Goal: Task Accomplishment & Management: Use online tool/utility

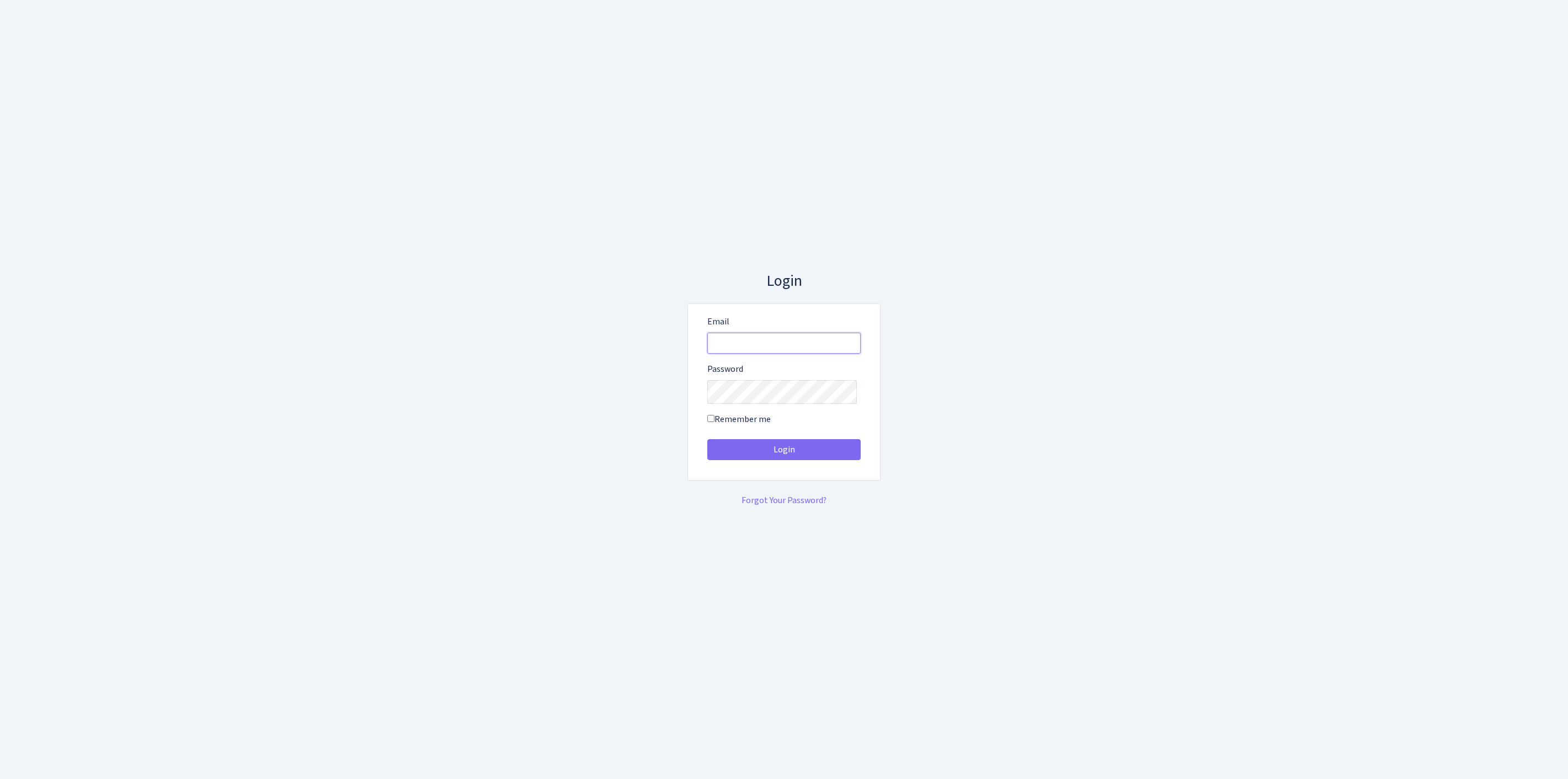
type input "feitan@bank.com"
click at [784, 453] on button "Login" at bounding box center [783, 449] width 153 height 21
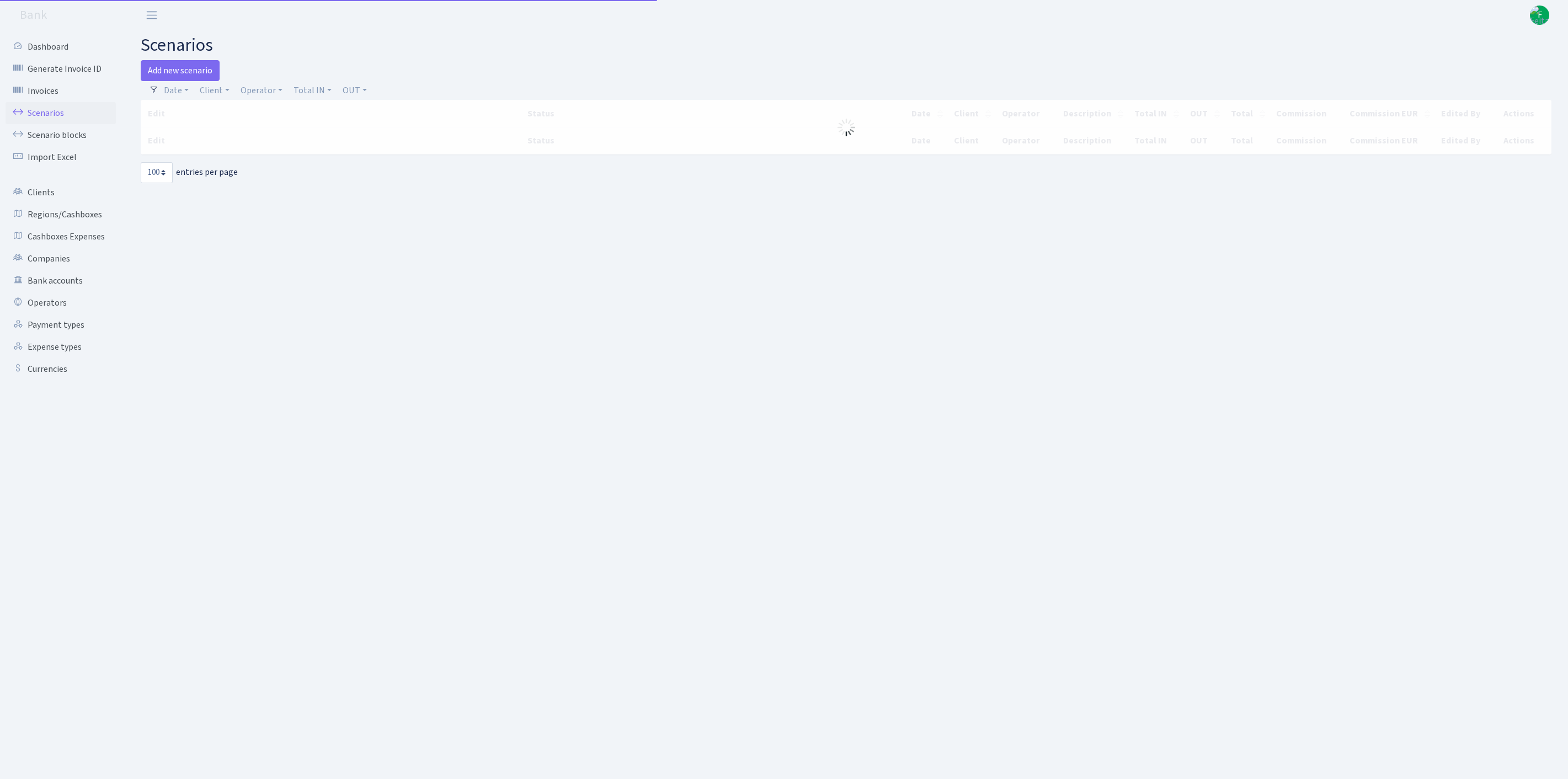
select select "100"
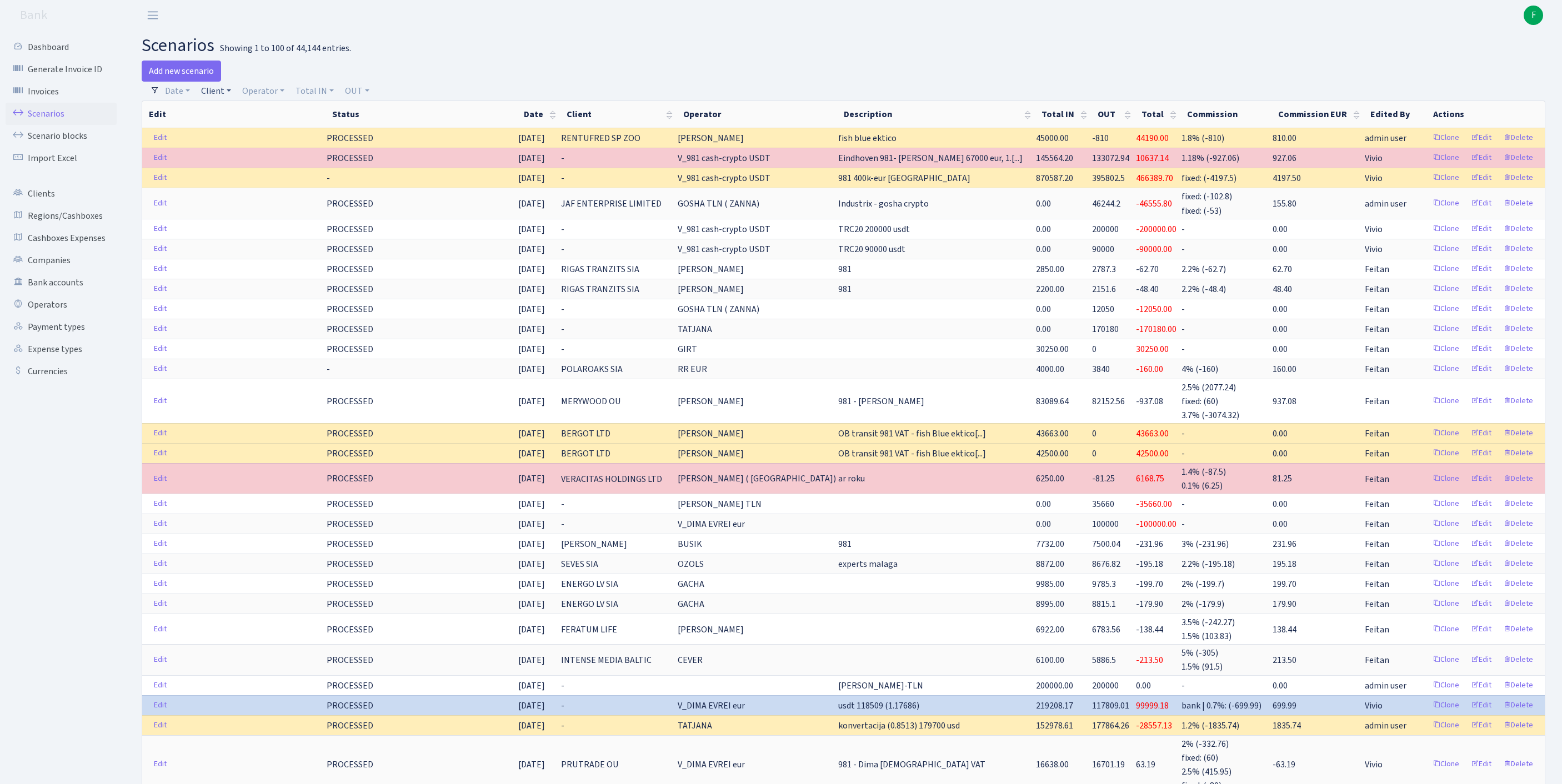
click at [221, 100] on link "Client" at bounding box center [216, 91] width 39 height 19
click at [224, 135] on input "search" at bounding box center [246, 131] width 92 height 17
type input "rentufr"
click at [263, 161] on li "RENTUFRED SP ZOO" at bounding box center [247, 151] width 95 height 20
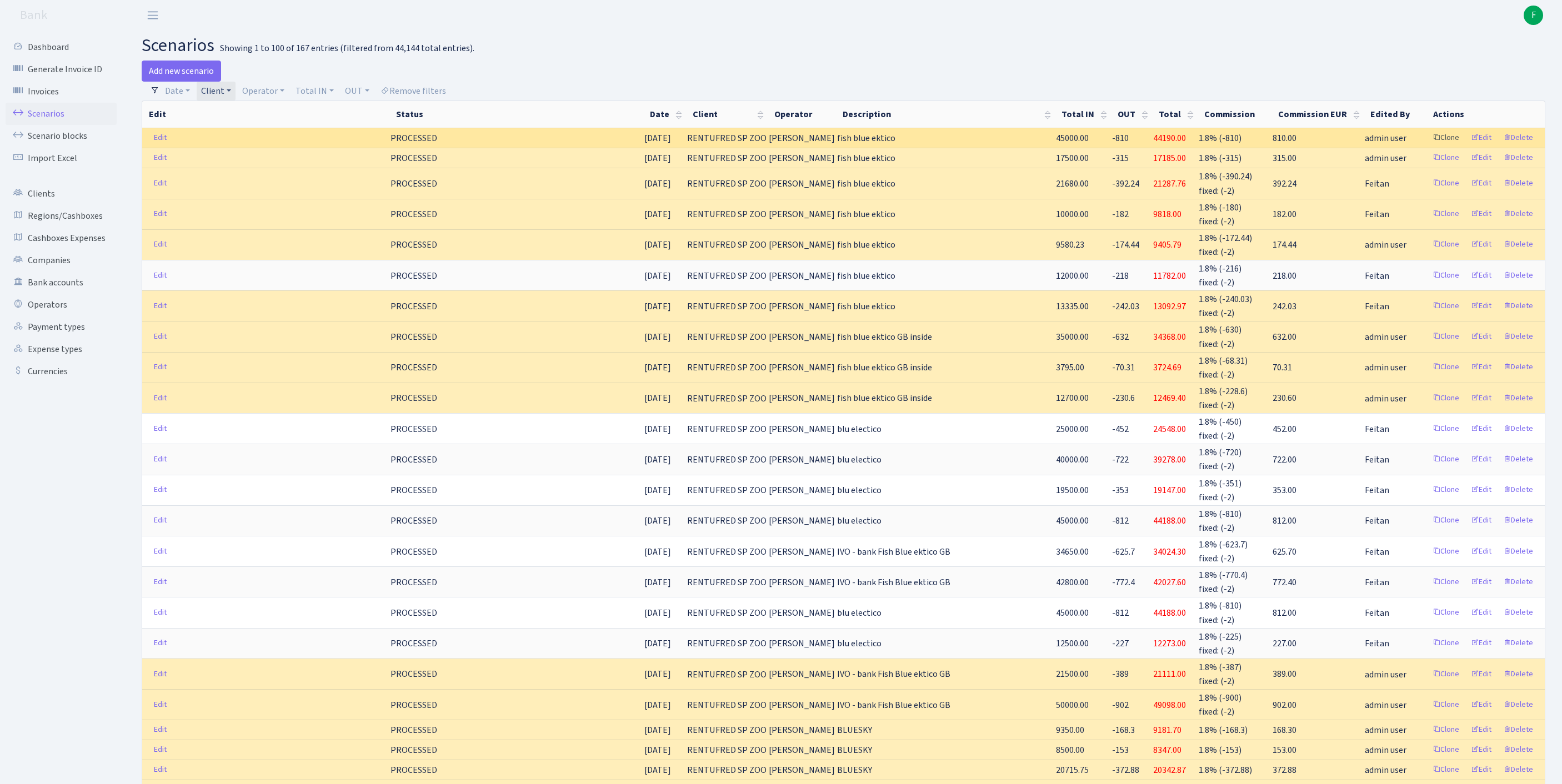
click at [1427, 147] on link "Clone" at bounding box center [1446, 138] width 37 height 17
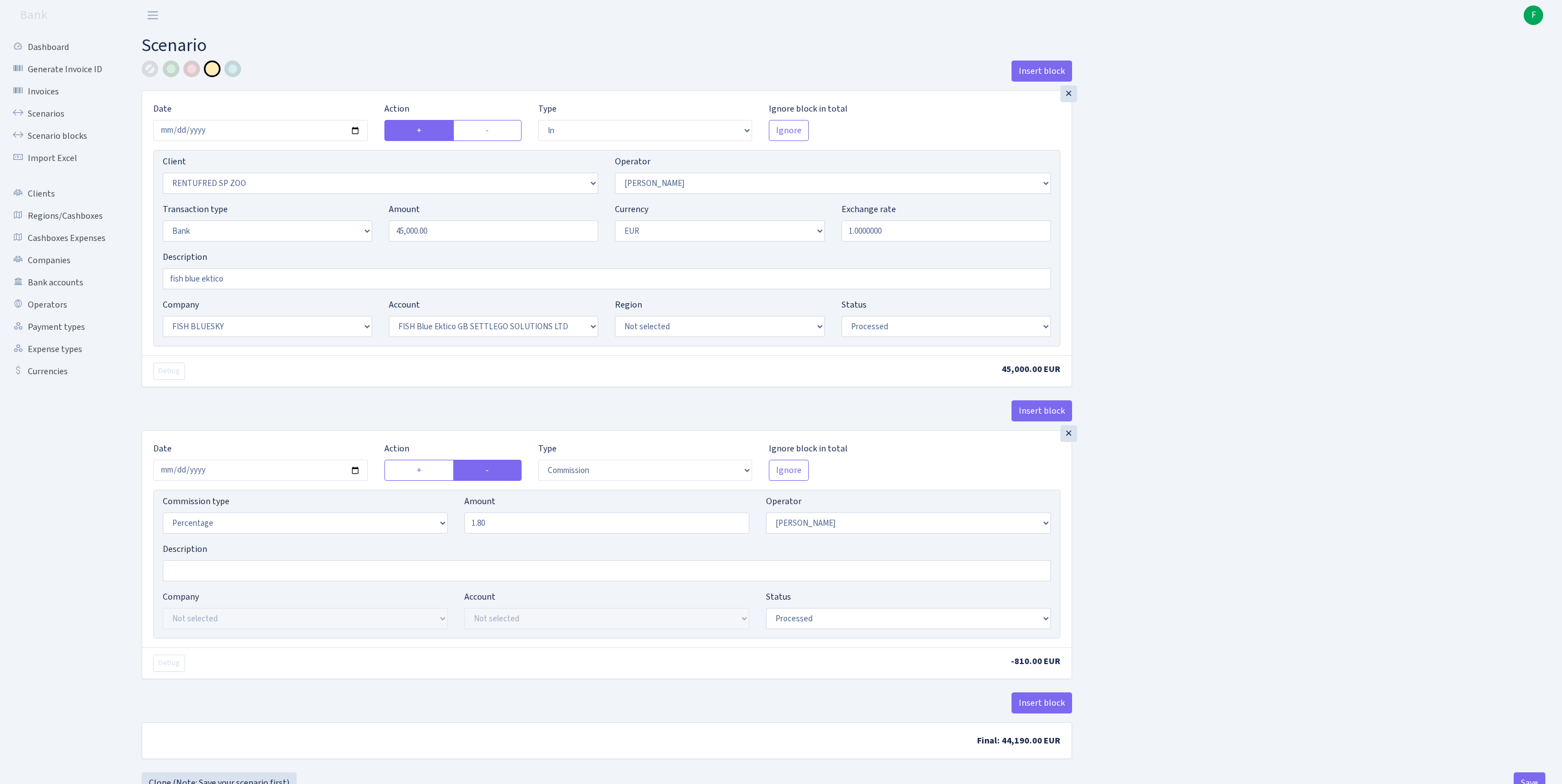
select select "in"
select select "2517"
select select "10"
select select "2"
select select "1"
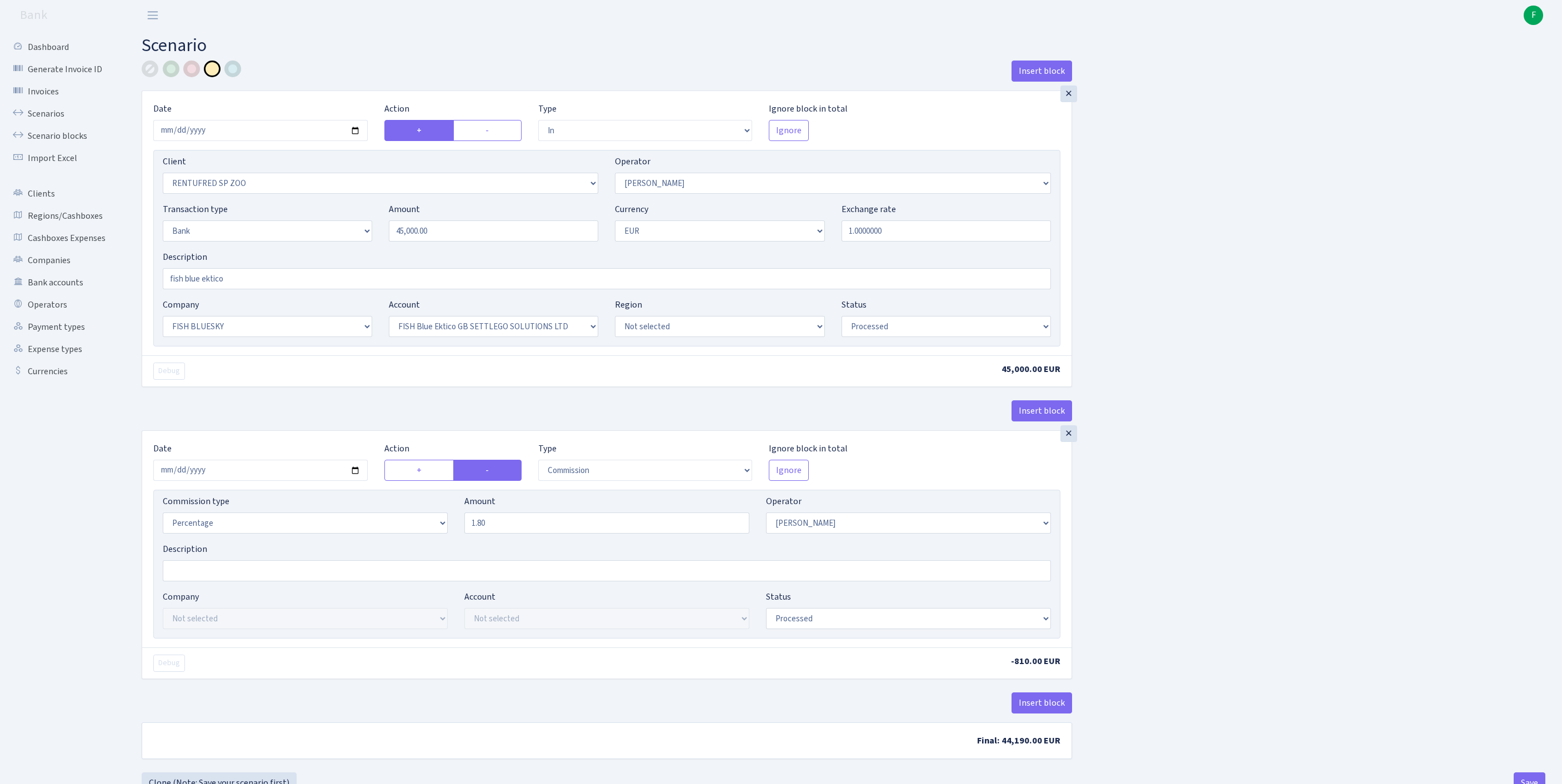
select select "23"
select select "67"
select select "processed"
select select "commission"
select select "10"
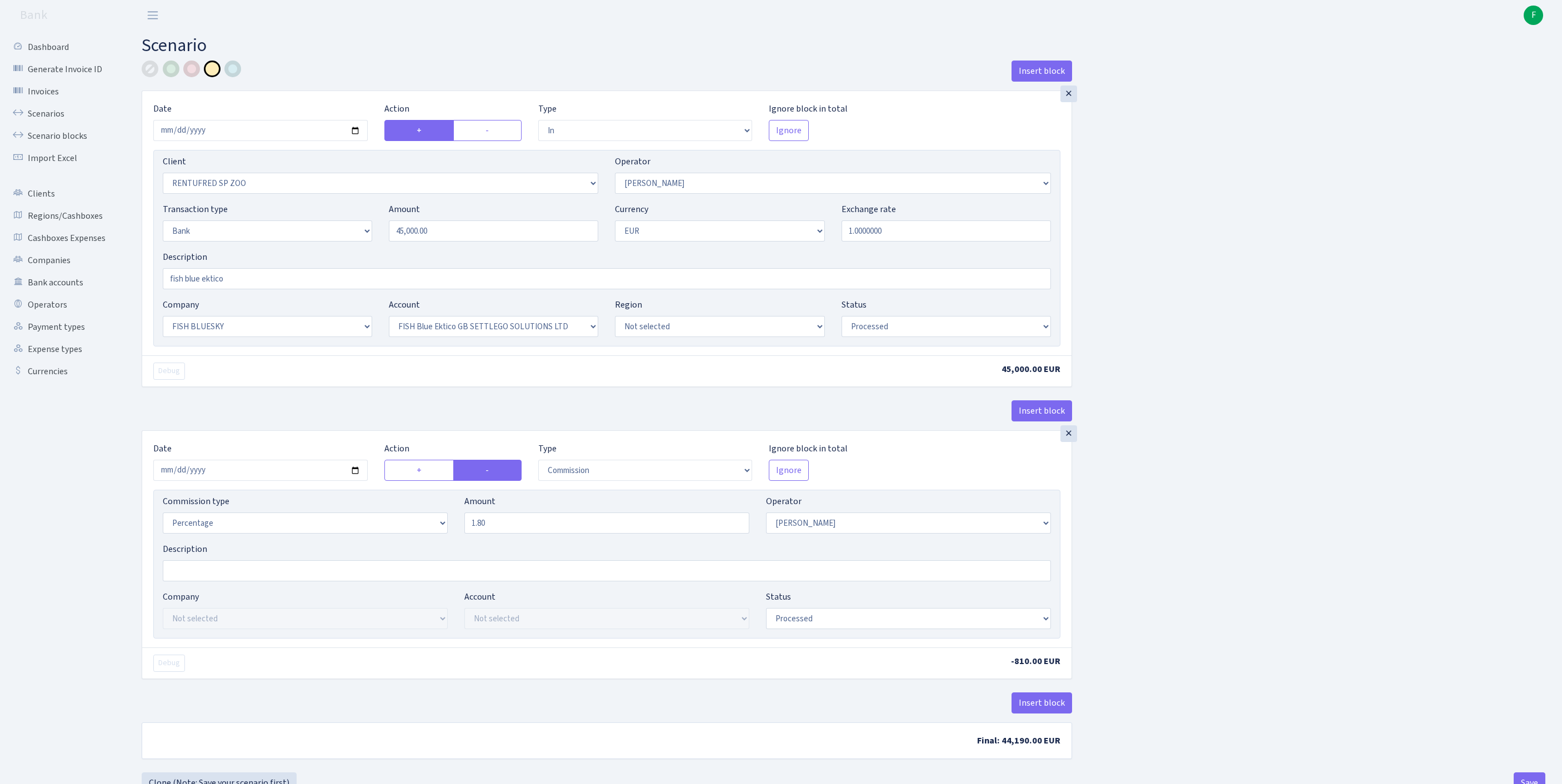
select select "processed"
click at [267, 137] on input "[DATE]" at bounding box center [260, 130] width 214 height 21
type input "[DATE]"
click at [1066, 101] on div "×" at bounding box center [1069, 93] width 17 height 17
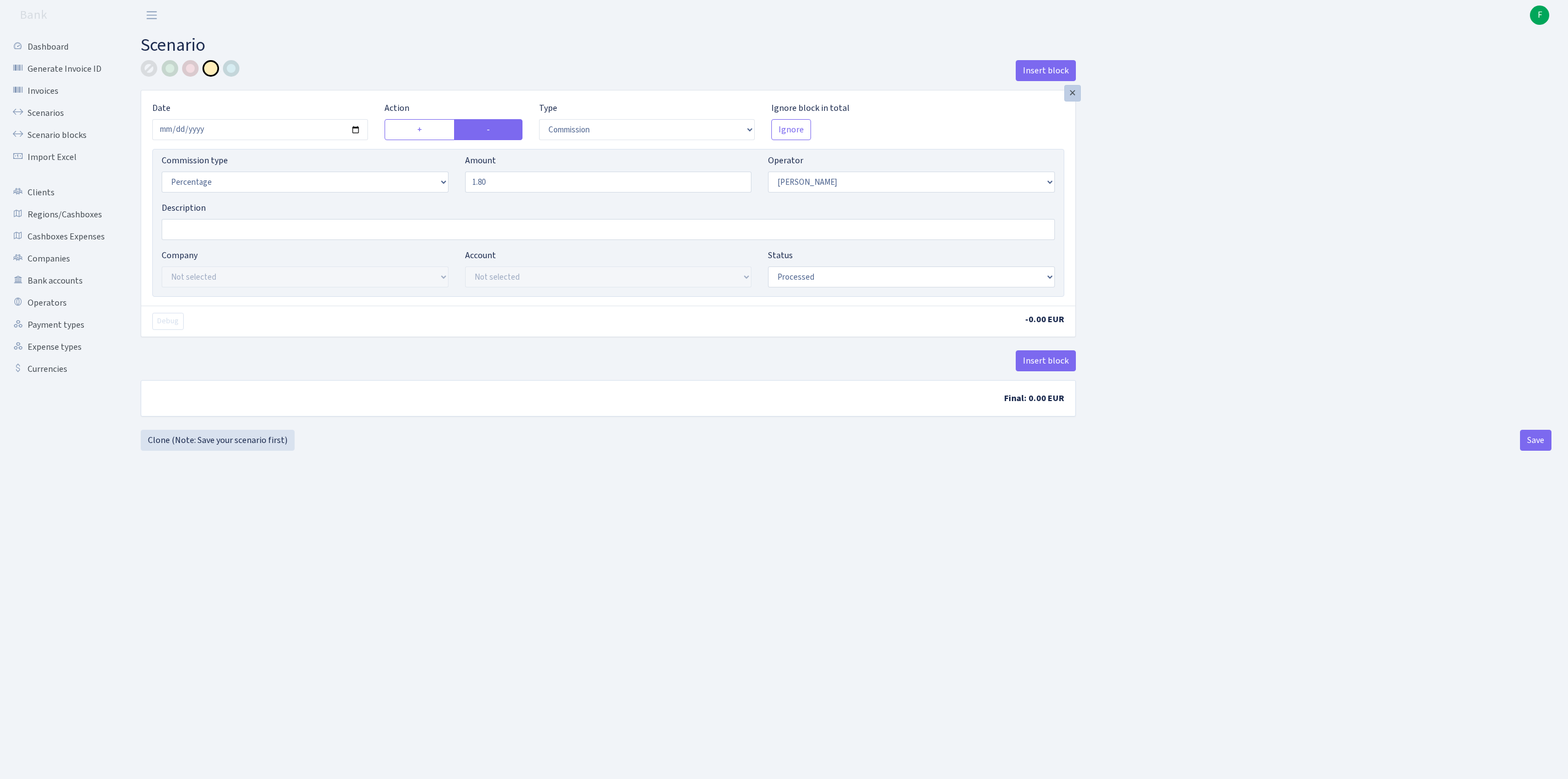
click at [1076, 99] on div "×" at bounding box center [1072, 93] width 17 height 17
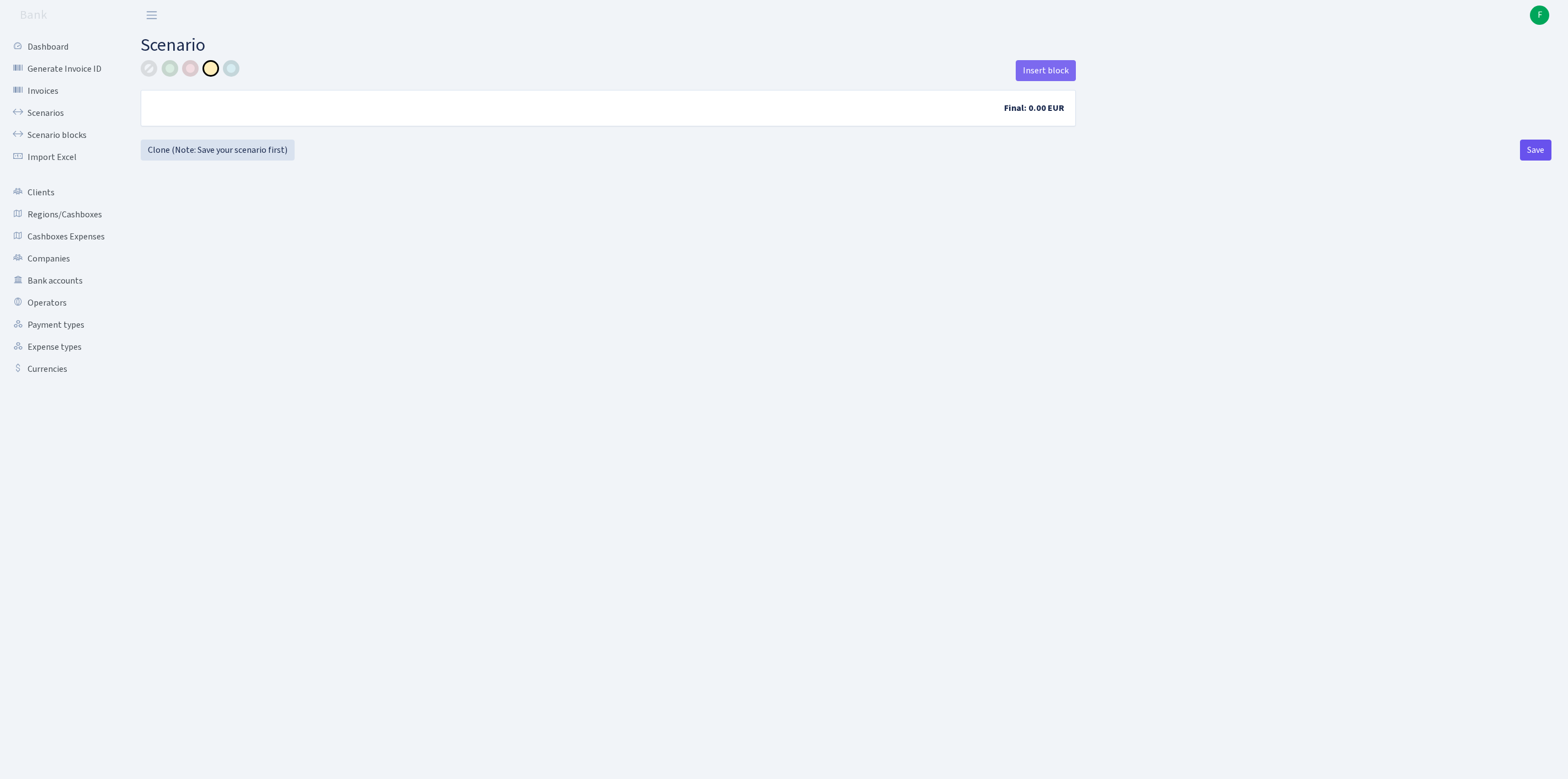
click at [1524, 160] on button "Save" at bounding box center [1536, 149] width 32 height 21
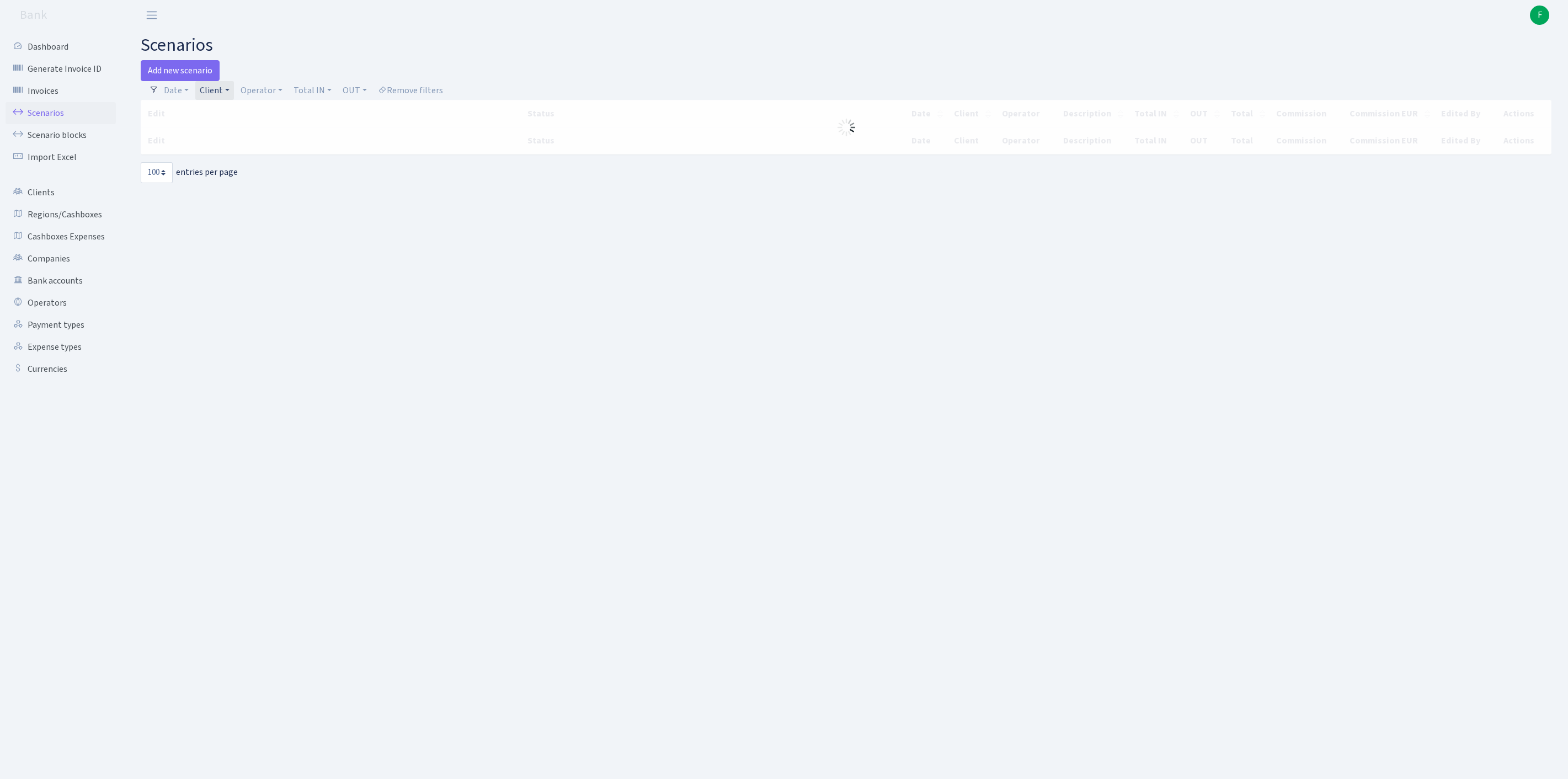
select select "100"
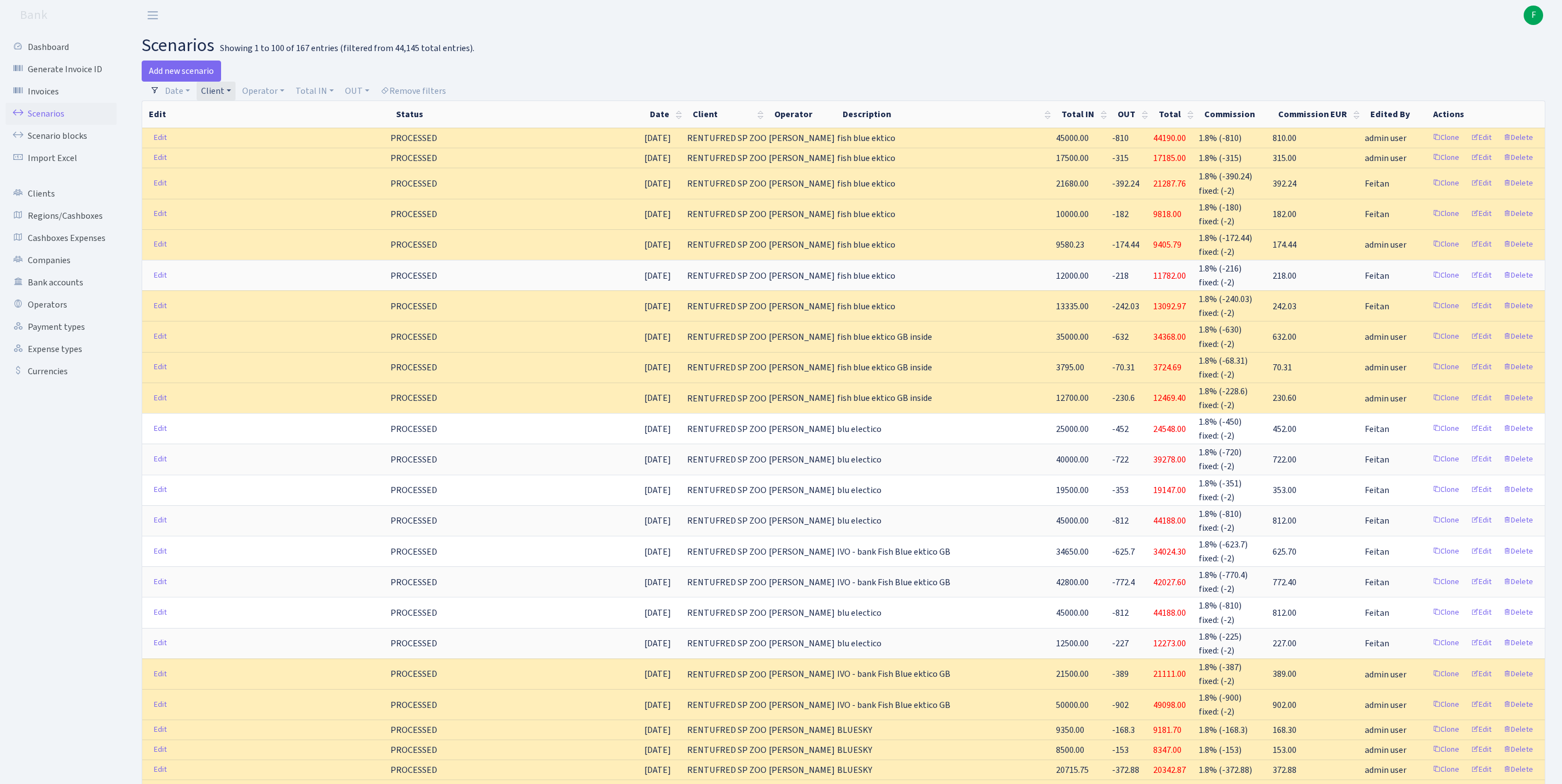
click at [236, 92] on link "Client" at bounding box center [216, 91] width 39 height 19
click at [233, 139] on input "search" at bounding box center [252, 131] width 103 height 17
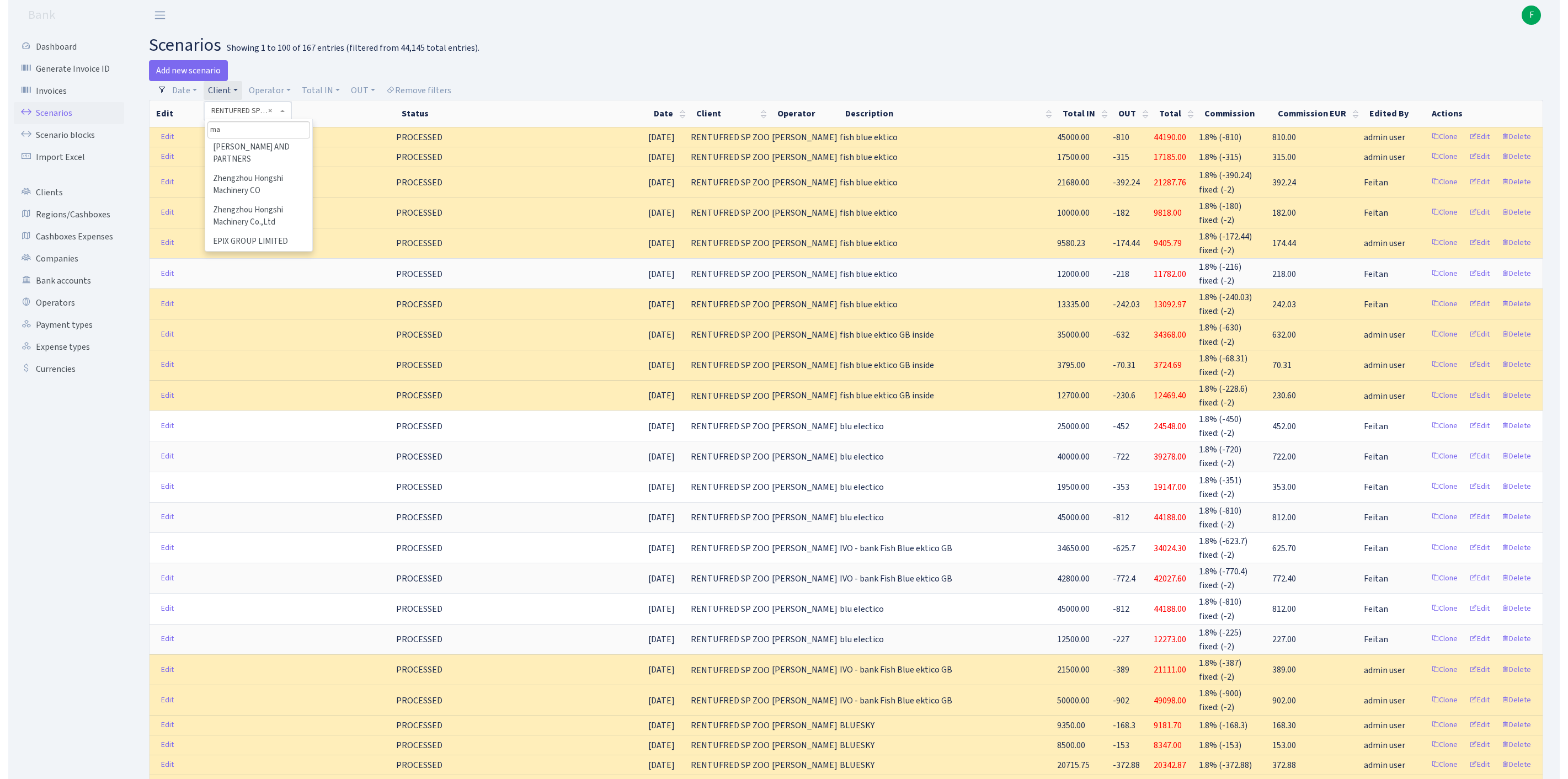
scroll to position [0, 0]
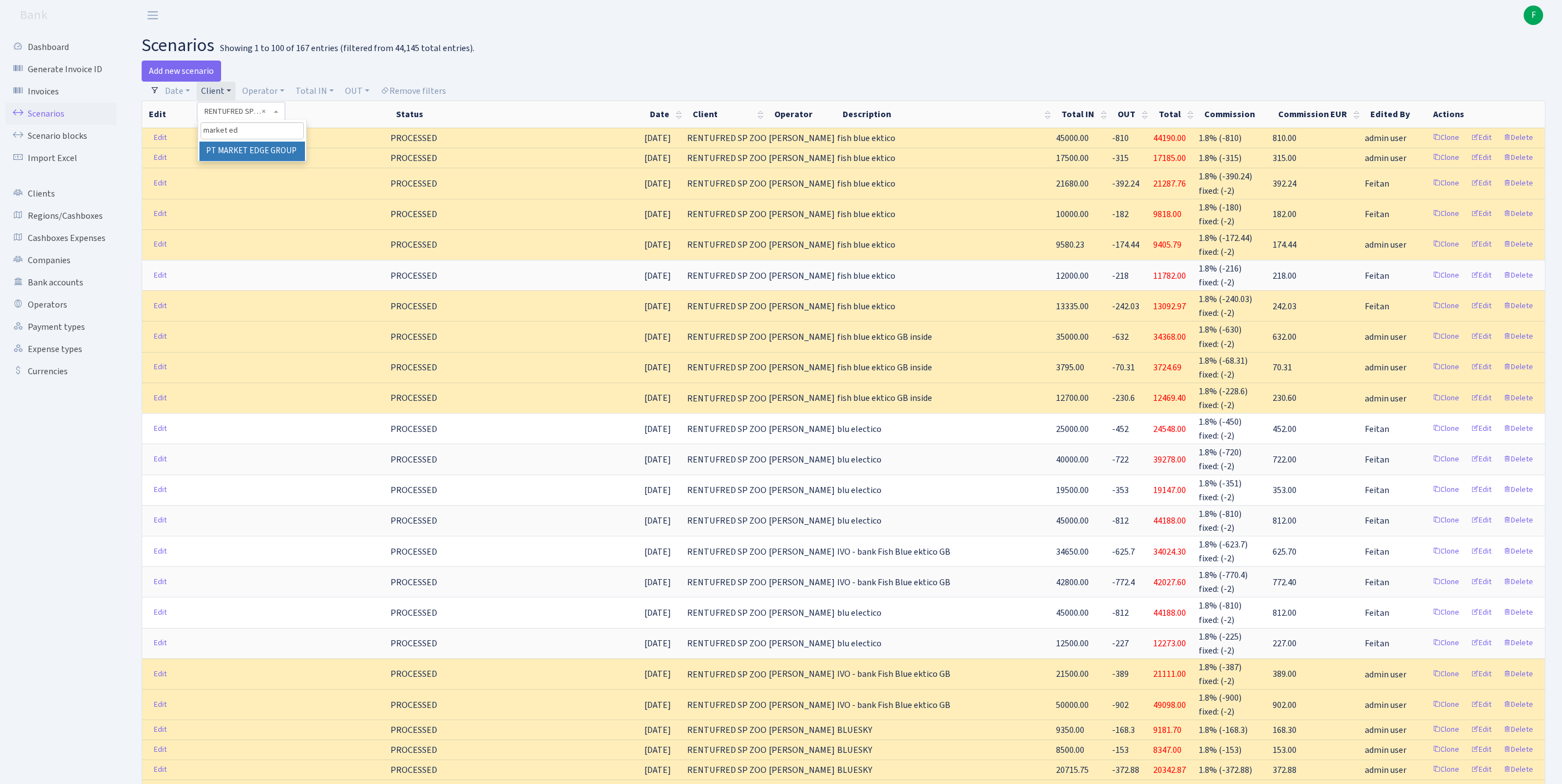
type input "market edg"
click at [247, 161] on li "PT MARKET EDGE GROUP" at bounding box center [252, 151] width 106 height 20
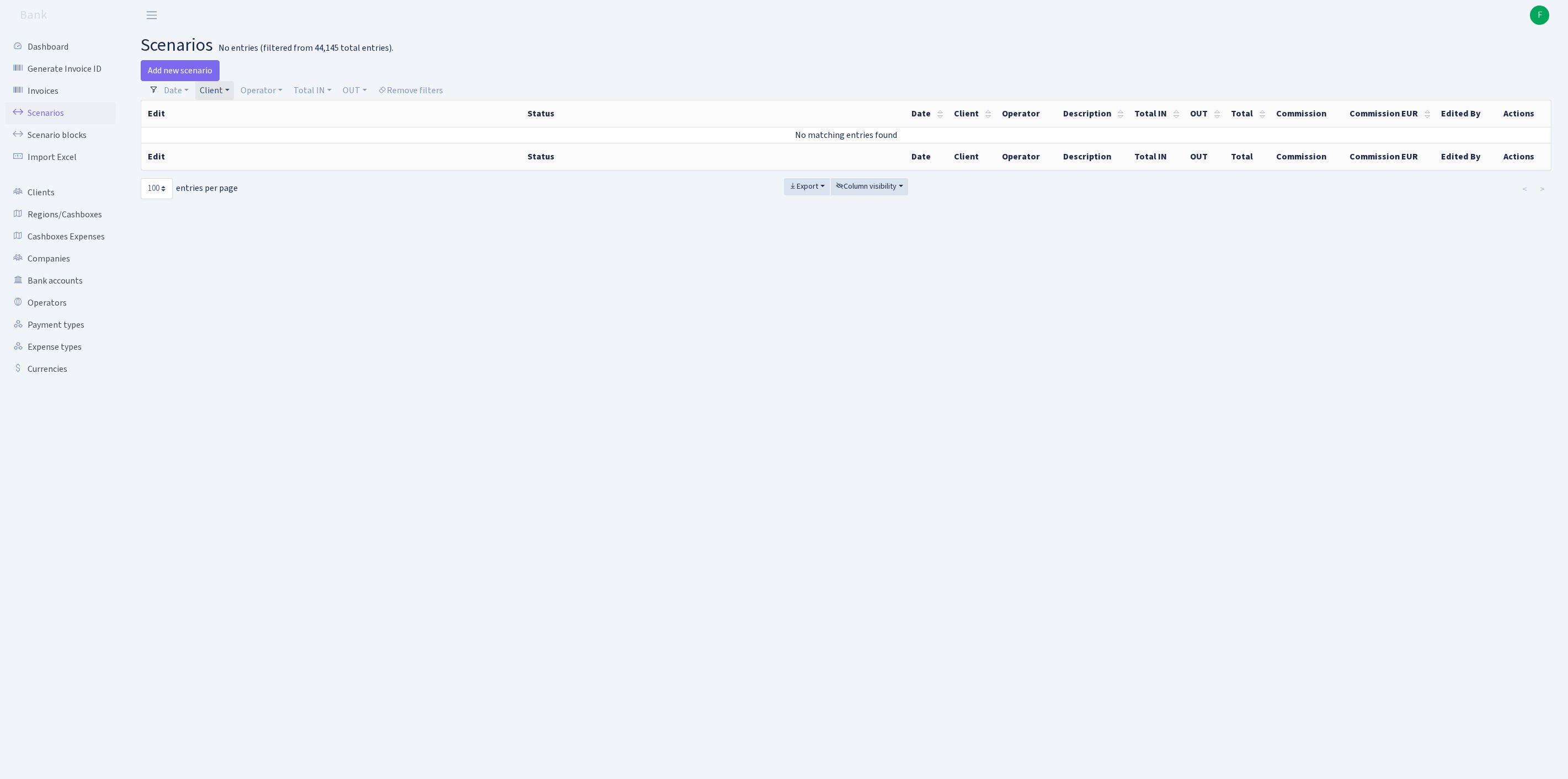
click at [234, 93] on link "Client" at bounding box center [215, 91] width 39 height 19
click at [239, 134] on input "search" at bounding box center [260, 130] width 123 height 17
type input "rentufre"
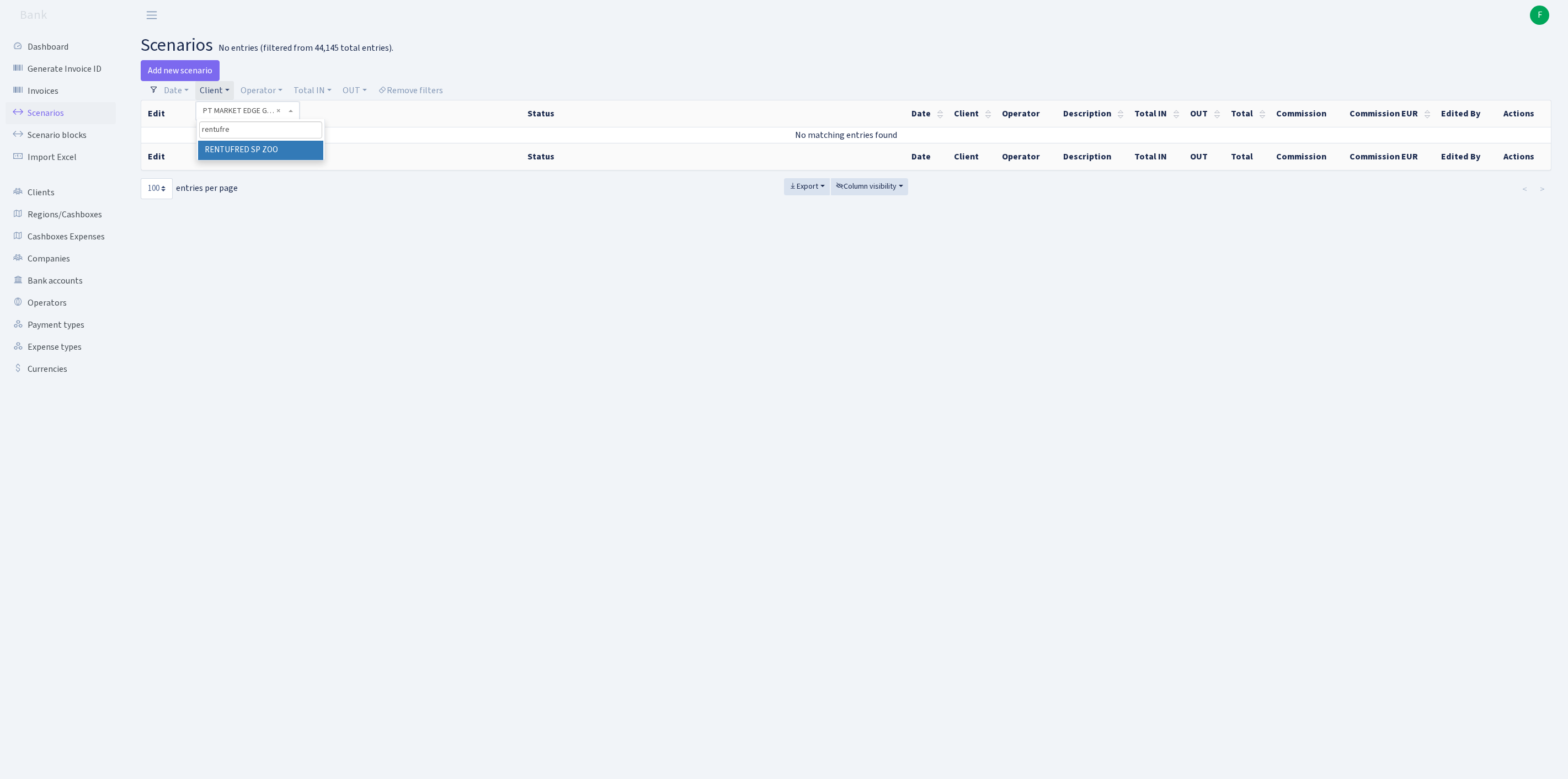
click at [291, 160] on li "RENTUFRED SP ZOO" at bounding box center [261, 150] width 125 height 19
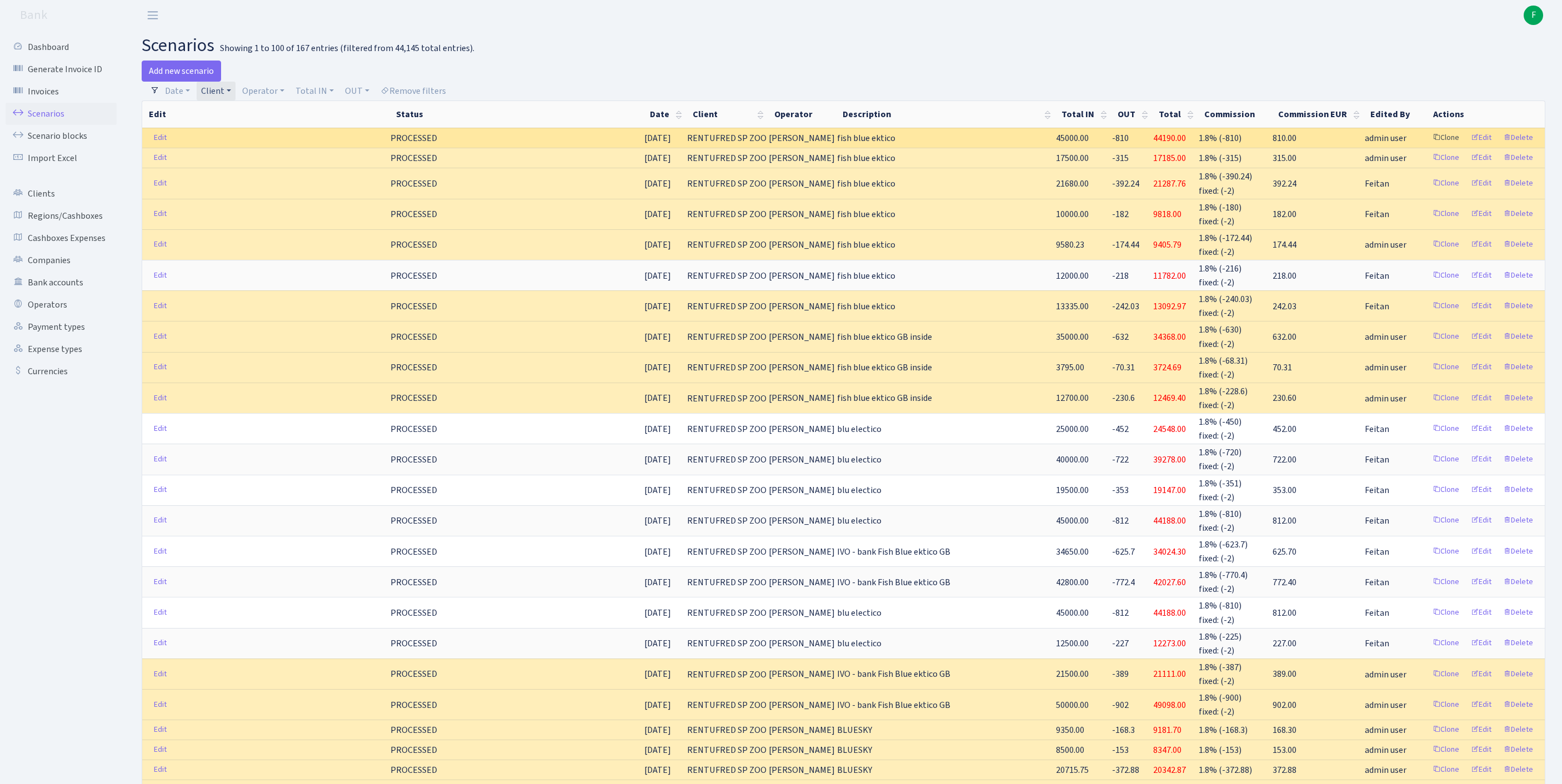
click at [1427, 147] on link "Clone" at bounding box center [1446, 138] width 37 height 17
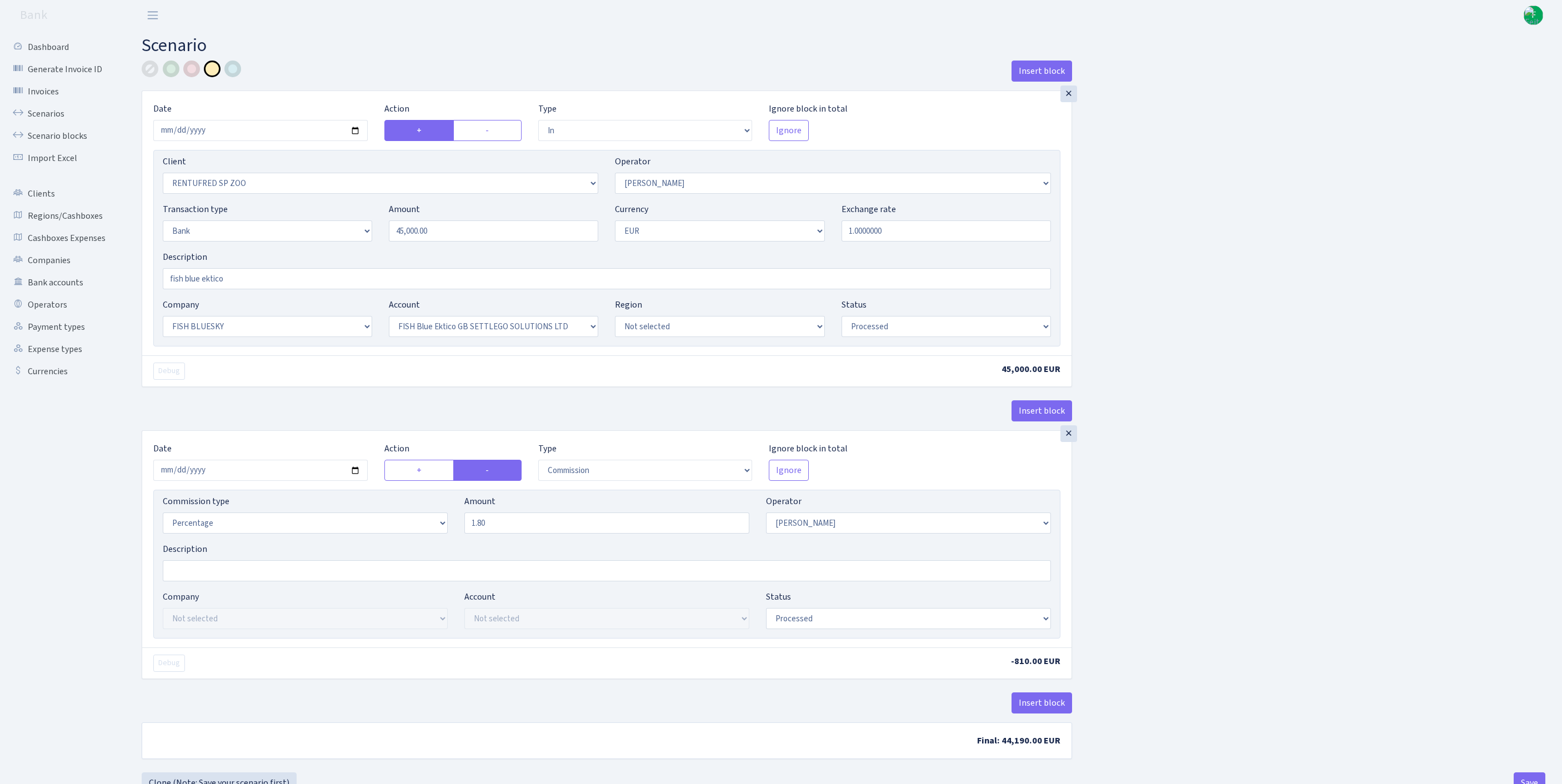
select select "in"
select select "2517"
select select "10"
select select "2"
select select "1"
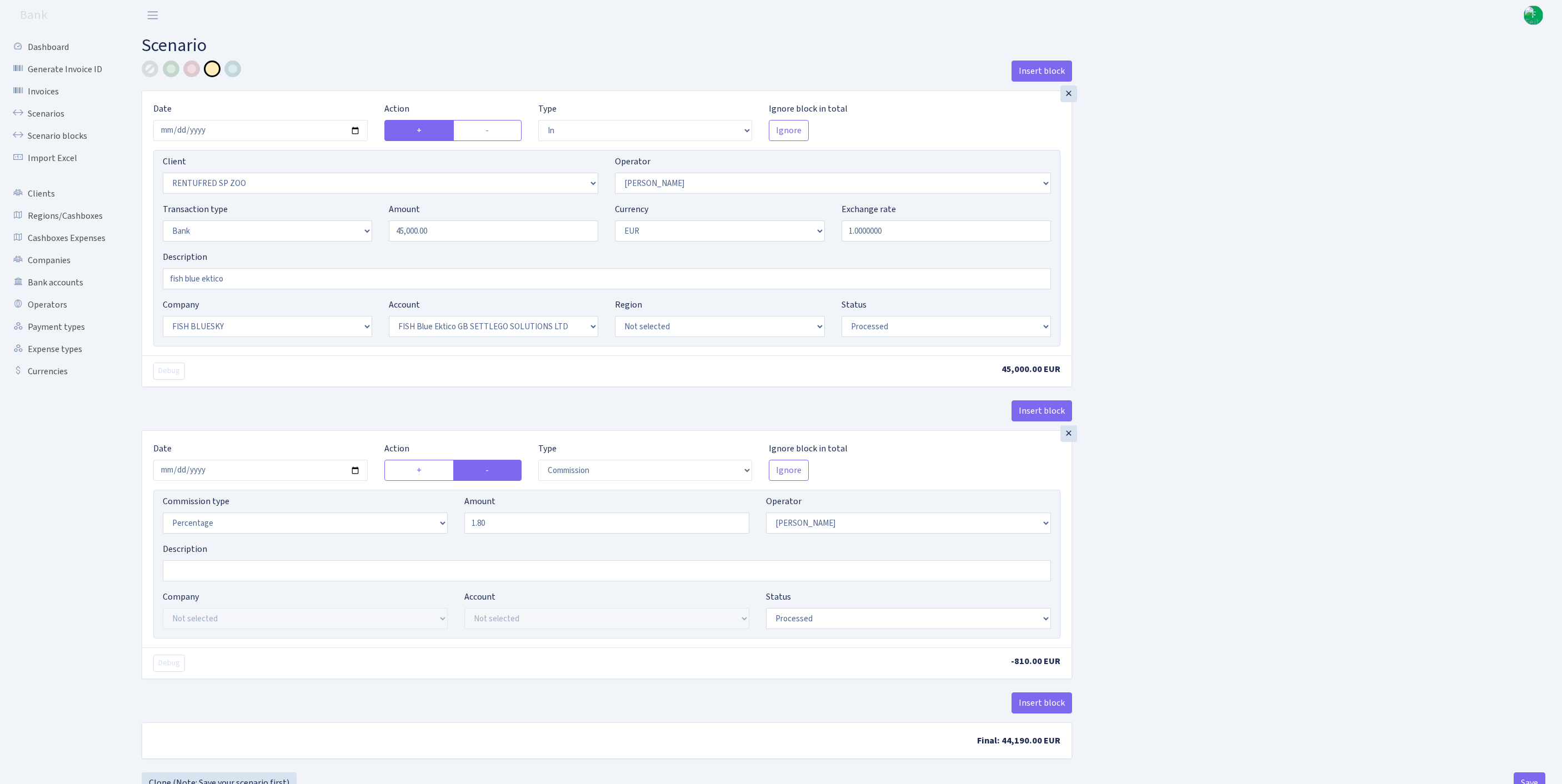
select select "23"
select select "67"
select select "processed"
select select "commission"
select select "10"
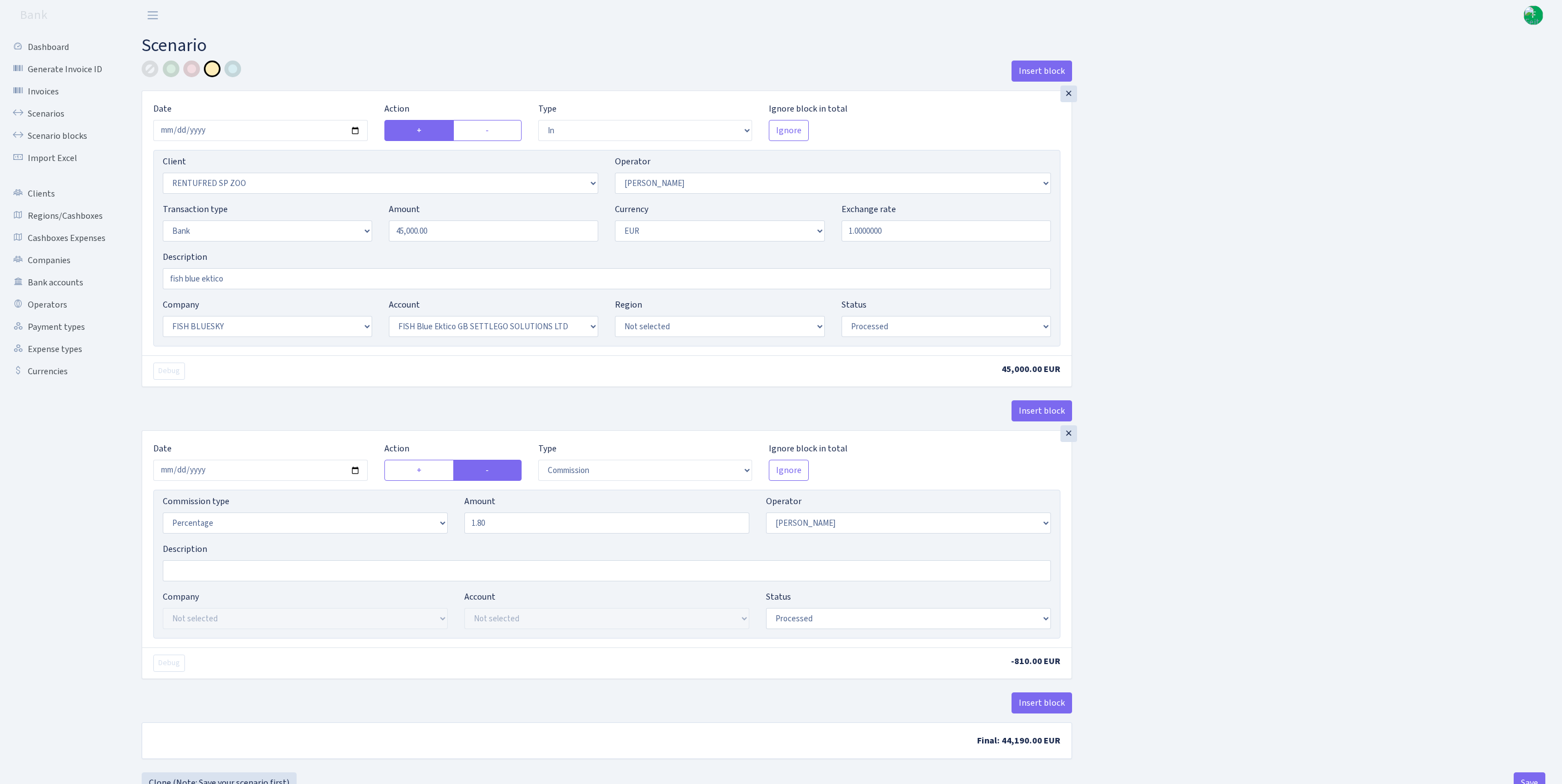
select select "processed"
click at [293, 139] on input "[DATE]" at bounding box center [260, 130] width 214 height 21
type input "[DATE]"
drag, startPoint x: 475, startPoint y: 252, endPoint x: 334, endPoint y: 243, distance: 141.3
click at [334, 243] on div "Transaction type Not selected 981 ELF FISH crypto GIRT IVO dekl MM-BALTIC eur U…" at bounding box center [606, 226] width 905 height 48
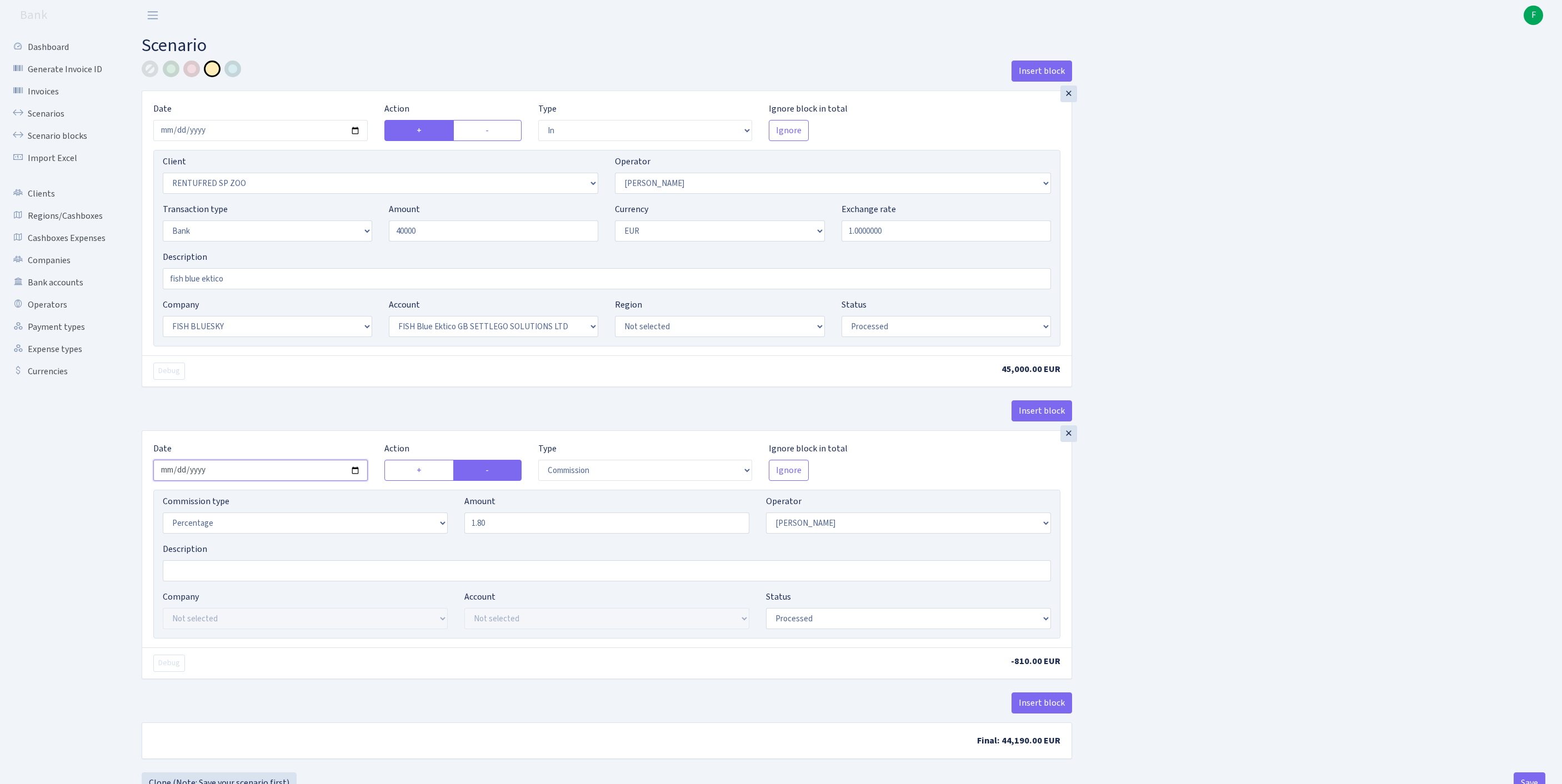
type input "40,000.00"
click at [310, 481] on input "2025-09-15" at bounding box center [260, 470] width 214 height 21
type input "[DATE]"
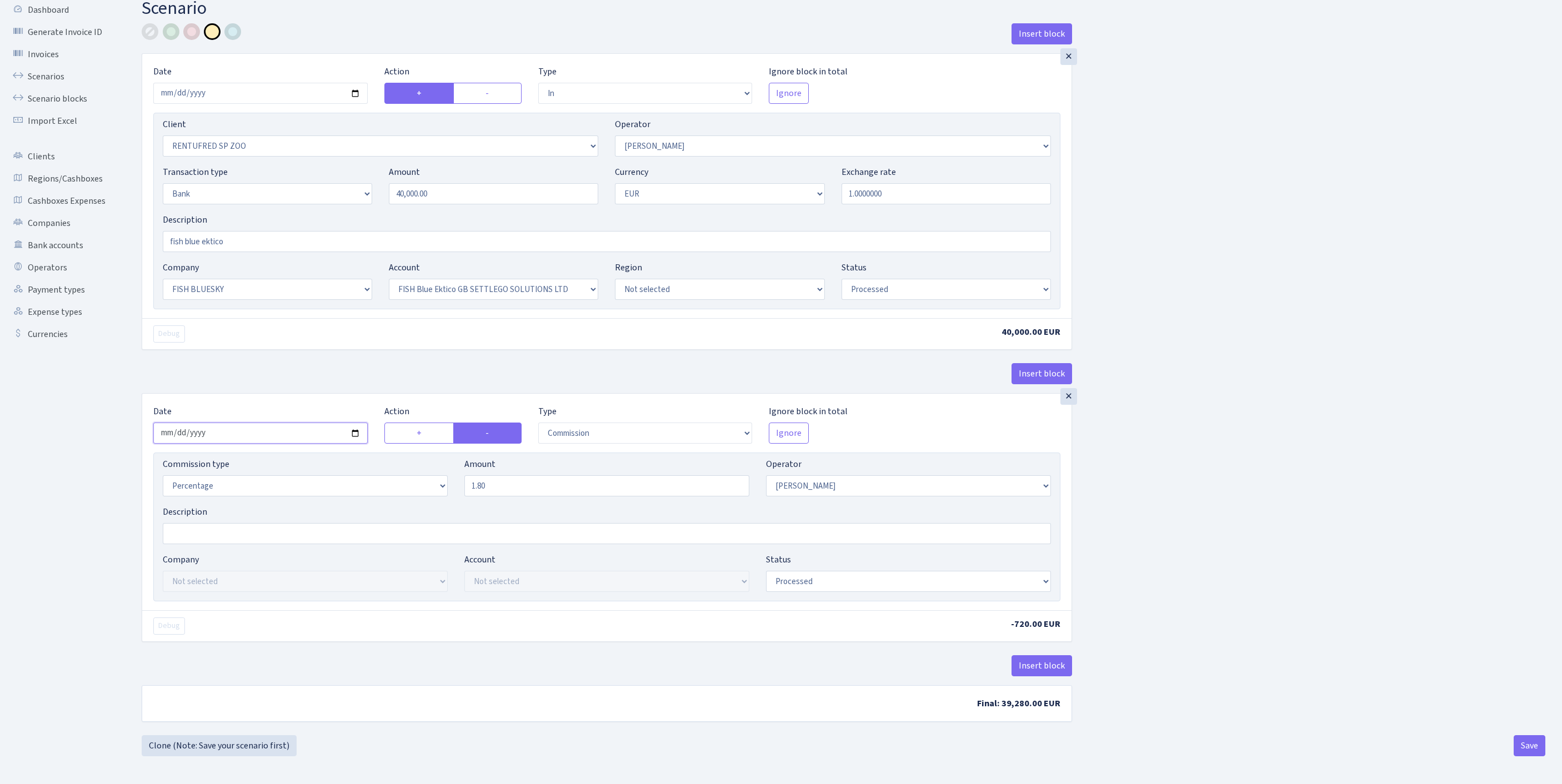
scroll to position [137, 0]
click at [1520, 745] on button "Save" at bounding box center [1529, 746] width 32 height 21
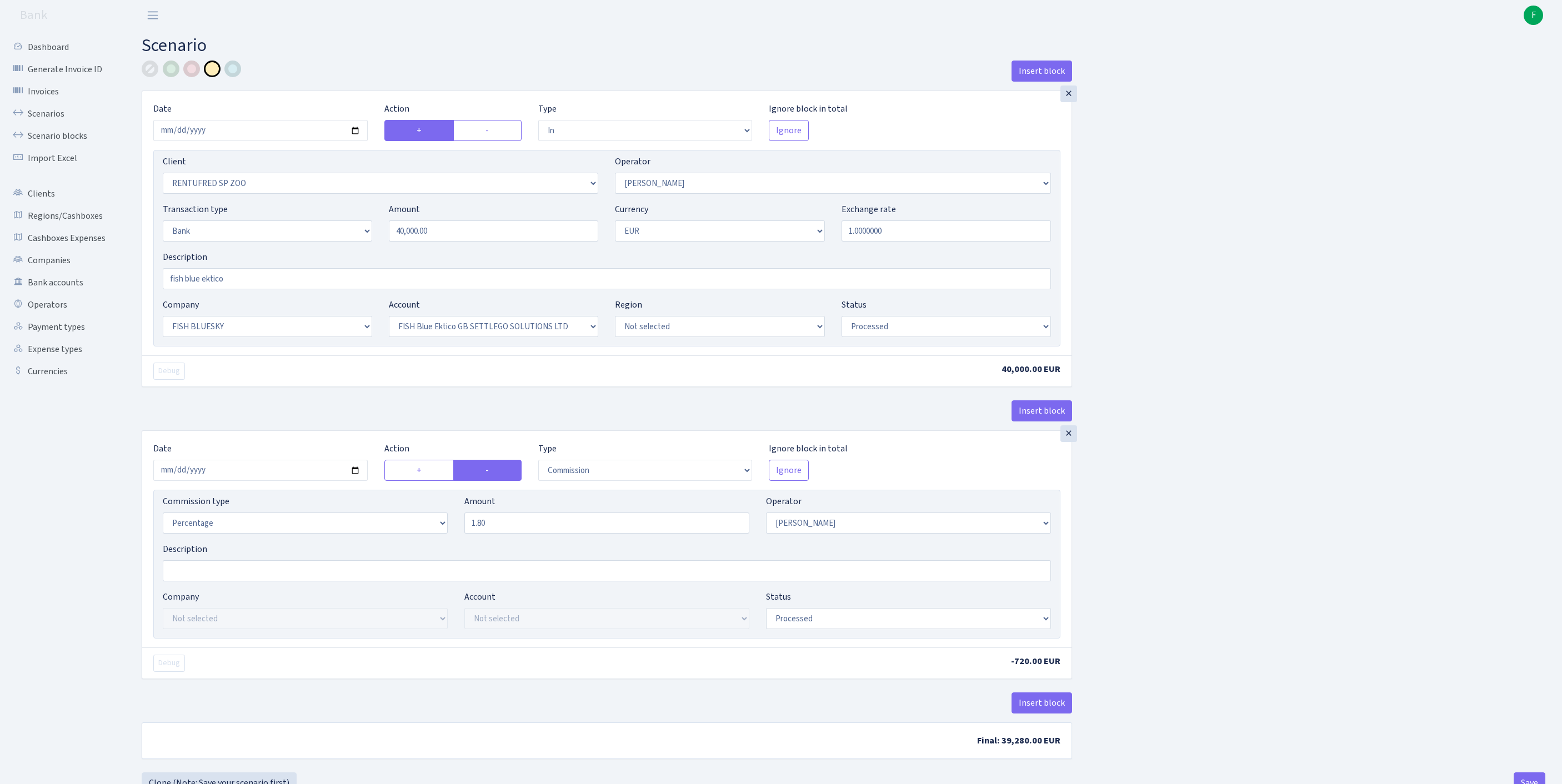
select select "in"
select select "2517"
select select "10"
select select "2"
select select "1"
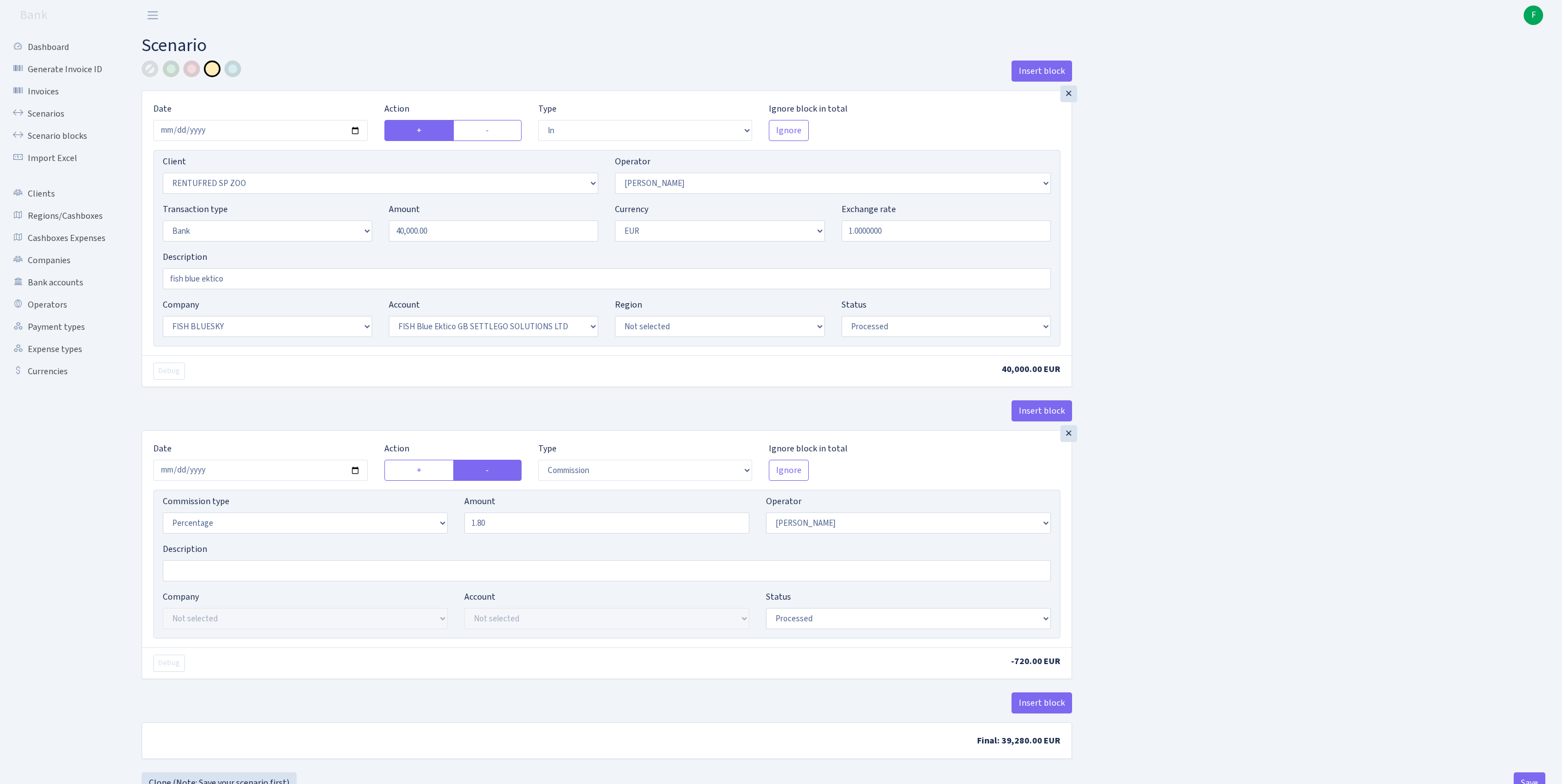
select select "23"
select select "67"
select select "processed"
select select "commission"
select select "10"
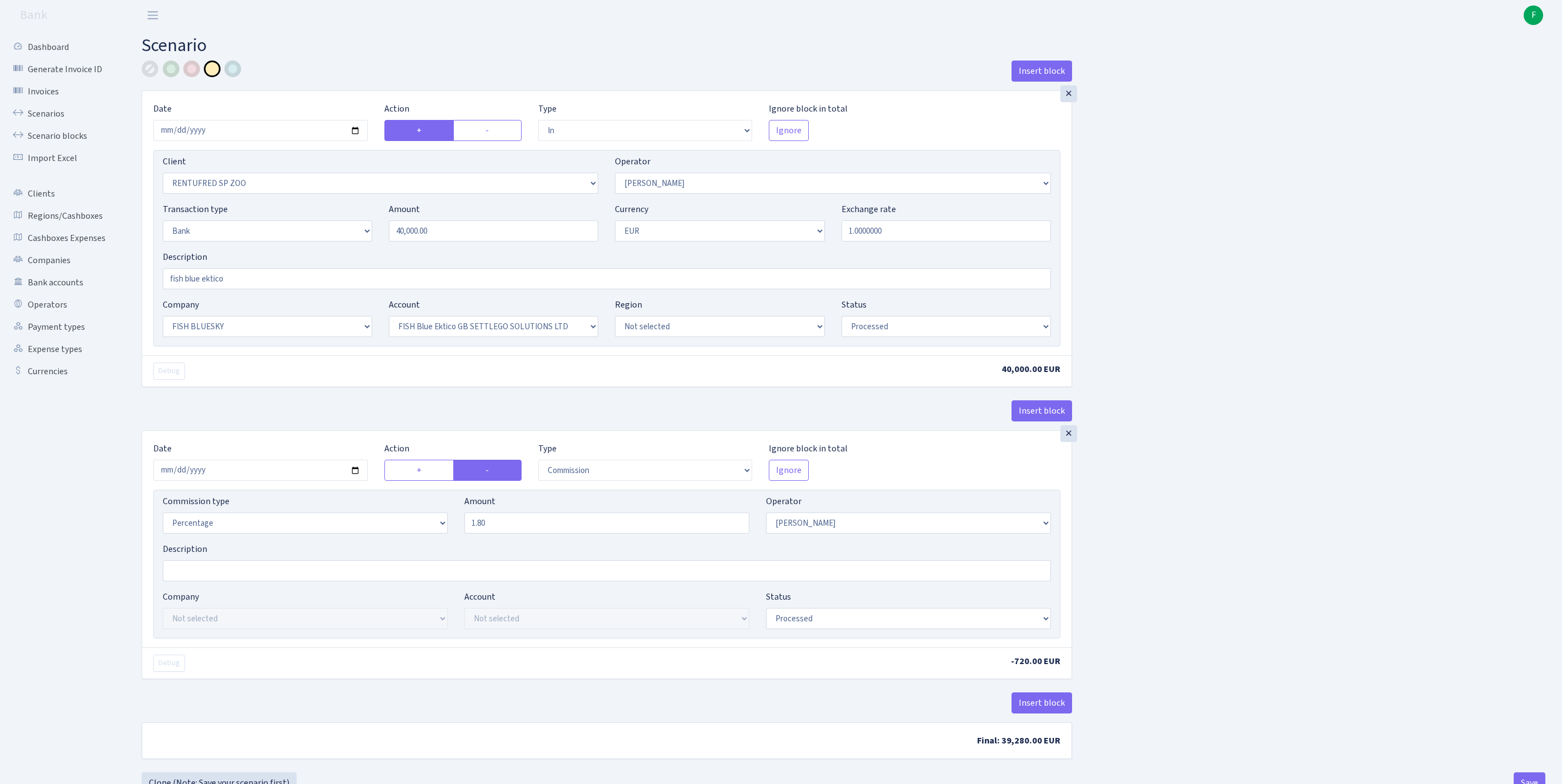
select select "processed"
click at [52, 114] on link "Scenarios" at bounding box center [61, 114] width 111 height 22
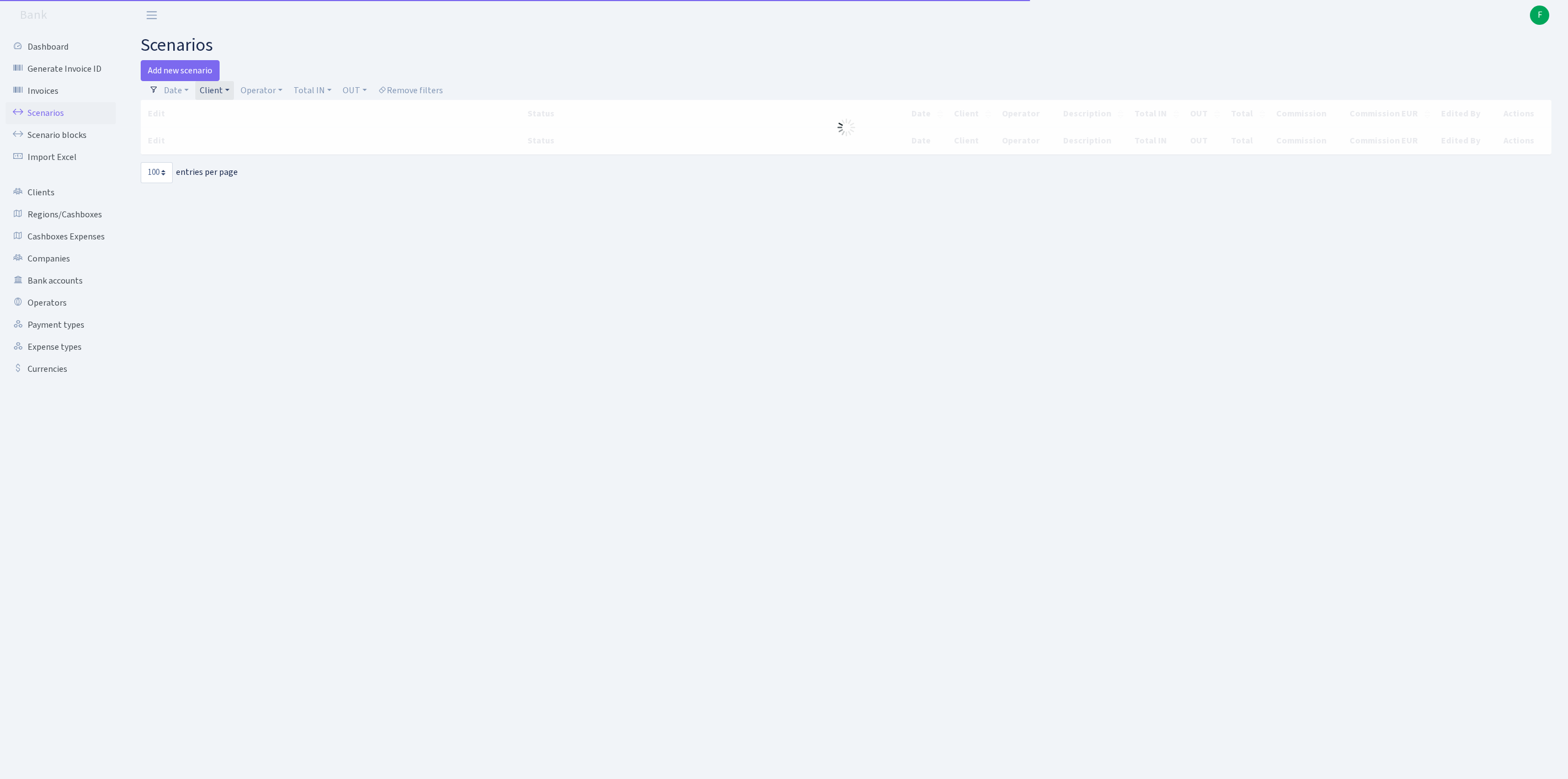
select select "100"
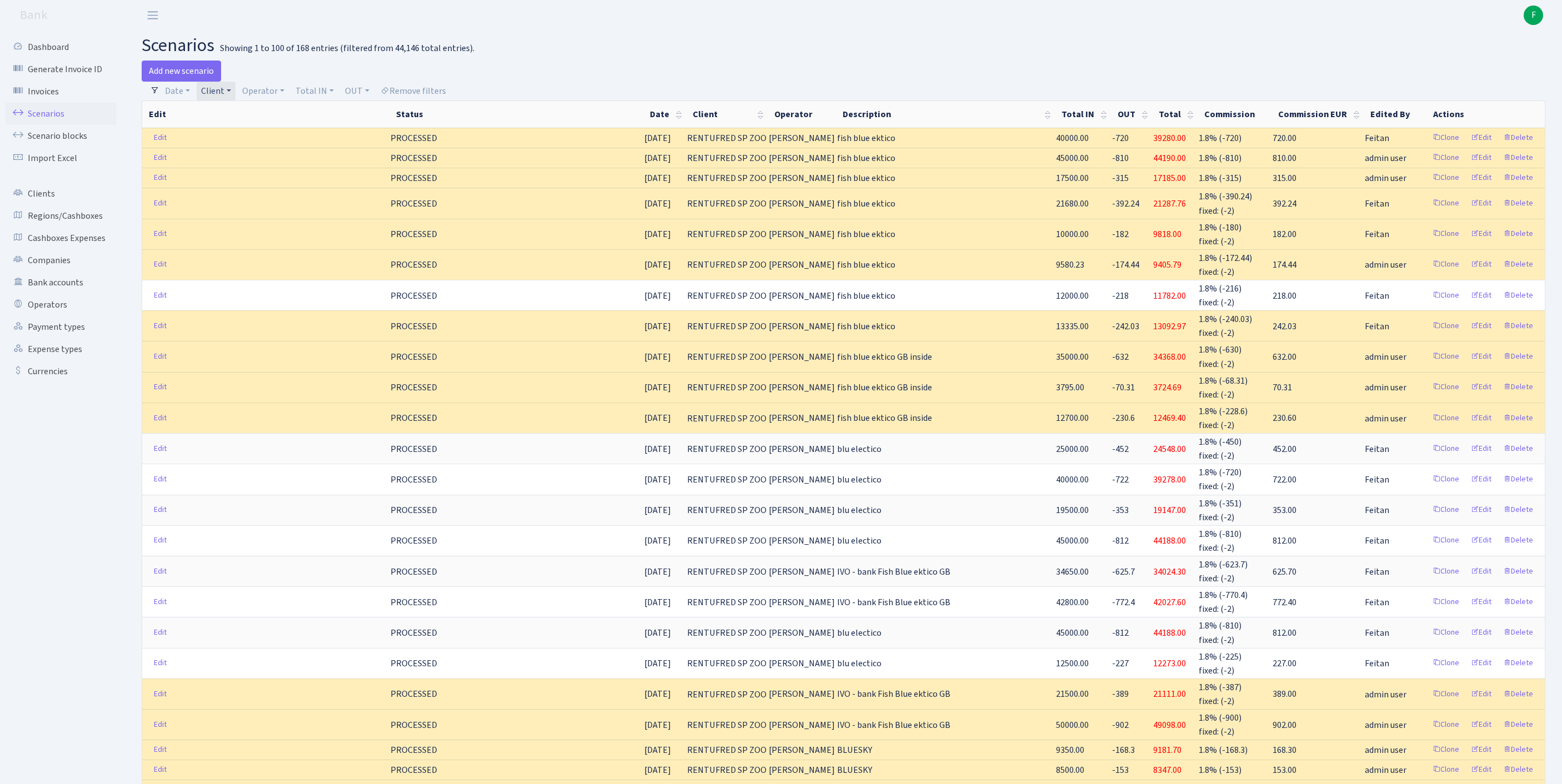
click at [236, 92] on link "Client" at bounding box center [216, 91] width 39 height 19
click at [237, 135] on input "search" at bounding box center [252, 131] width 103 height 17
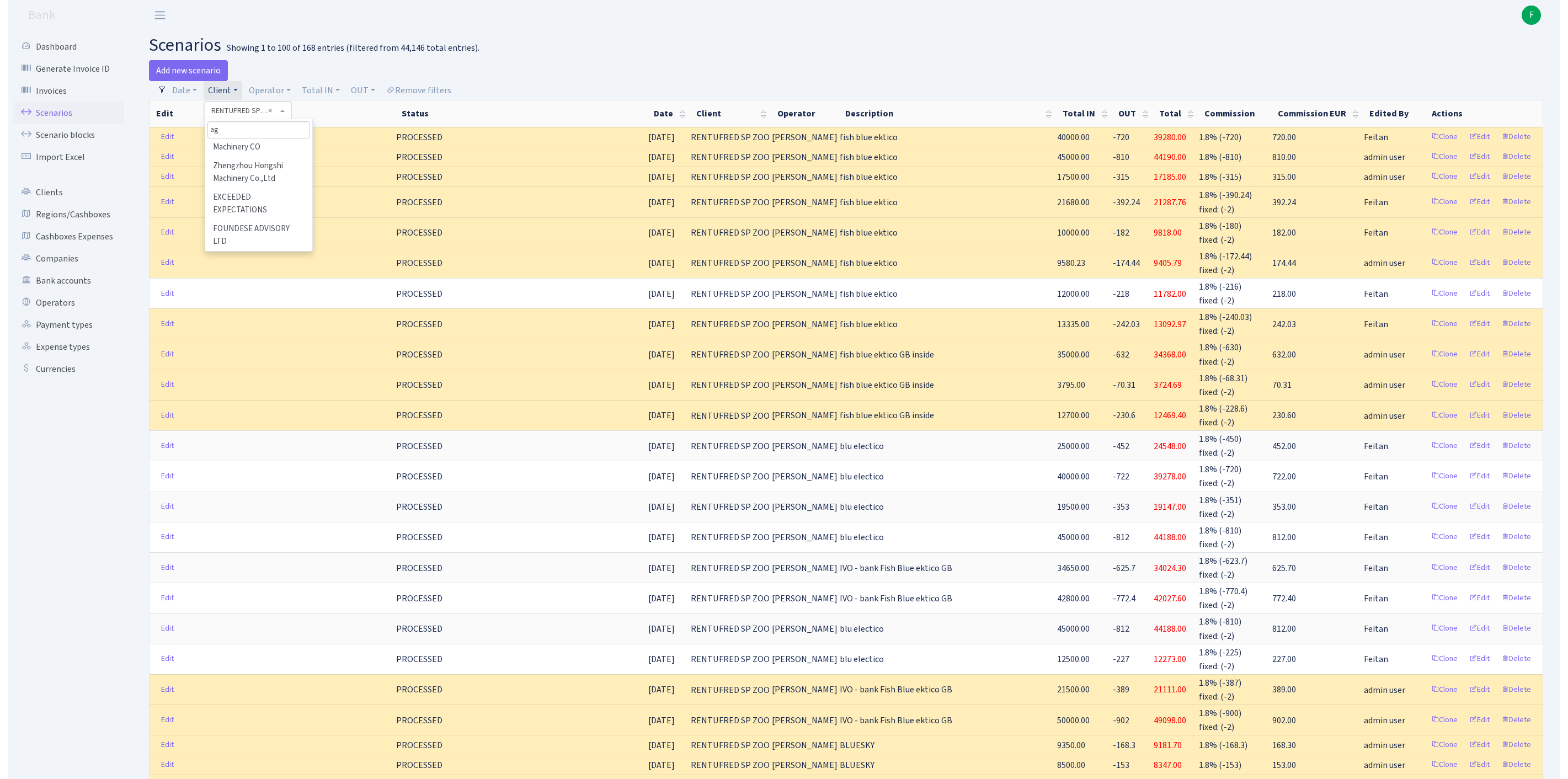
scroll to position [0, 0]
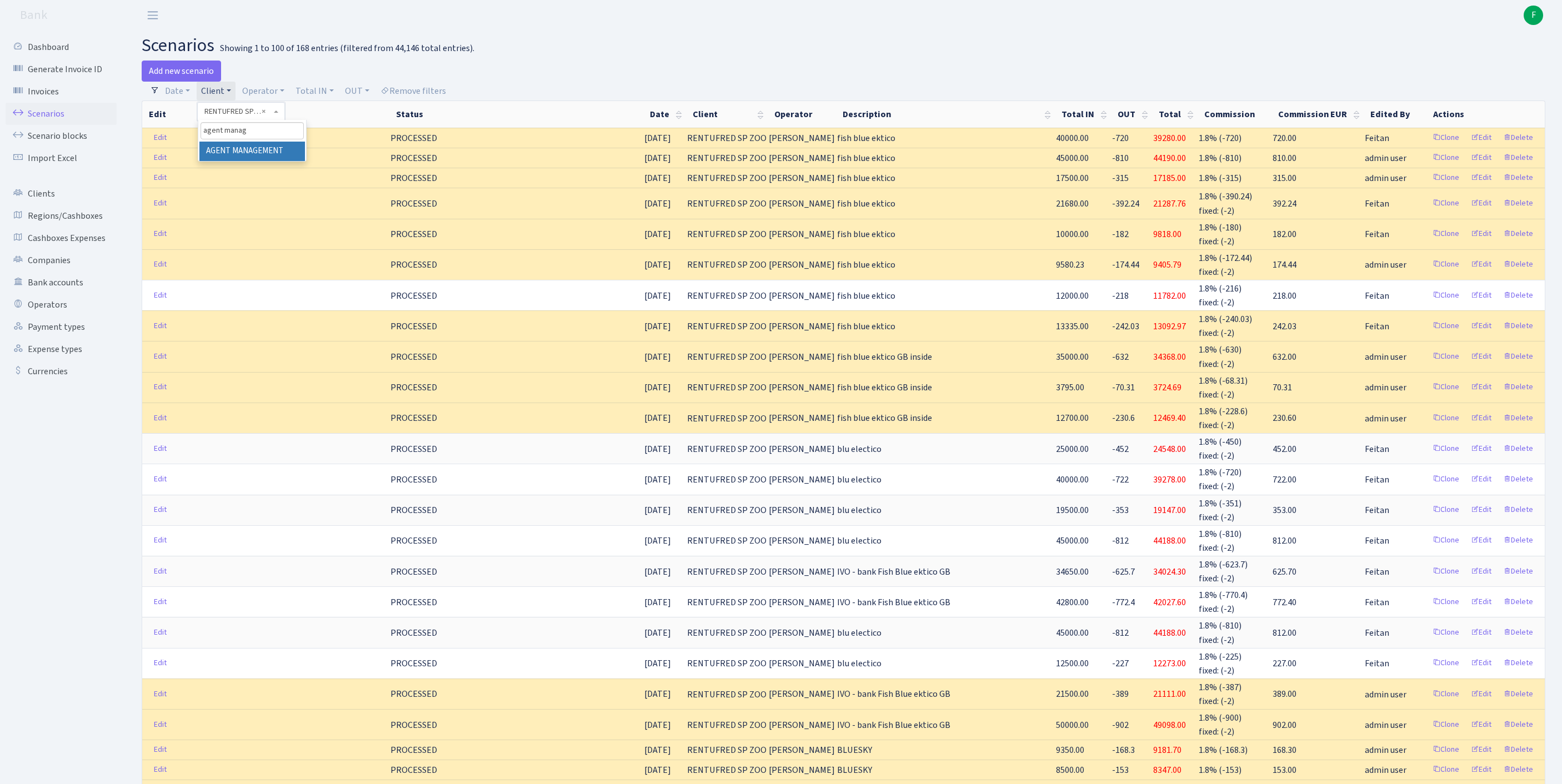
type input "agent manage"
click at [276, 161] on li "AGENT MANAGEMENT" at bounding box center [252, 151] width 106 height 20
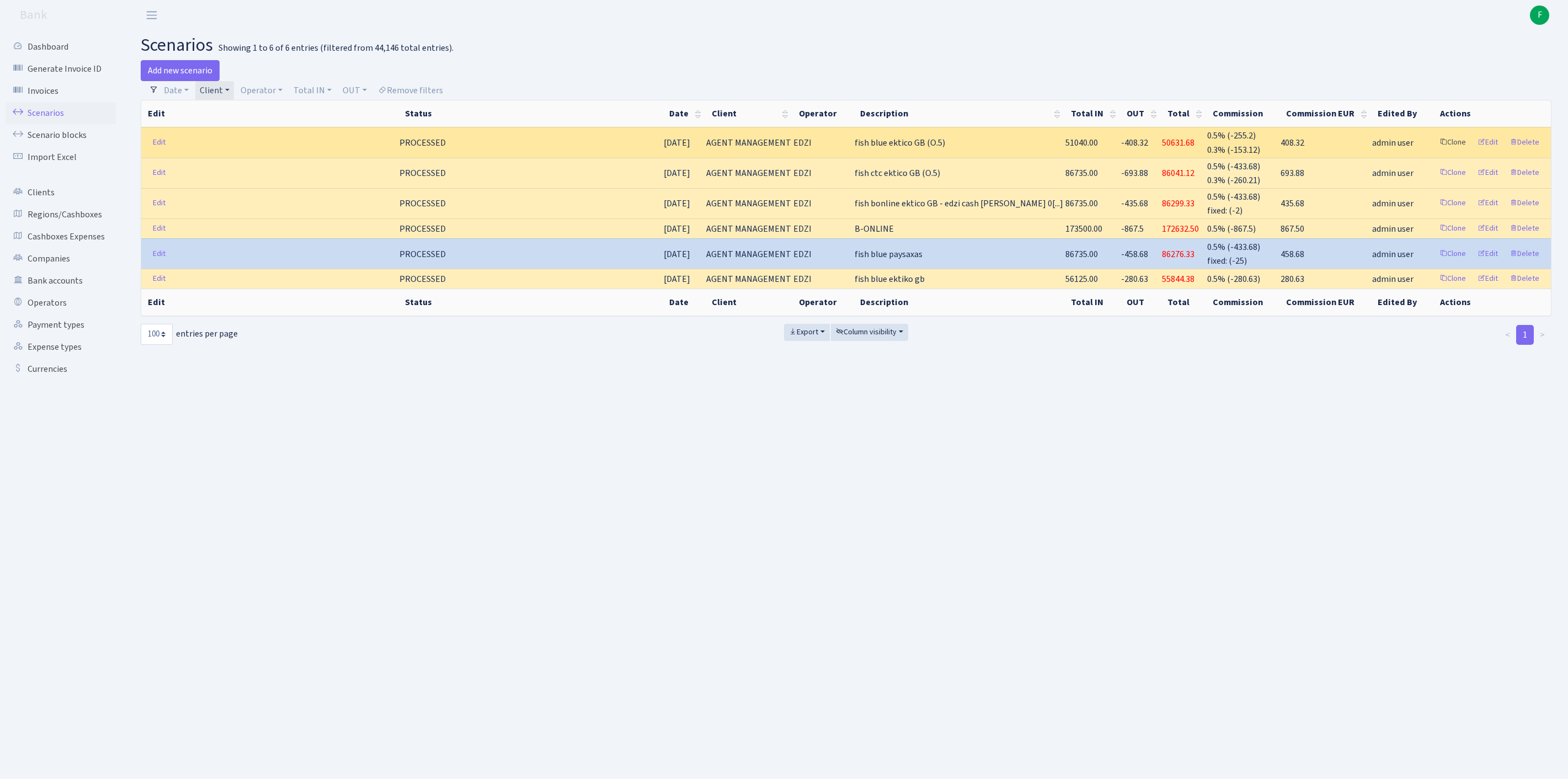
click at [1434, 151] on link "Clone" at bounding box center [1452, 143] width 37 height 17
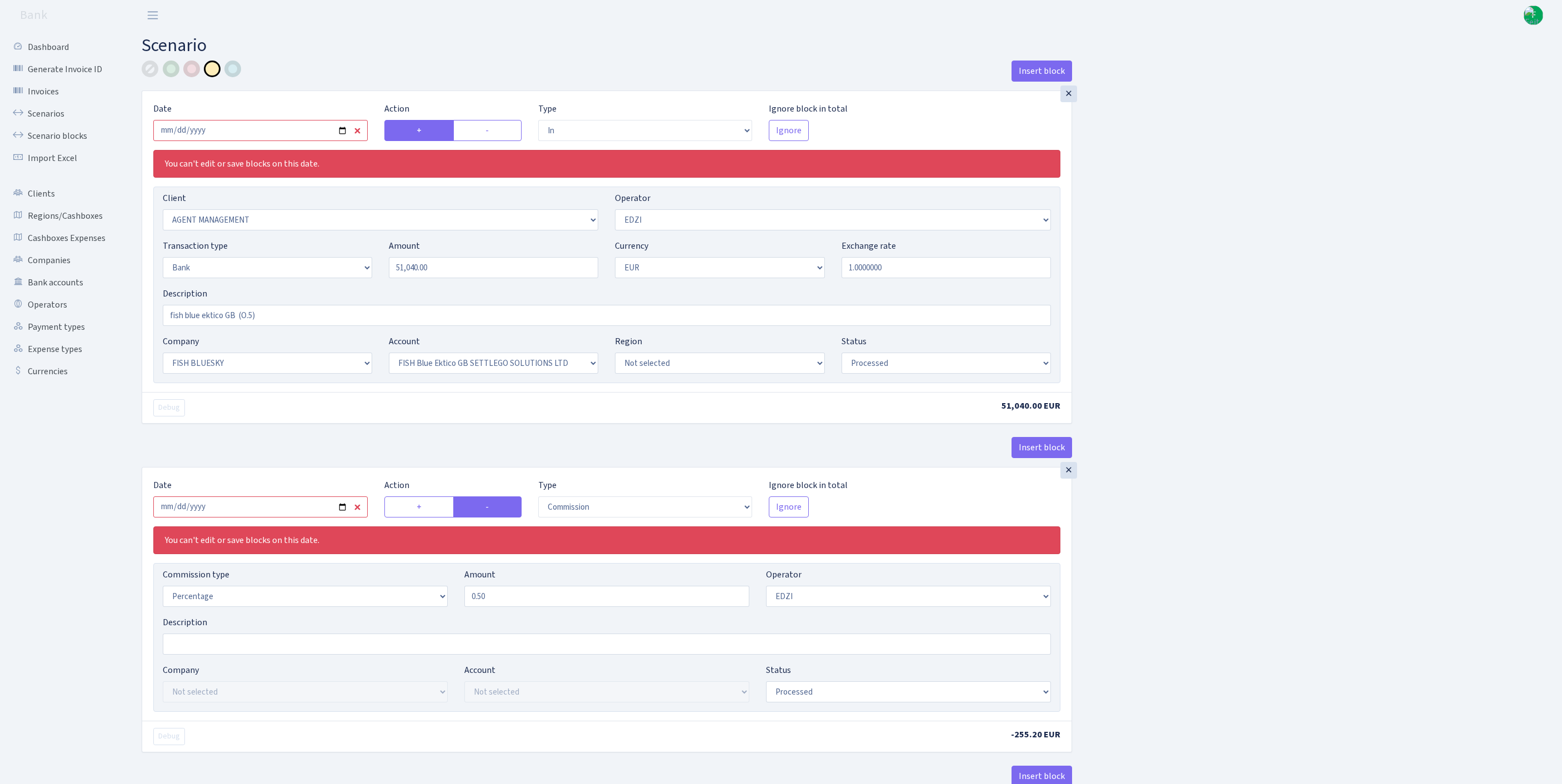
select select "in"
select select "3078"
select select "11"
select select "2"
select select "1"
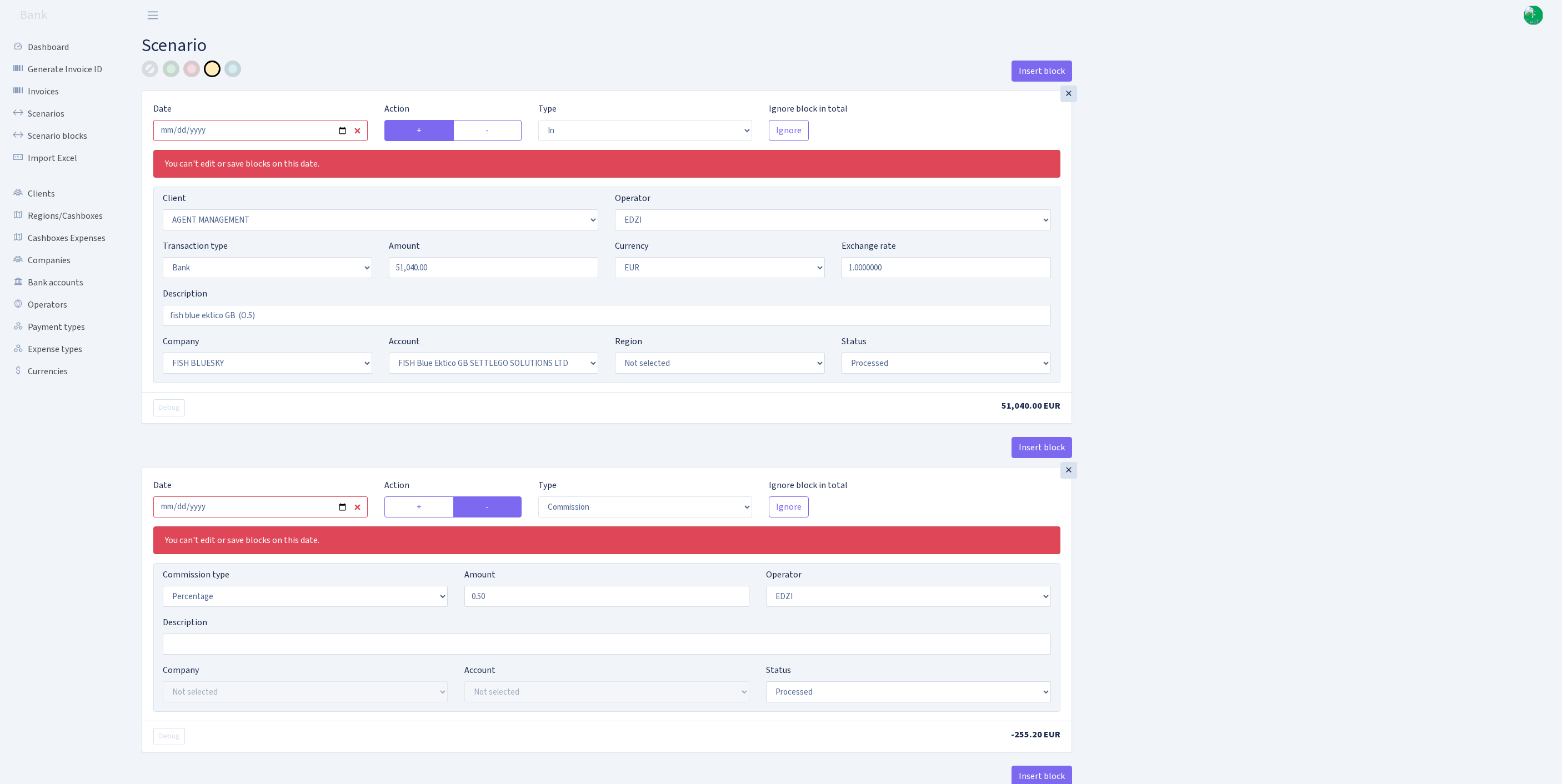
select select "23"
select select "67"
select select "processed"
select select "commission"
select select "11"
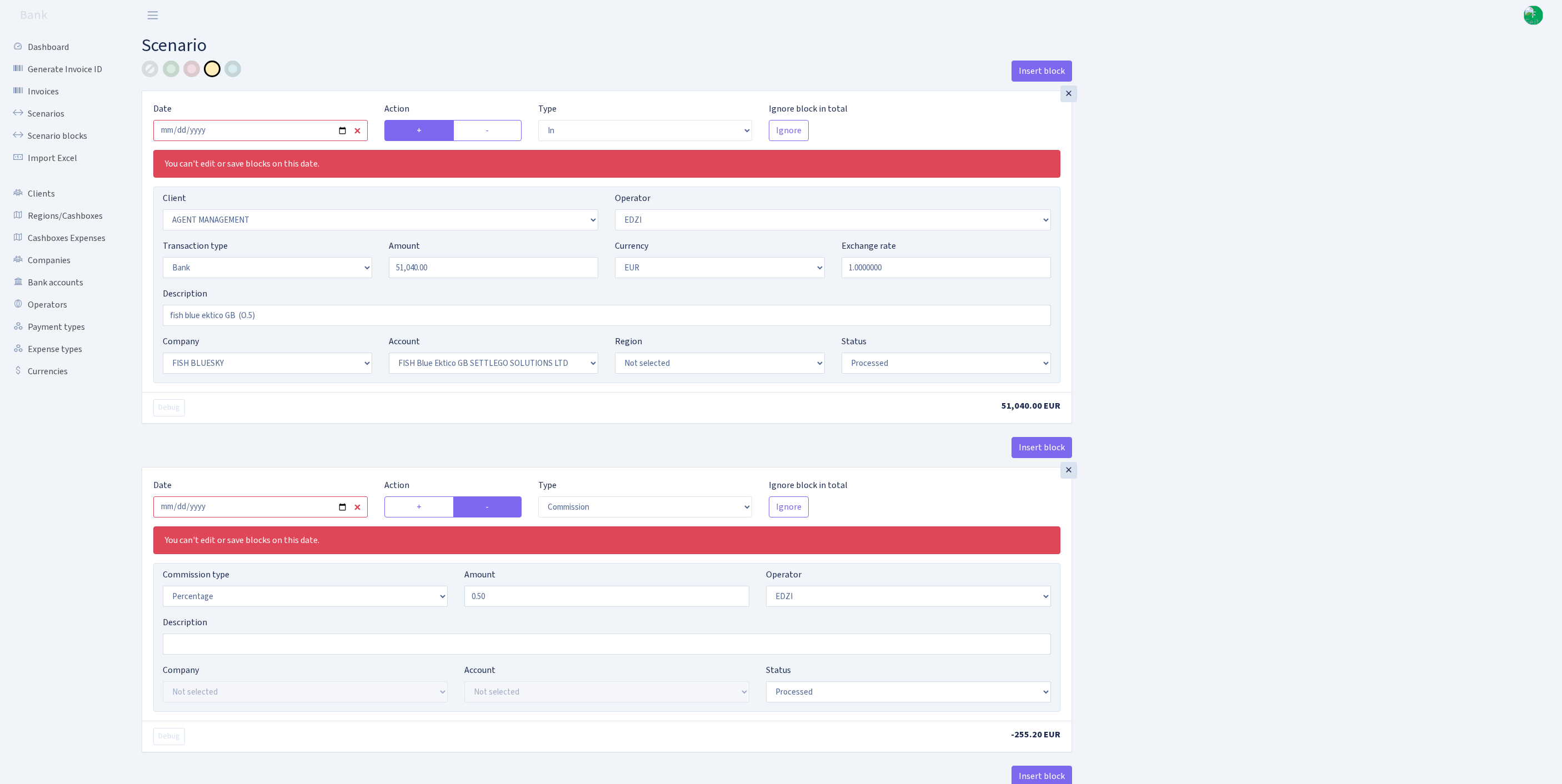
select select "processed"
select select "commission"
select select "1"
select select "23"
select select "67"
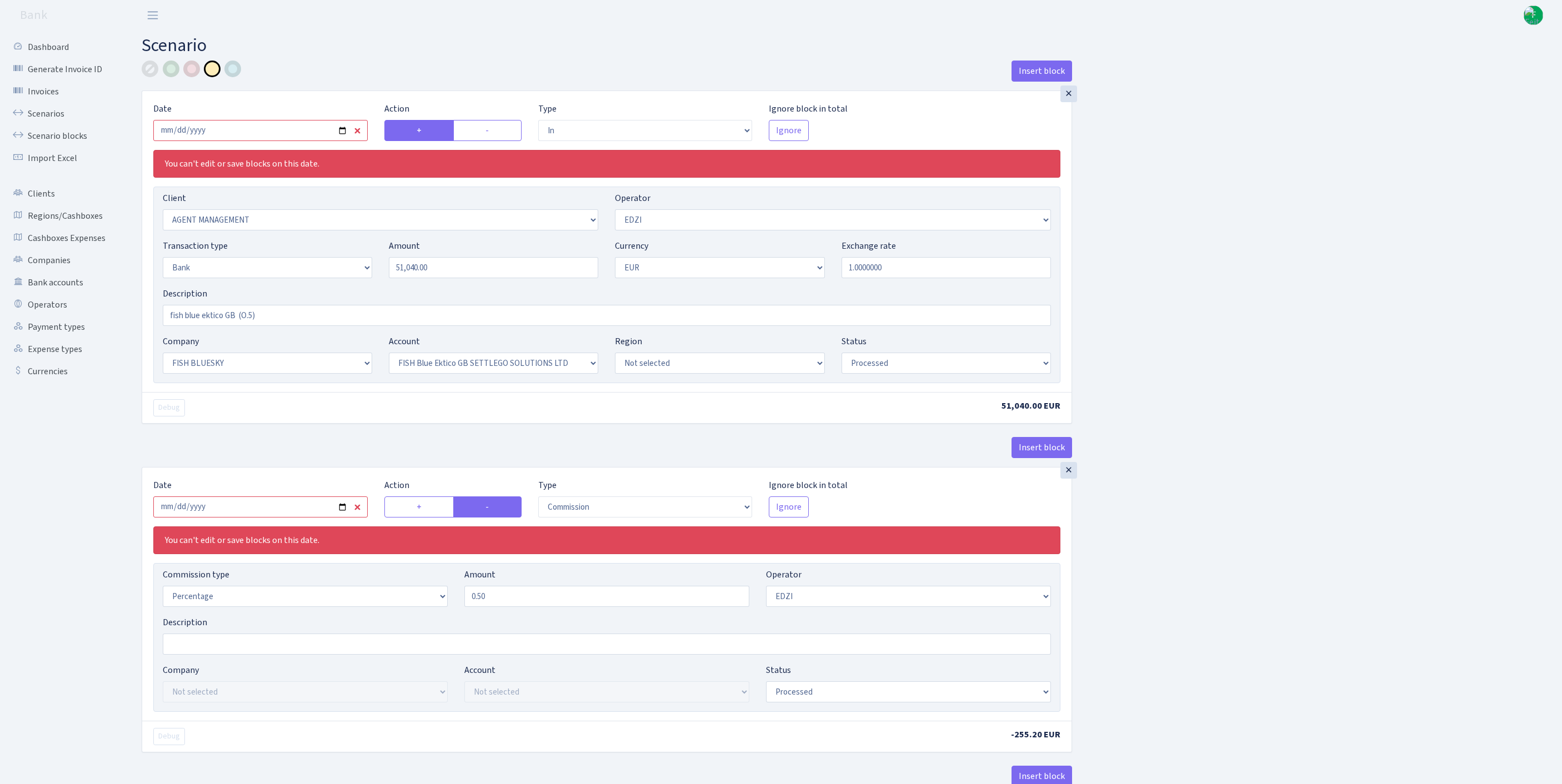
select select "processed"
click at [279, 137] on input "2025-09-04" at bounding box center [260, 130] width 214 height 21
type input "2025-09-16"
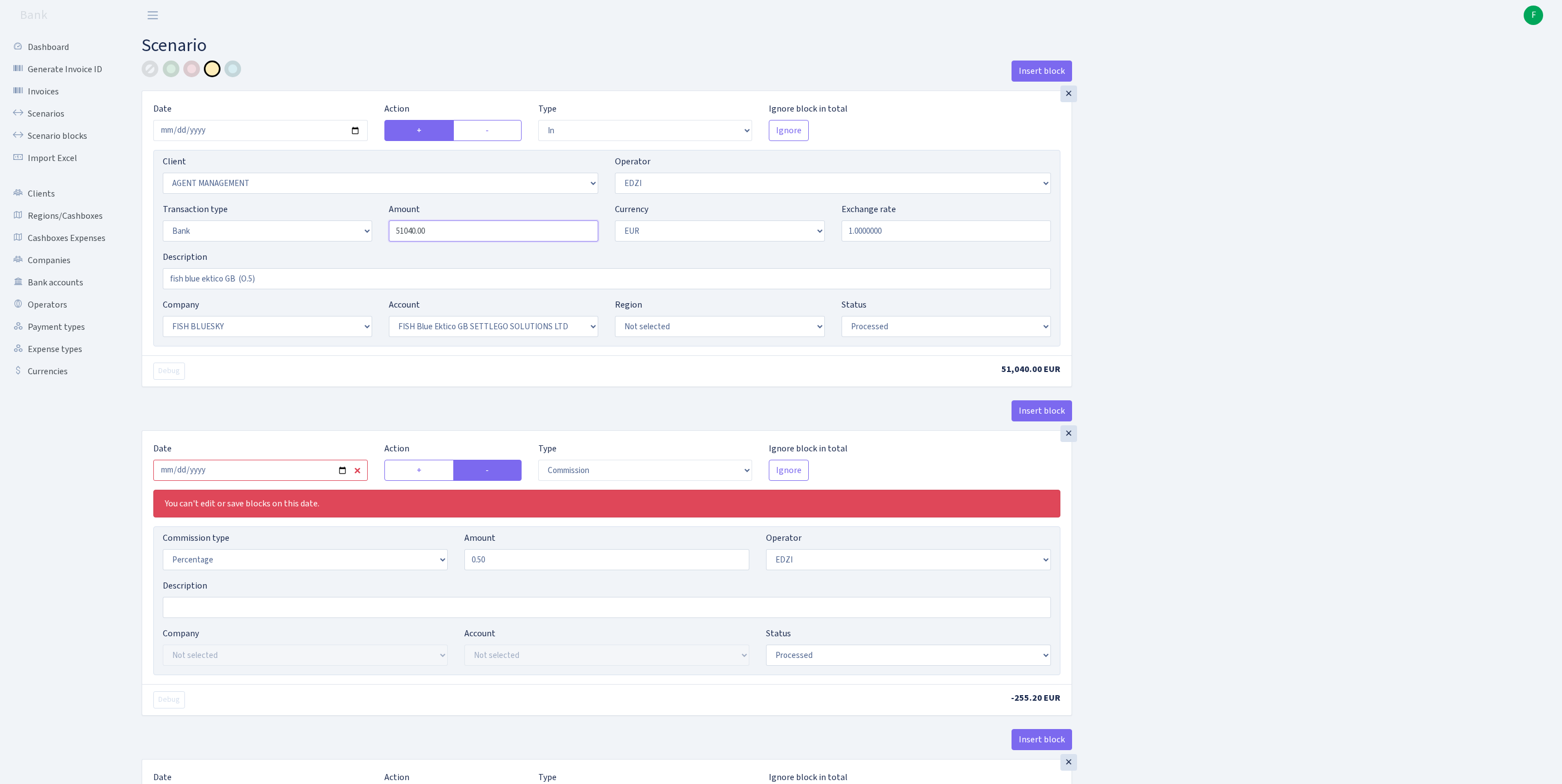
drag, startPoint x: 467, startPoint y: 255, endPoint x: 279, endPoint y: 247, distance: 188.2
click at [279, 247] on div "Transaction type Not selected 981 ELF FISH crypto GIRT IVO dekl MM-BALTIC eur U…" at bounding box center [606, 226] width 905 height 48
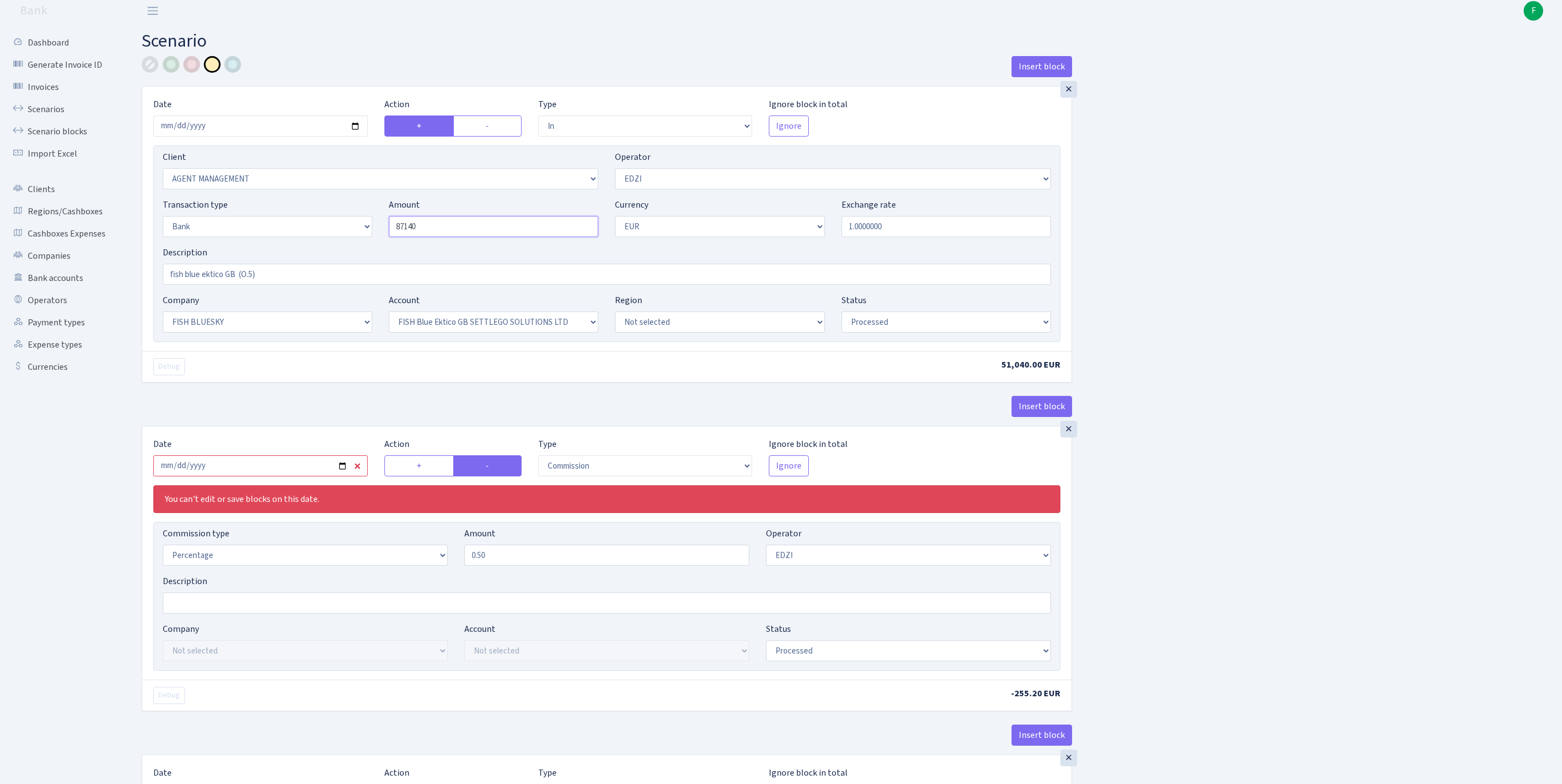
scroll to position [20, 0]
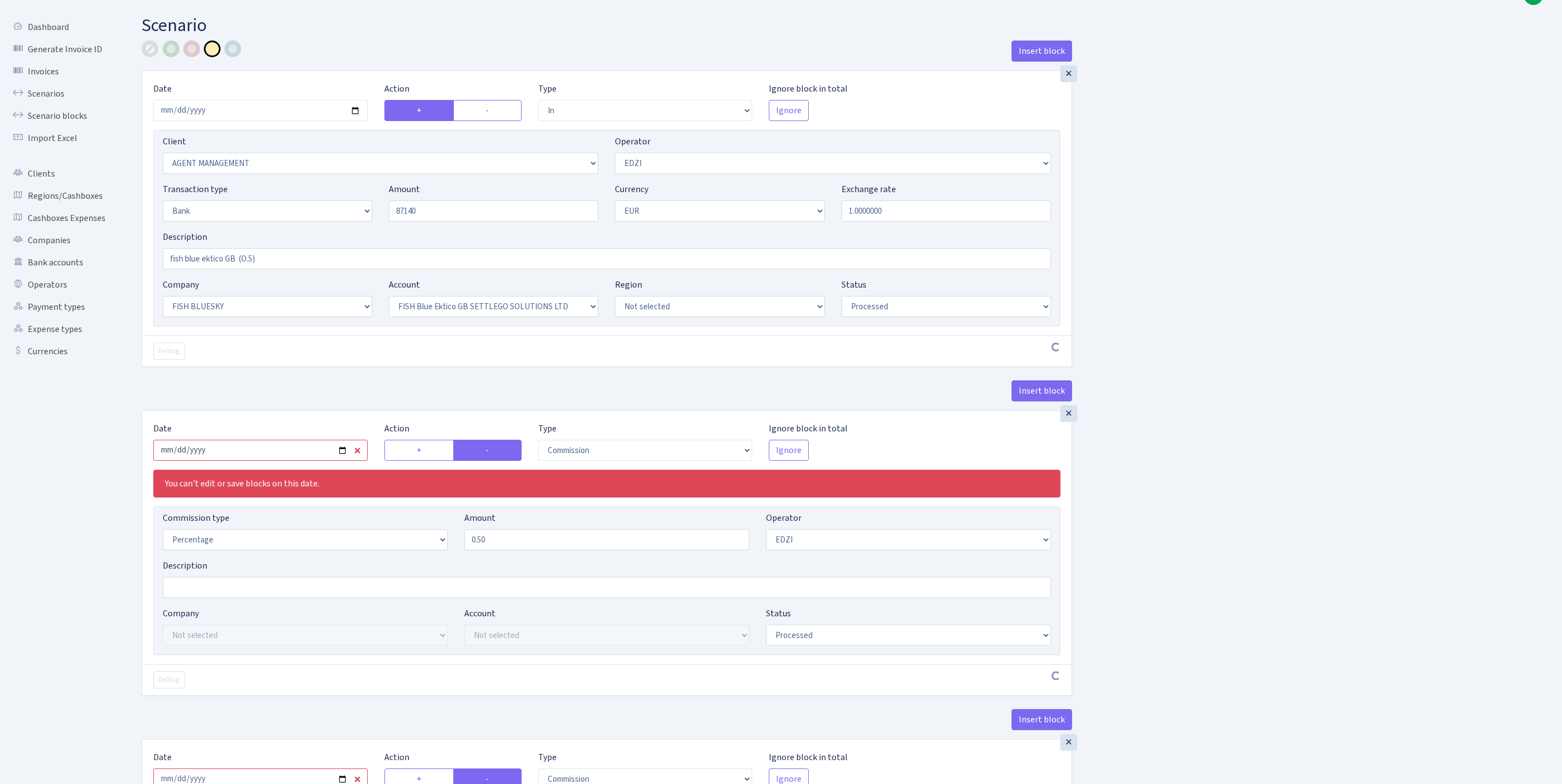
type input "87,140.00"
click at [292, 461] on input "2025-09-04" at bounding box center [260, 450] width 214 height 21
type input "2025-09-16"
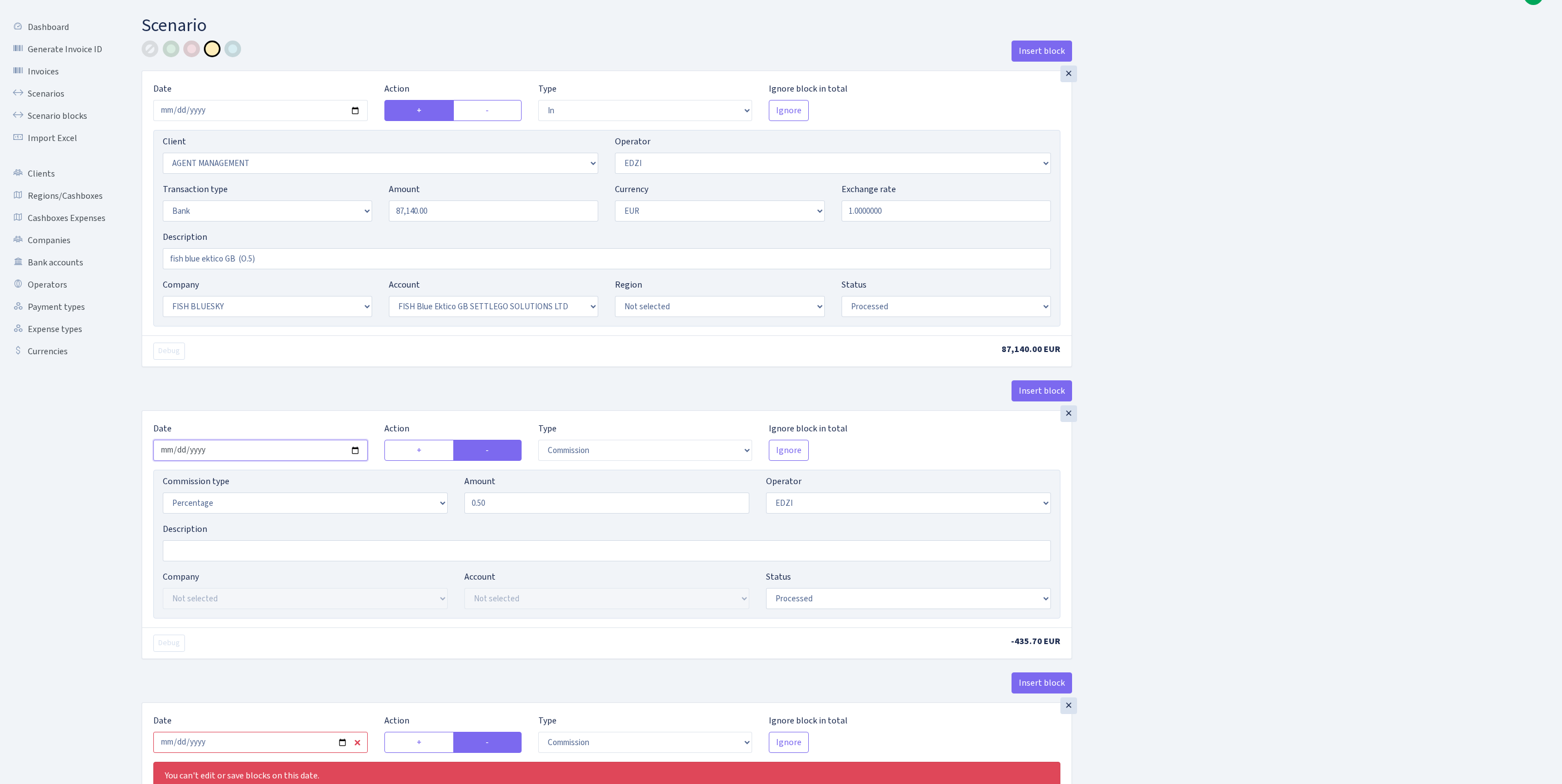
scroll to position [503, 0]
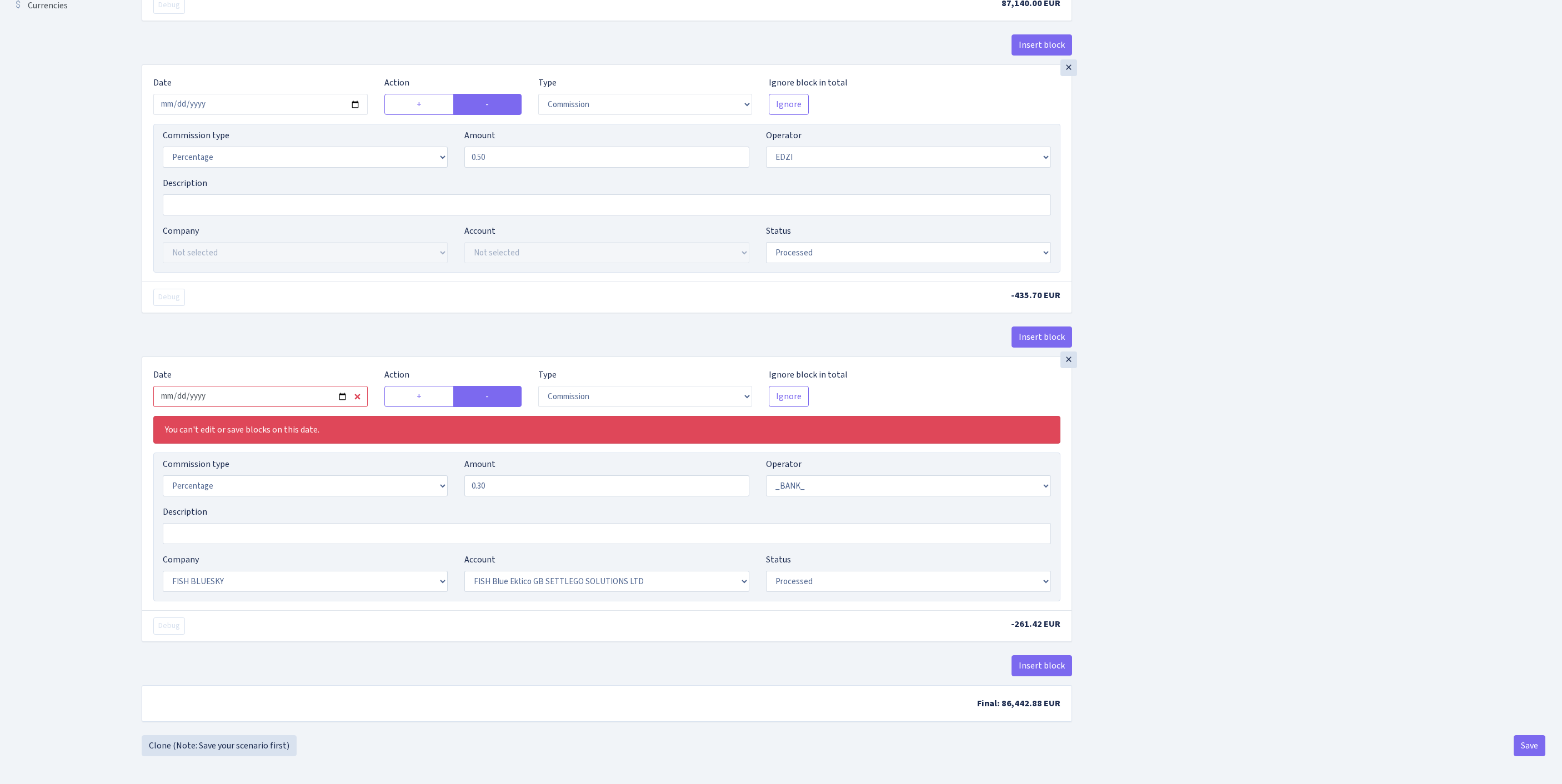
click at [310, 386] on input "2025-09-04" at bounding box center [260, 396] width 214 height 21
type input "2025-09-16"
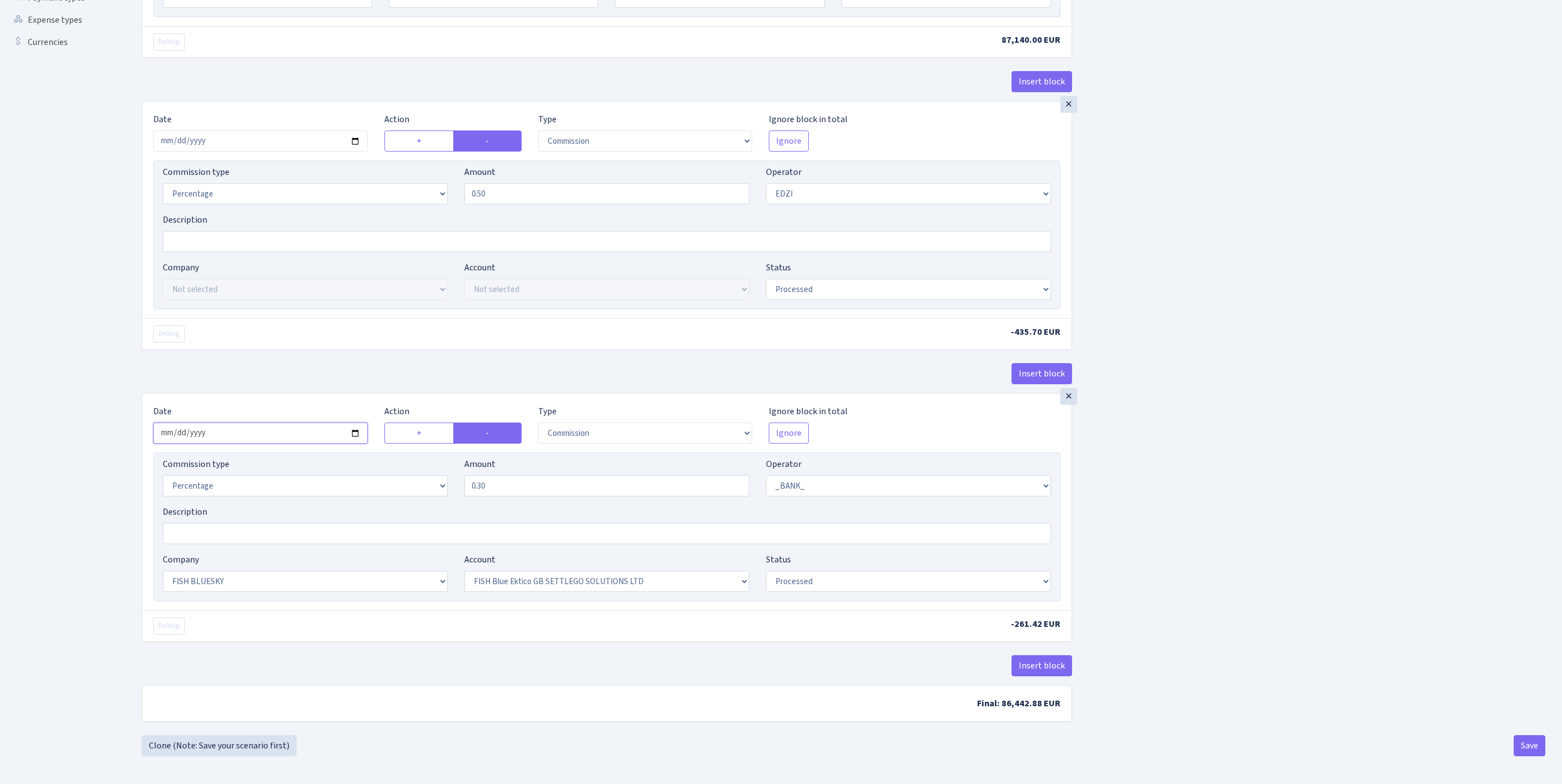
scroll to position [470, 0]
click at [1524, 743] on button "Save" at bounding box center [1529, 746] width 32 height 21
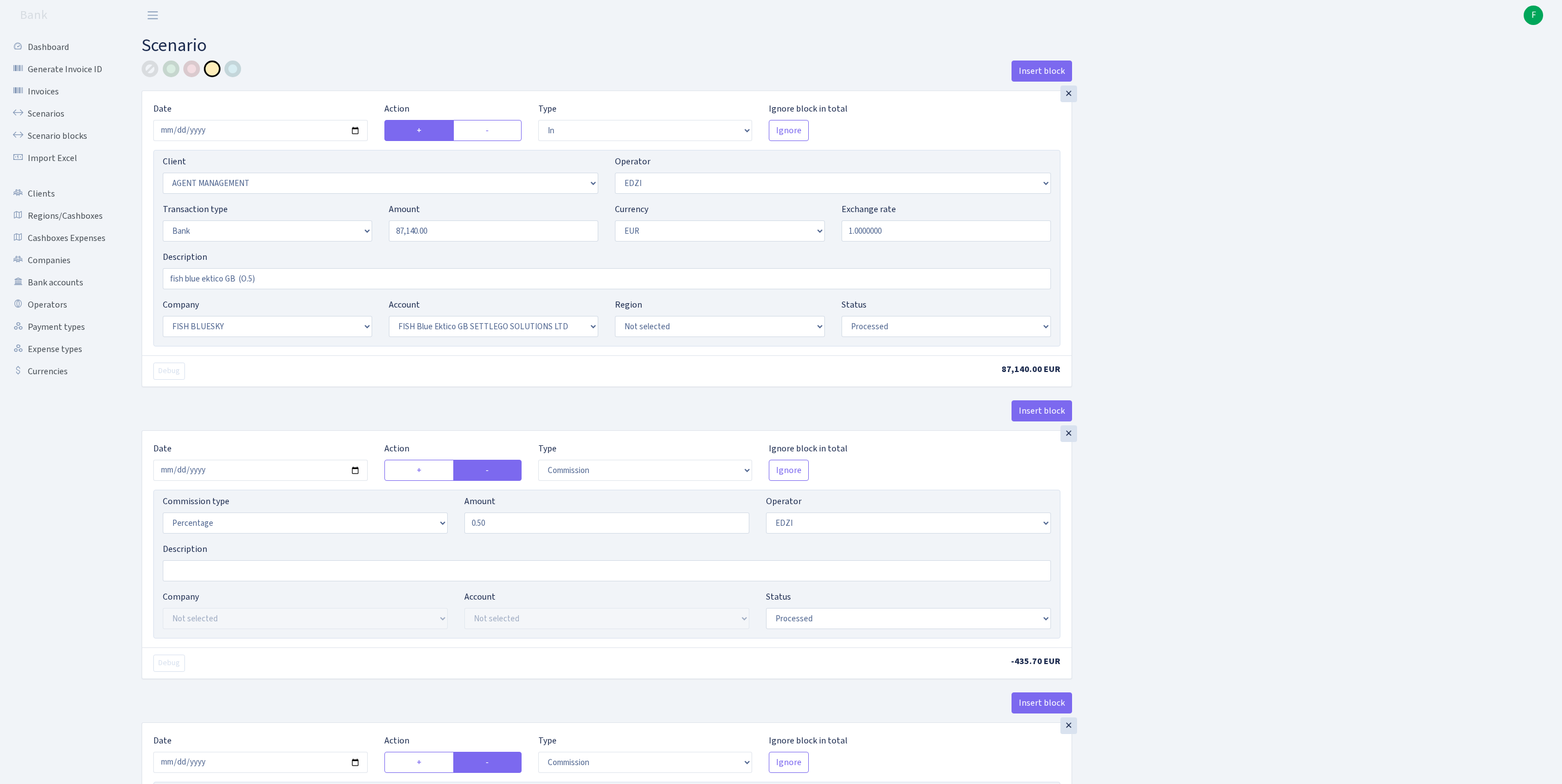
select select "in"
select select "3078"
select select "11"
select select "2"
select select "1"
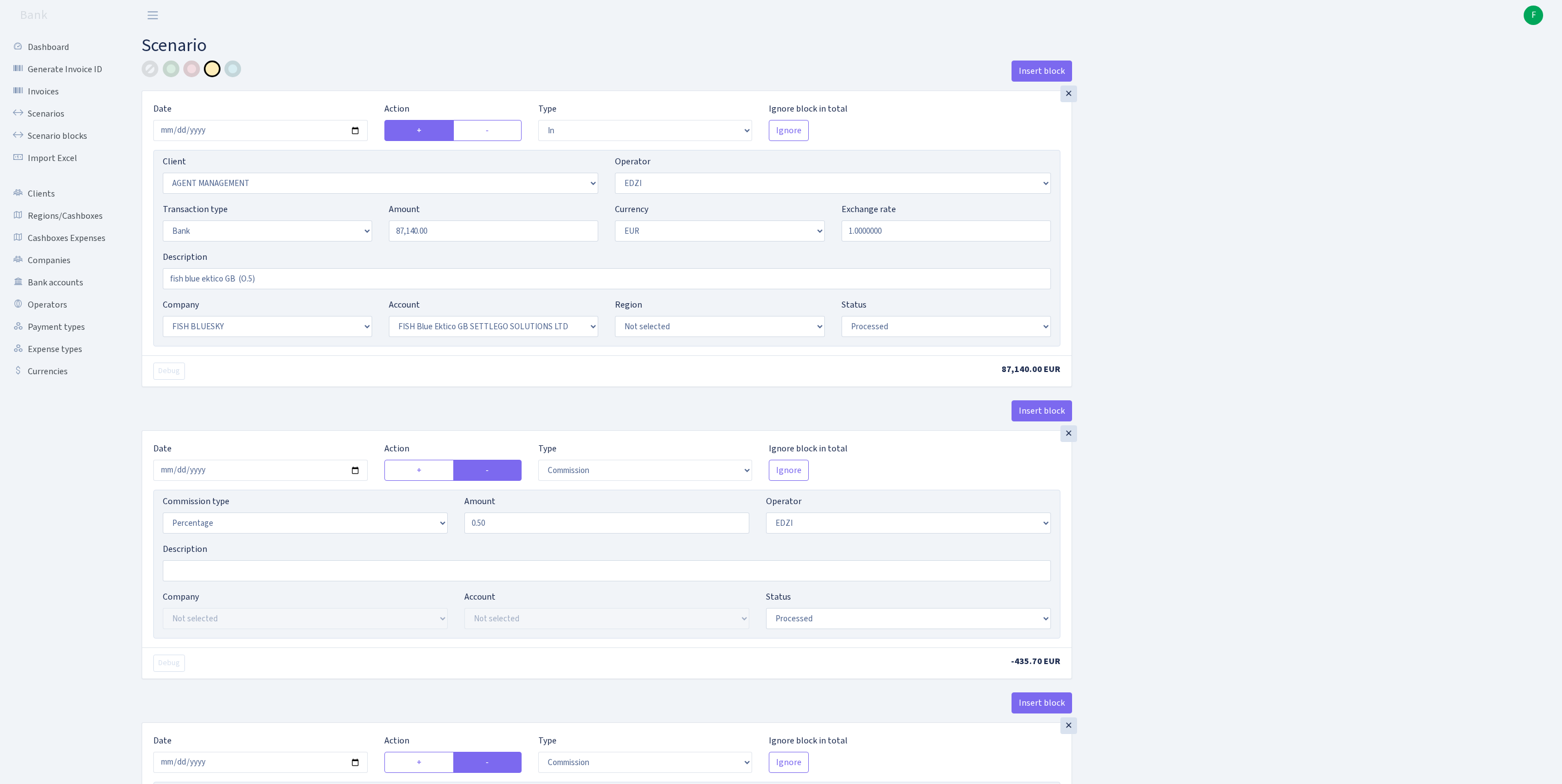
select select "23"
select select "67"
select select "processed"
select select "commission"
select select "11"
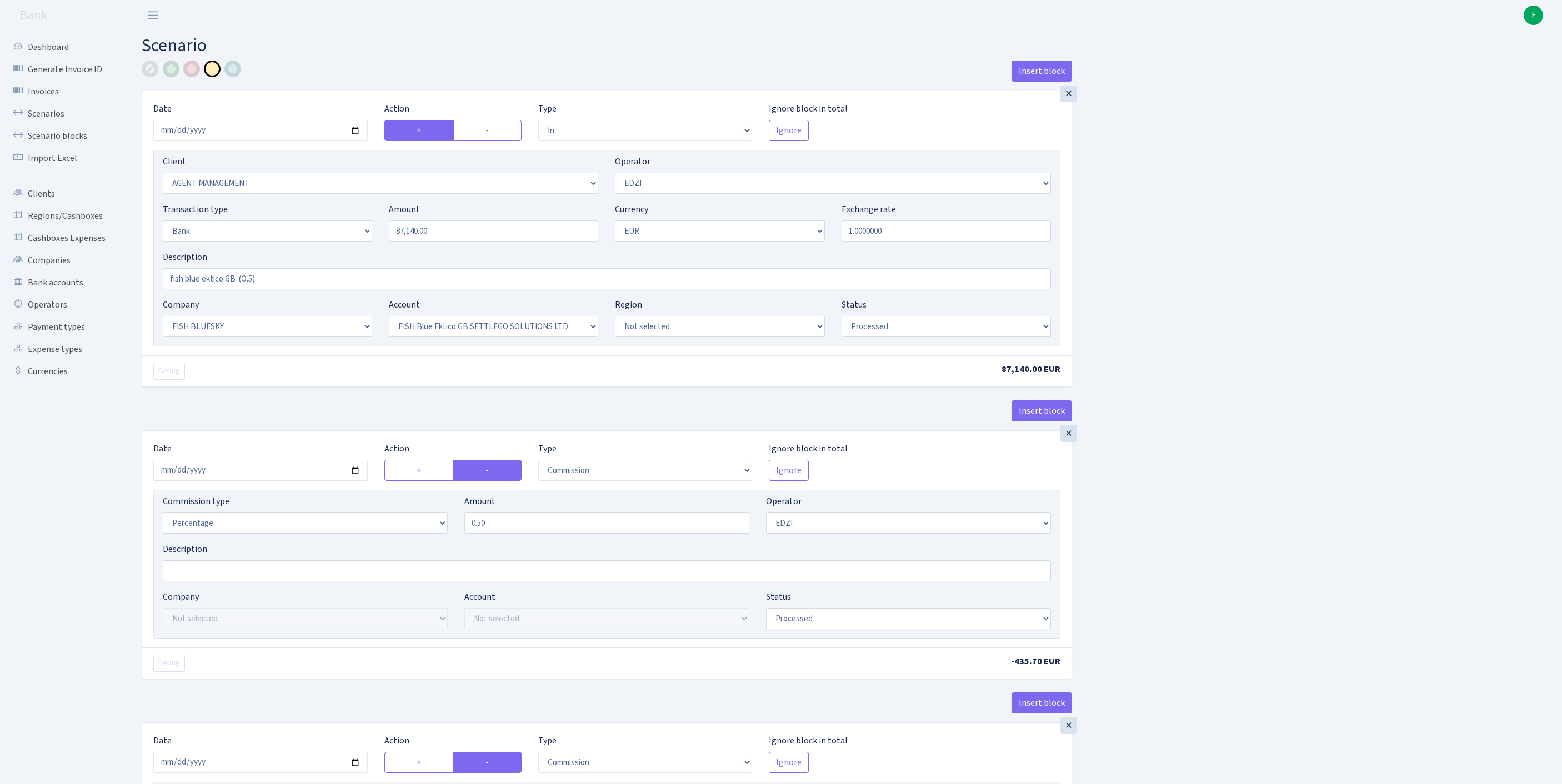
select select "processed"
select select "commission"
select select "1"
select select "23"
select select "67"
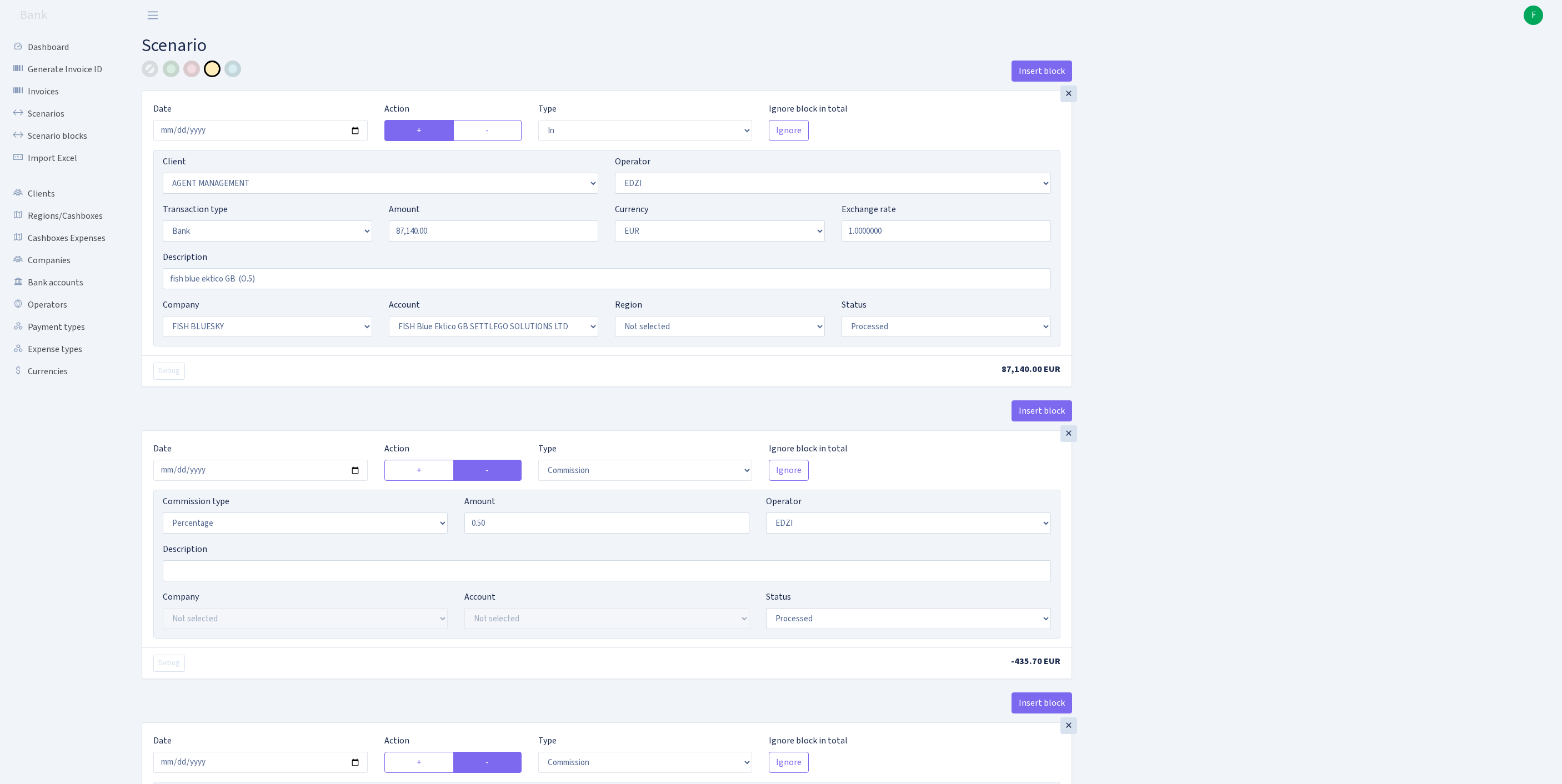
select select "processed"
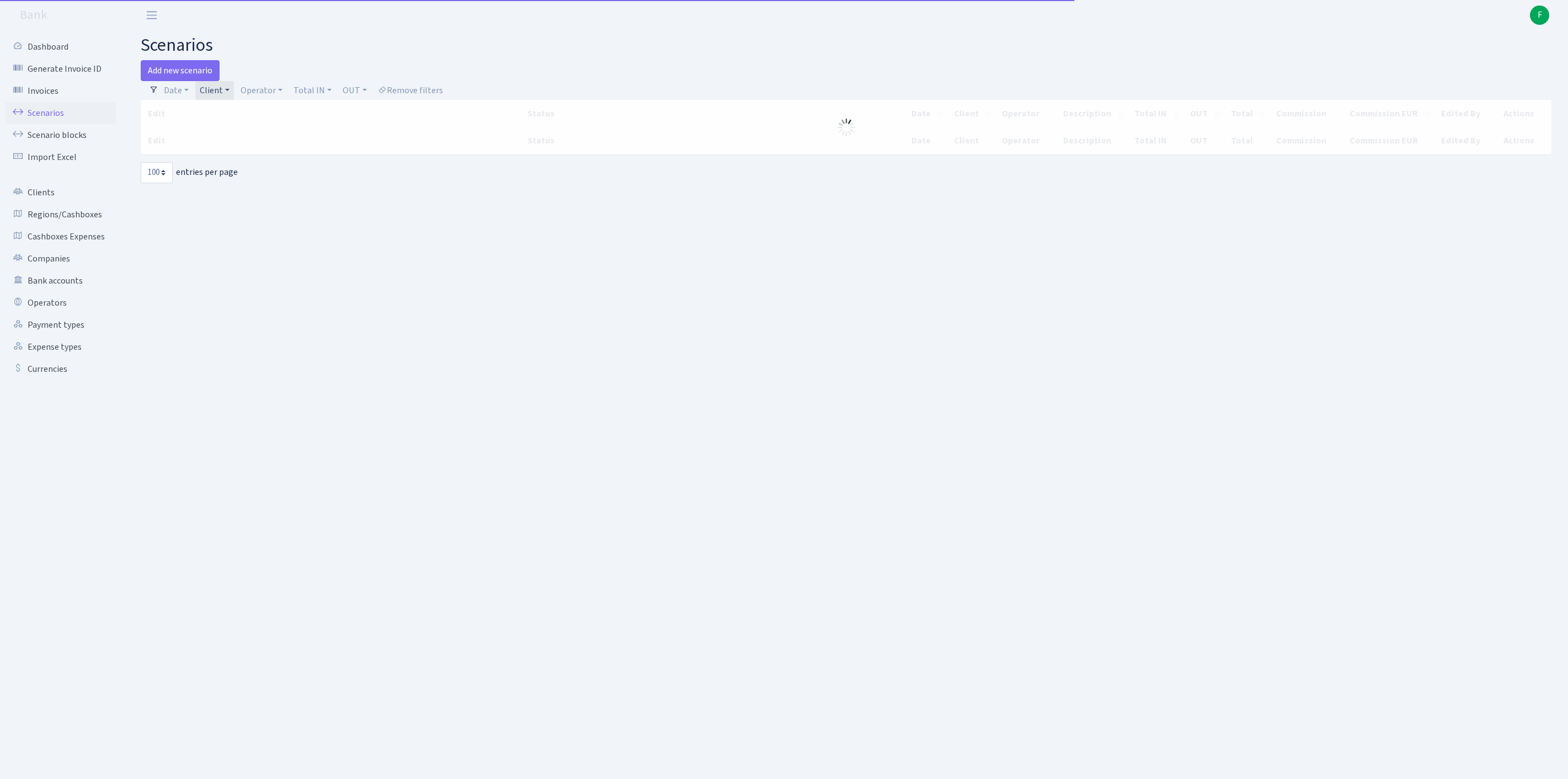
select select "100"
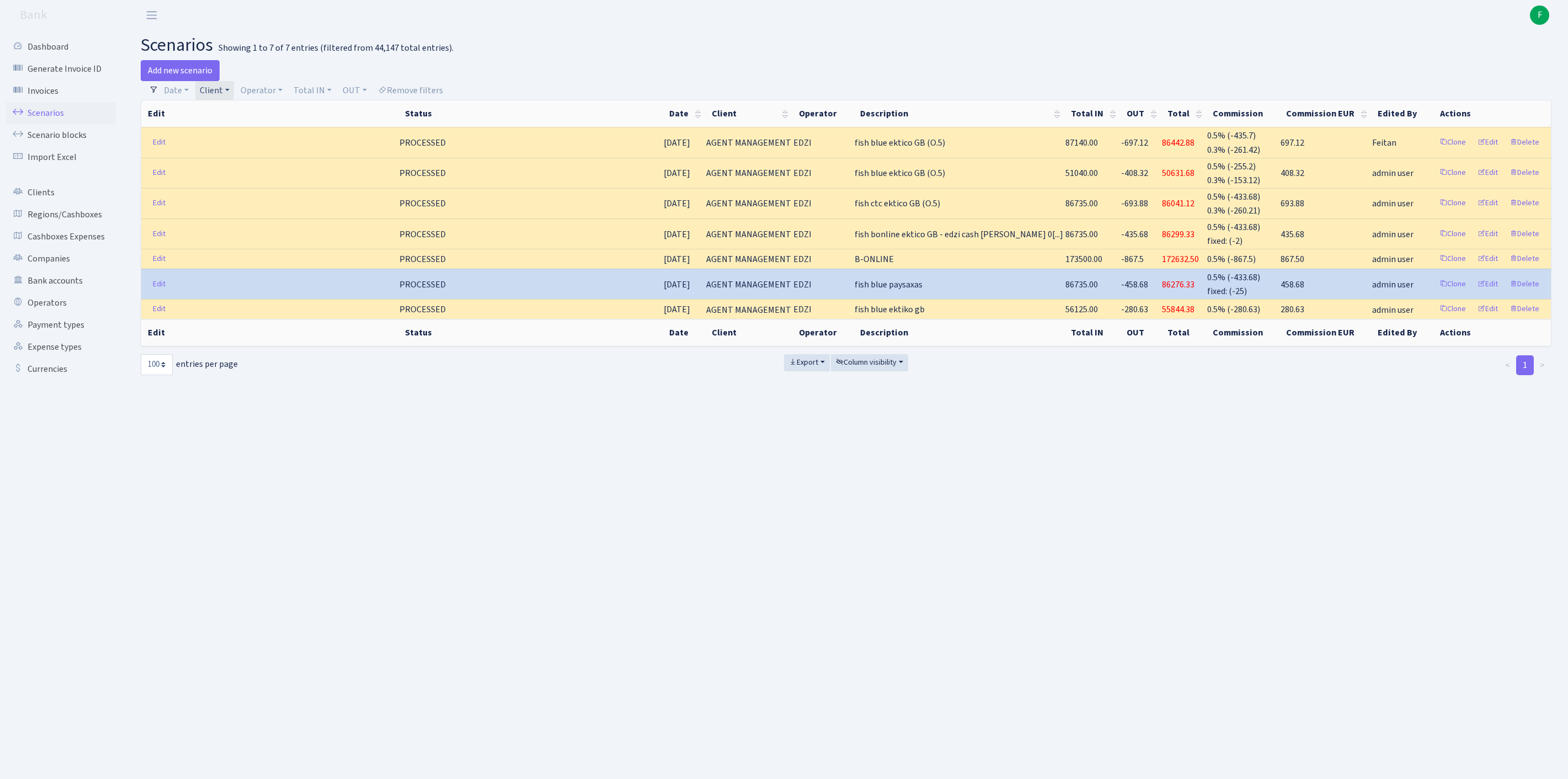
click at [234, 94] on link "Client" at bounding box center [215, 91] width 39 height 19
click at [246, 127] on input "search" at bounding box center [253, 130] width 109 height 17
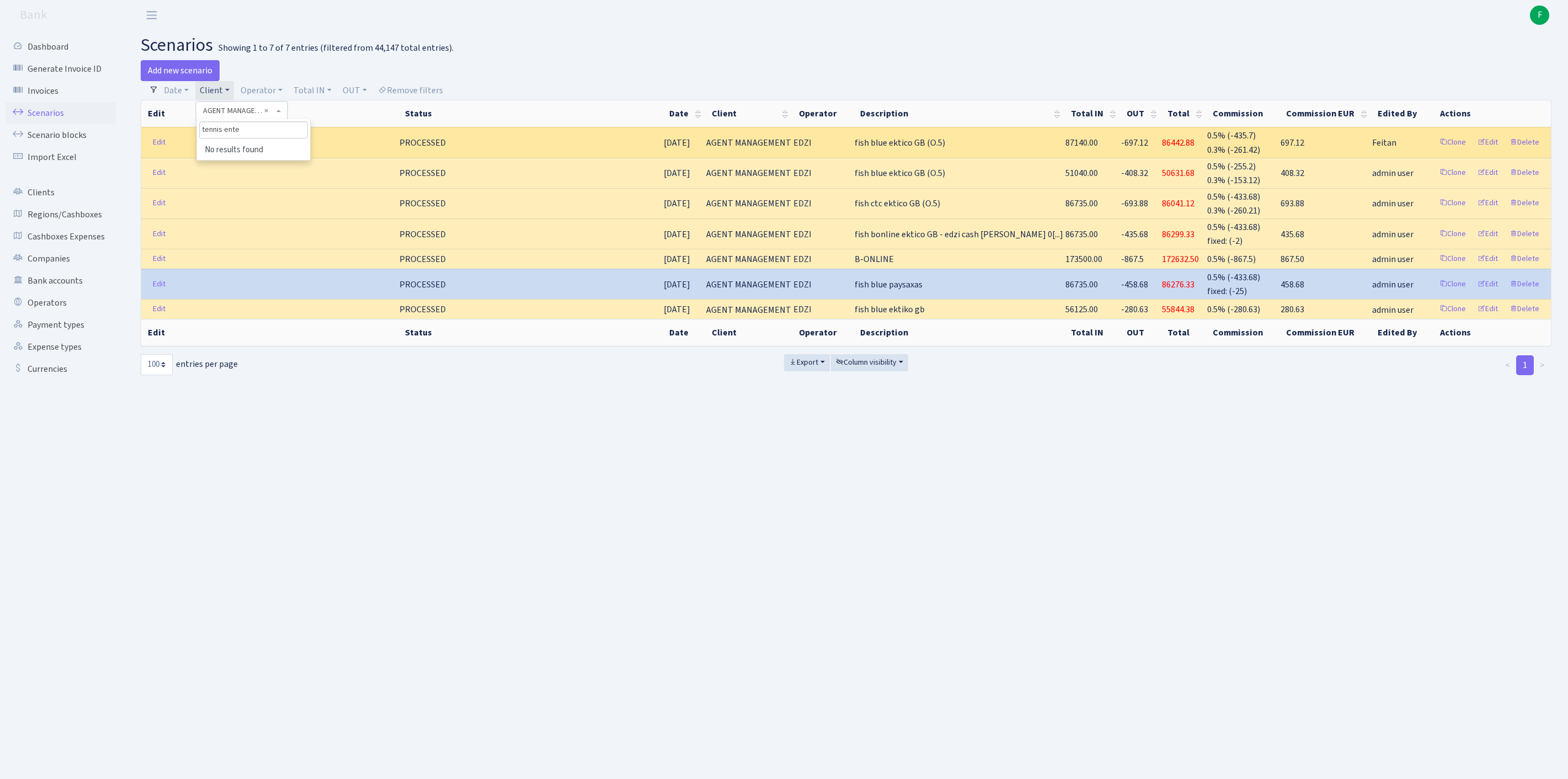
type input "tennis enter"
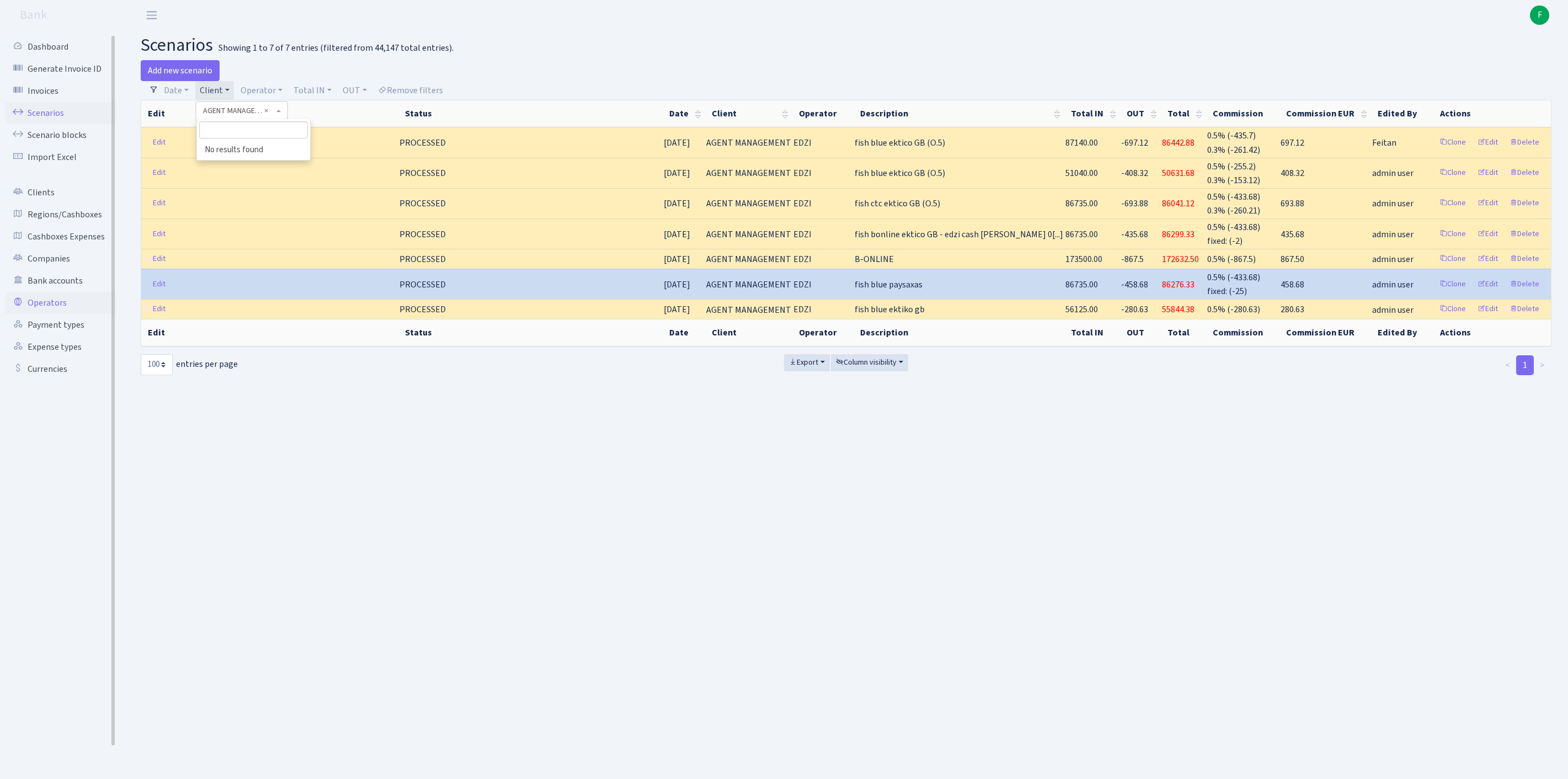
click at [60, 314] on link "Operators" at bounding box center [61, 303] width 111 height 22
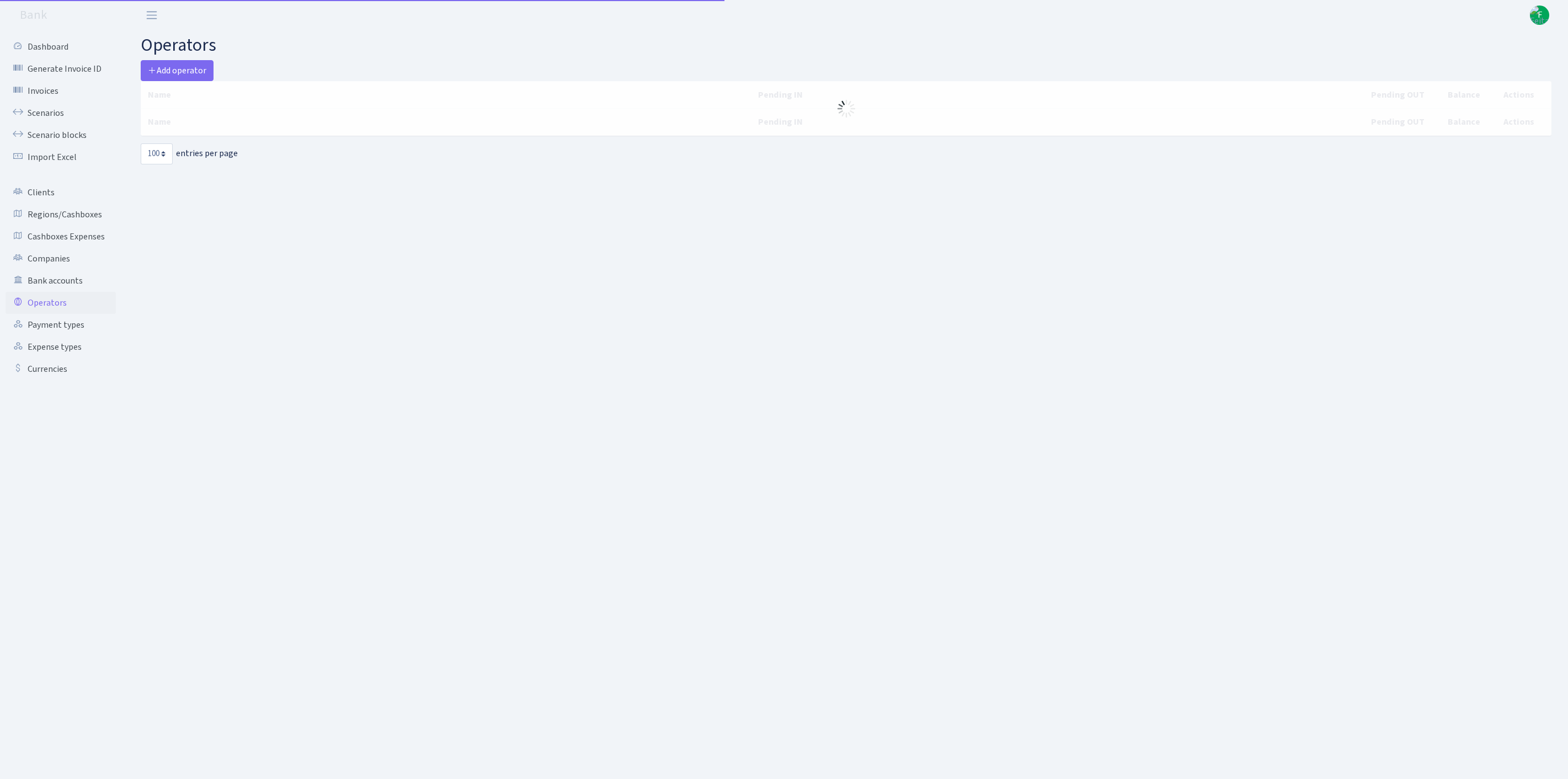
select select "100"
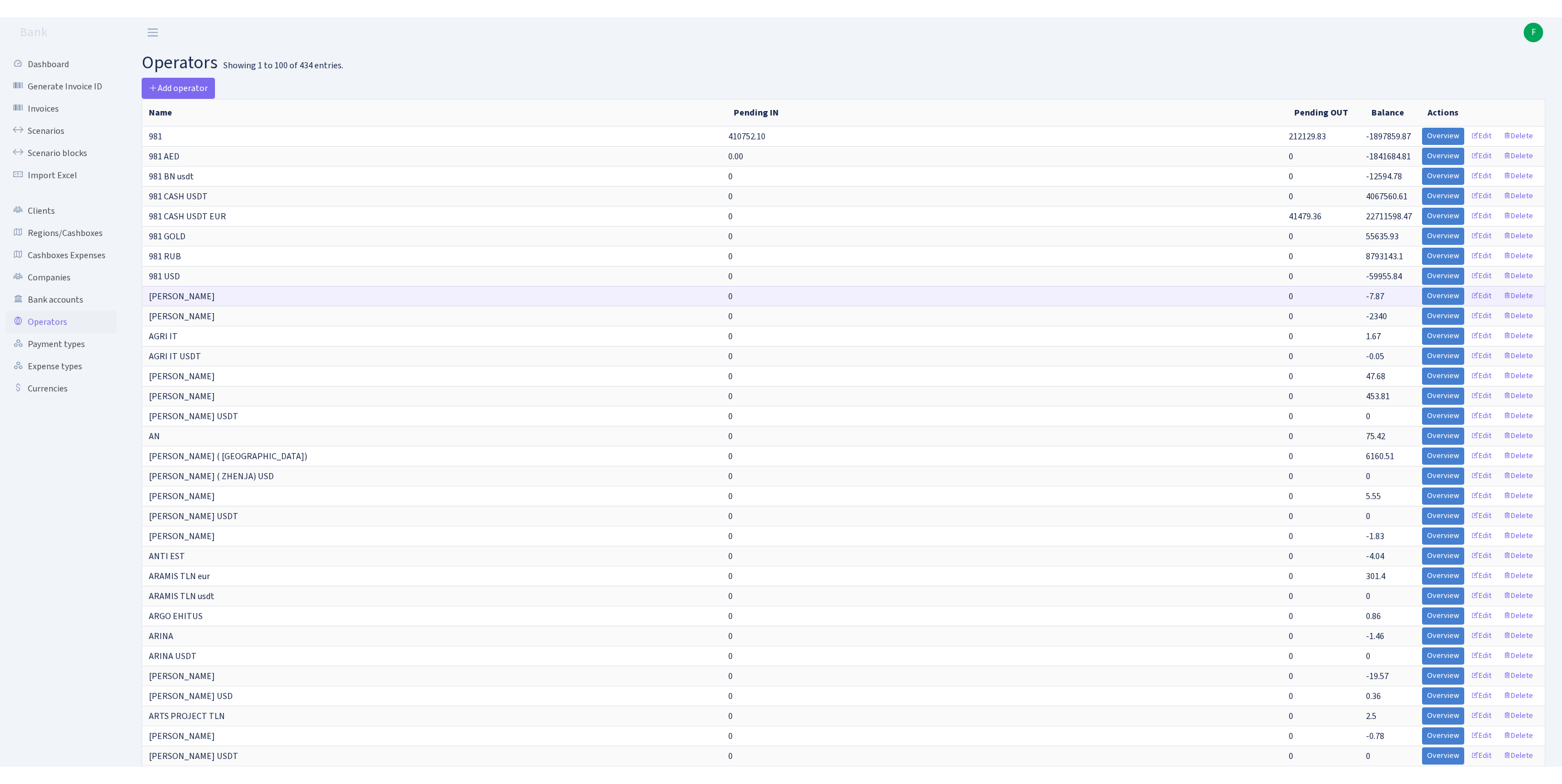
scroll to position [954, 0]
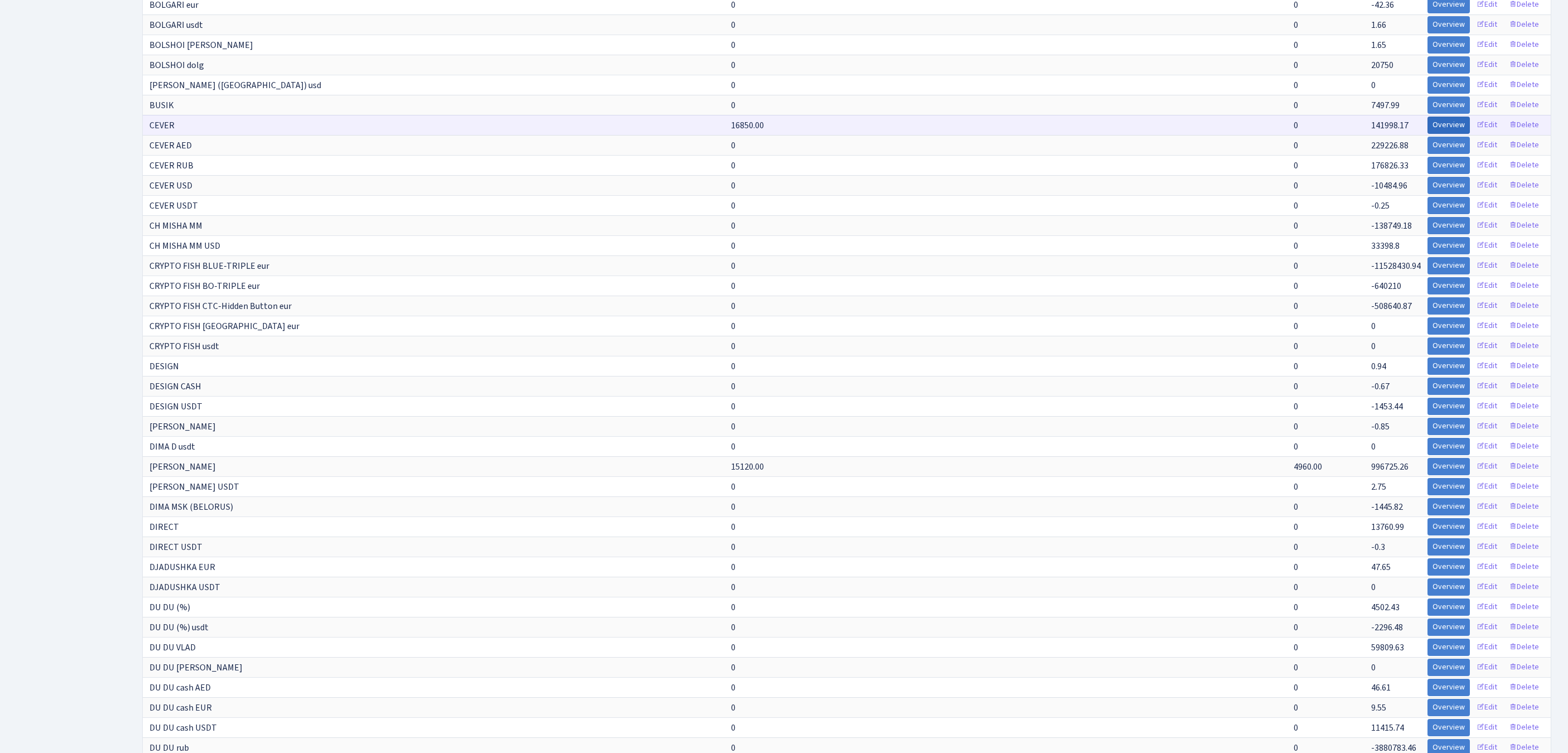
click at [1428, 134] on link "Overview" at bounding box center [1449, 125] width 42 height 17
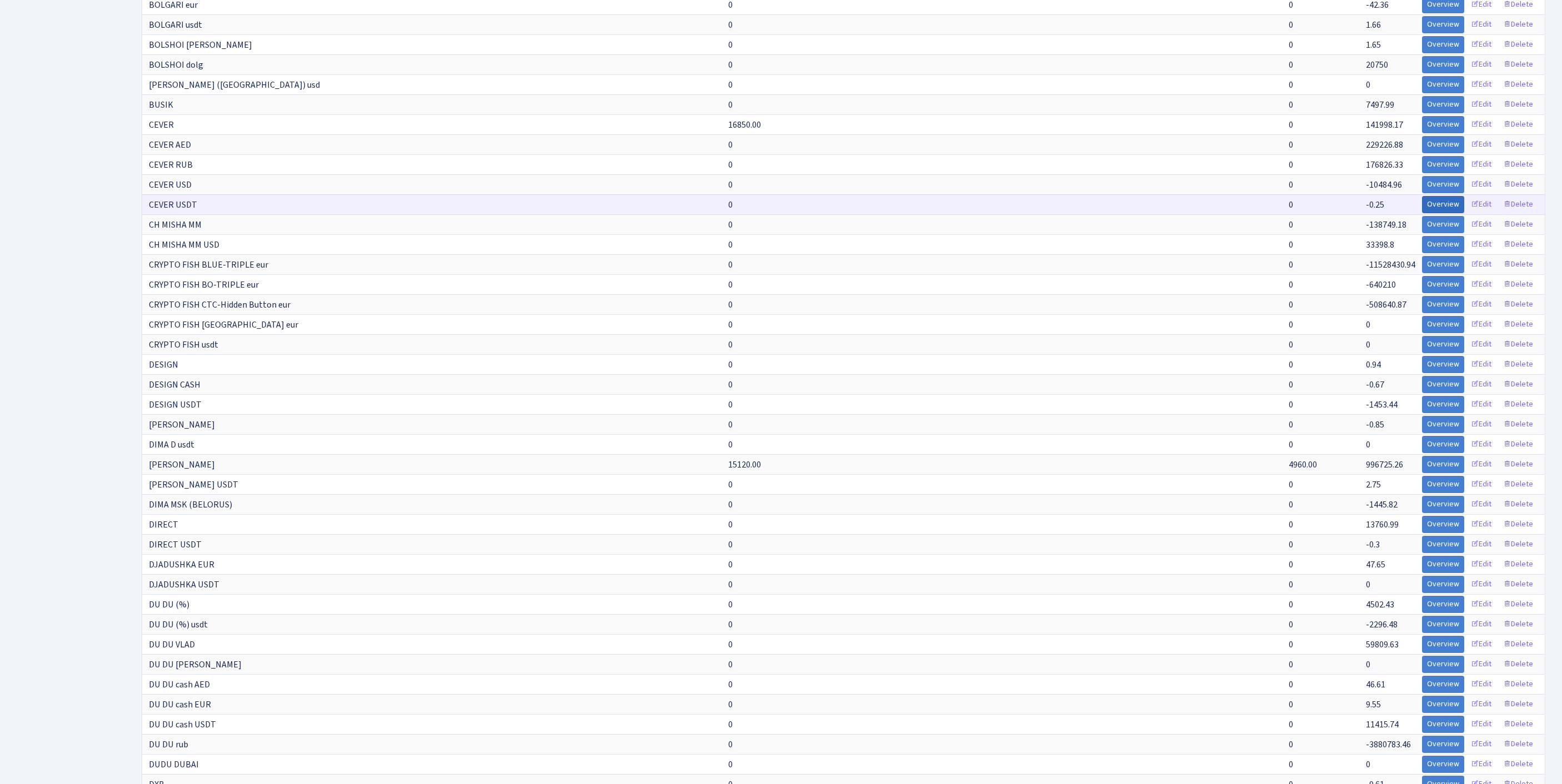
click at [1422, 213] on link "Overview" at bounding box center [1443, 205] width 42 height 17
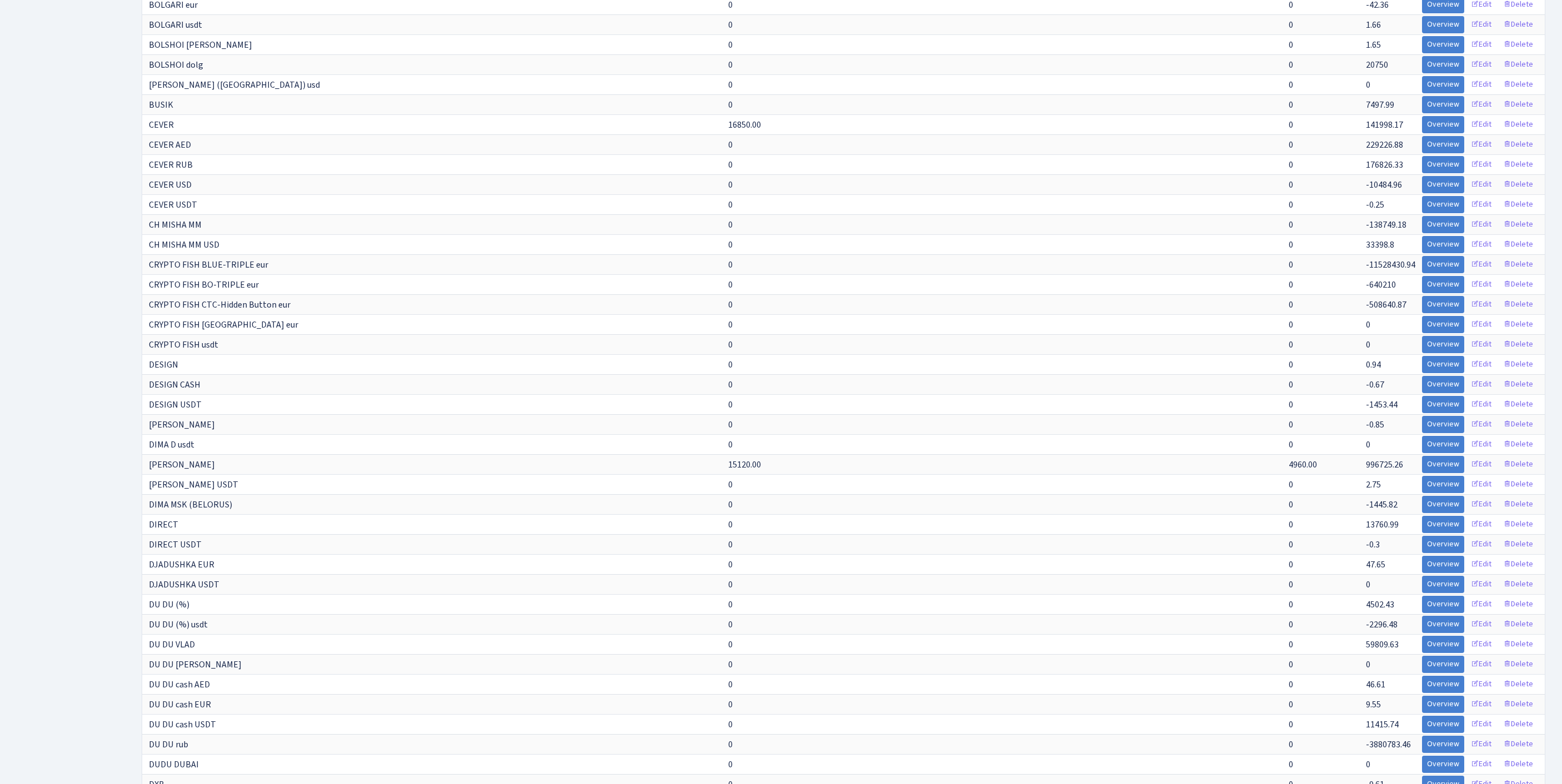
scroll to position [0, 0]
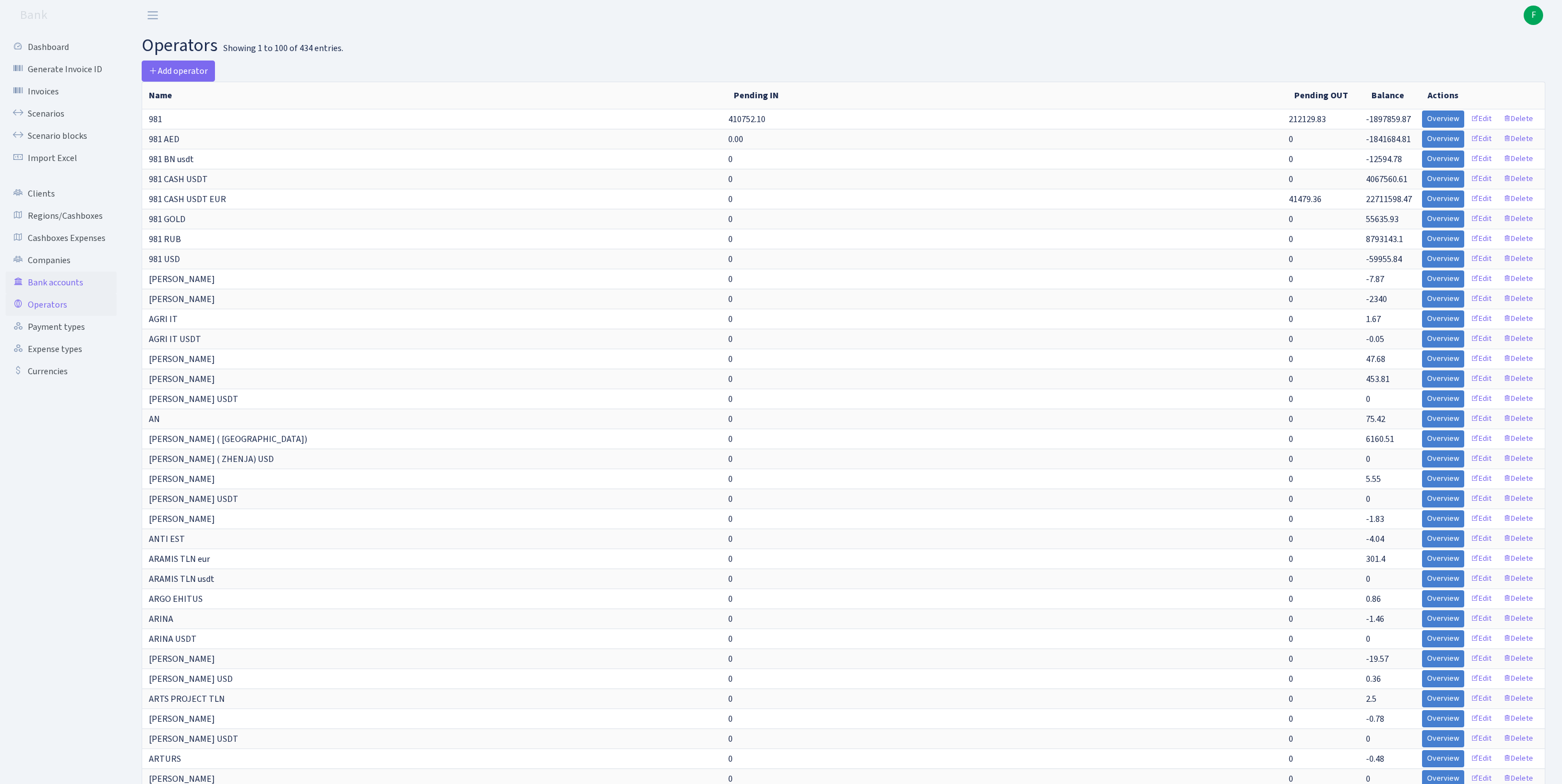
click at [71, 294] on link "Bank accounts" at bounding box center [61, 282] width 111 height 22
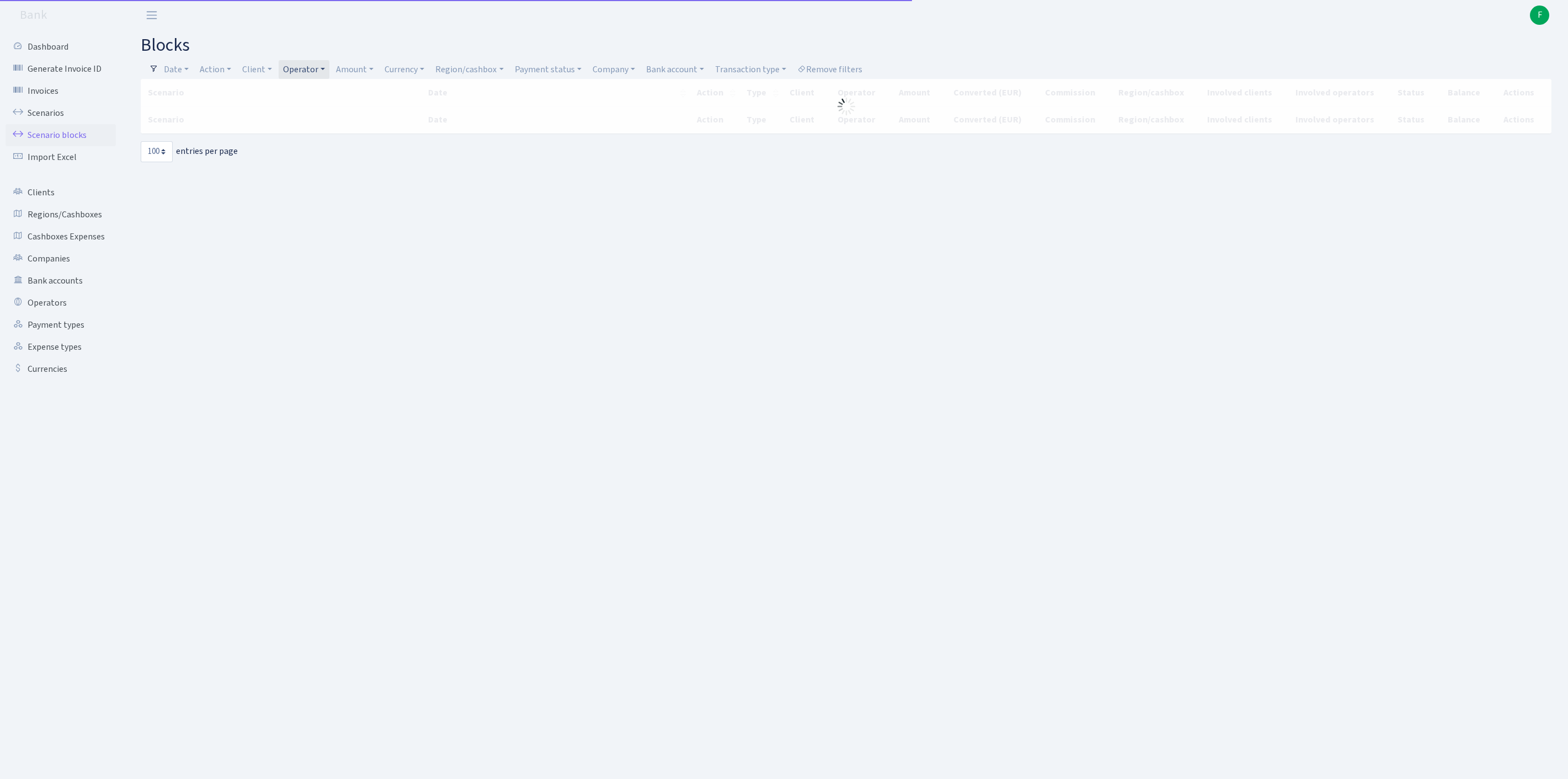
select select "100"
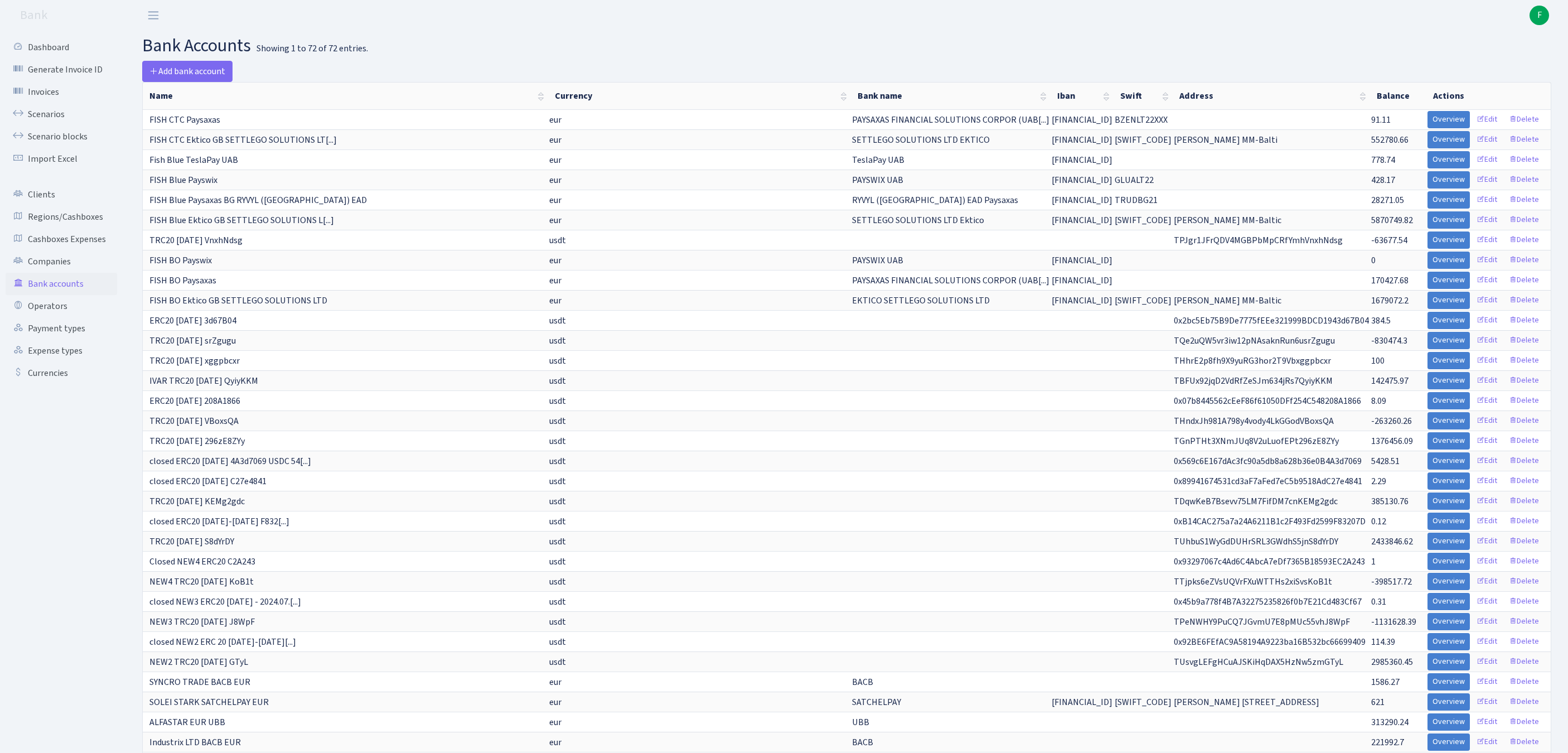
scroll to position [506, 0]
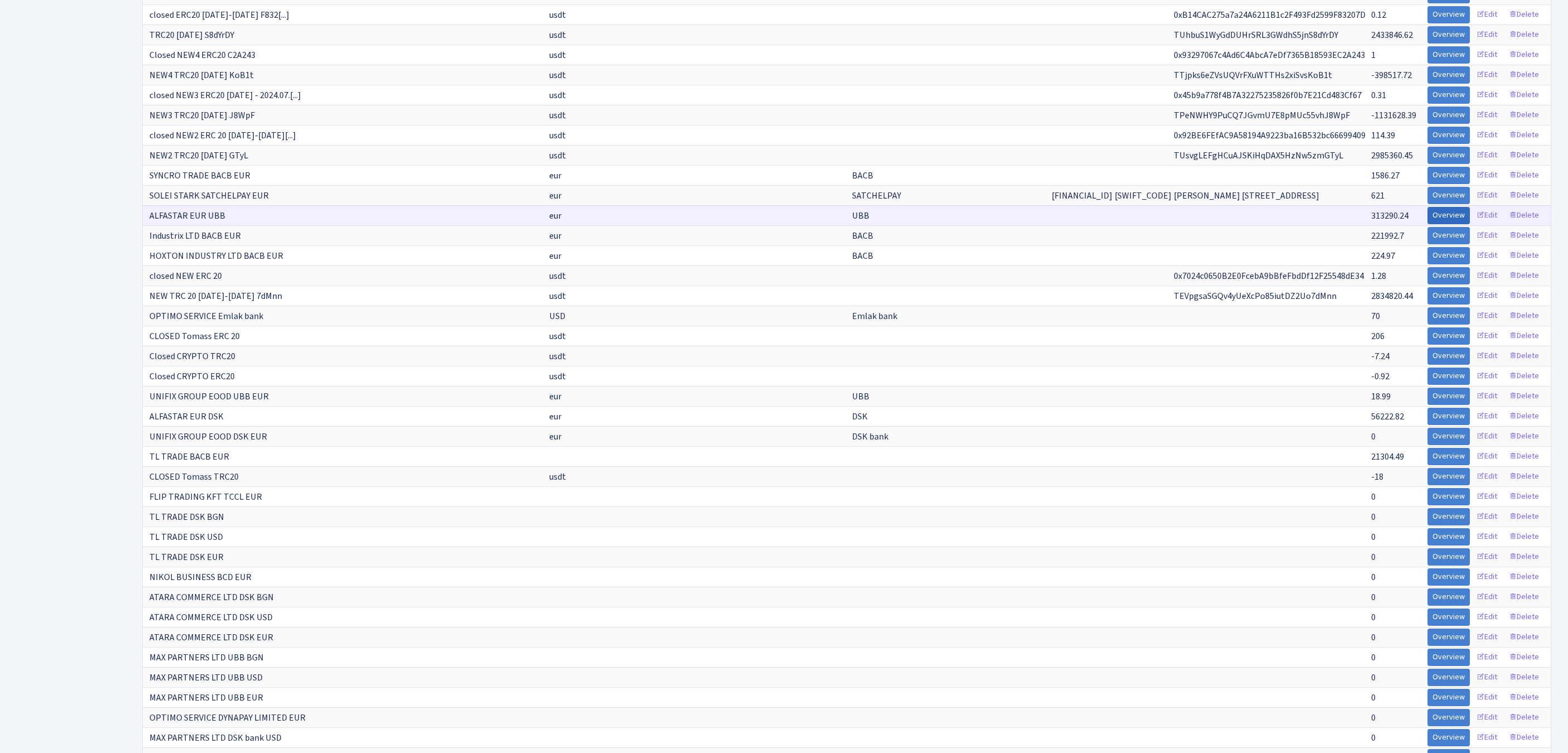
click at [1428, 224] on link "Overview" at bounding box center [1449, 216] width 42 height 17
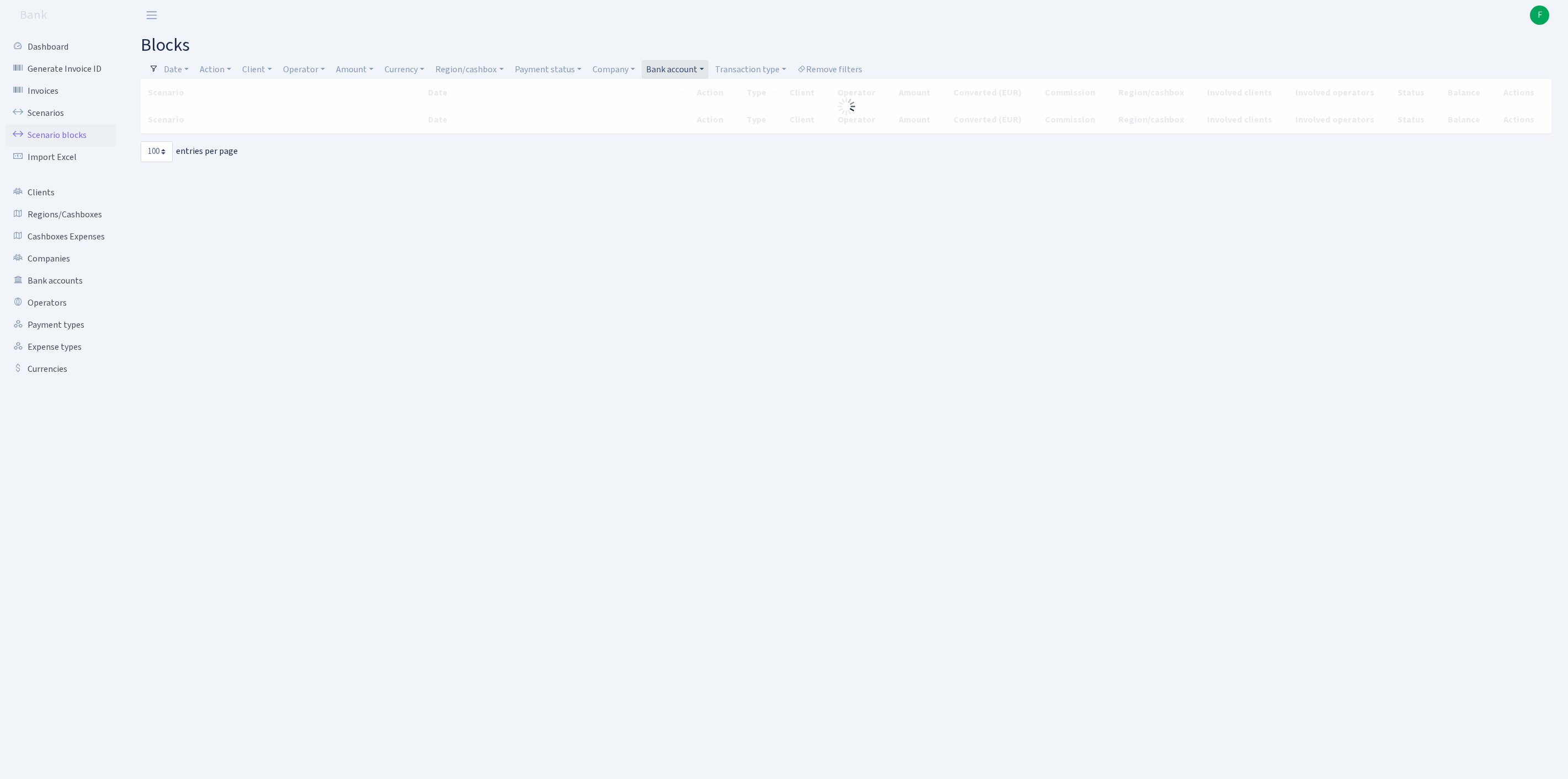
select select "100"
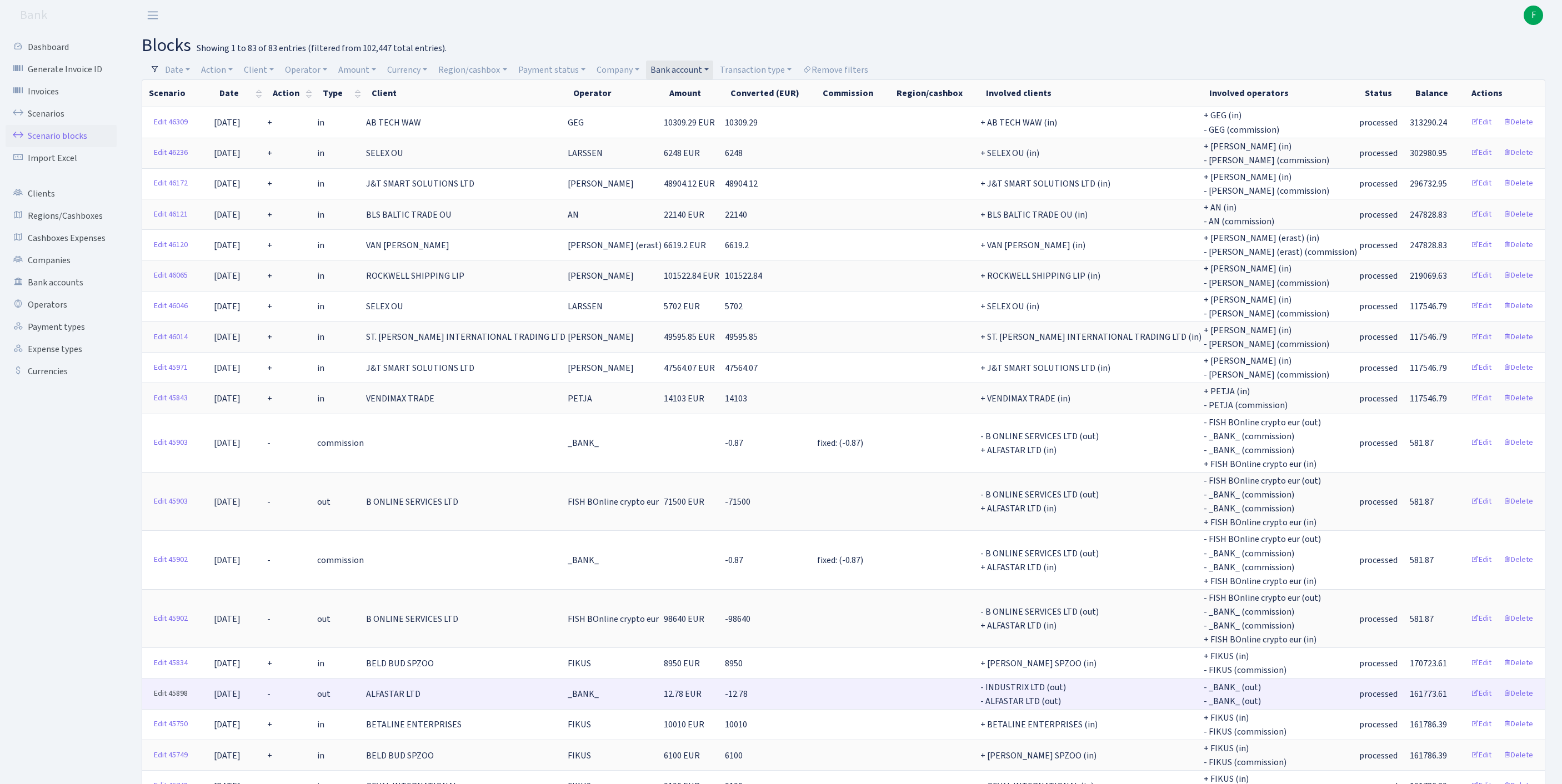
click at [162, 702] on link "Edit 45898" at bounding box center [171, 694] width 44 height 17
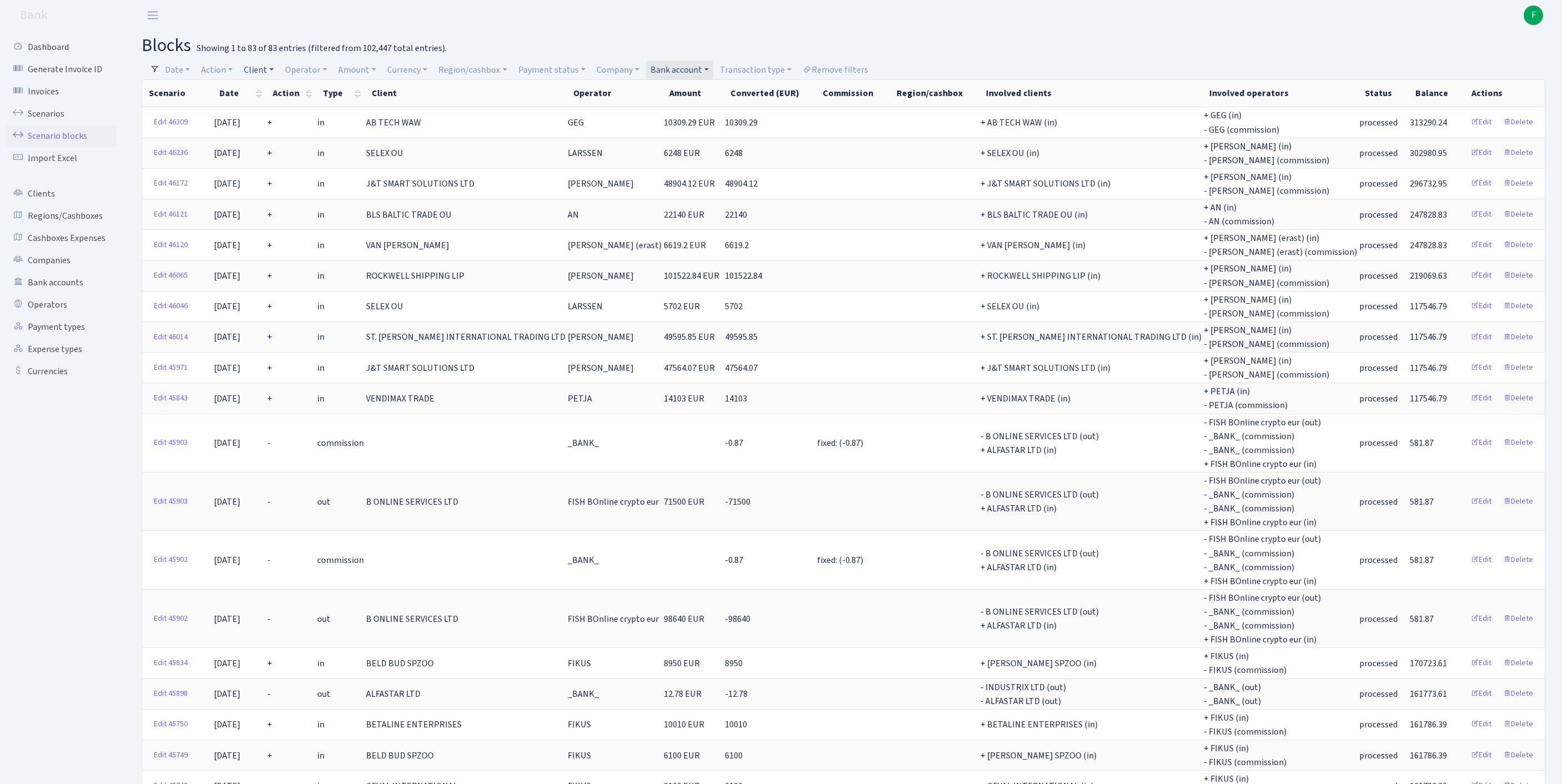
click at [271, 71] on link "Client" at bounding box center [259, 70] width 39 height 19
click at [292, 112] on input "search" at bounding box center [289, 110] width 92 height 17
type input "eds"
click at [280, 171] on li "EDS SYSTEMS OU" at bounding box center [289, 161] width 95 height 20
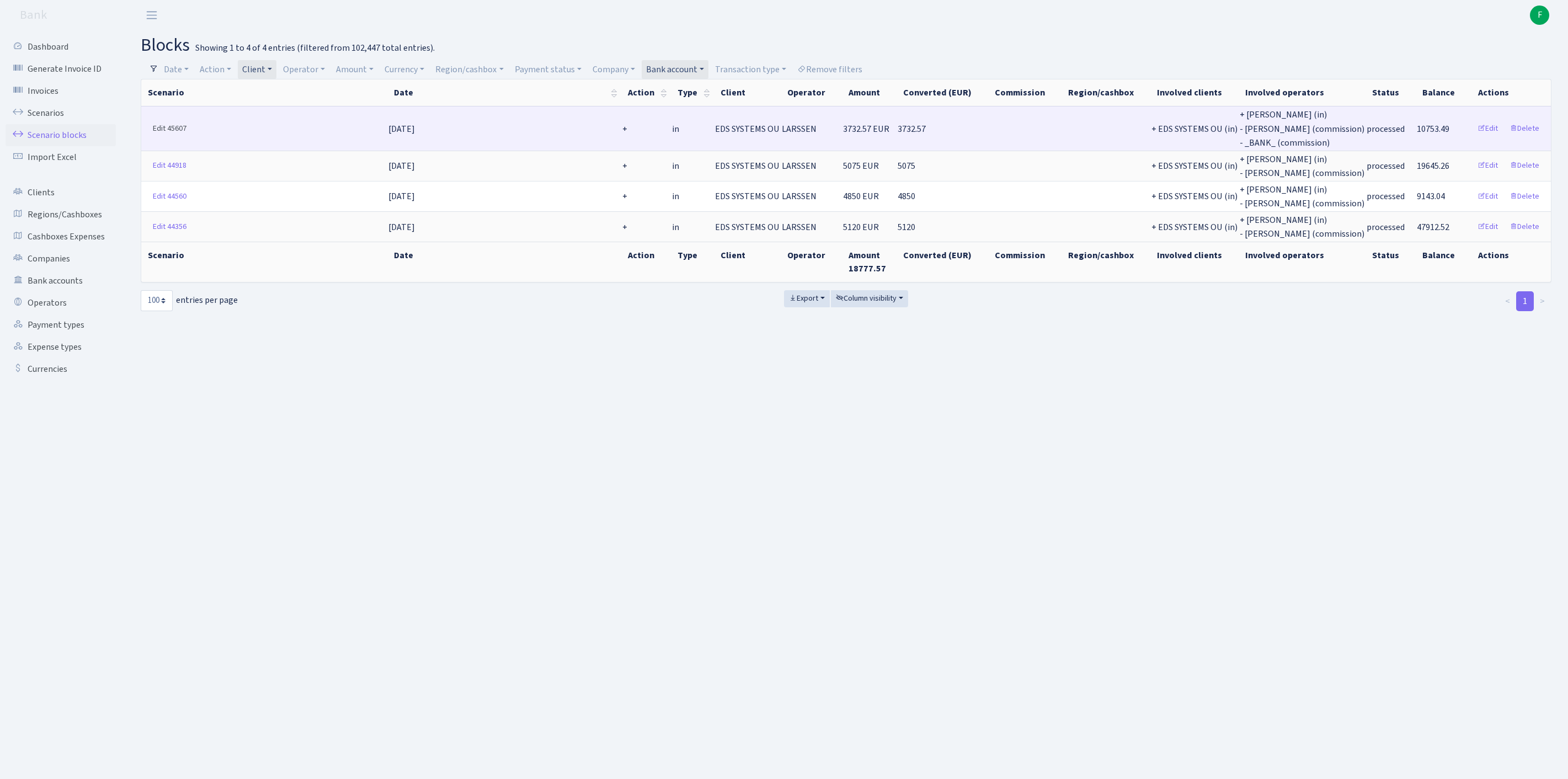
click at [160, 134] on link "Edit 45607" at bounding box center [170, 129] width 44 height 17
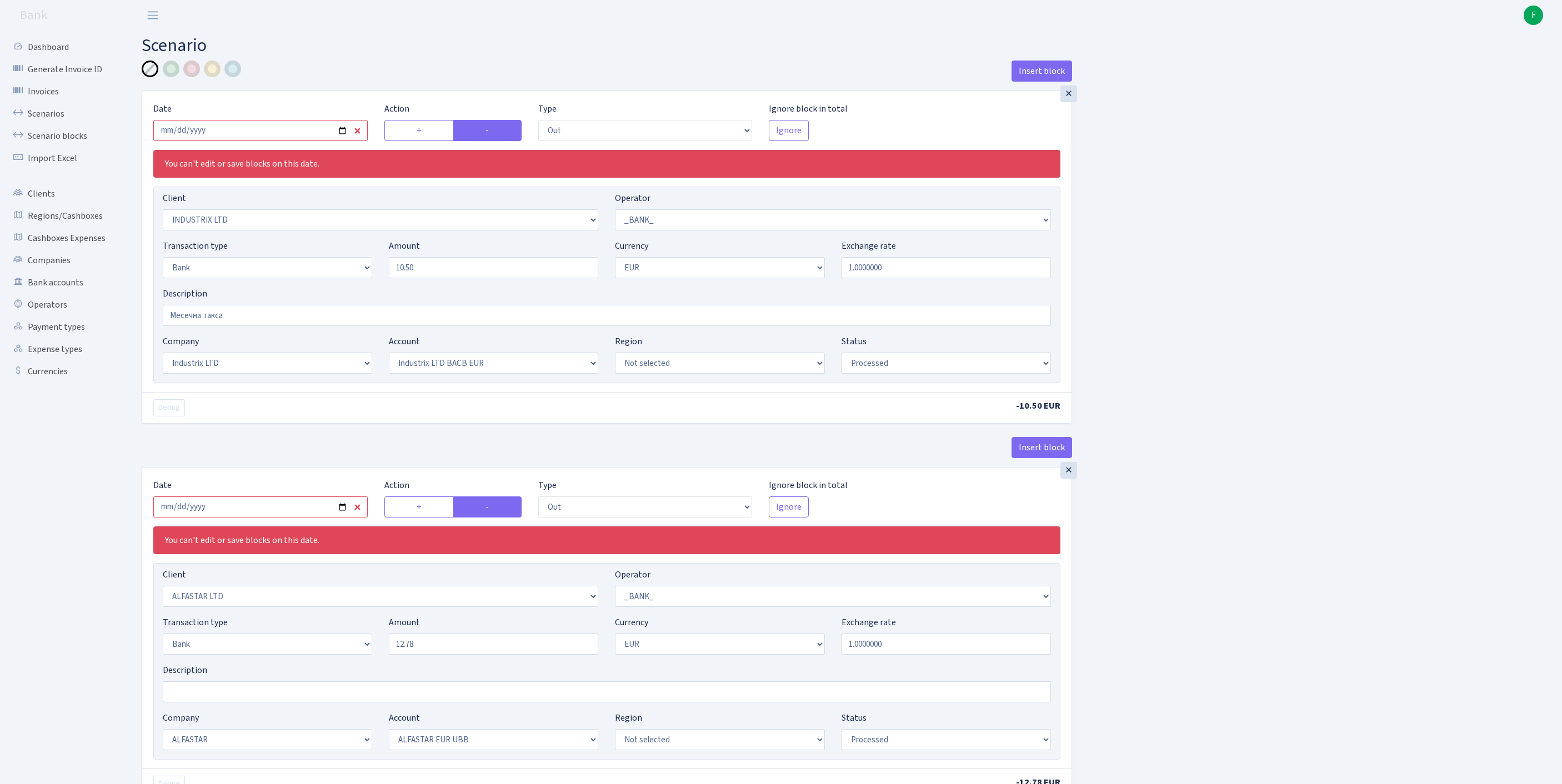
select select "out"
select select "3231"
select select "1"
select select "2"
select select "1"
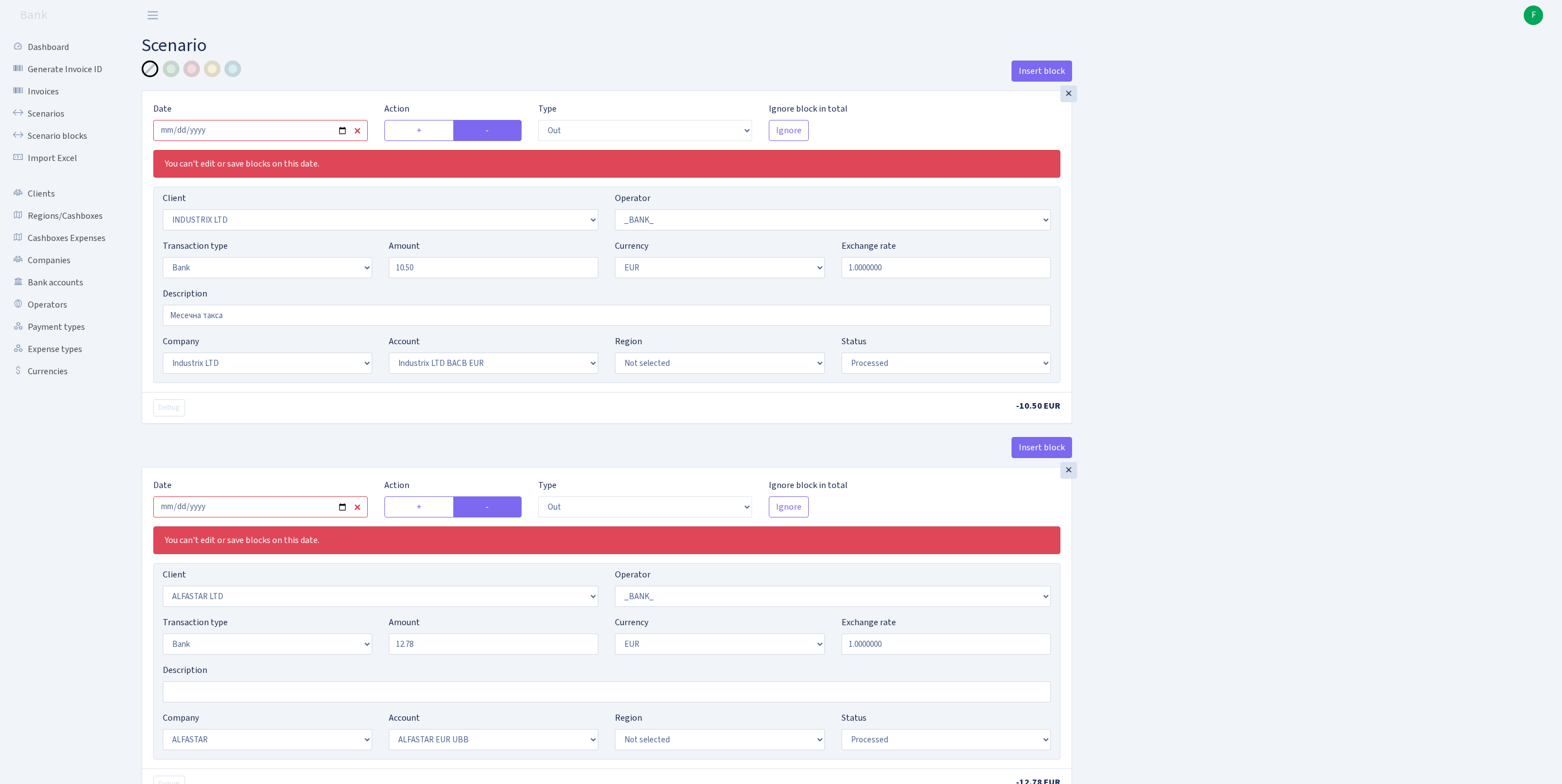
select select "17"
select select "41"
select select "processed"
select select "out"
select select "3235"
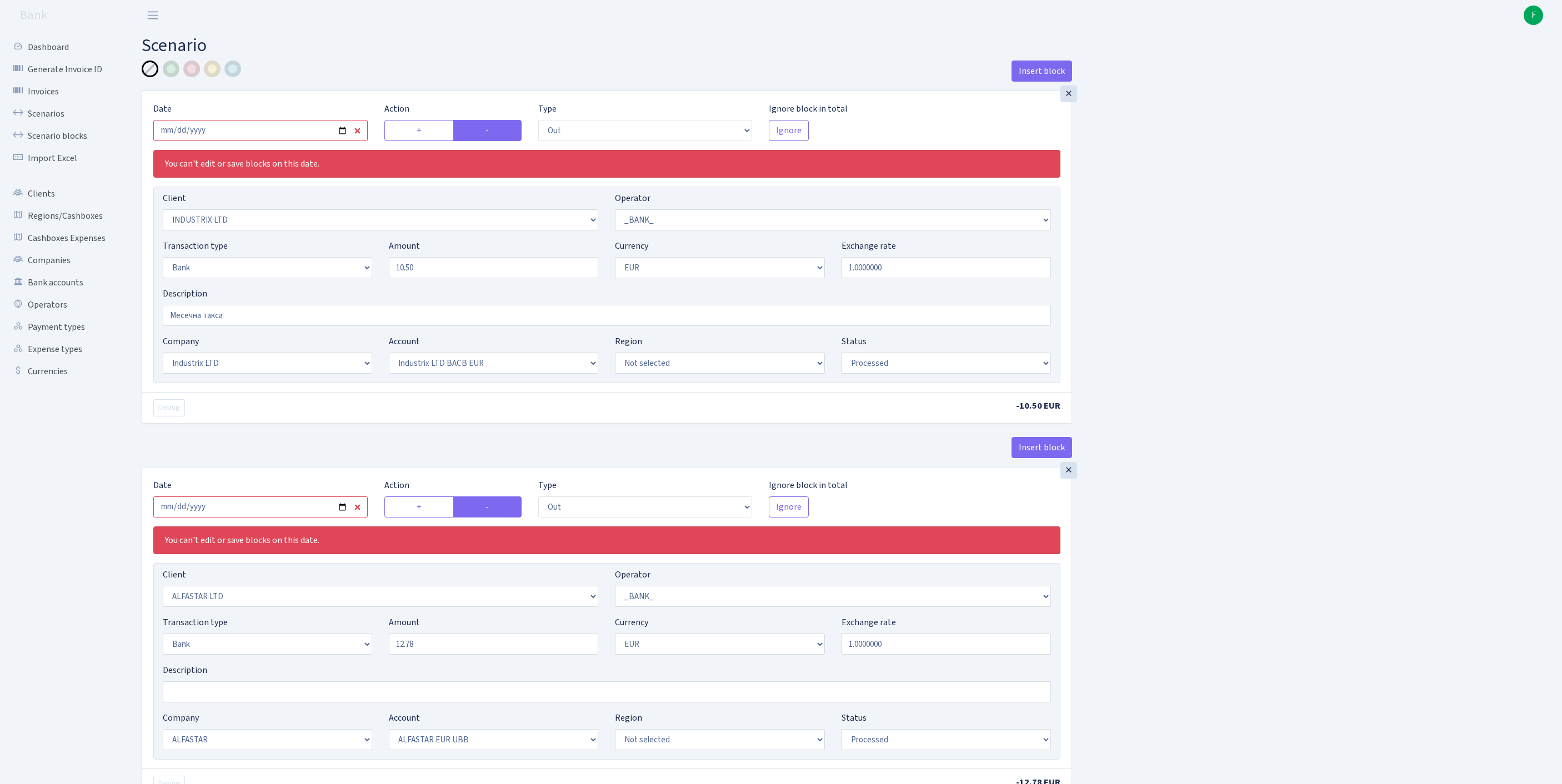
select select "1"
select select "2"
select select "1"
select select "14"
select select "42"
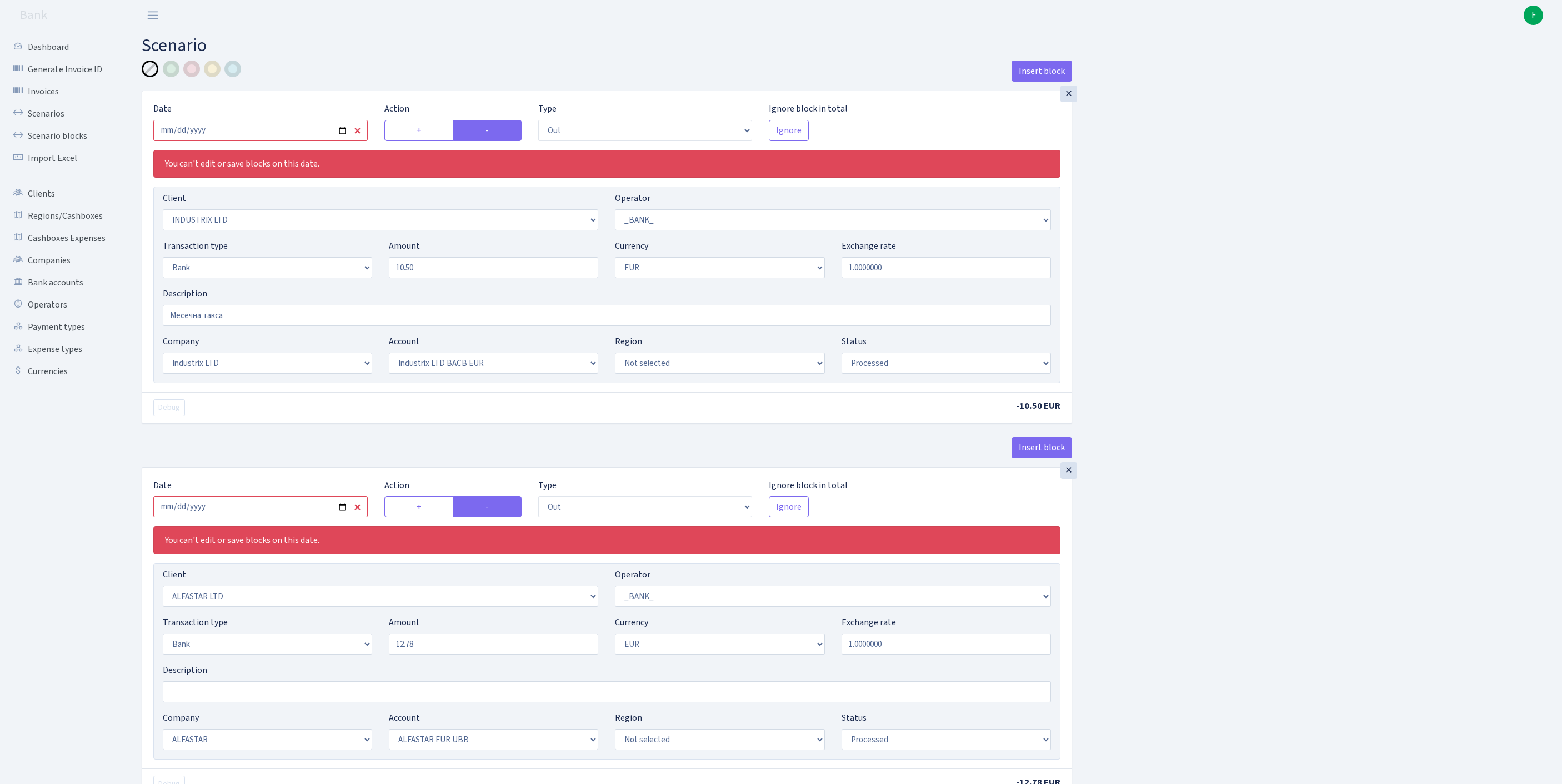
select select "processed"
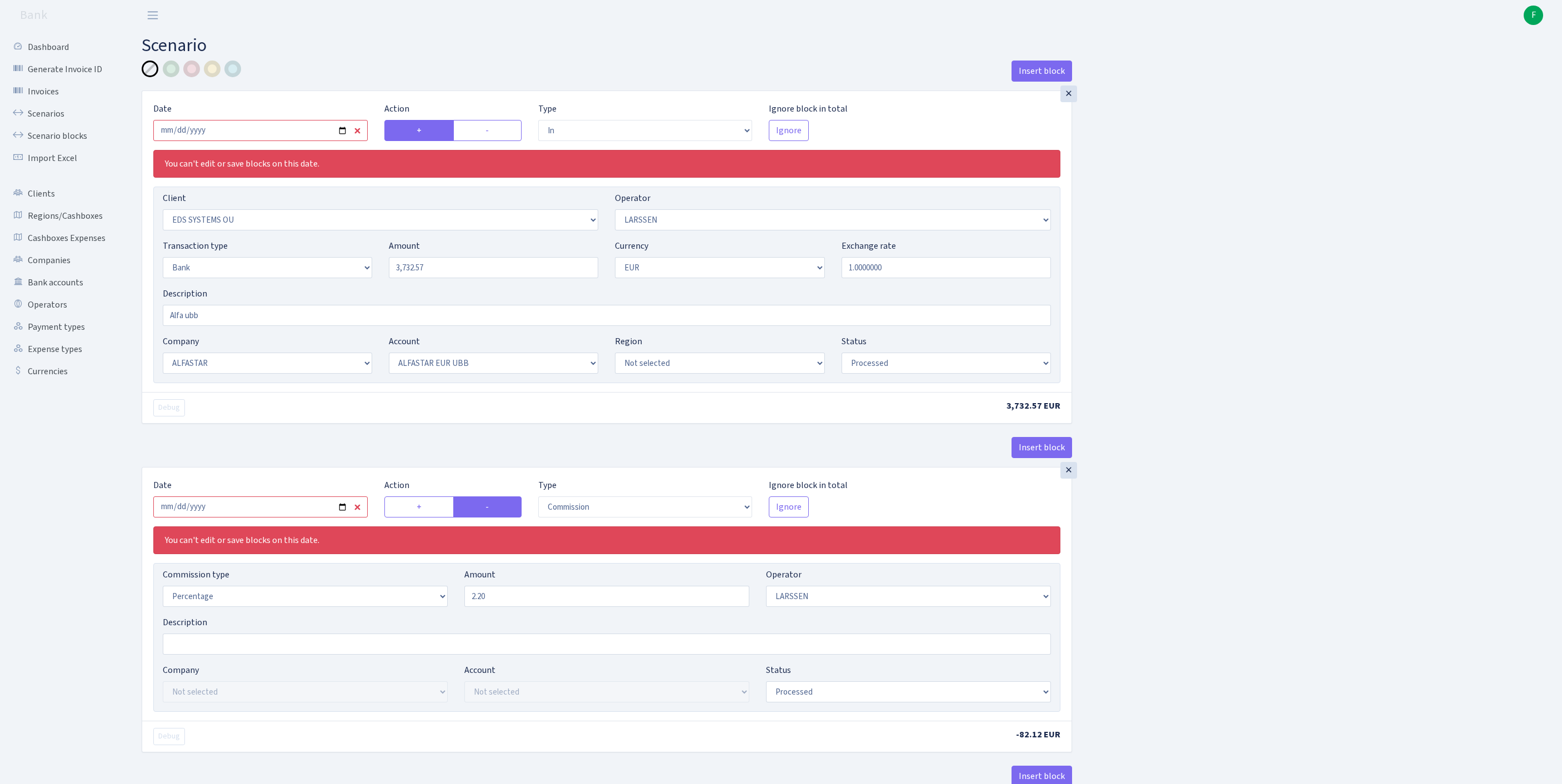
select select "in"
select select "304"
select select "36"
select select "2"
select select "1"
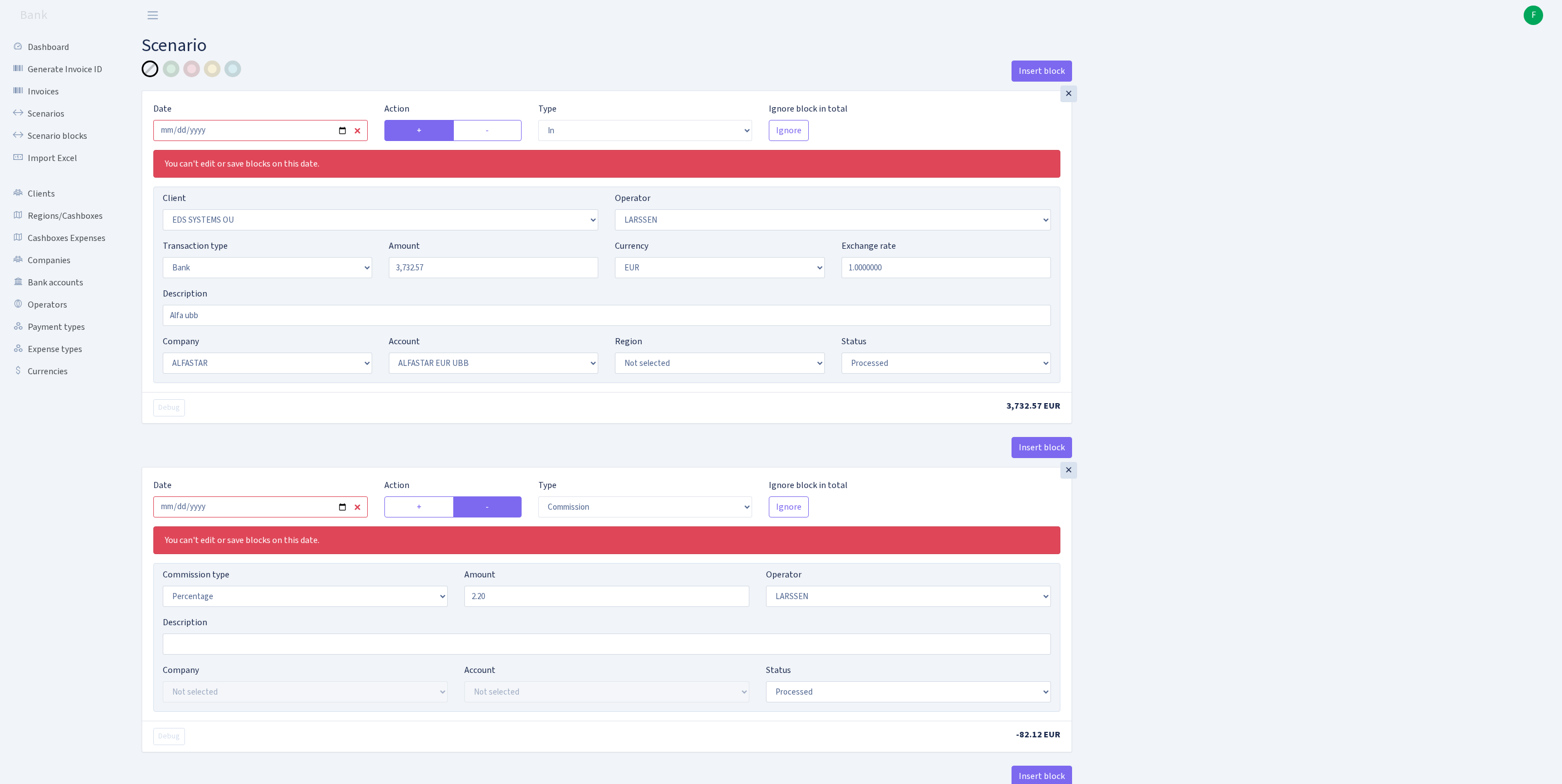
select select "14"
select select "42"
select select "processed"
select select "commission"
select select "36"
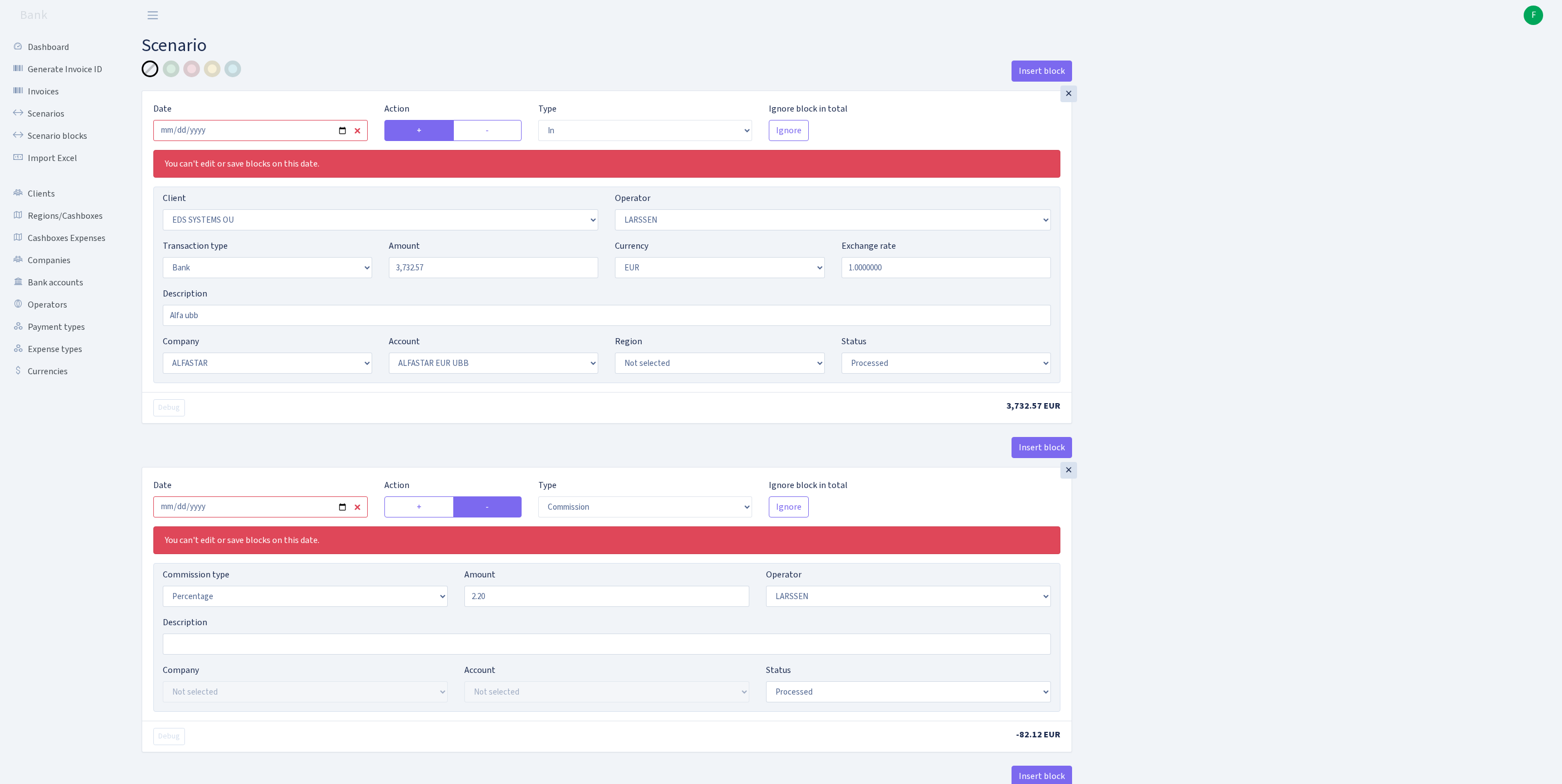
select select "processed"
select select "commission"
select select "fixed"
select select "1"
select select "14"
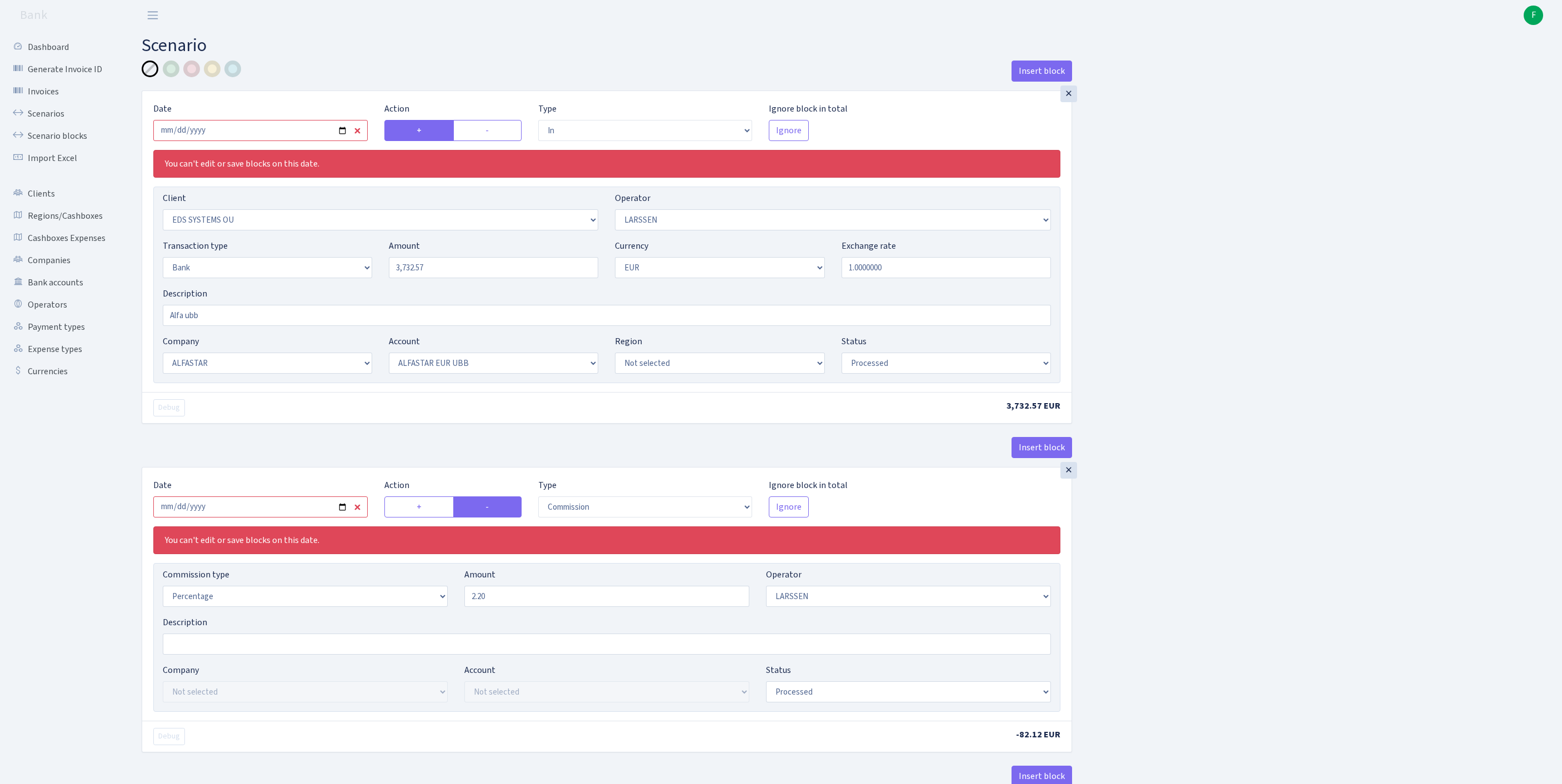
select select "42"
select select "processed"
click at [278, 137] on input "2025-08-25" at bounding box center [260, 130] width 214 height 21
type input "2025-09-16"
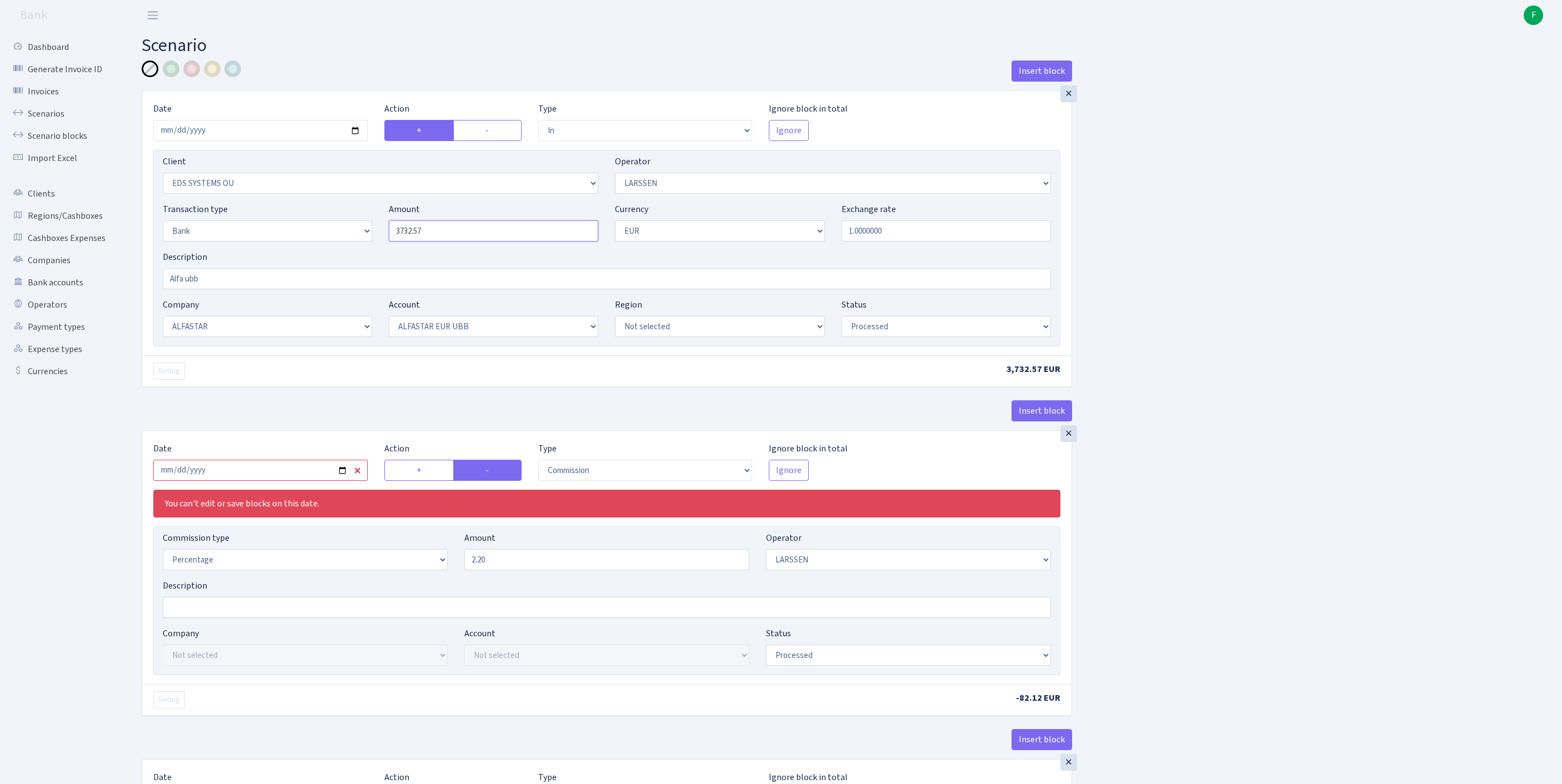
drag, startPoint x: 459, startPoint y: 255, endPoint x: 339, endPoint y: 255, distance: 120.0
click at [339, 250] on div "Transaction type Not selected 981 ELF FISH crypto GIRT IVO dekl MM-BALTIC eur U…" at bounding box center [606, 226] width 905 height 48
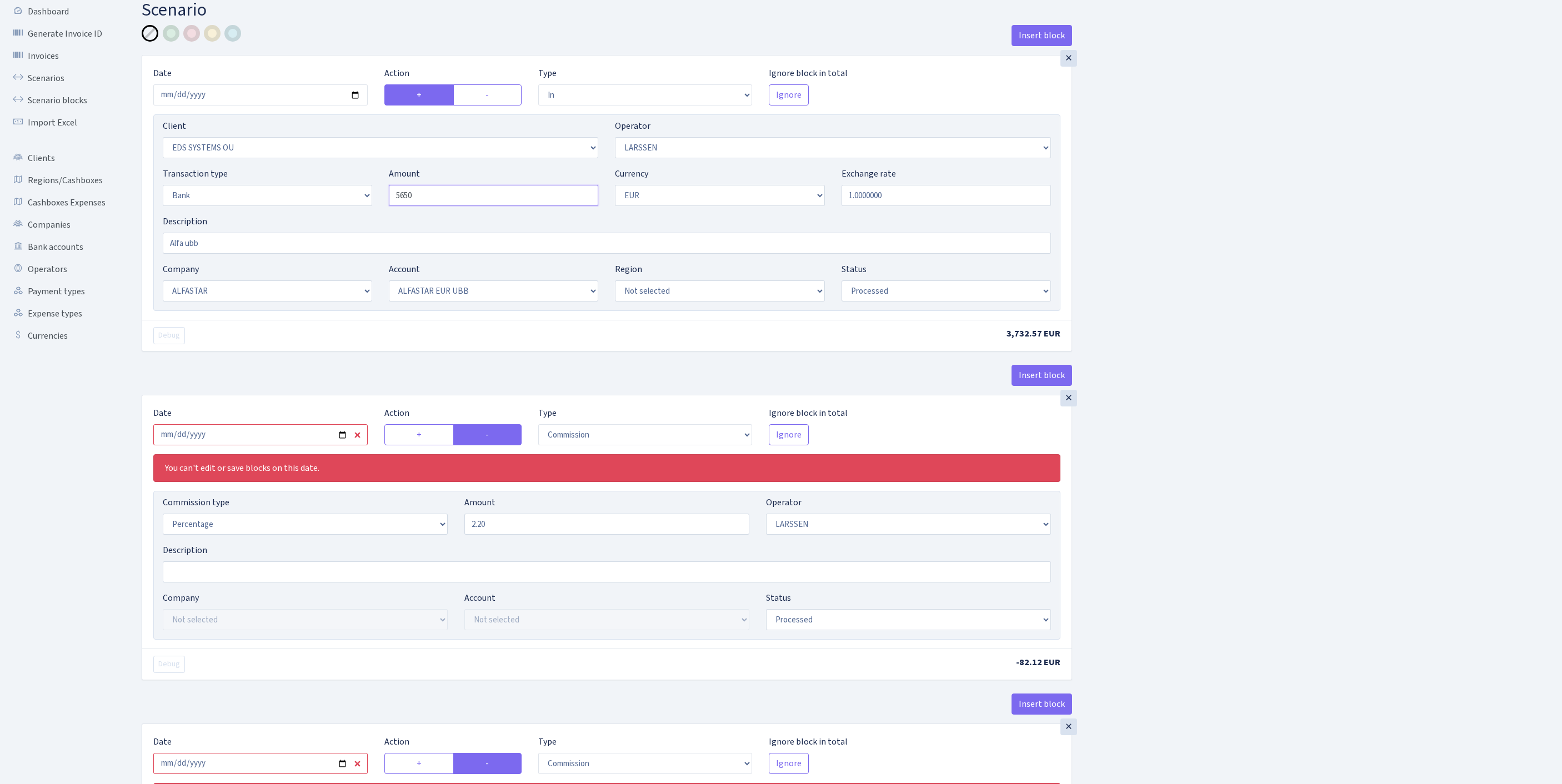
scroll to position [99, 0]
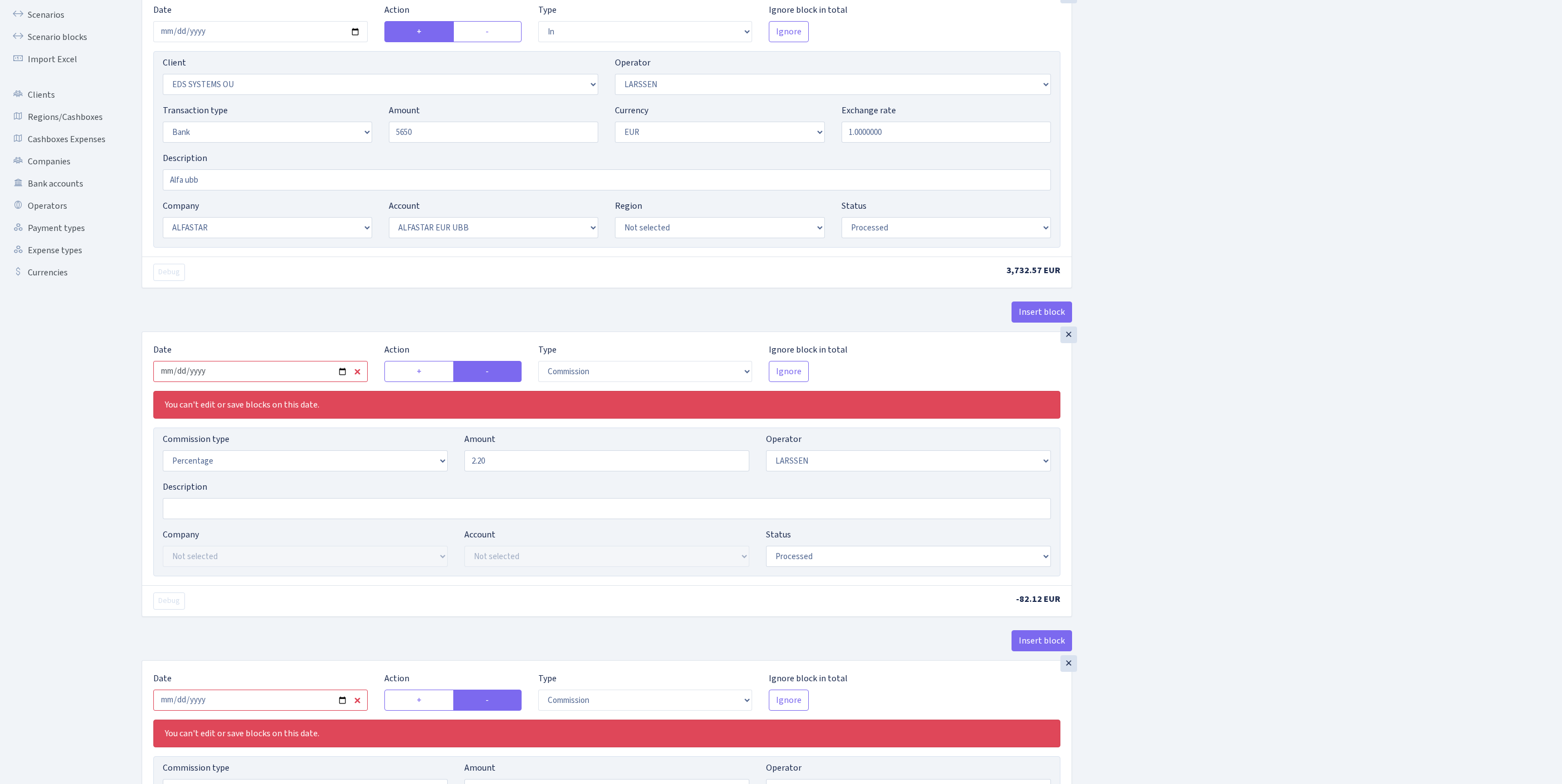
type input "5,650.00"
click at [312, 382] on input "2025-08-25" at bounding box center [260, 371] width 214 height 21
type input "[DATE]"
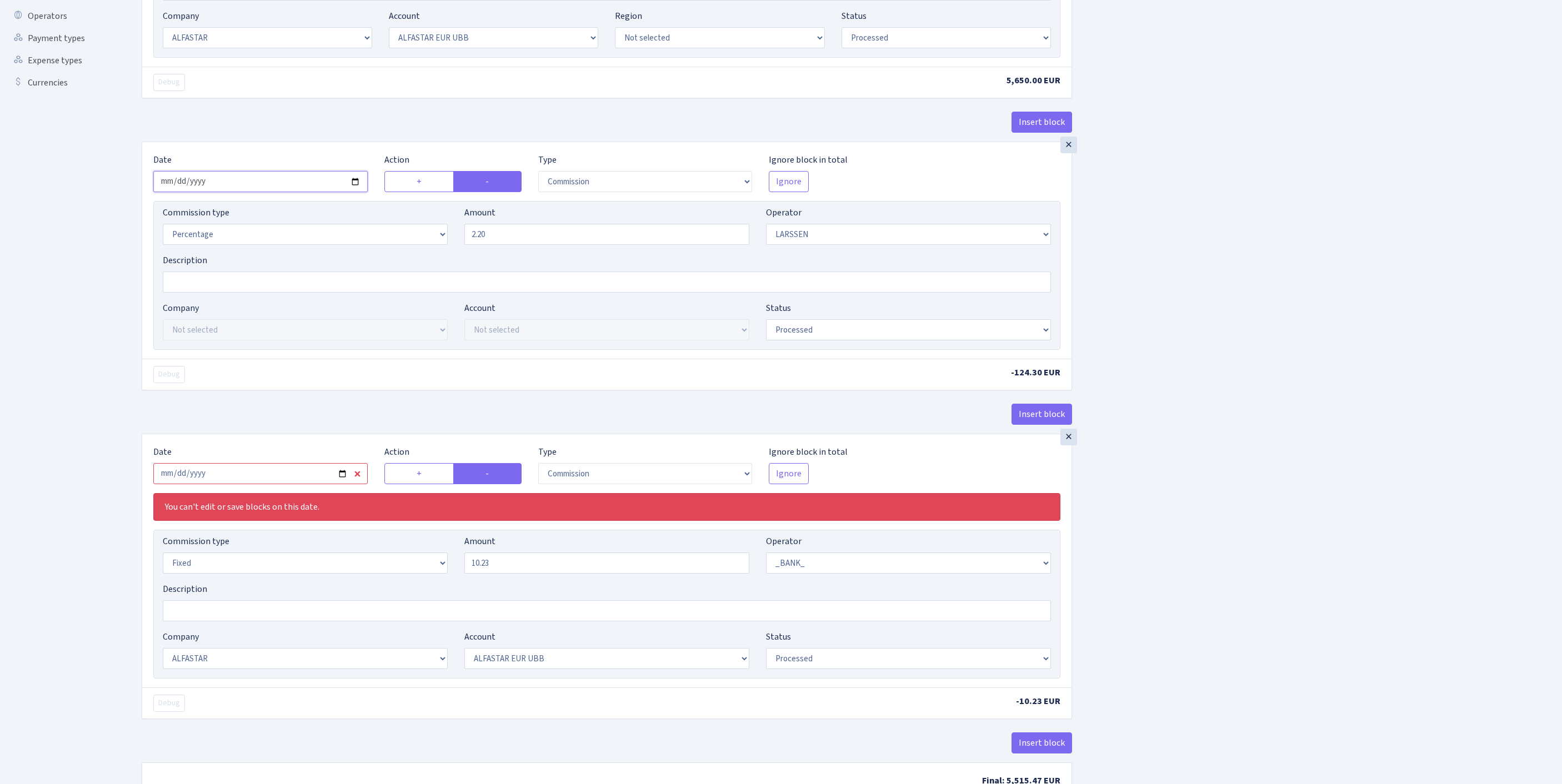
scroll to position [332, 0]
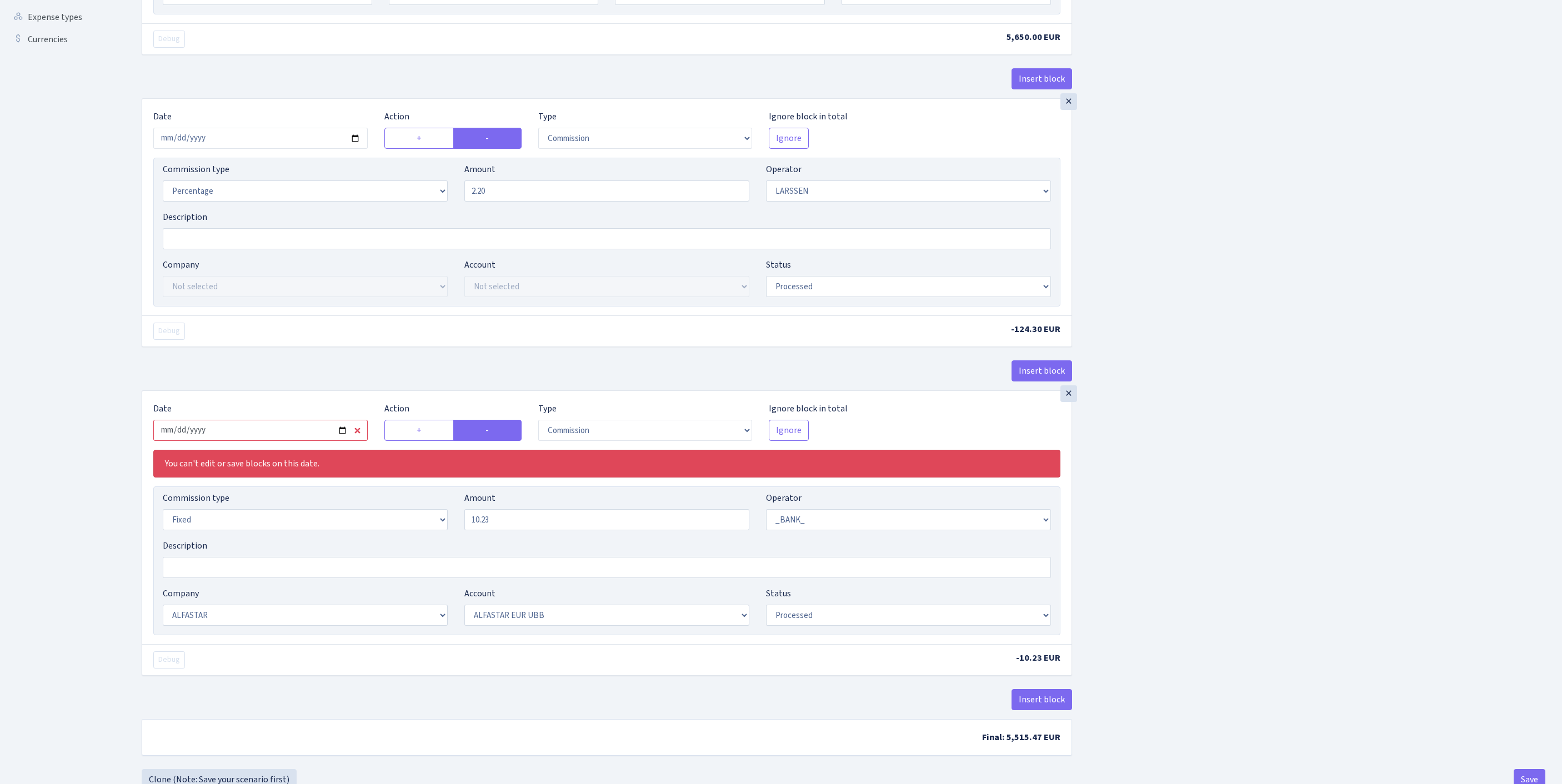
click at [271, 441] on input "2025-08-25" at bounding box center [260, 430] width 214 height 21
type input "[DATE]"
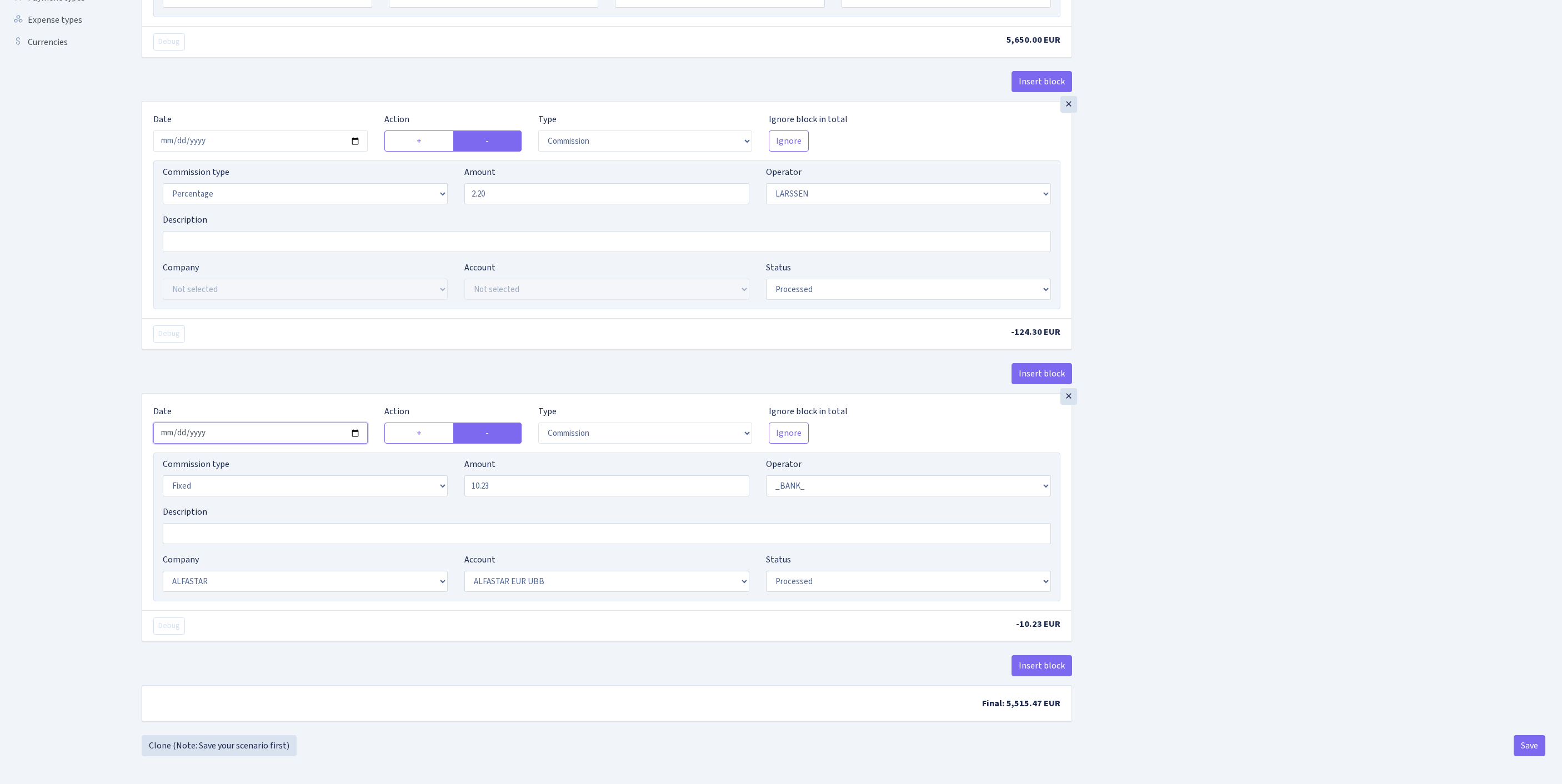
scroll to position [470, 0]
click at [1527, 745] on button "Save" at bounding box center [1529, 746] width 32 height 21
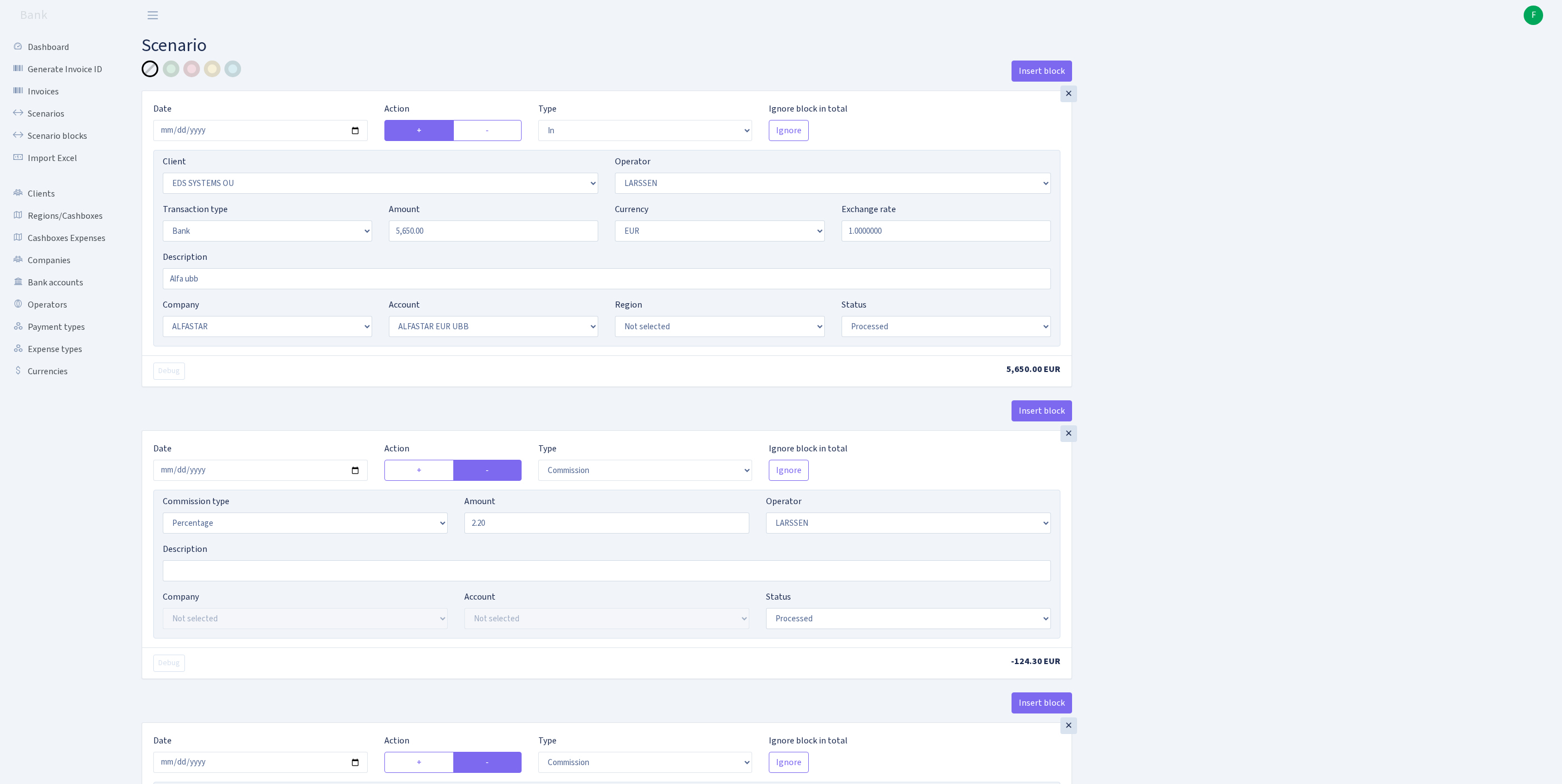
select select "in"
select select "304"
select select "36"
select select "2"
select select "1"
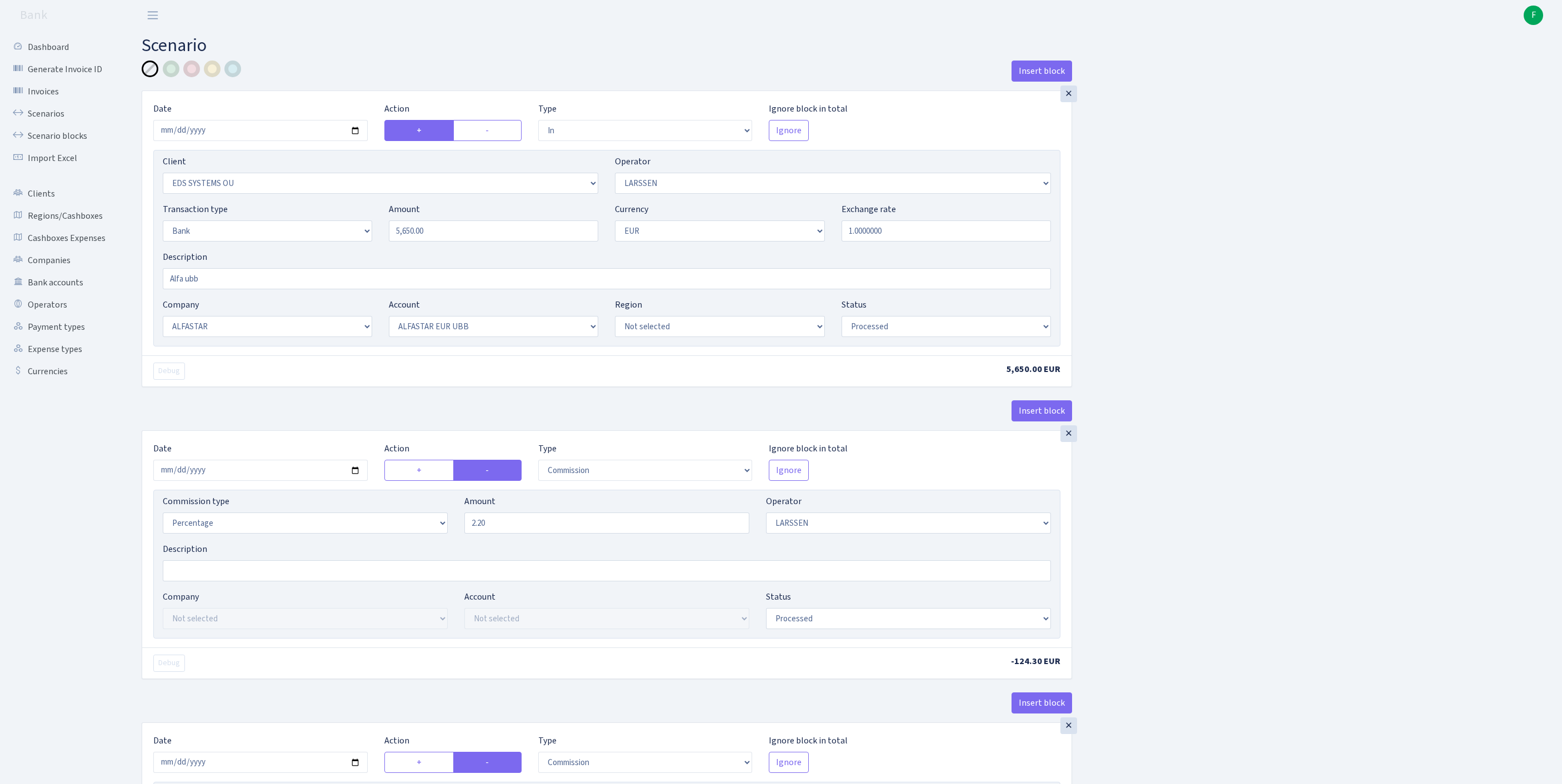
select select "14"
select select "42"
select select "processed"
select select "commission"
select select "36"
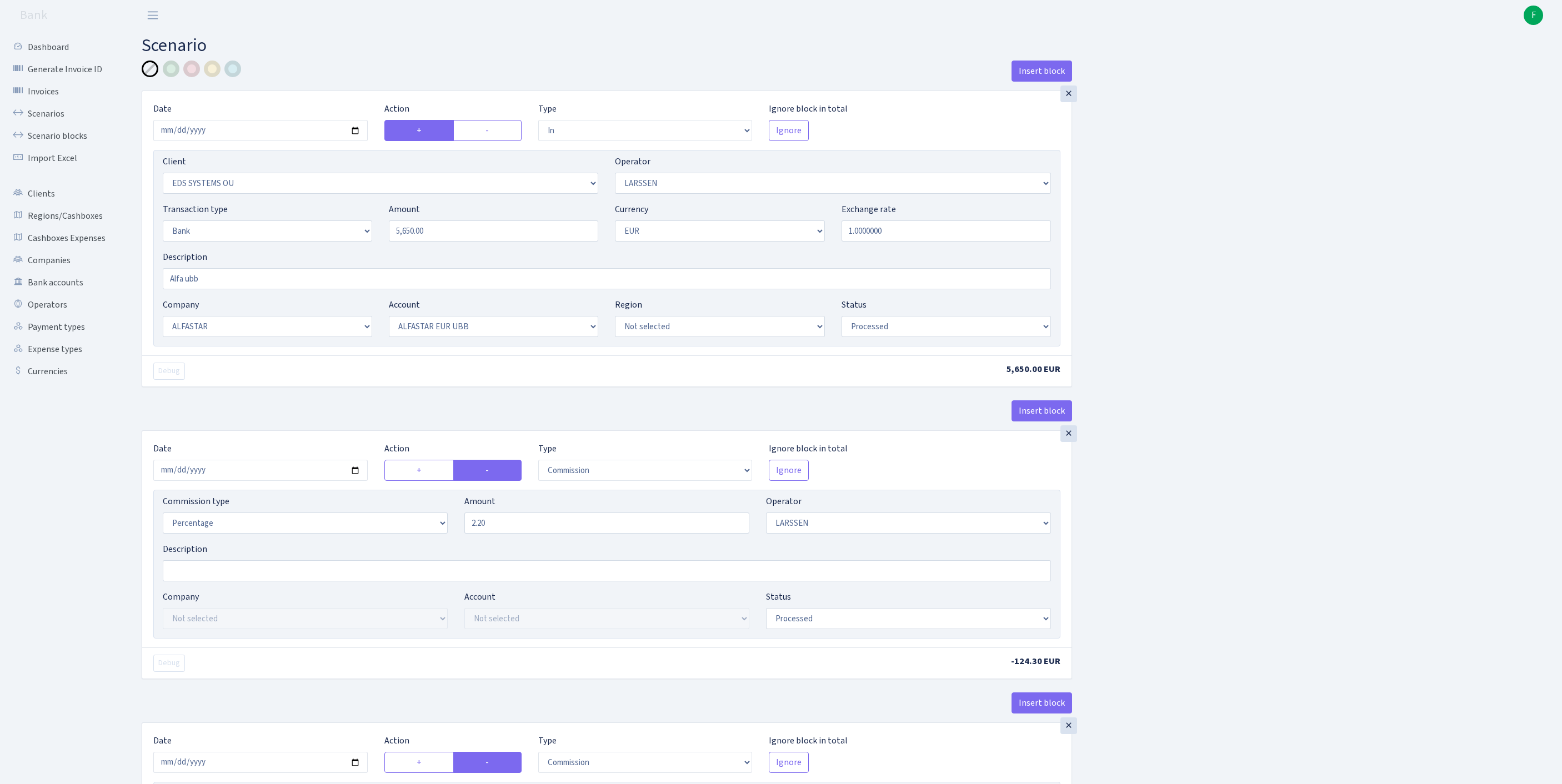
select select "processed"
select select "commission"
select select "fixed"
select select "1"
select select "14"
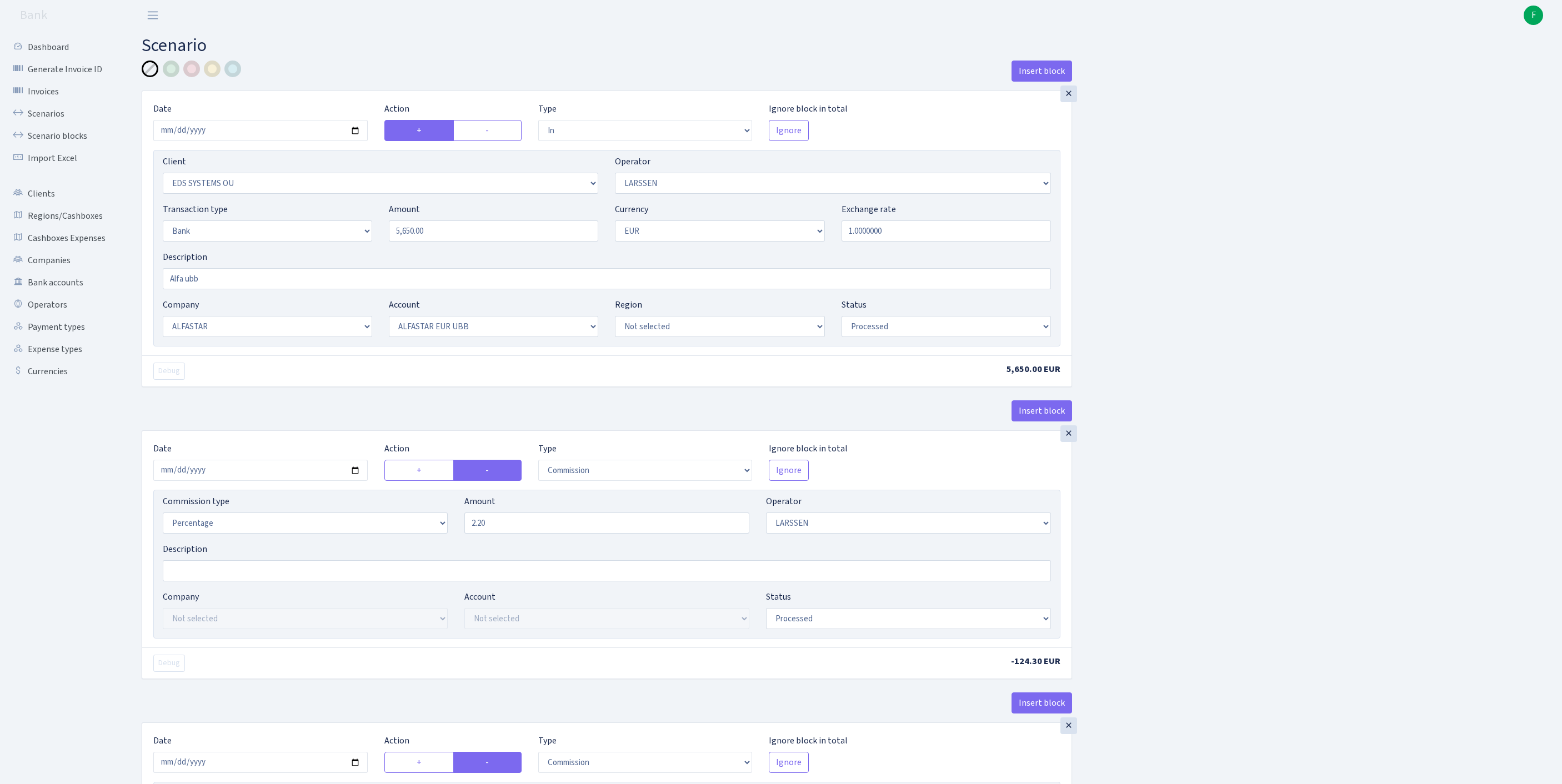
select select "42"
select select "processed"
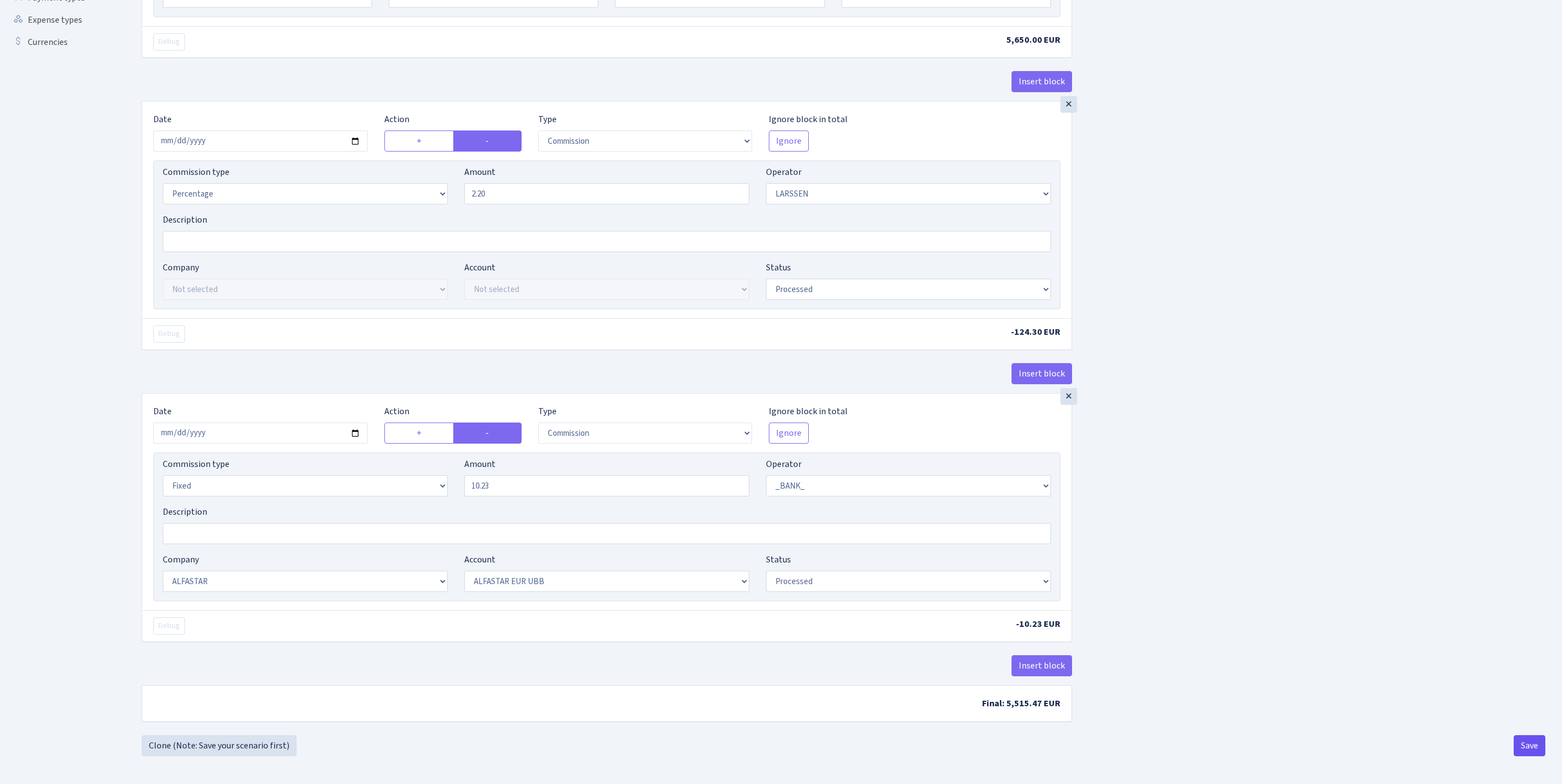
click at [1529, 747] on button "Save" at bounding box center [1529, 746] width 32 height 21
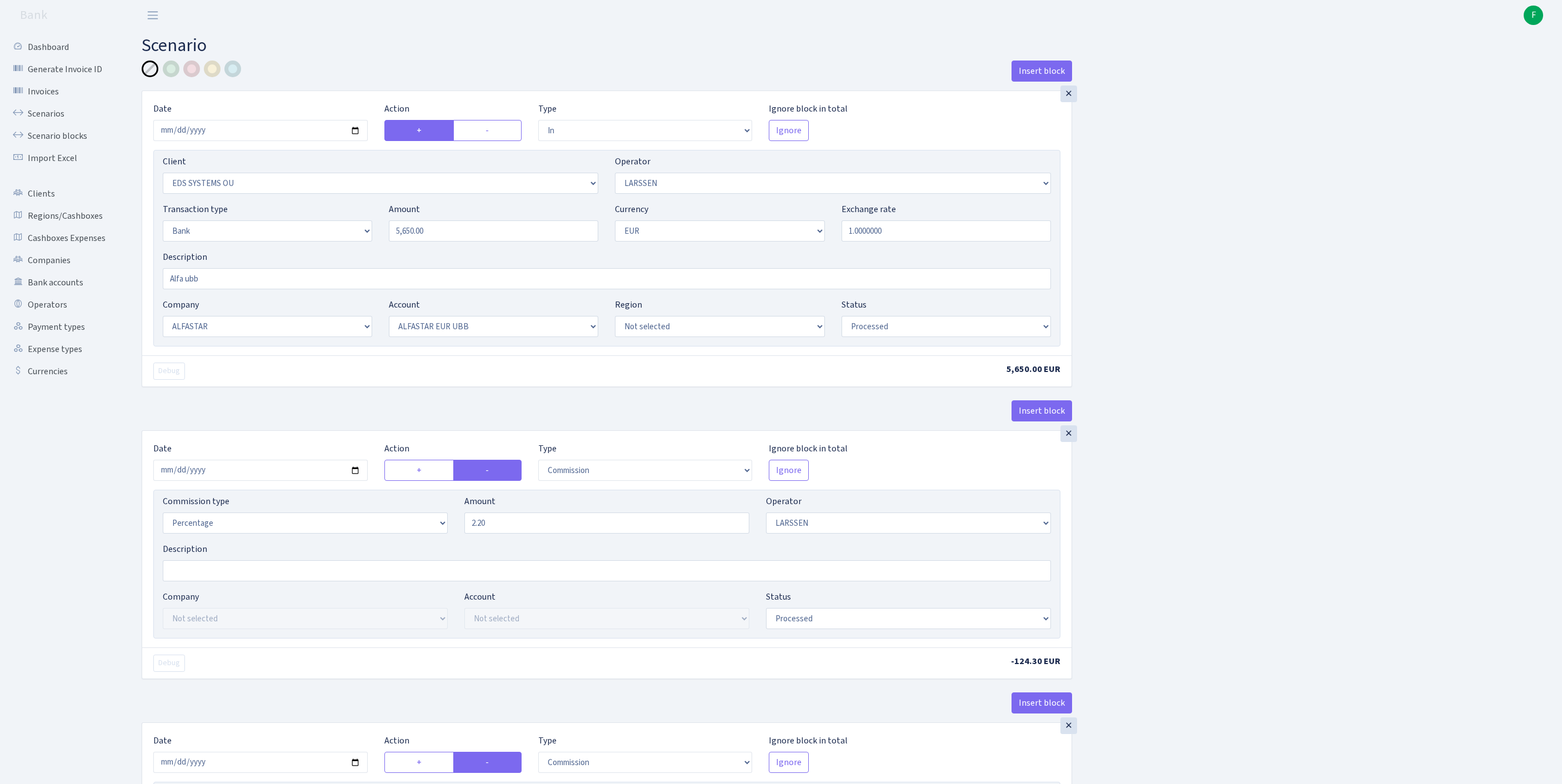
select select "in"
select select "304"
select select "36"
select select "2"
select select "1"
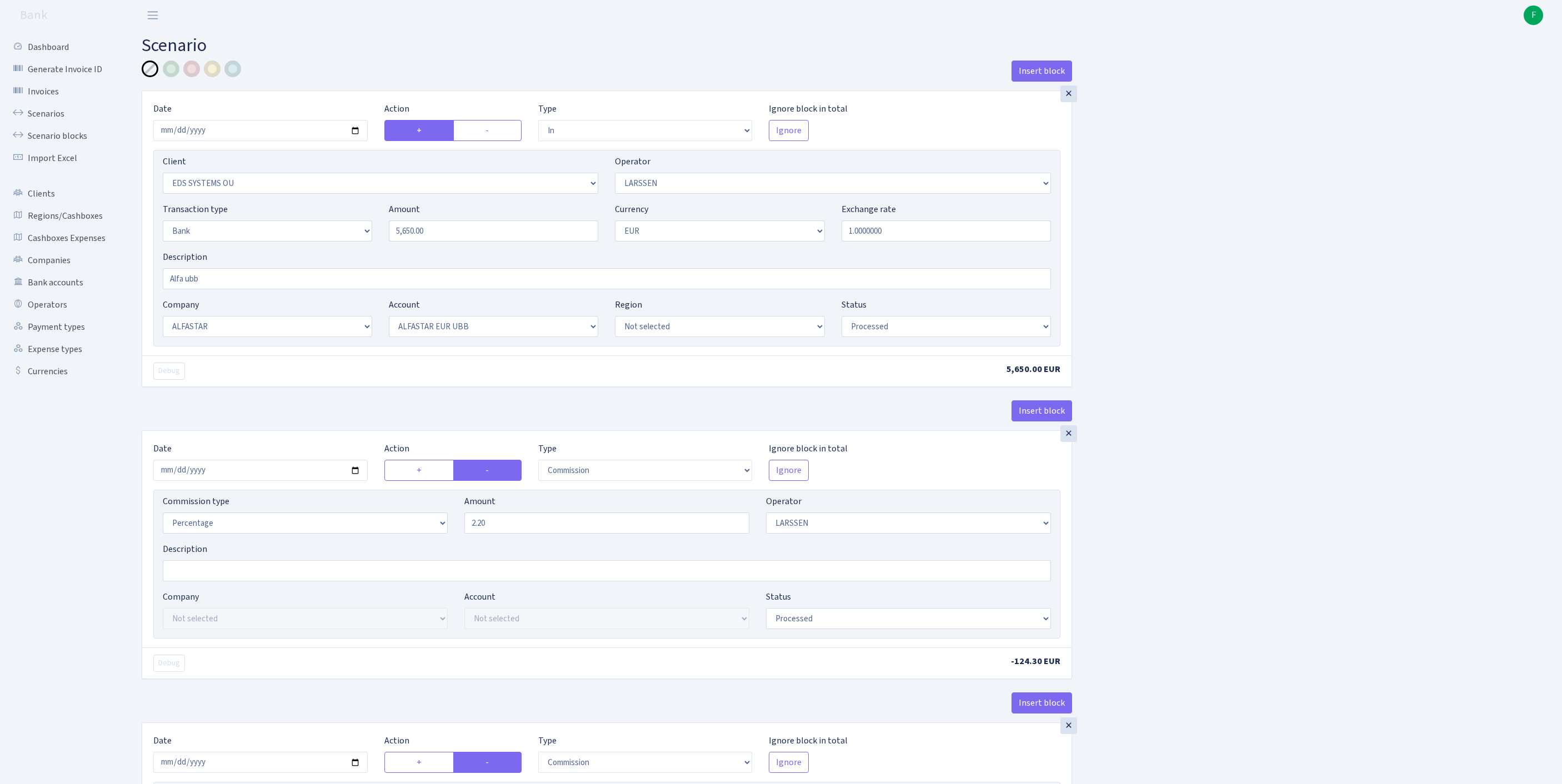
select select "14"
select select "42"
select select "processed"
select select "commission"
select select "36"
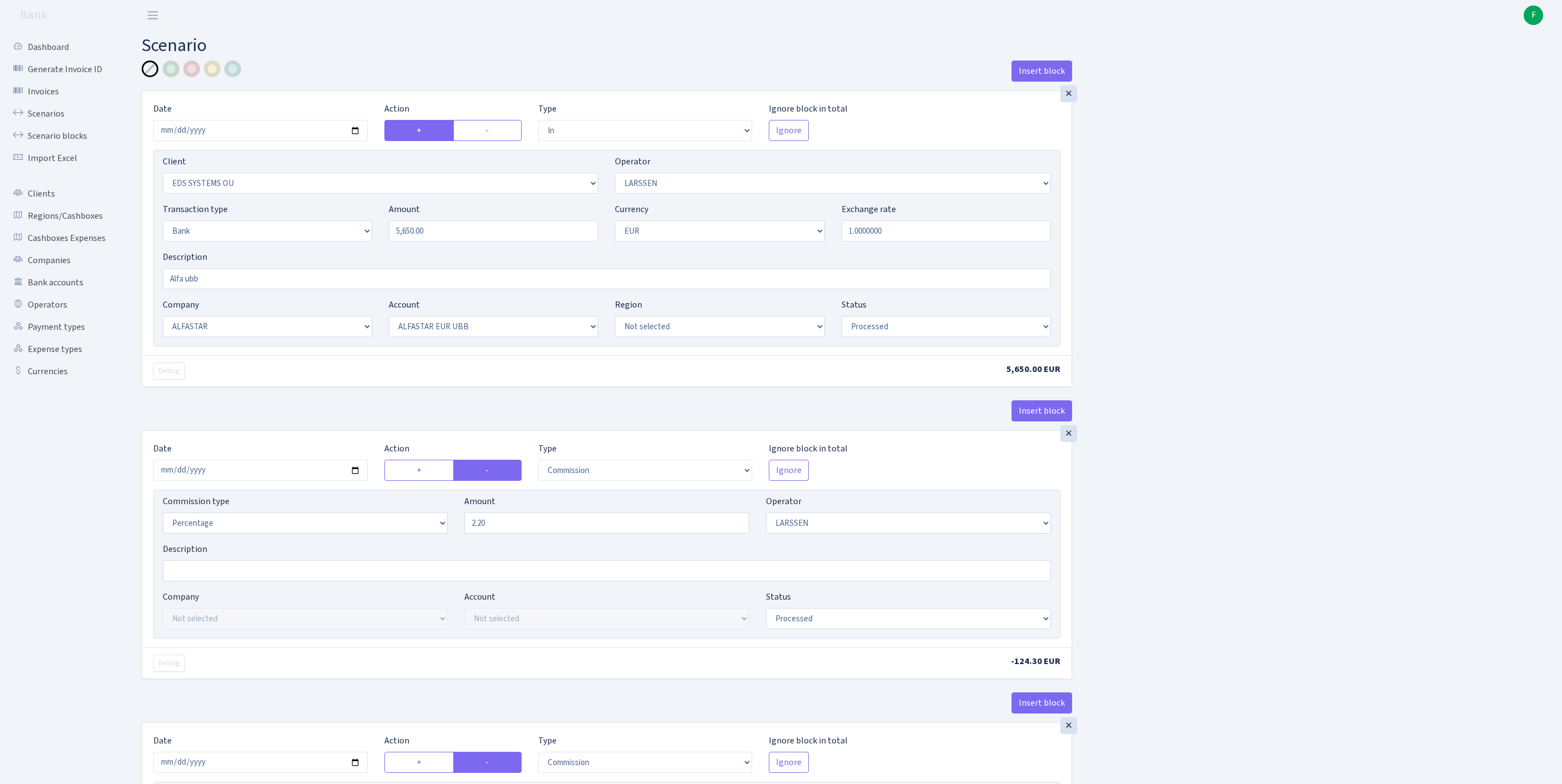
select select "processed"
select select "commission"
select select "fixed"
select select "1"
select select "14"
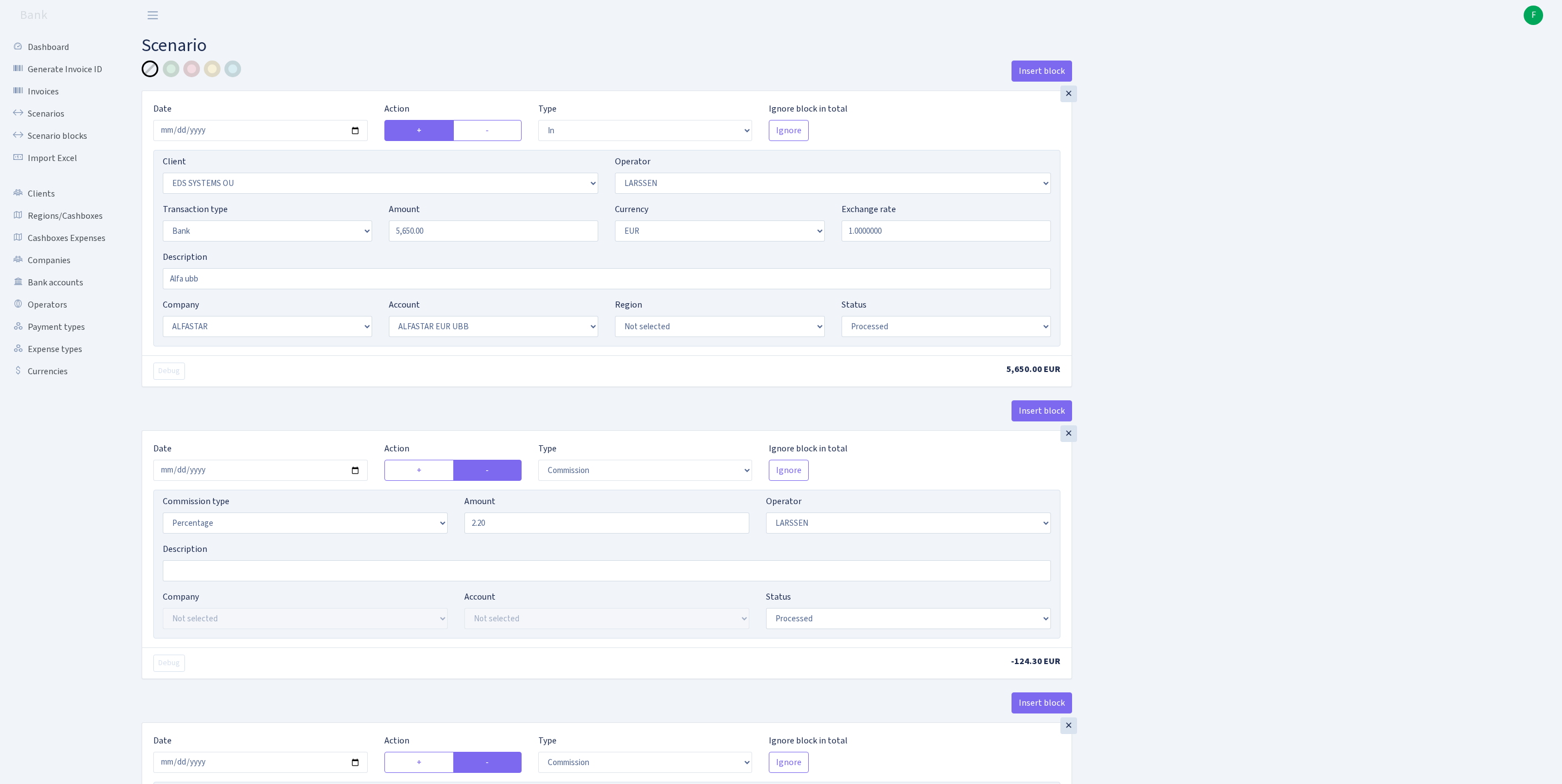
select select "42"
select select "processed"
click at [54, 121] on link "Scenarios" at bounding box center [61, 114] width 111 height 22
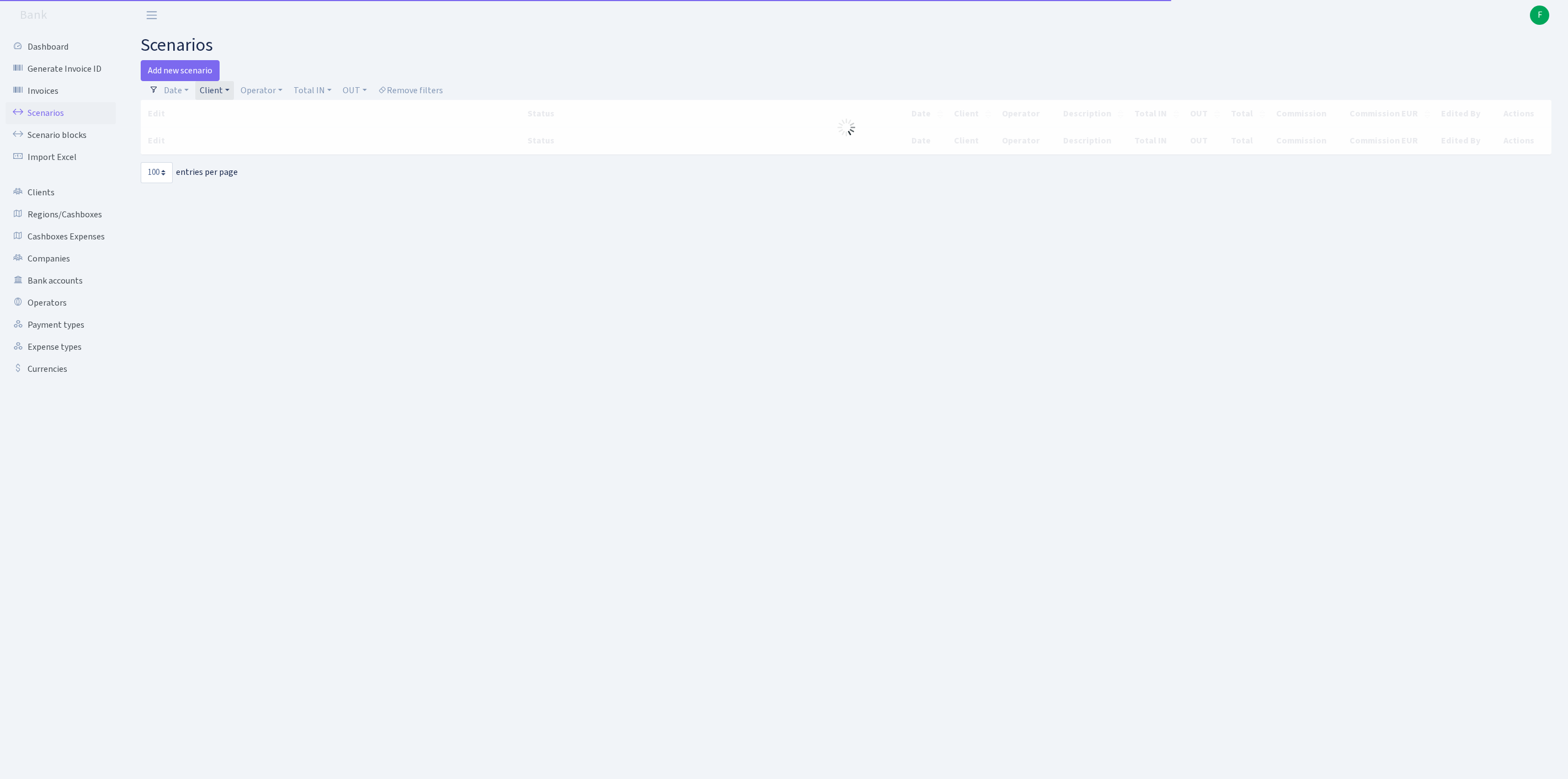
select select "100"
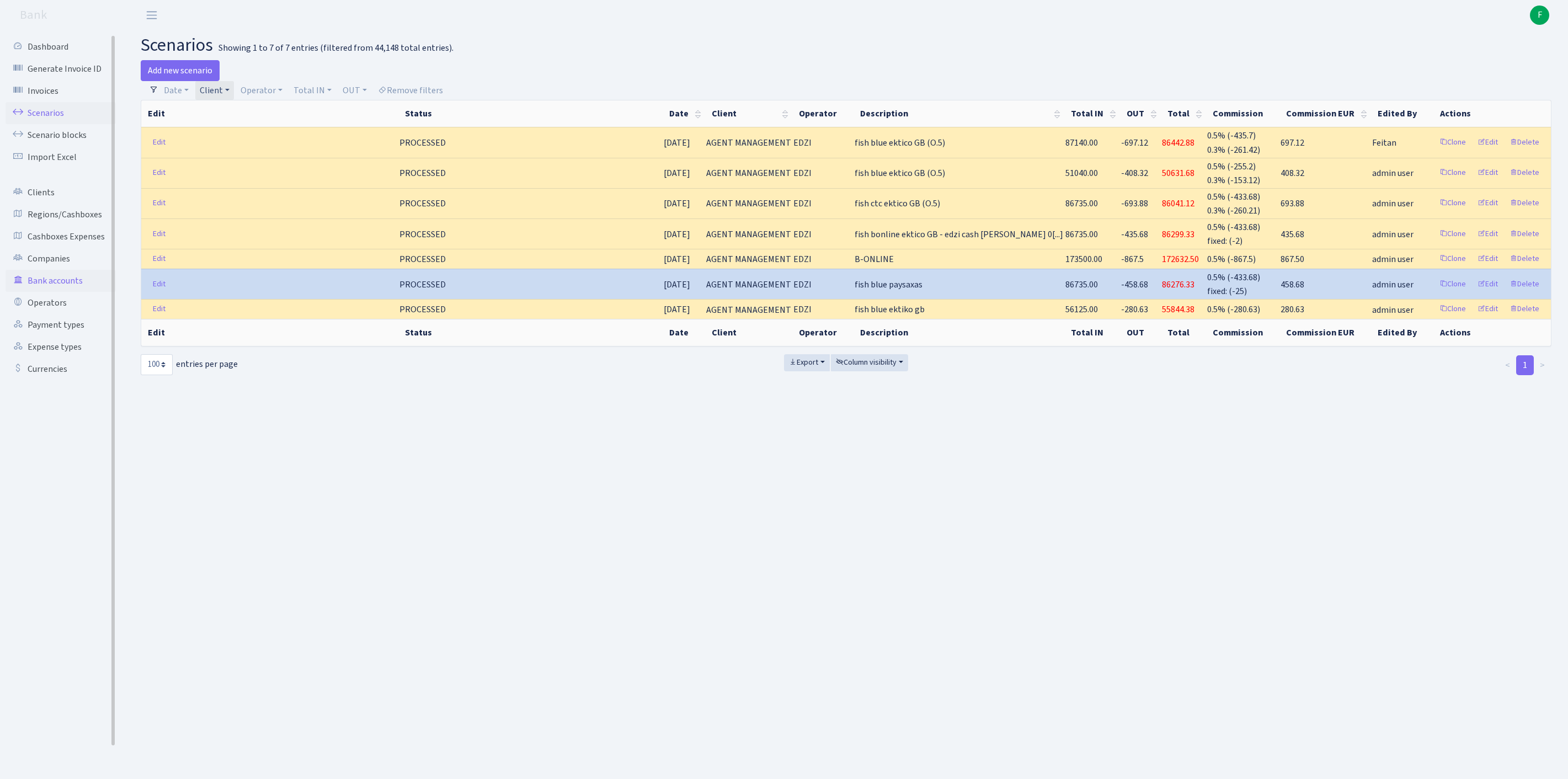
click at [58, 292] on link "Bank accounts" at bounding box center [61, 280] width 111 height 22
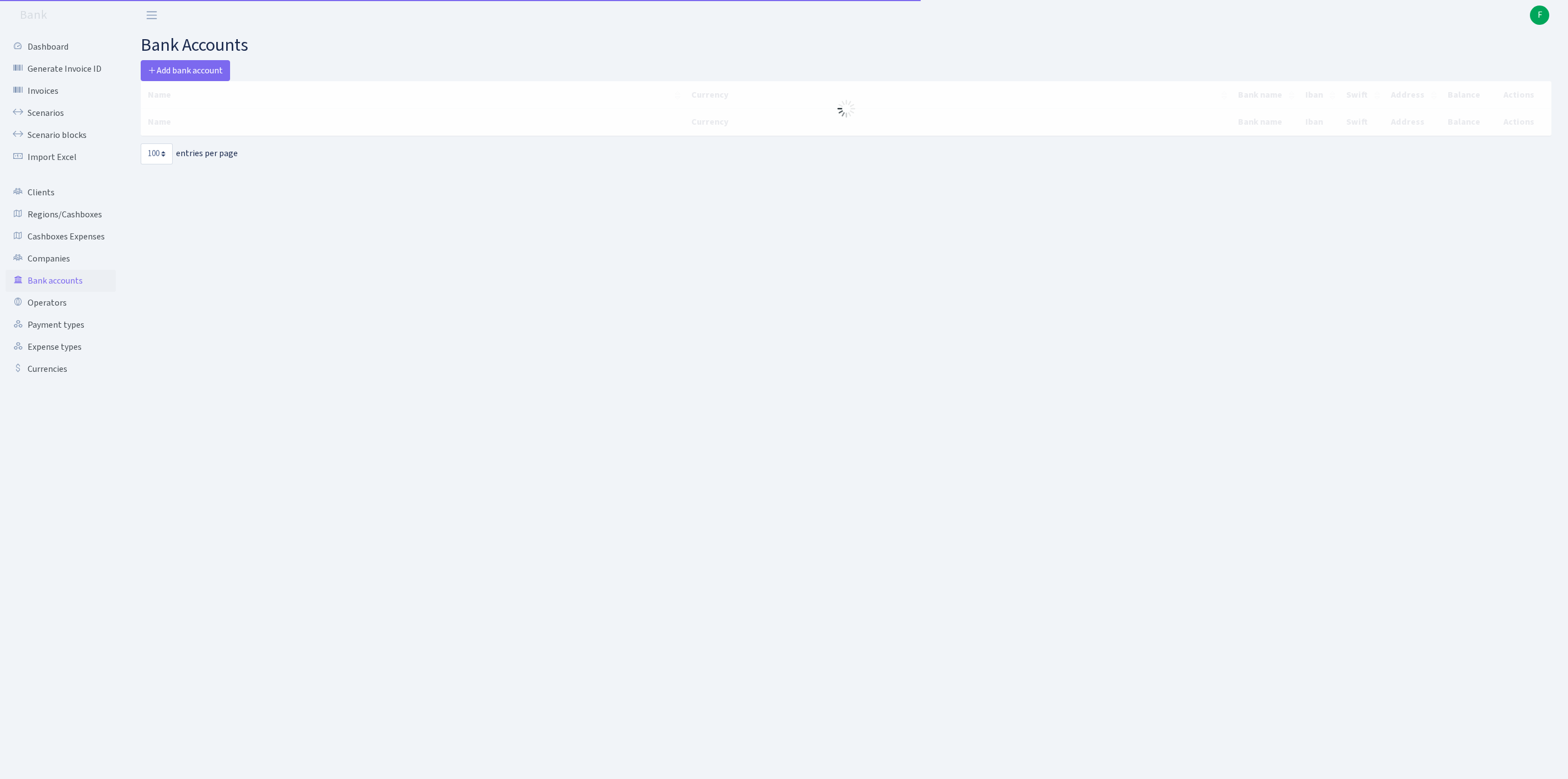
select select "100"
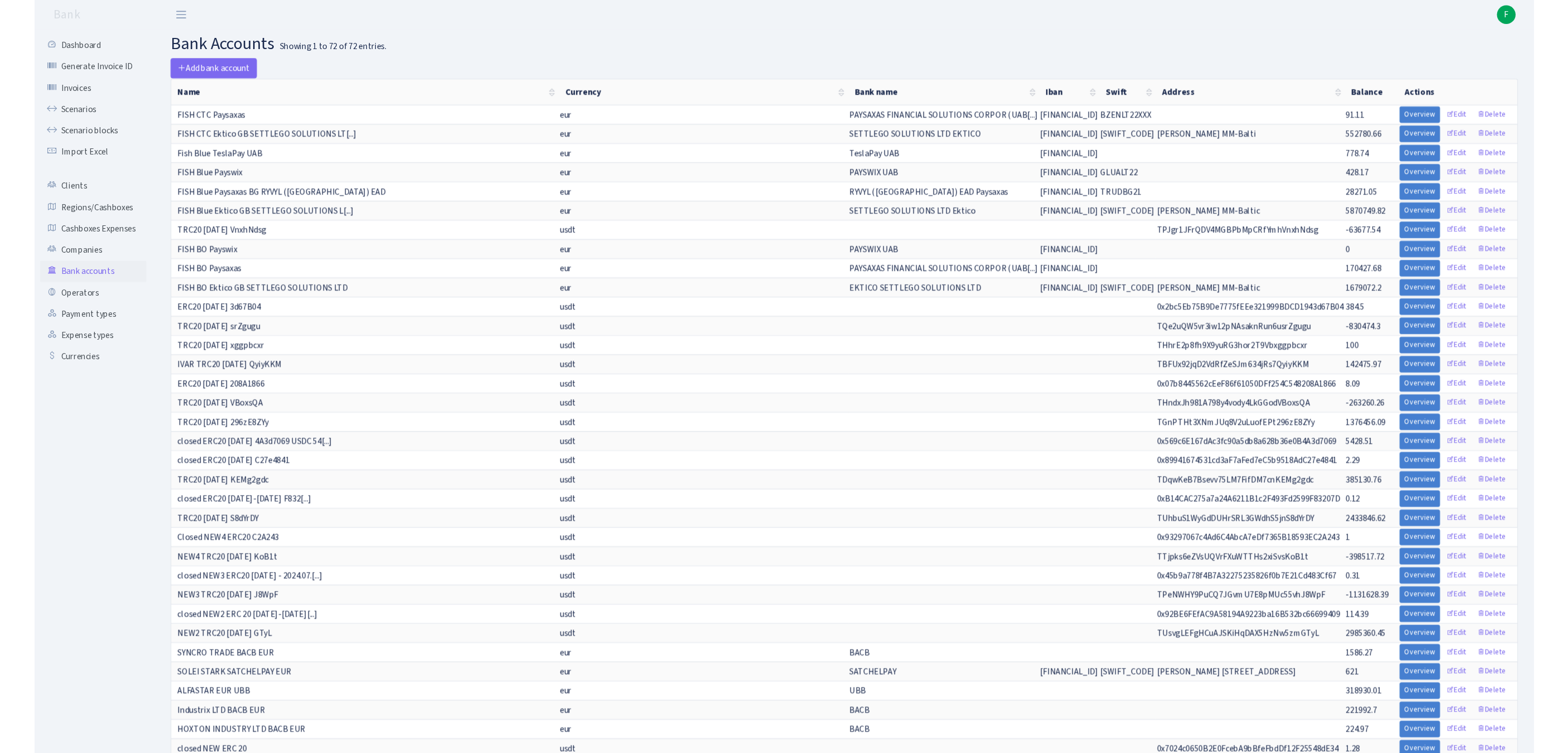
scroll to position [489, 0]
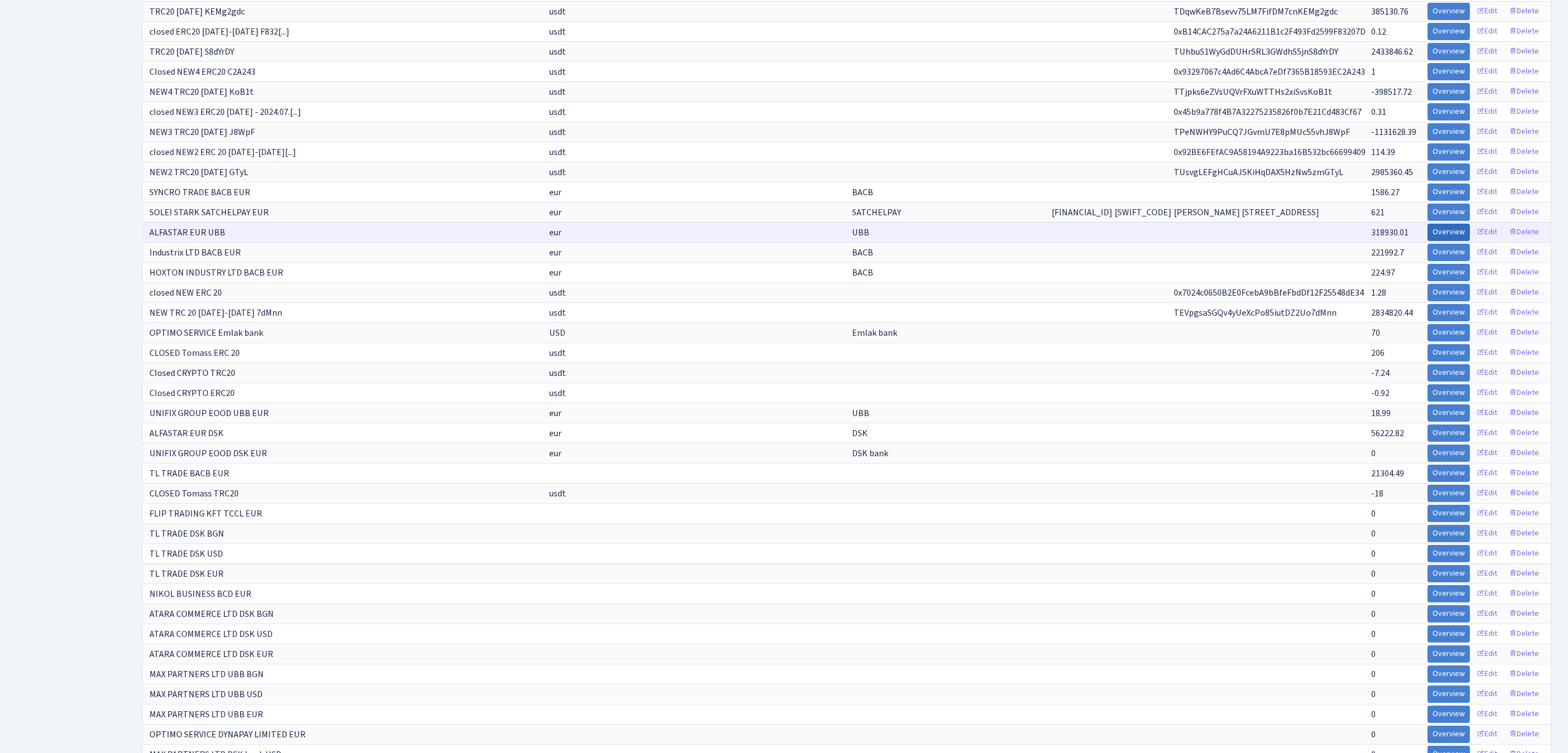
click at [1428, 241] on link "Overview" at bounding box center [1449, 232] width 42 height 17
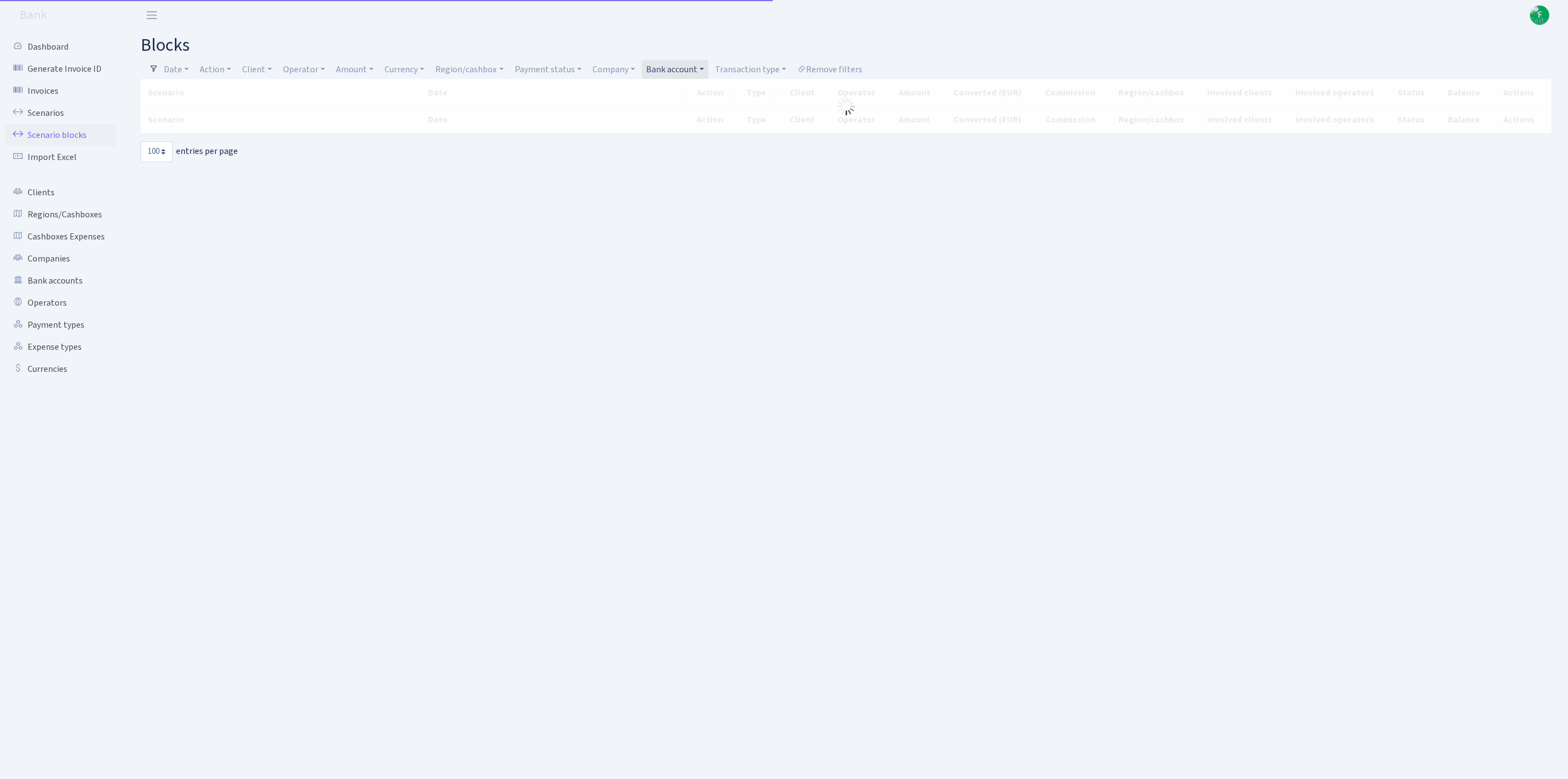
select select "100"
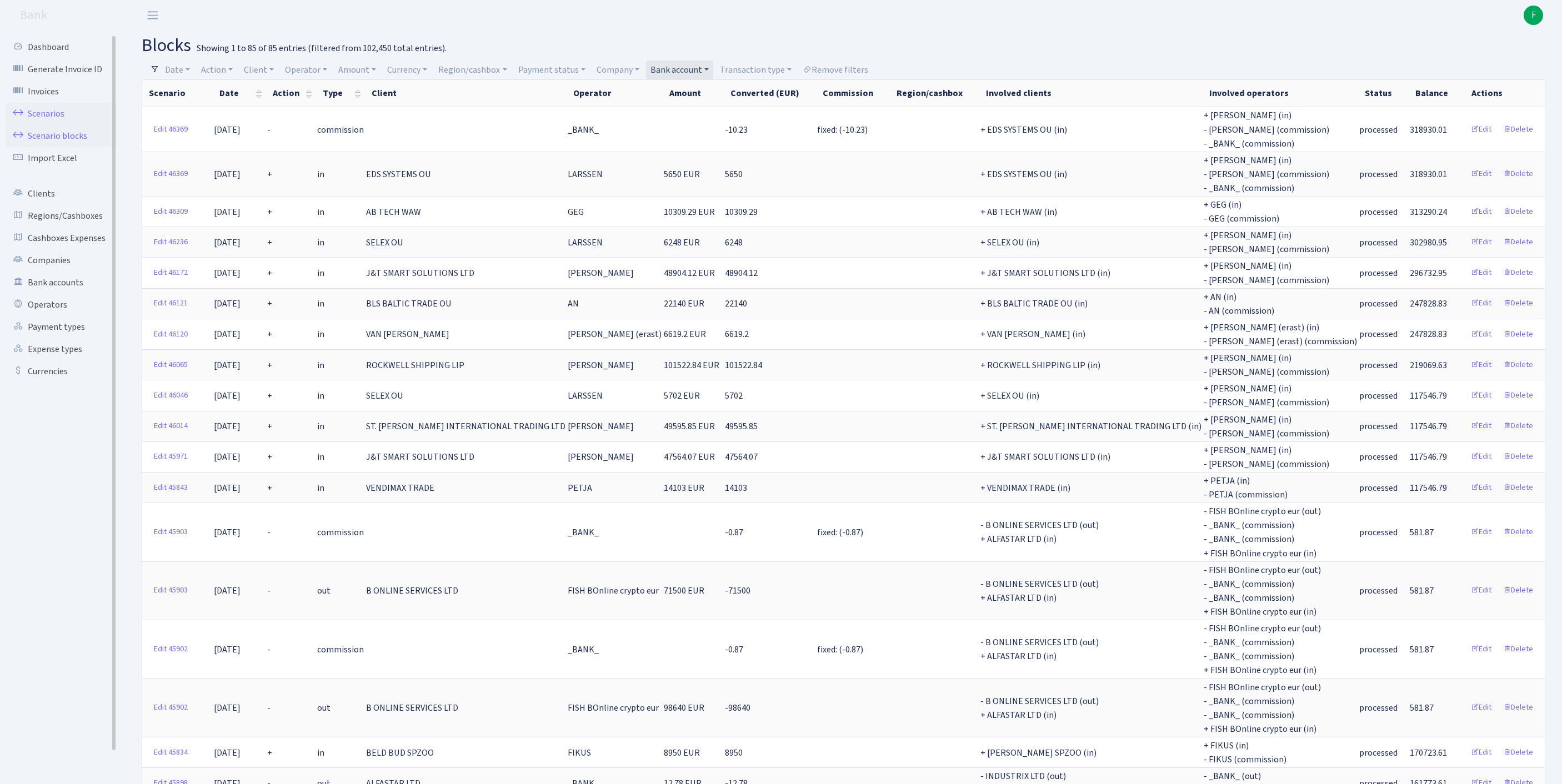
click at [51, 120] on link "Scenarios" at bounding box center [61, 114] width 111 height 22
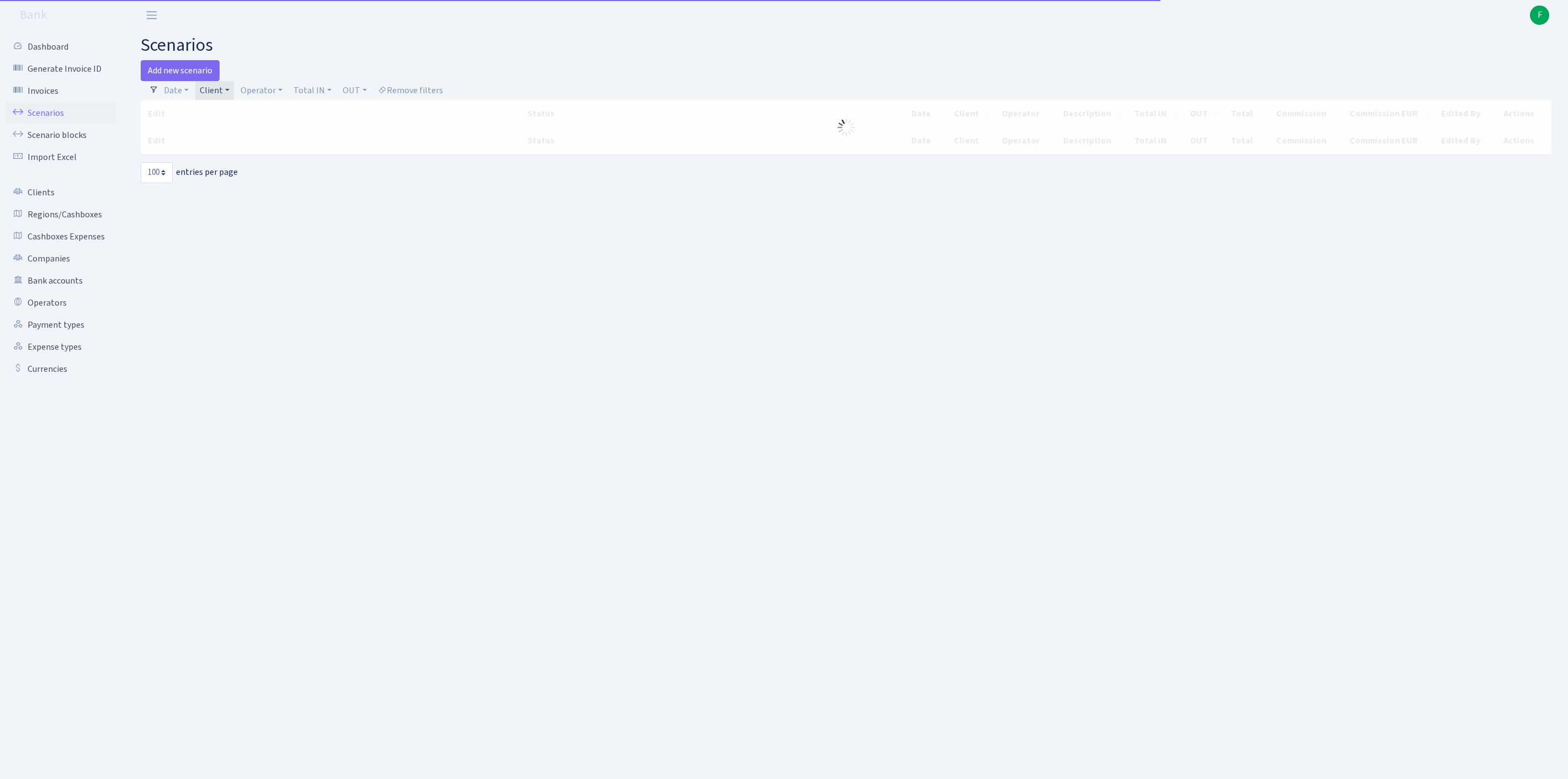
select select "100"
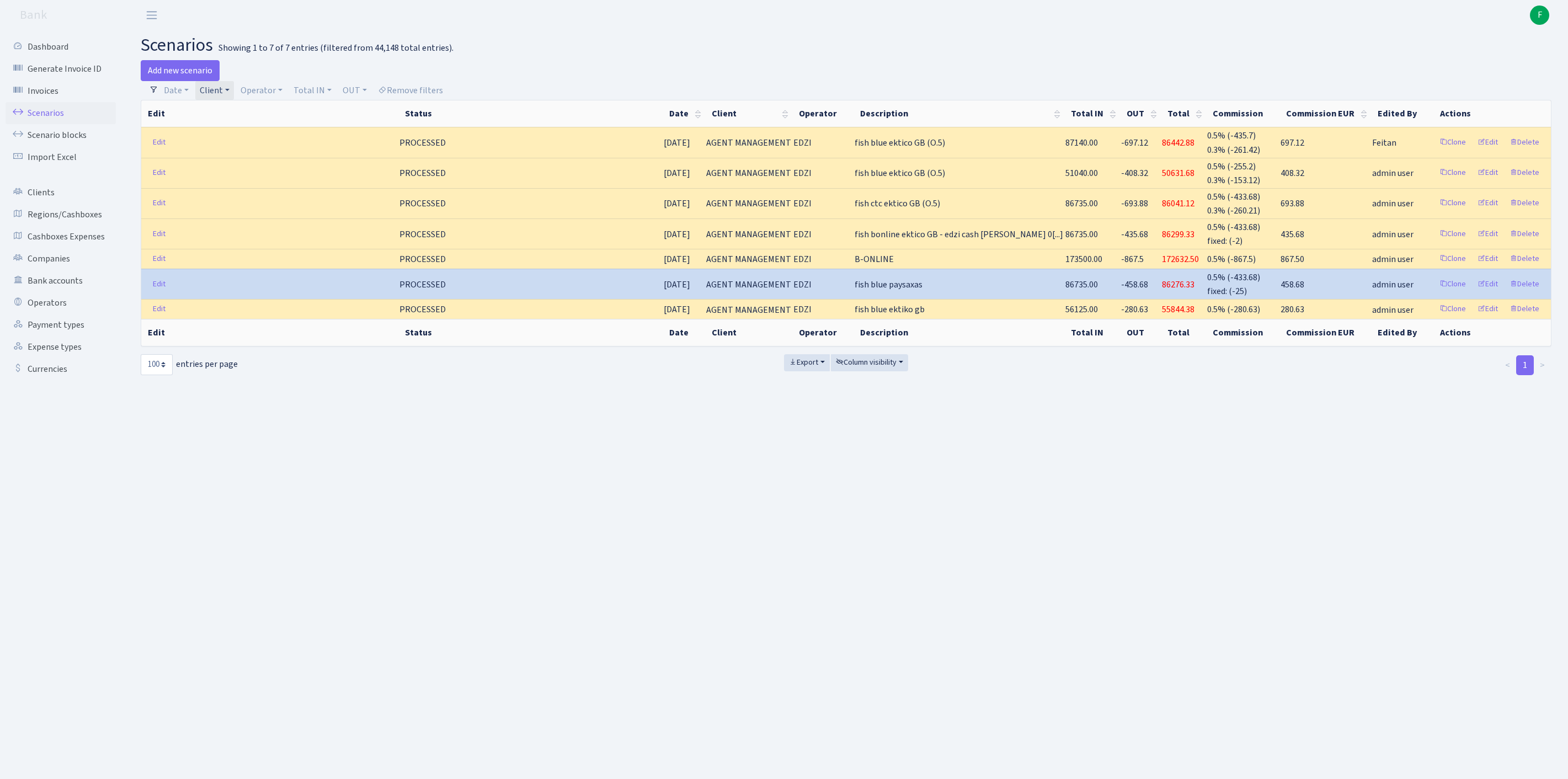
click at [234, 97] on link "Client" at bounding box center [215, 91] width 39 height 19
click at [235, 139] on input "search" at bounding box center [253, 130] width 109 height 17
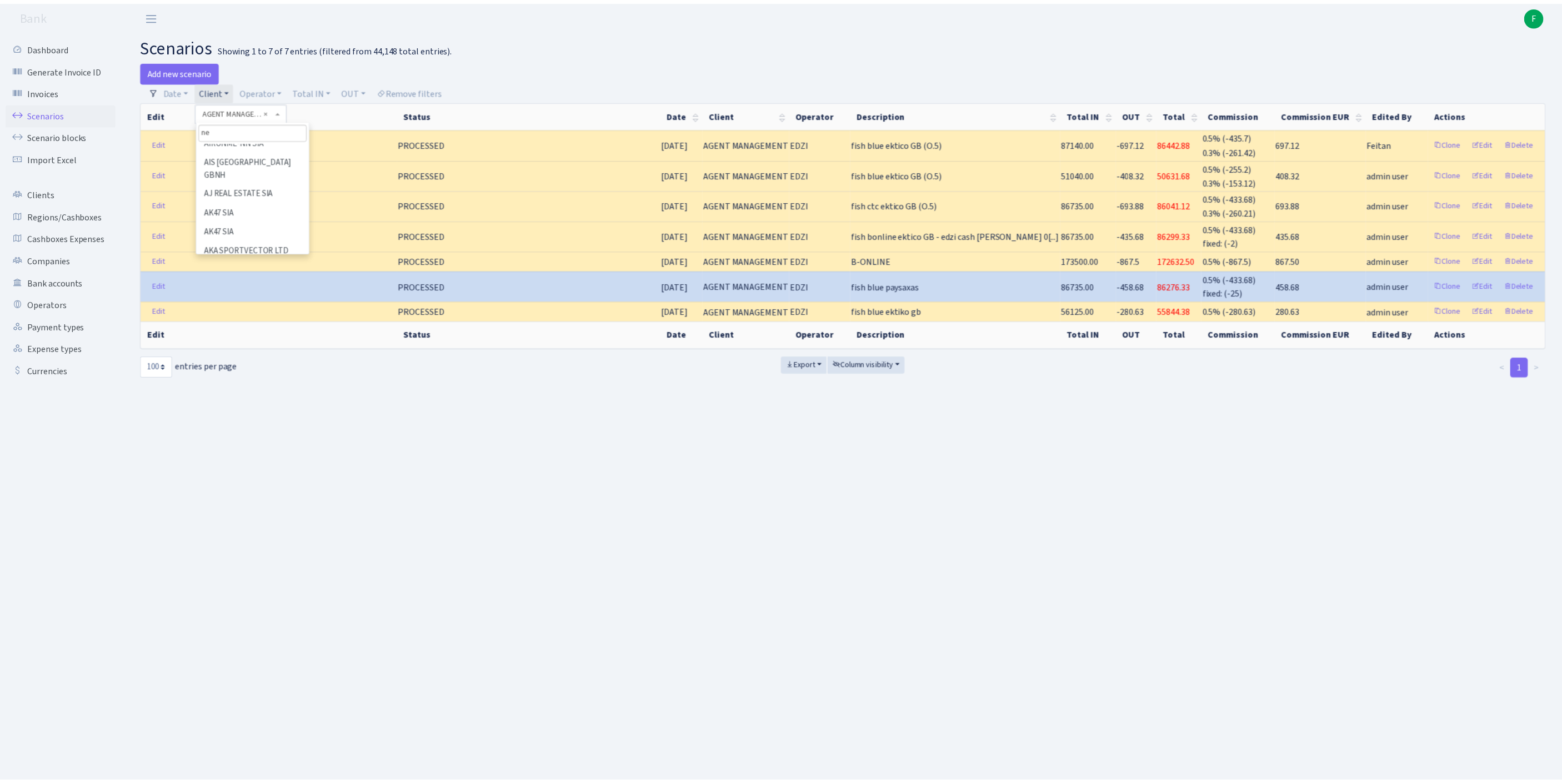
scroll to position [0, 0]
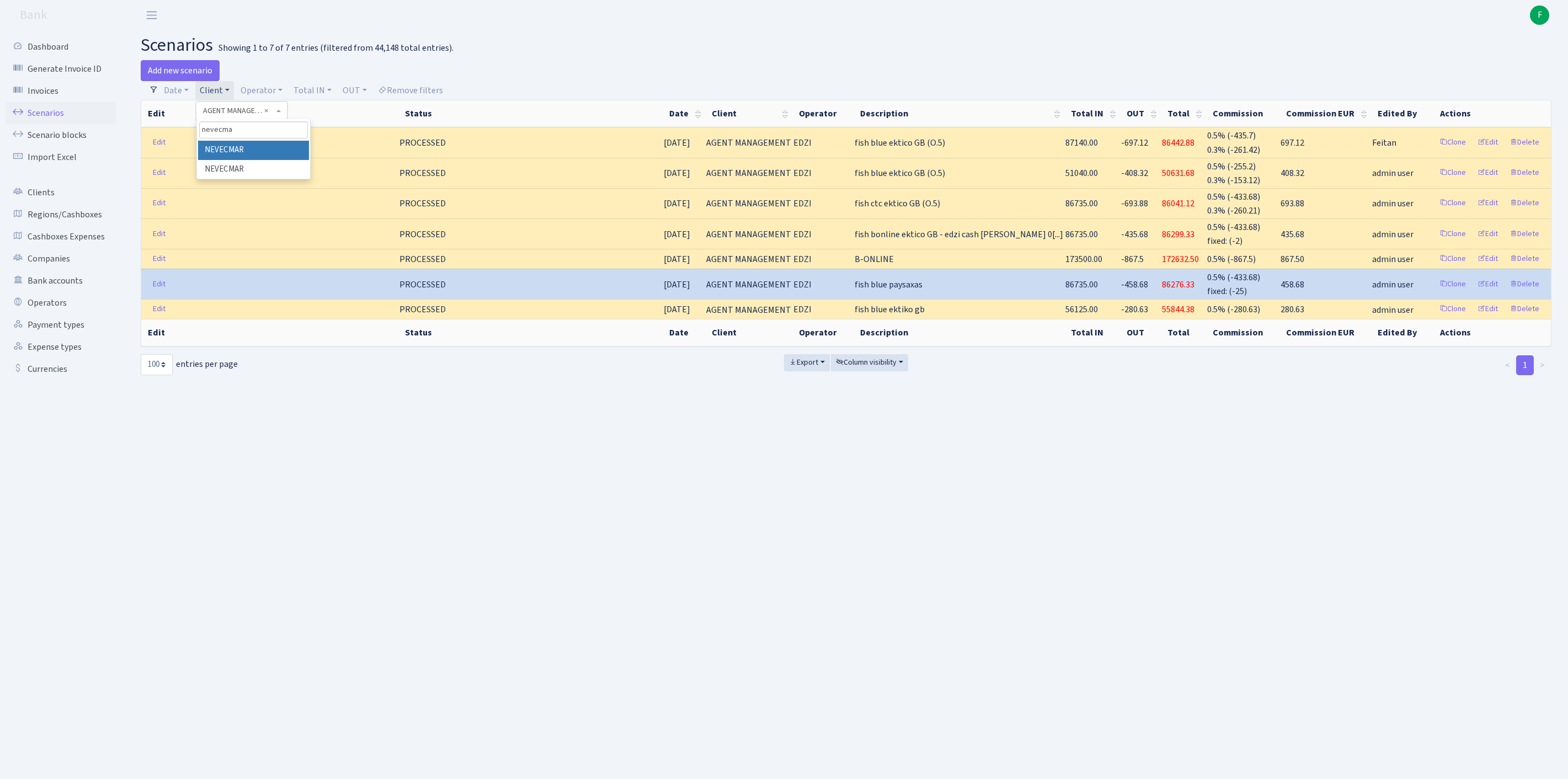
type input "nevecma"
click at [278, 160] on li "NEVECMAR" at bounding box center [254, 150] width 111 height 19
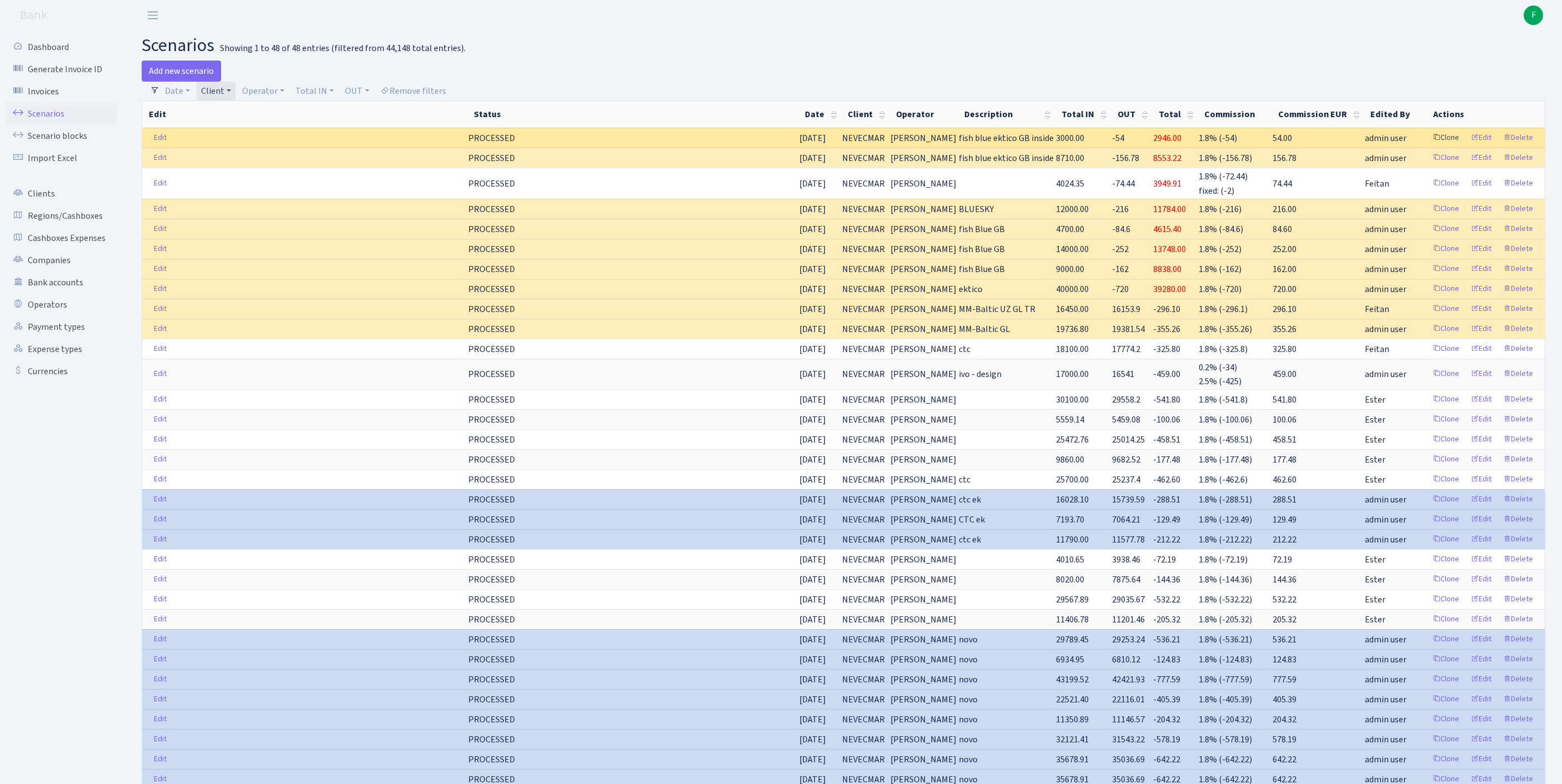
click at [1427, 147] on link "Clone" at bounding box center [1446, 138] width 37 height 17
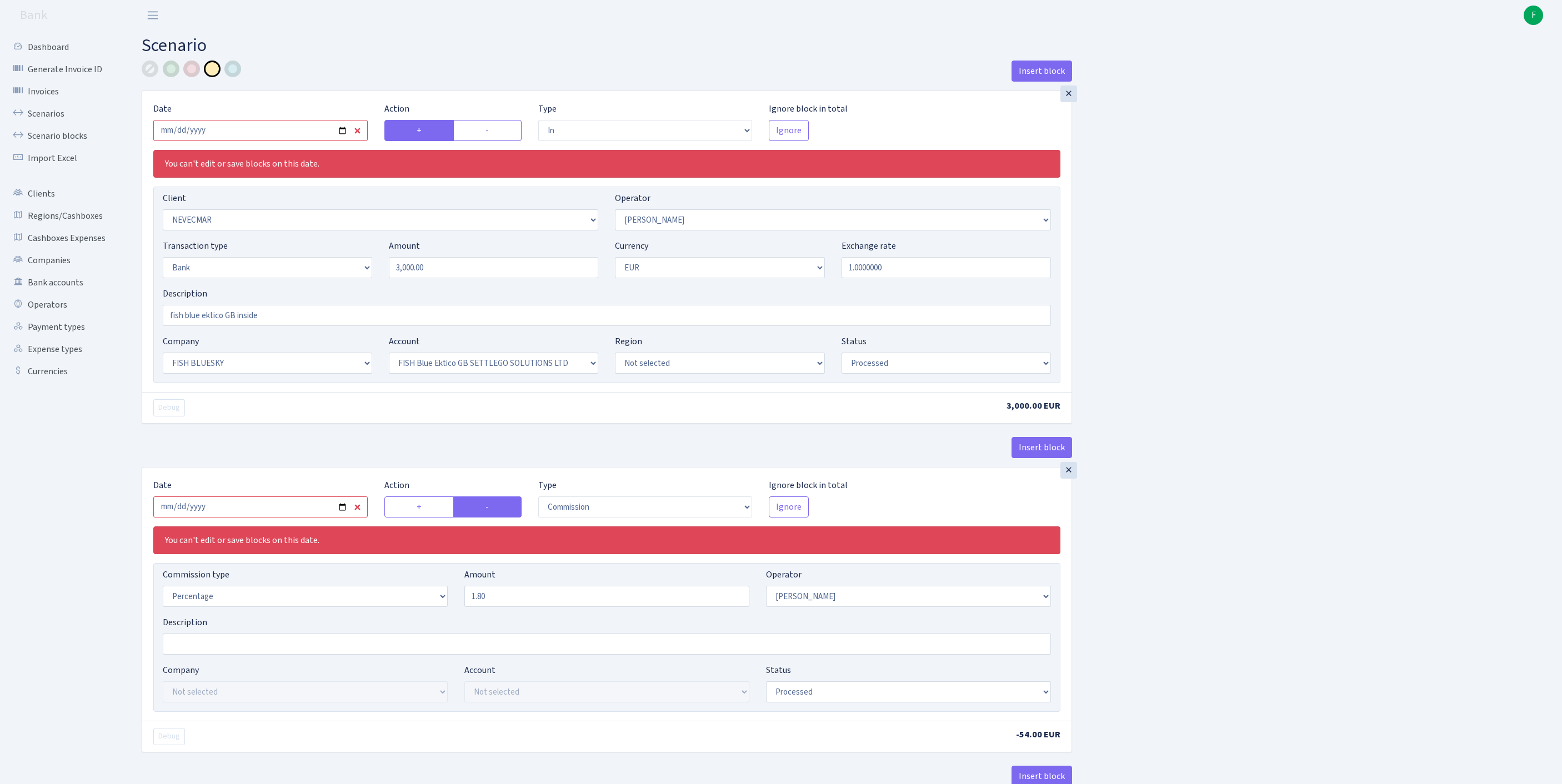
select select "in"
select select "2320"
select select "10"
select select "2"
select select "1"
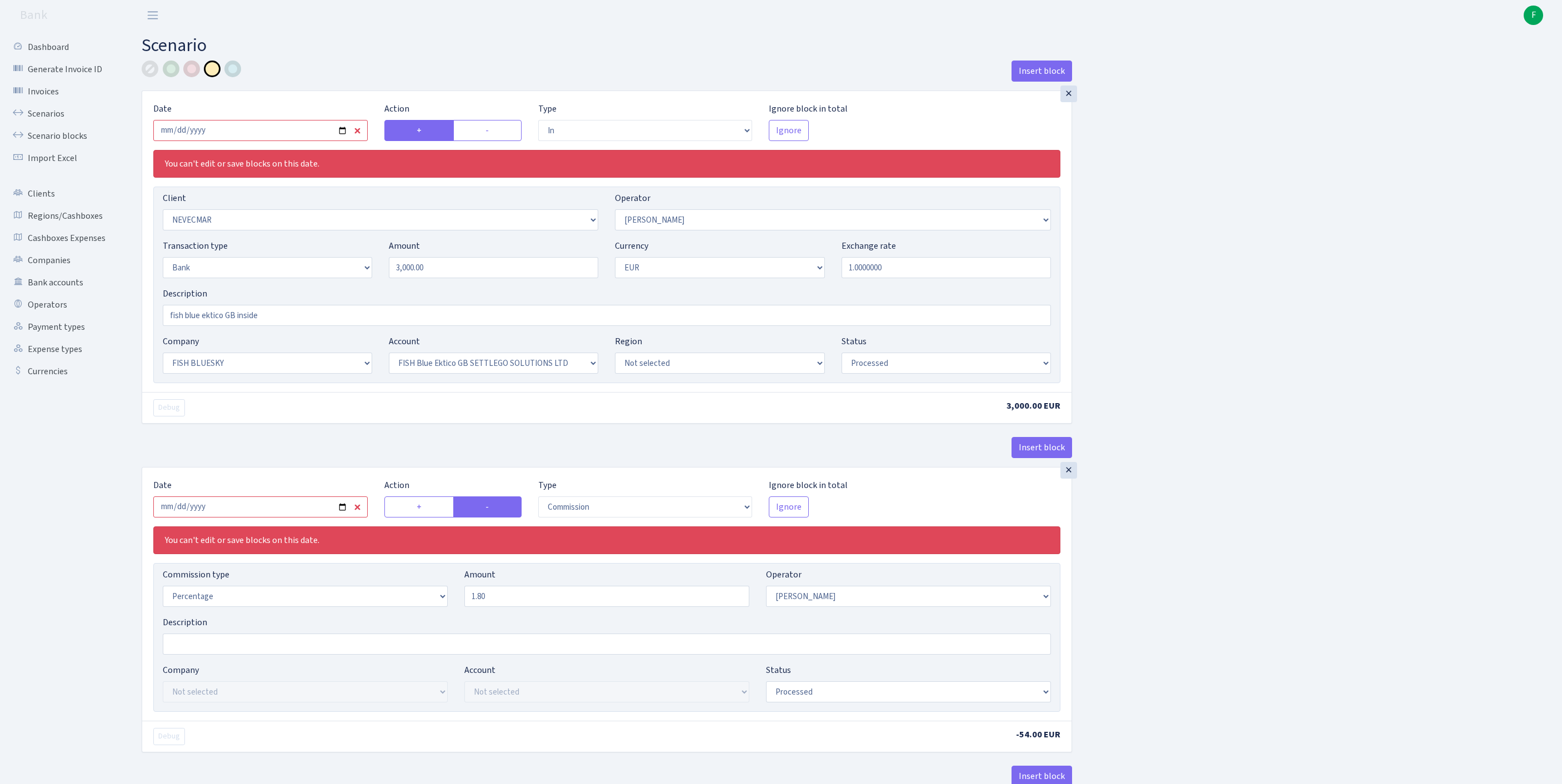
select select "23"
select select "67"
select select "processed"
select select "commission"
select select "10"
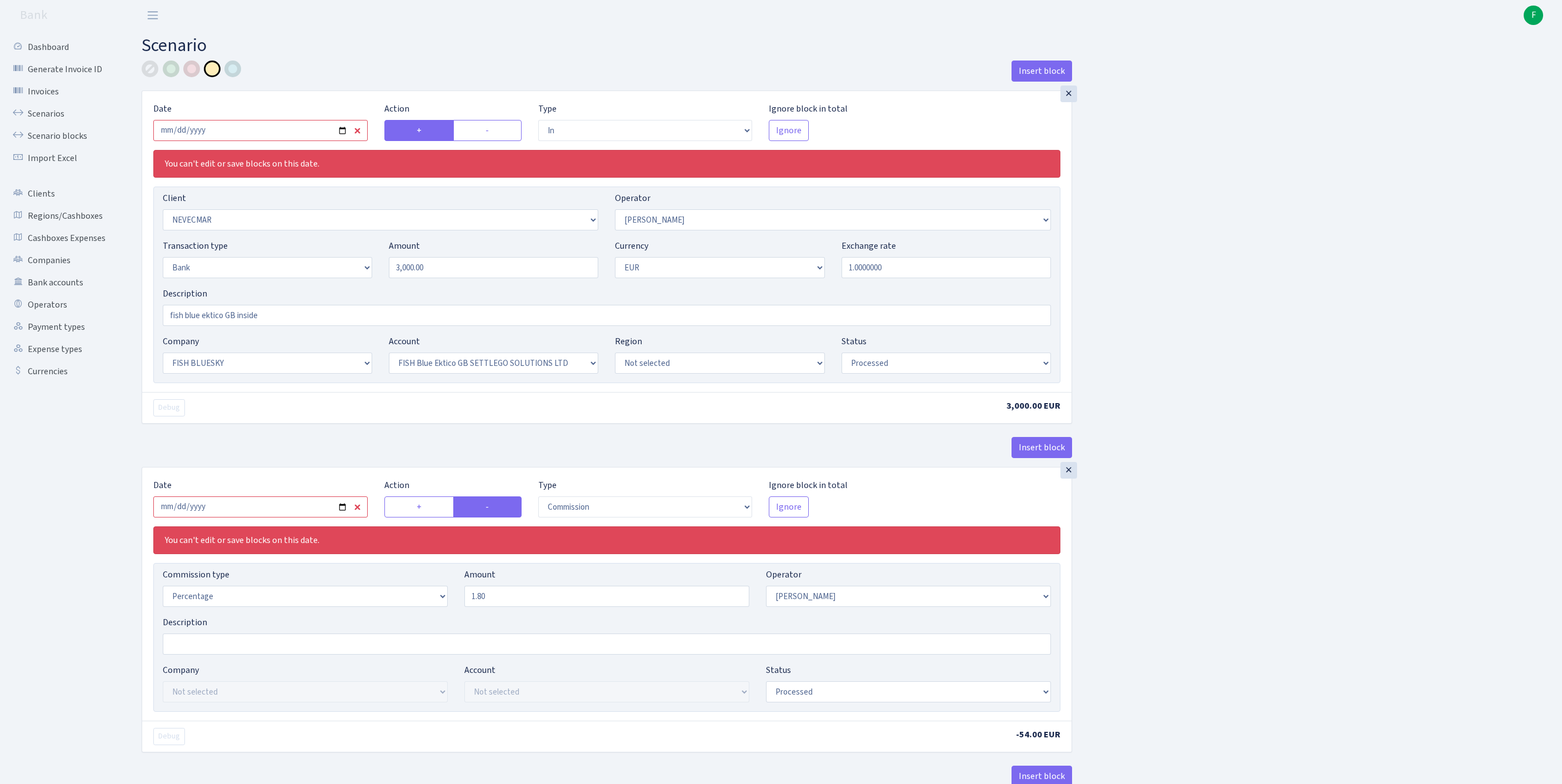
select select "processed"
click at [284, 141] on input "2025-09-04" at bounding box center [260, 130] width 214 height 21
type input "[DATE]"
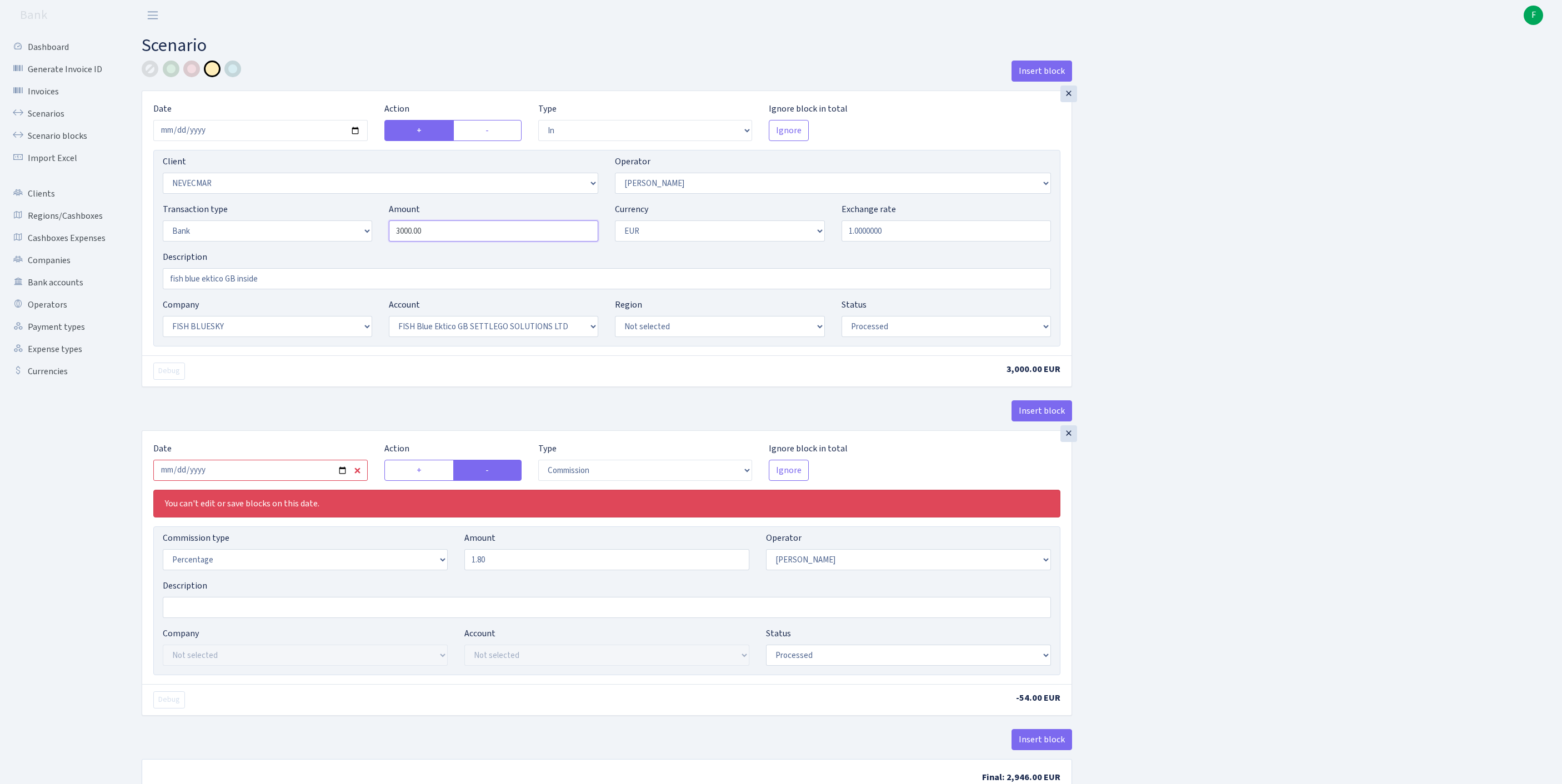
drag, startPoint x: 460, startPoint y: 252, endPoint x: 329, endPoint y: 243, distance: 131.3
click at [329, 243] on div "Transaction type Not selected 981 ELF FISH crypto GIRT IVO dekl MM-BALTIC eur U…" at bounding box center [606, 226] width 905 height 48
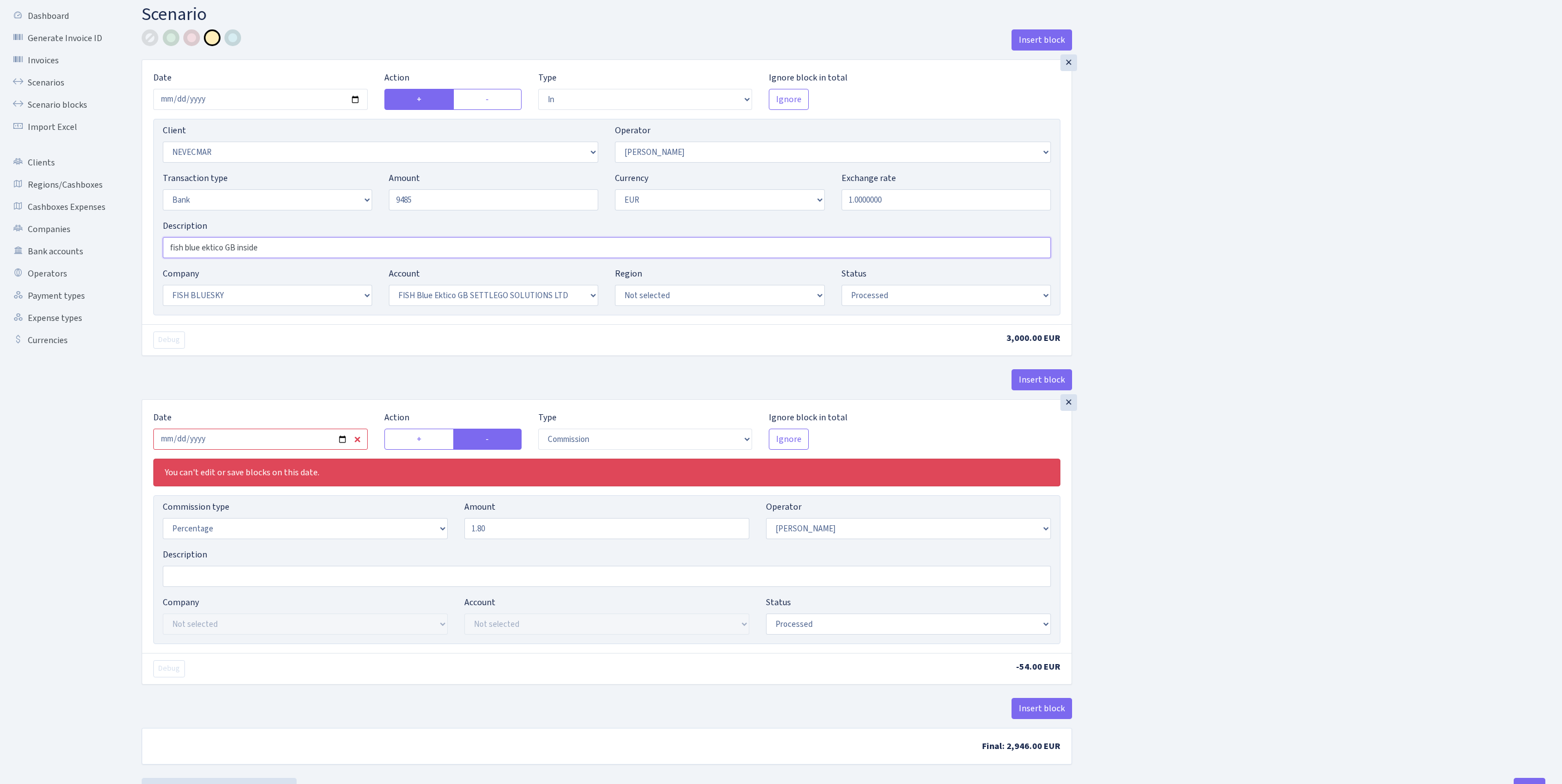
type input "9,485.00"
click at [305, 258] on input "fish blue ektico GB inside" at bounding box center [607, 247] width 888 height 21
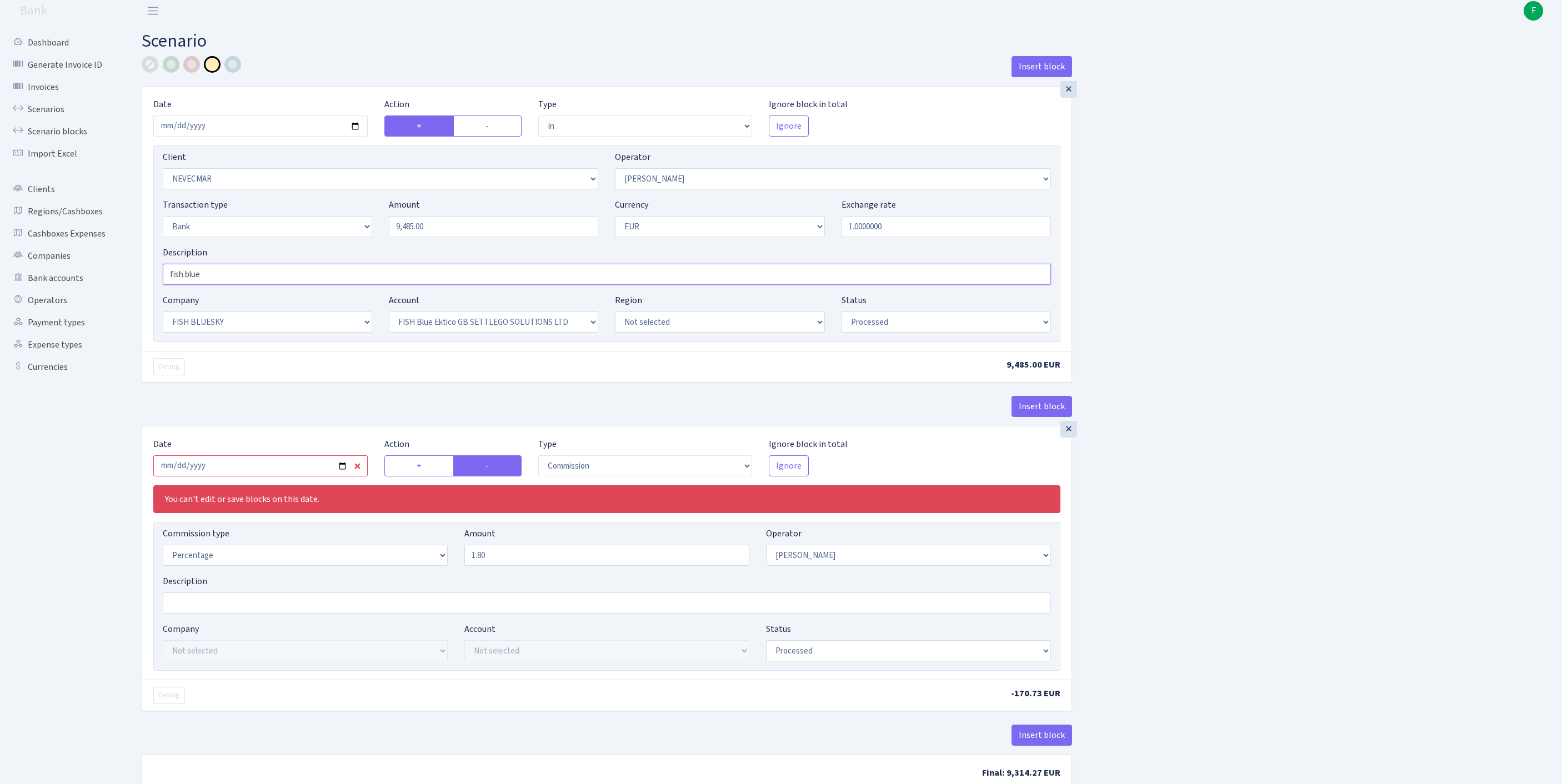
scroll to position [150, 0]
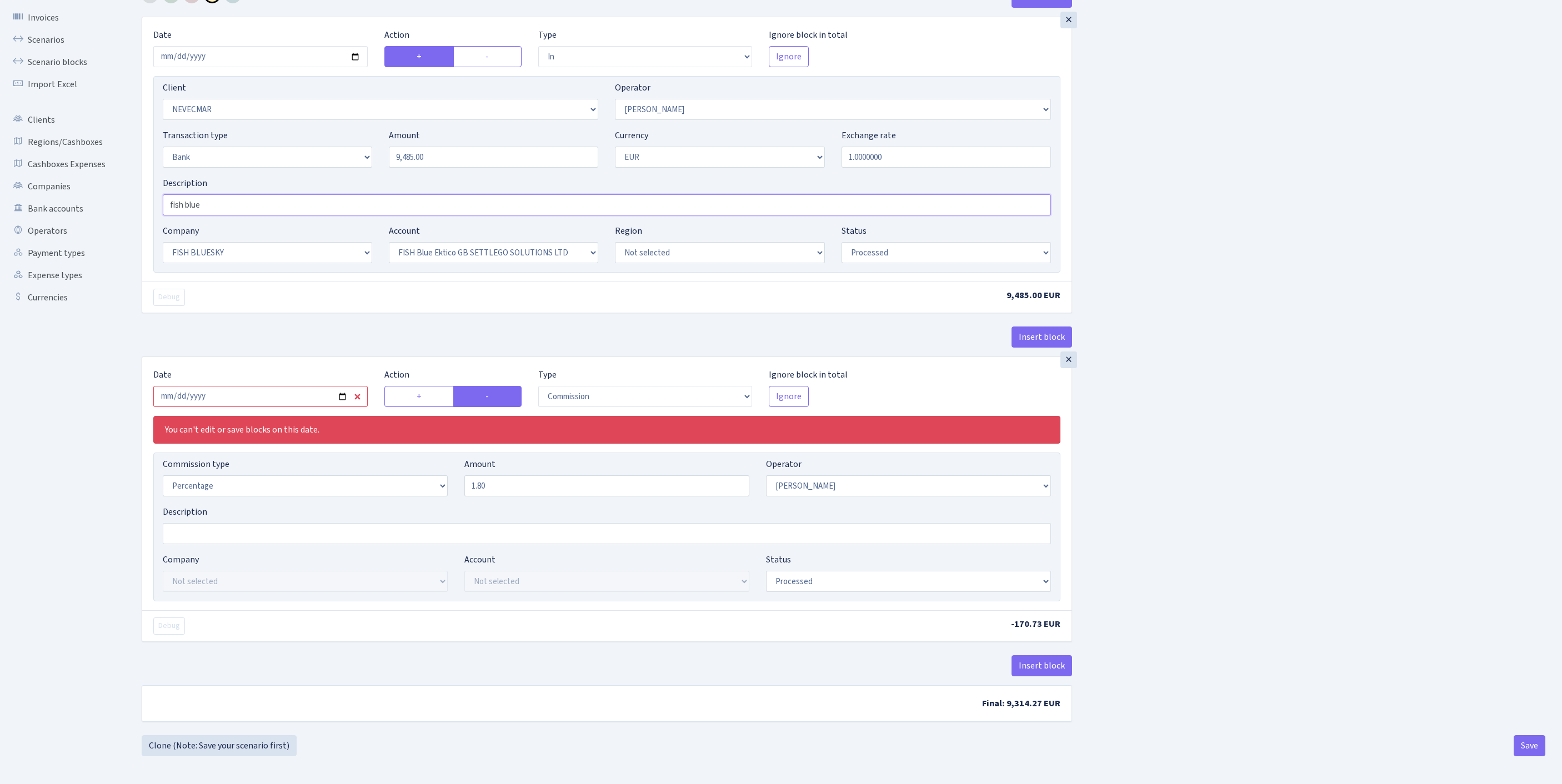
type input "fish blue"
click at [307, 386] on input "2025-09-04" at bounding box center [260, 396] width 214 height 21
type input "2025-09-16"
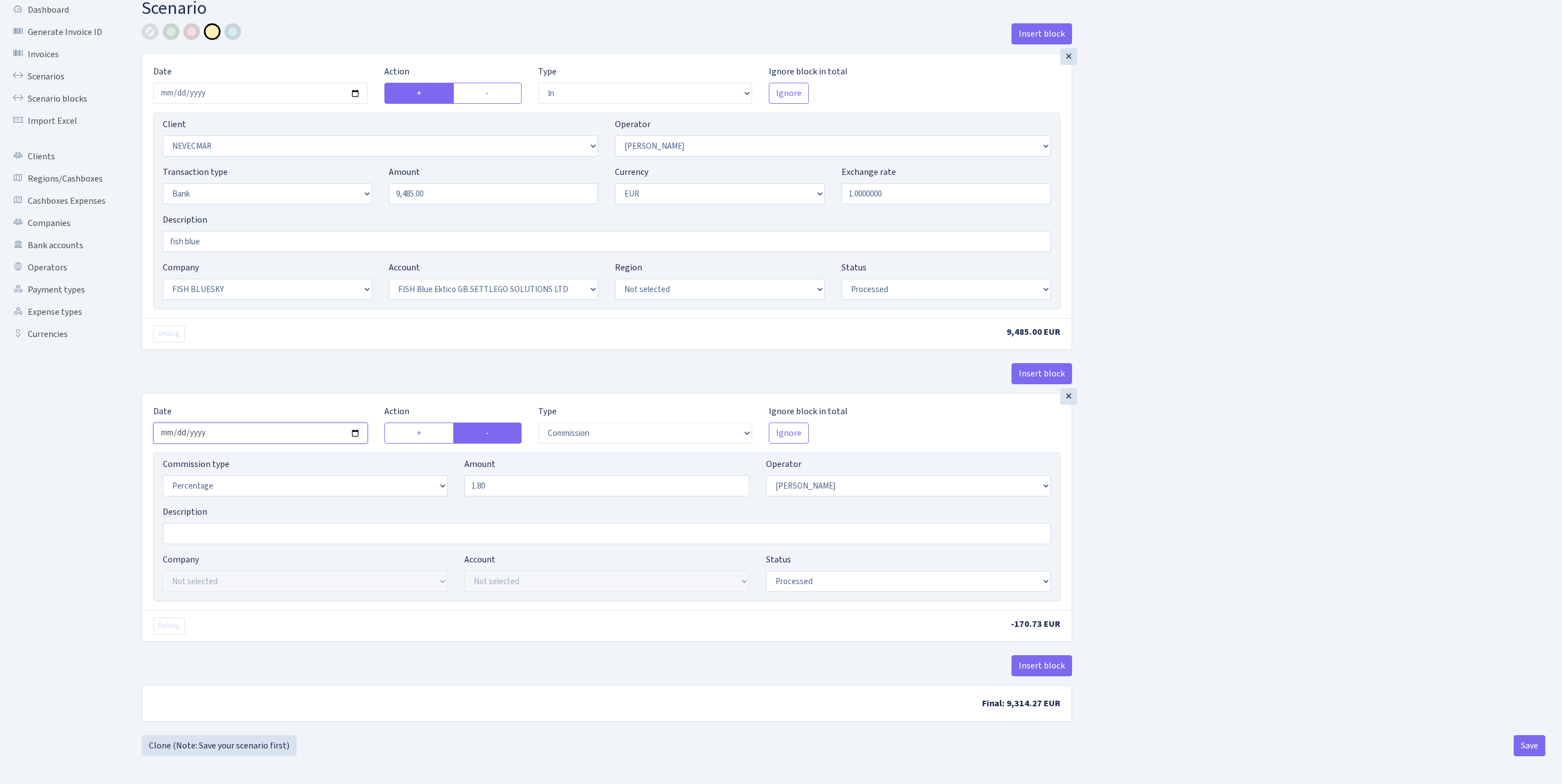
scroll to position [137, 0]
click at [1524, 741] on button "Save" at bounding box center [1529, 746] width 32 height 21
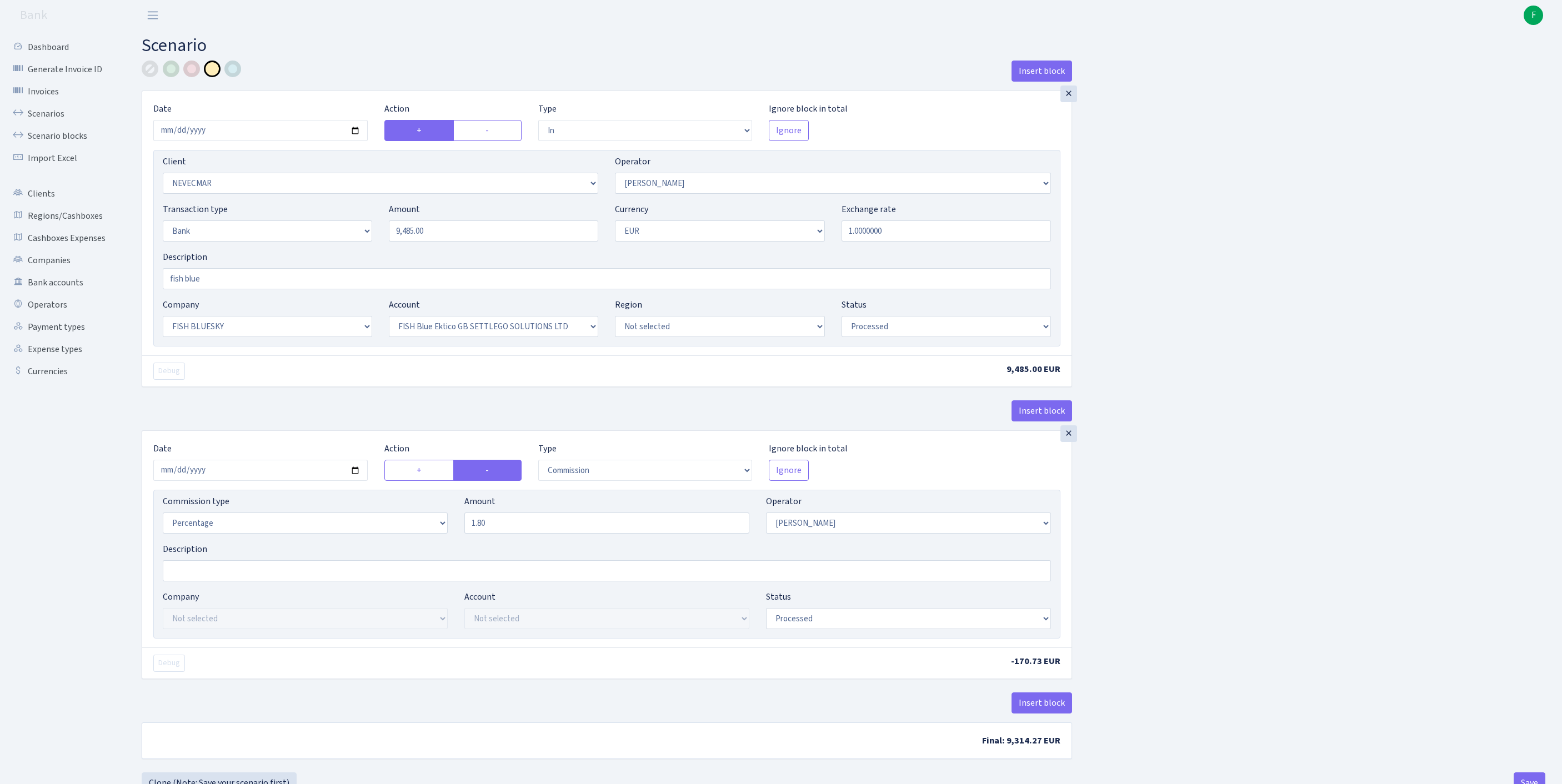
select select "in"
select select "2320"
select select "10"
select select "2"
select select "1"
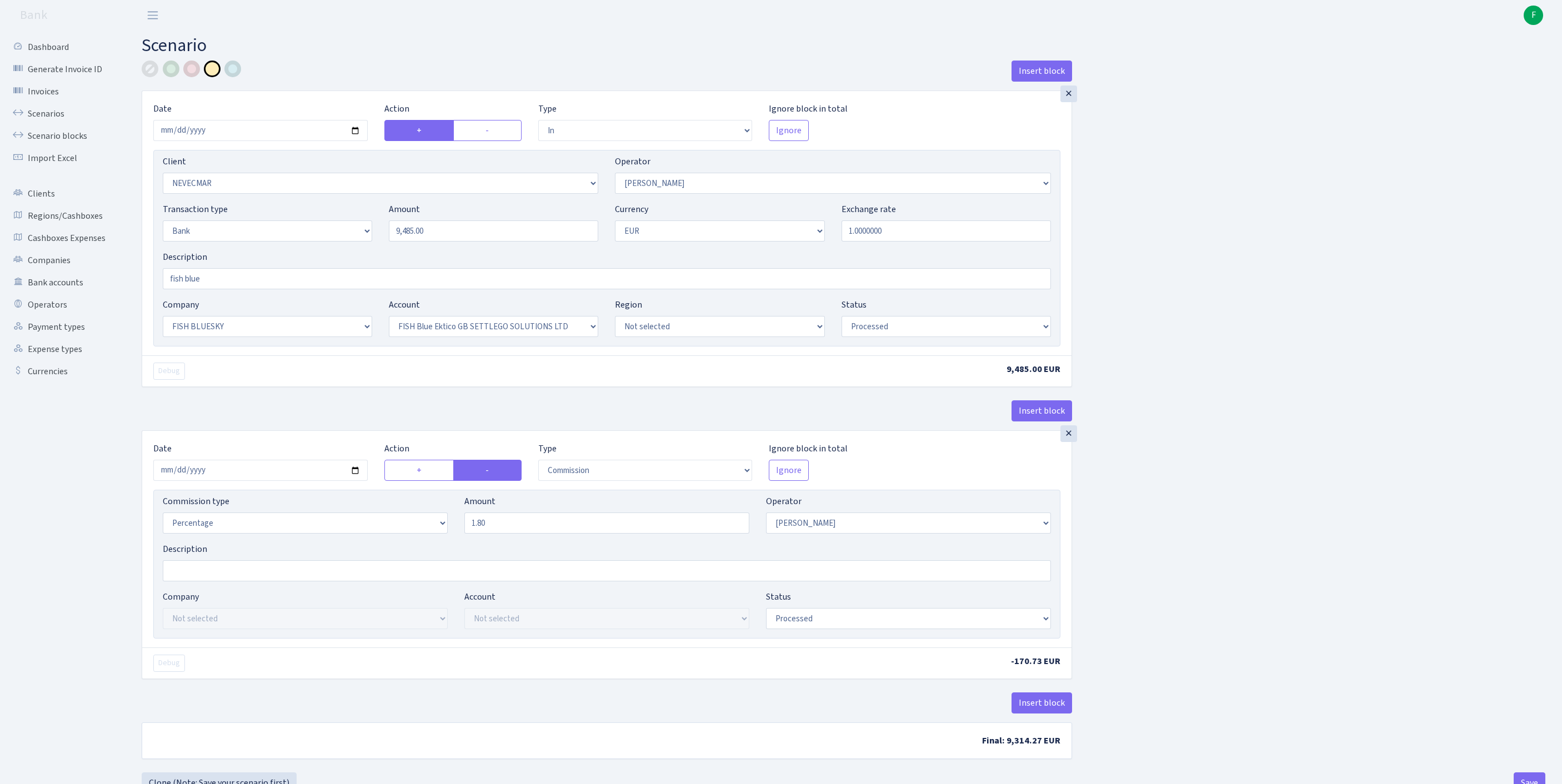
select select "23"
select select "67"
select select "processed"
select select "commission"
select select "10"
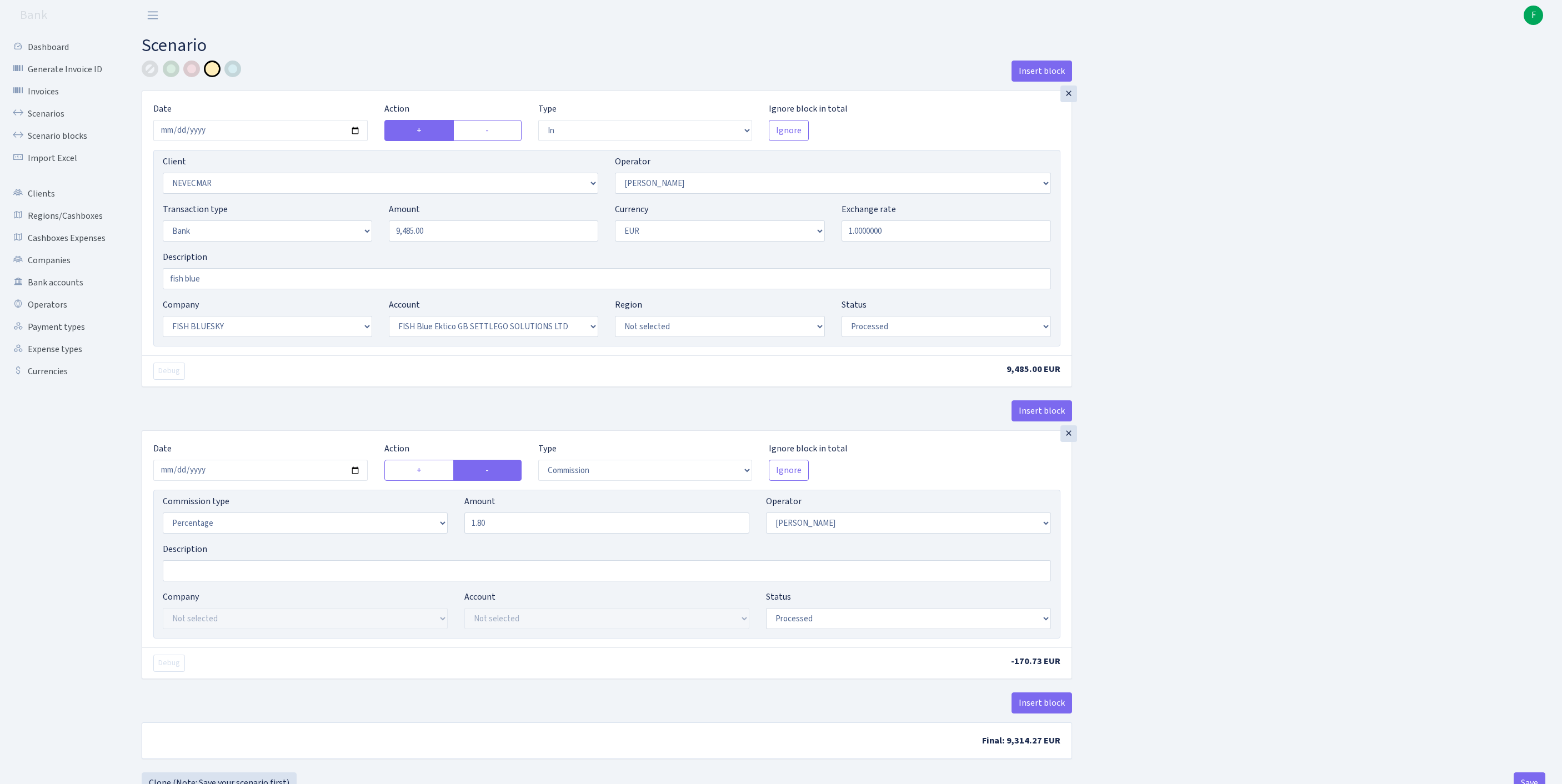
select select "processed"
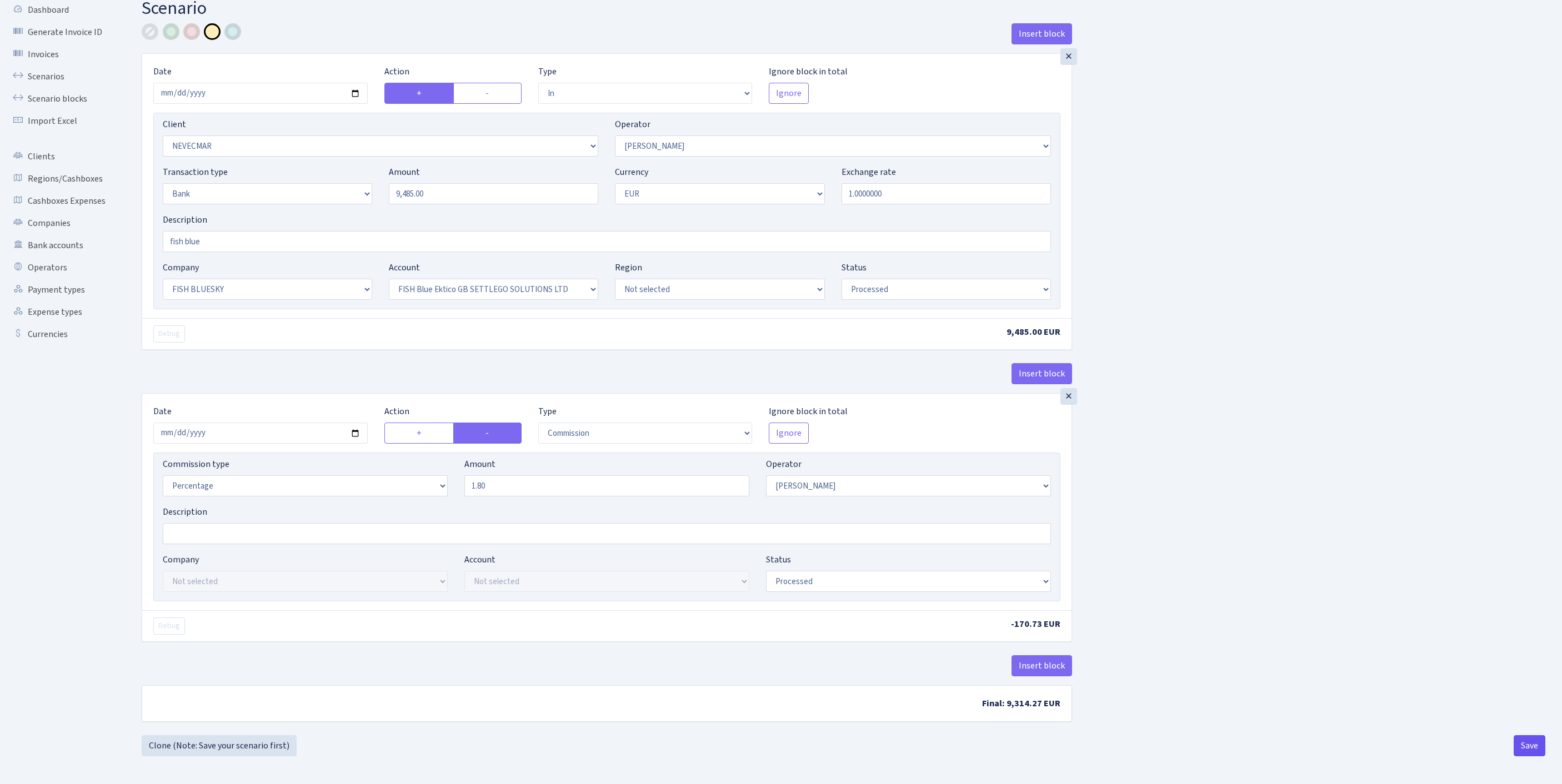
click at [1531, 745] on button "Save" at bounding box center [1529, 746] width 32 height 21
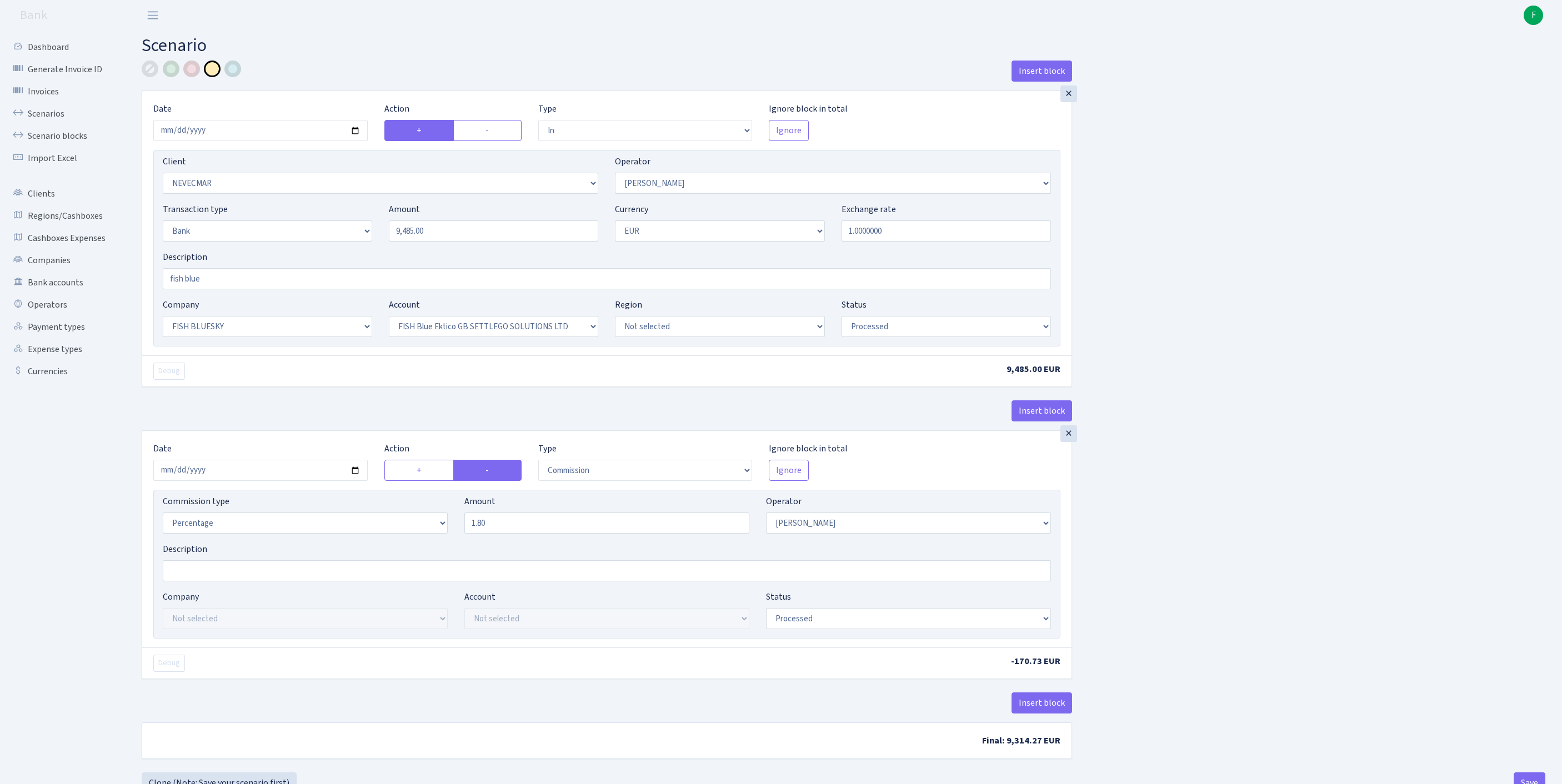
select select "in"
select select "2320"
select select "10"
select select "2"
select select "1"
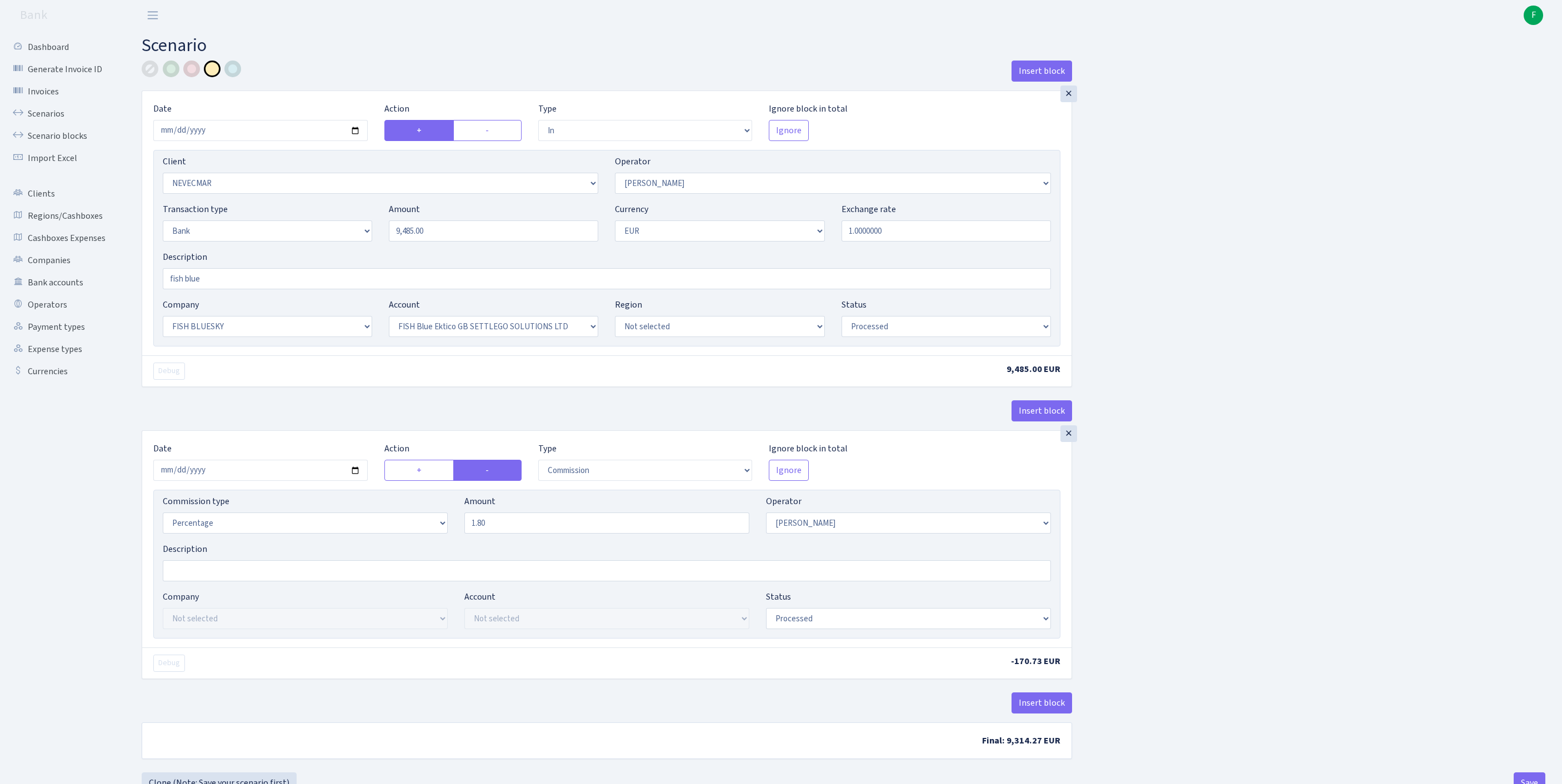
select select "23"
select select "67"
select select "processed"
select select "commission"
select select "10"
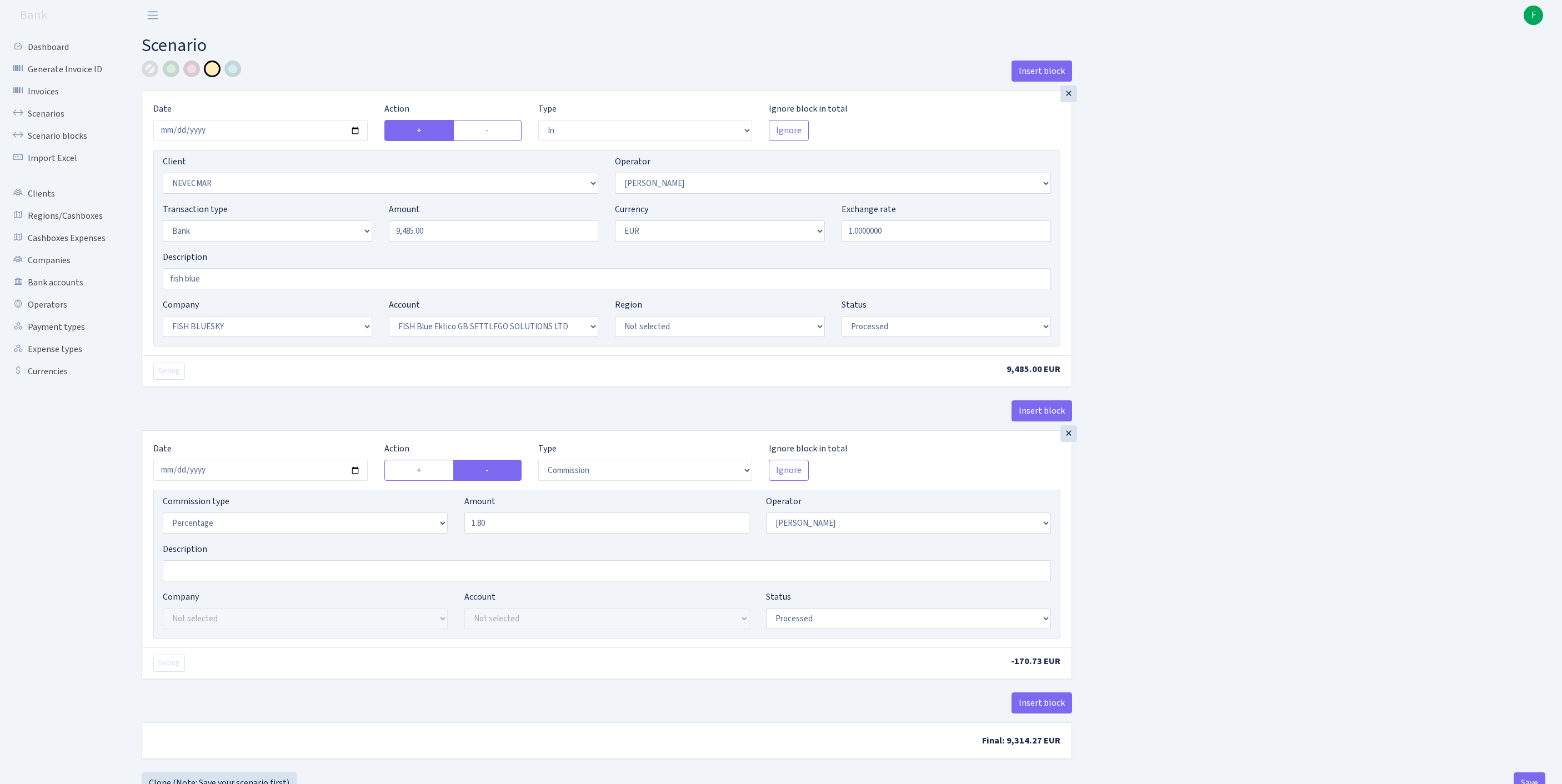
select select "processed"
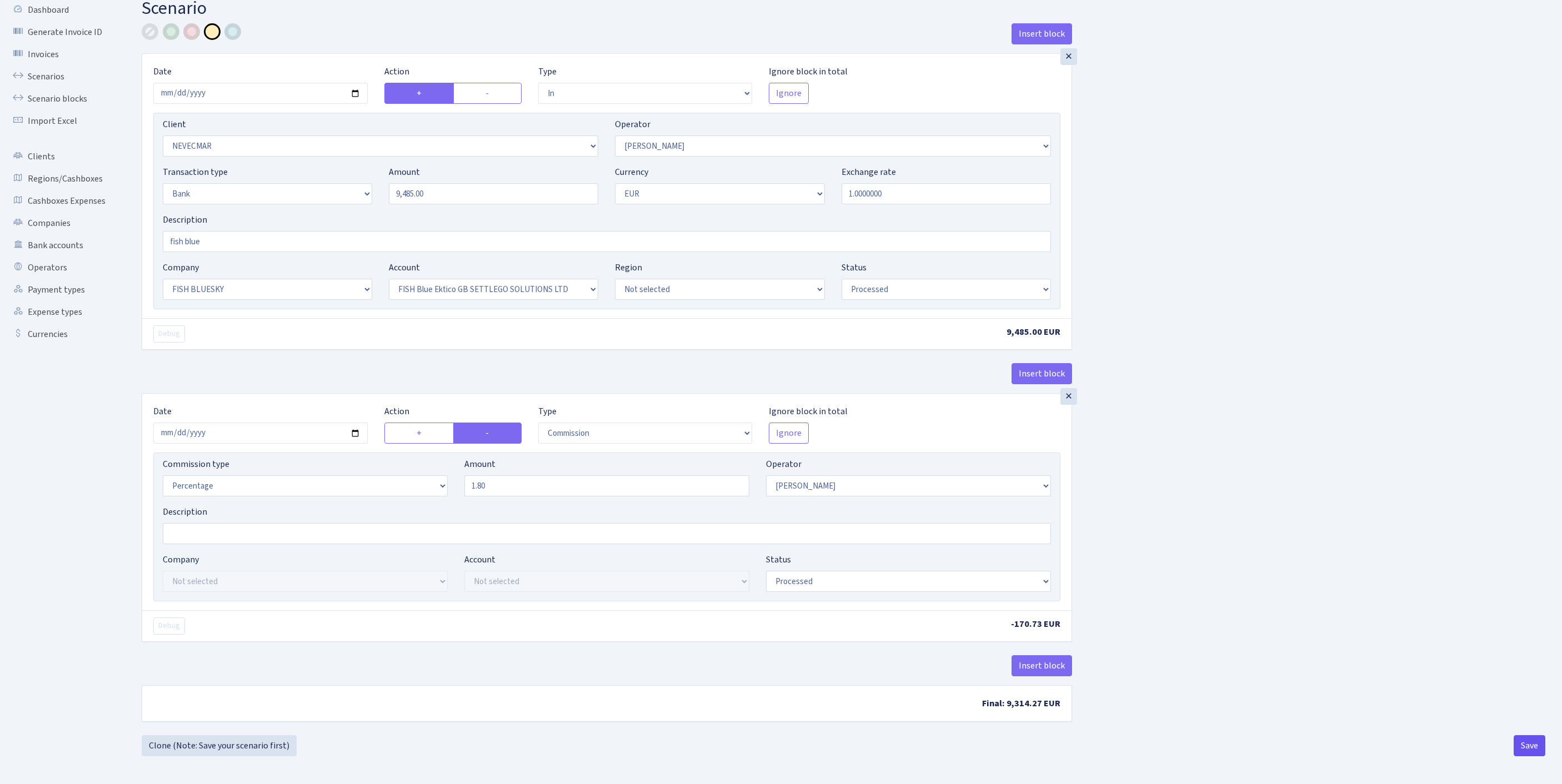
click at [1525, 743] on button "Save" at bounding box center [1529, 746] width 32 height 21
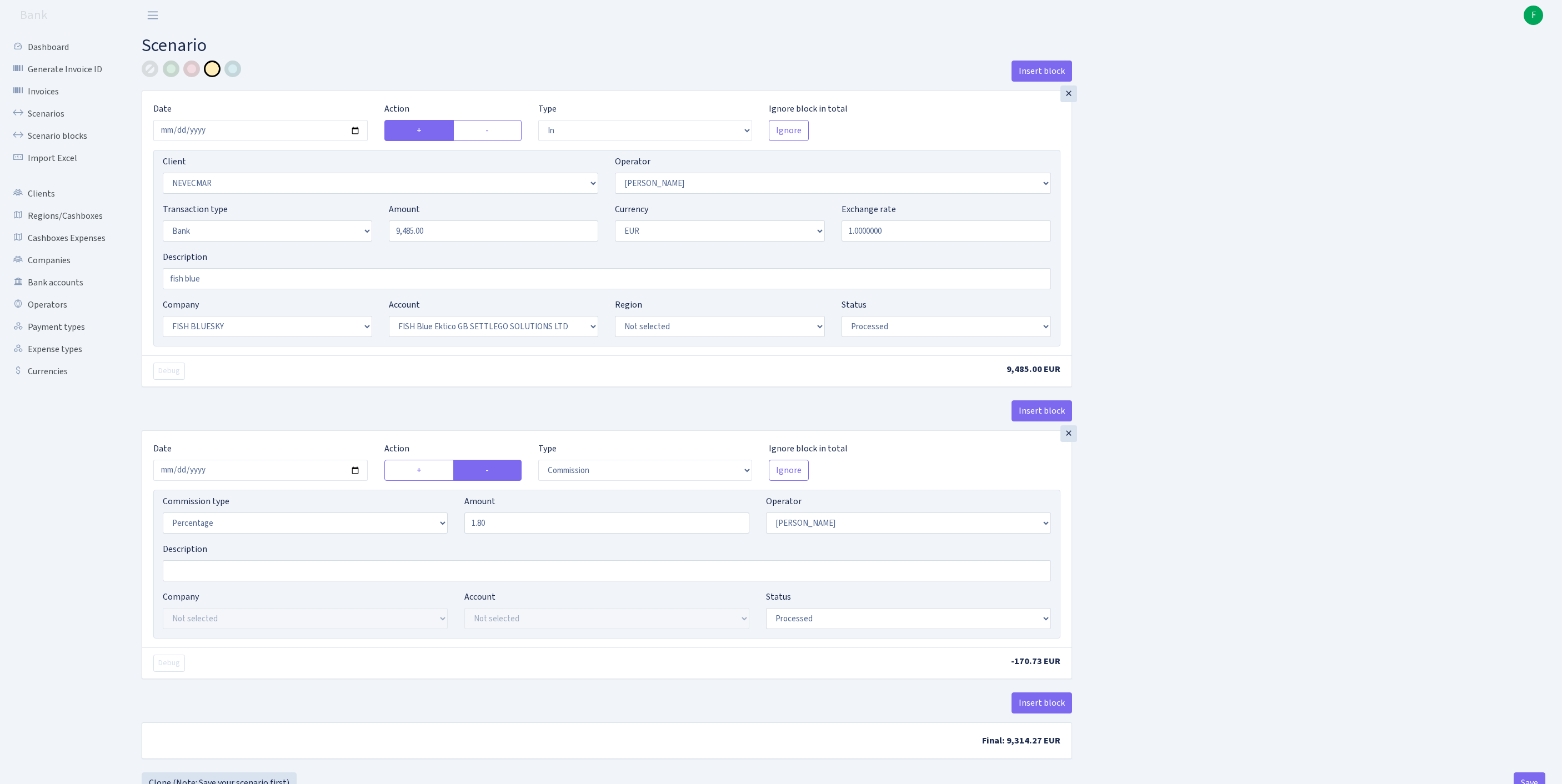
select select "in"
select select "2320"
select select "10"
select select "2"
select select "1"
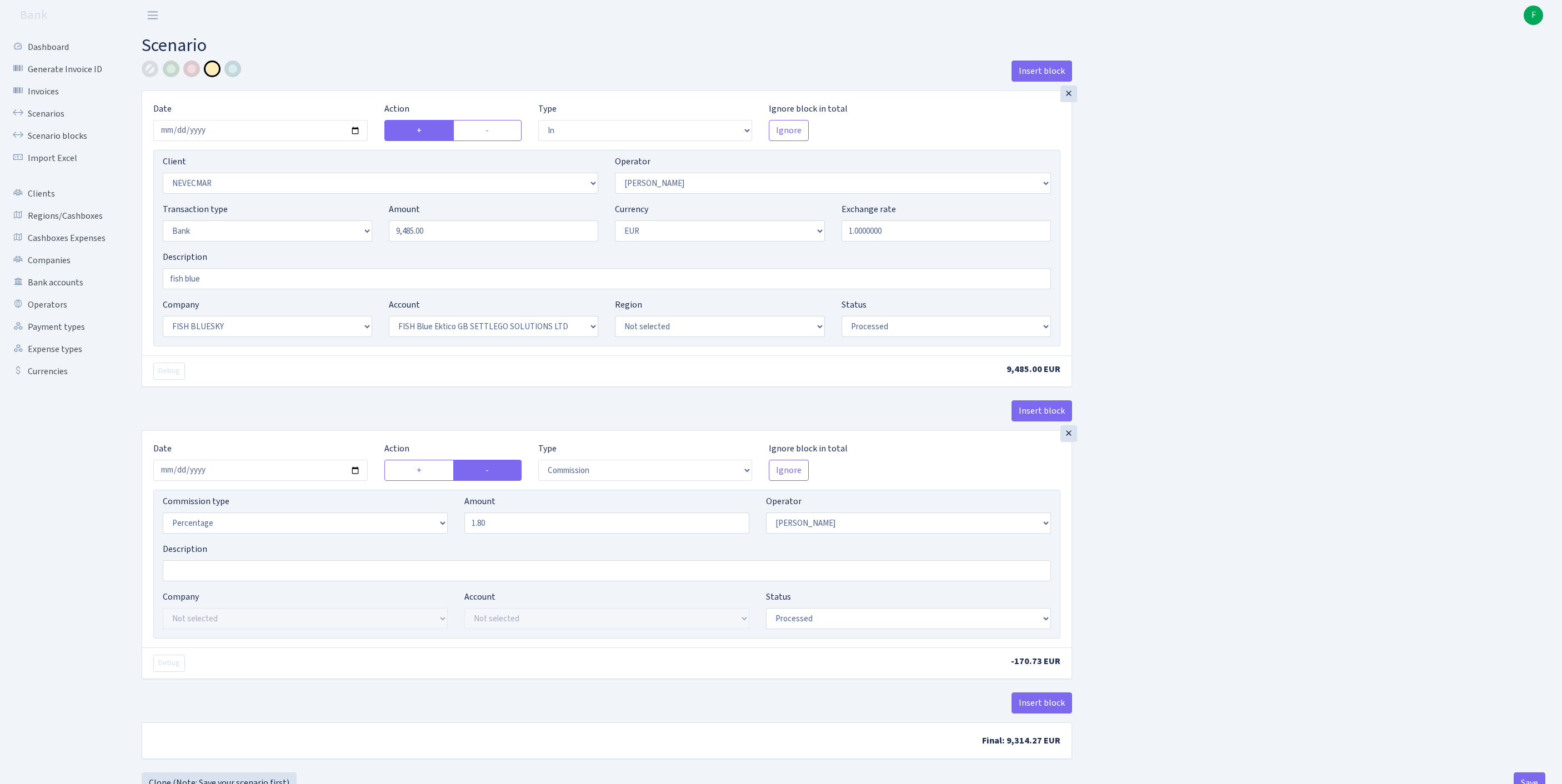
select select "23"
select select "67"
select select "processed"
select select "commission"
select select "10"
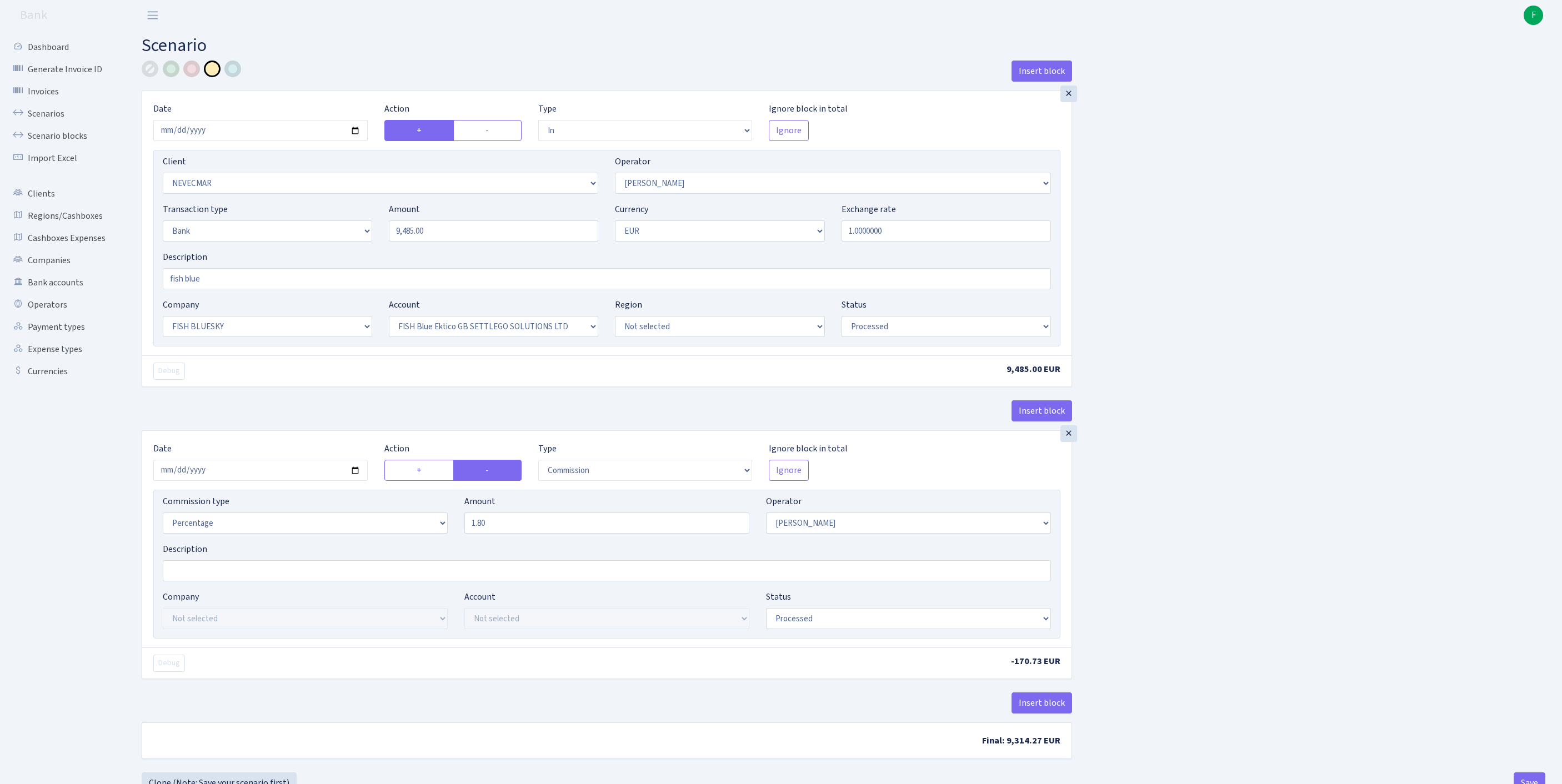
select select "processed"
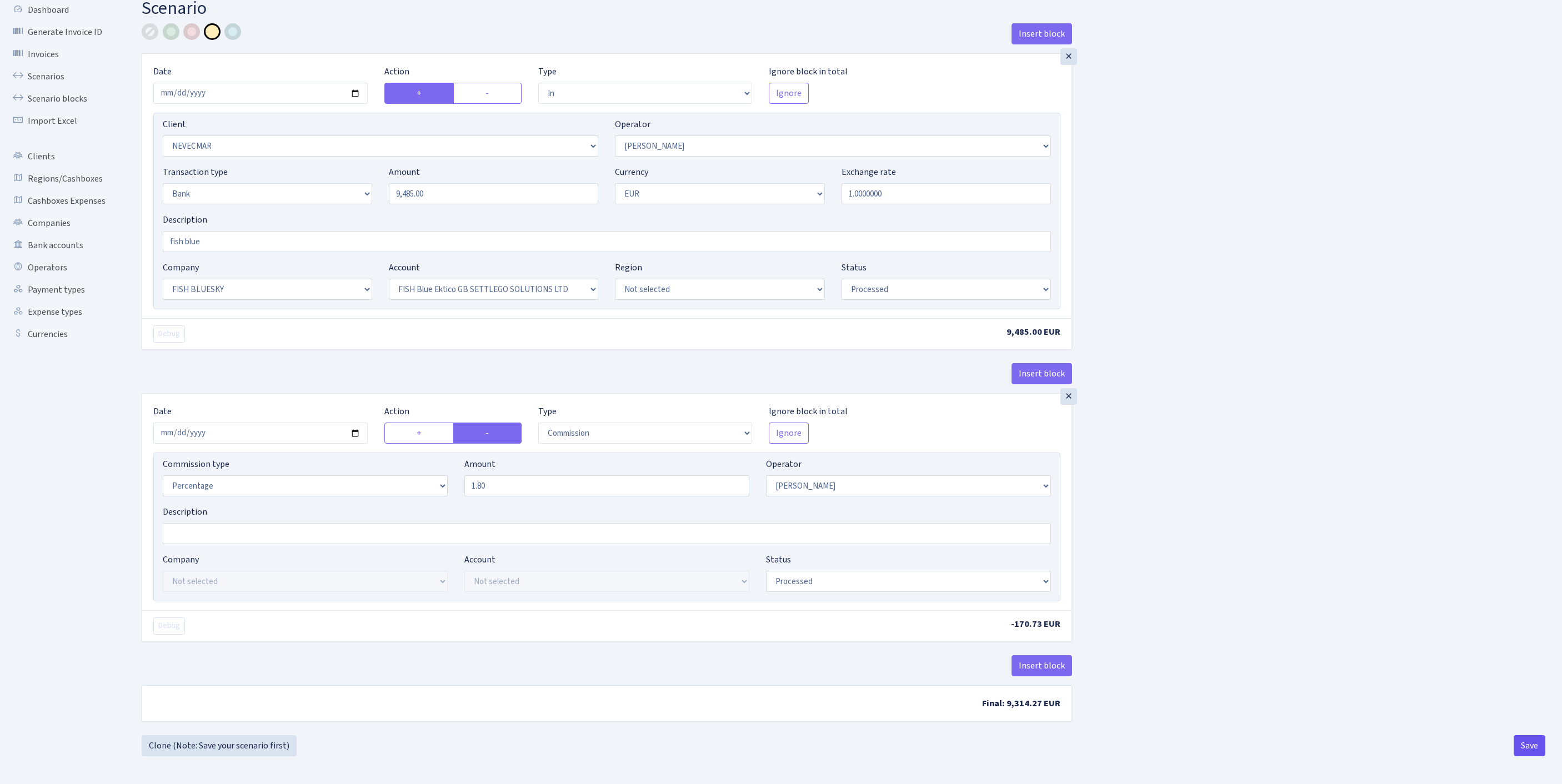
click at [1529, 749] on button "Save" at bounding box center [1529, 746] width 32 height 21
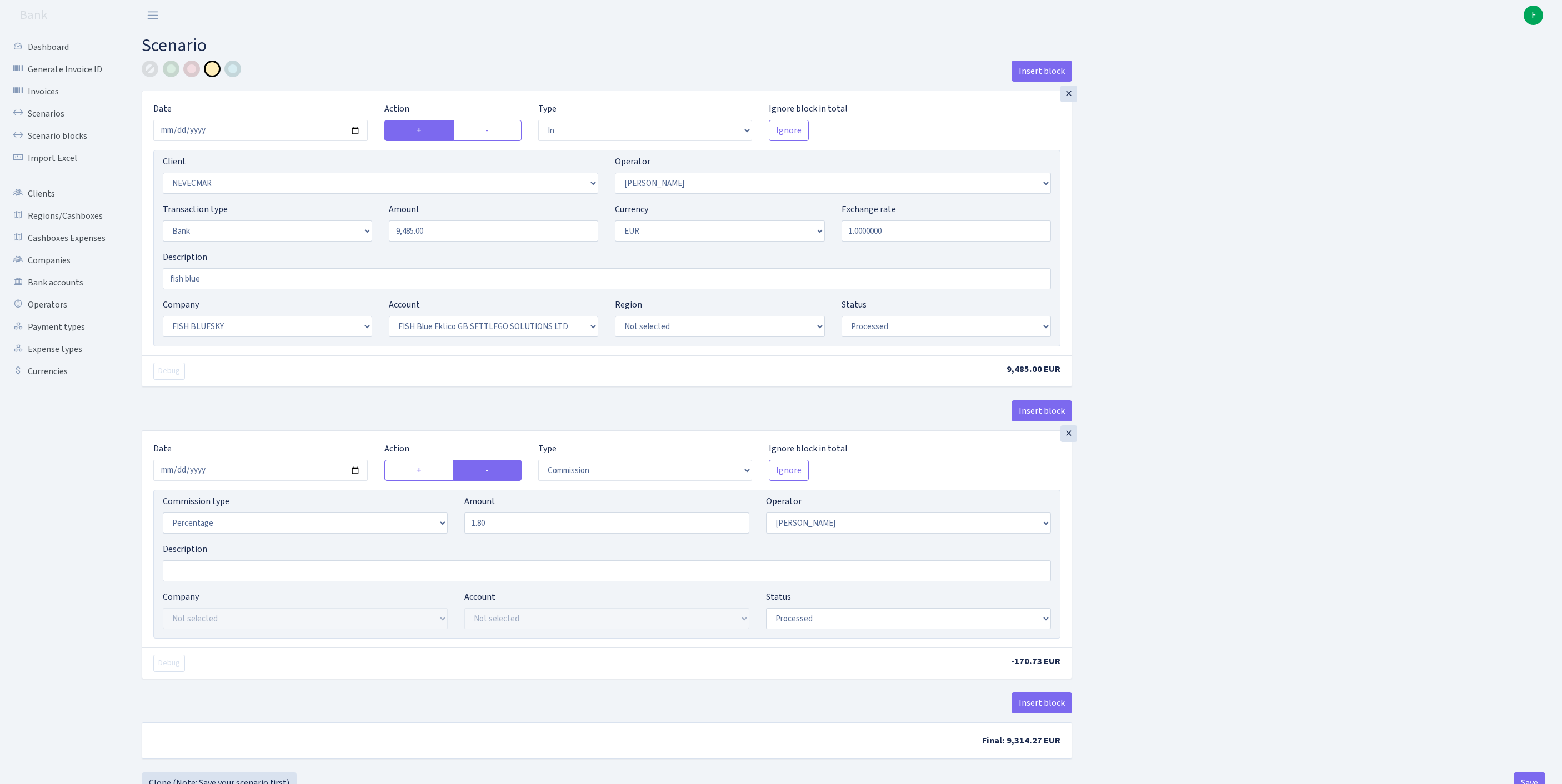
select select "in"
select select "2320"
select select "10"
select select "2"
select select "1"
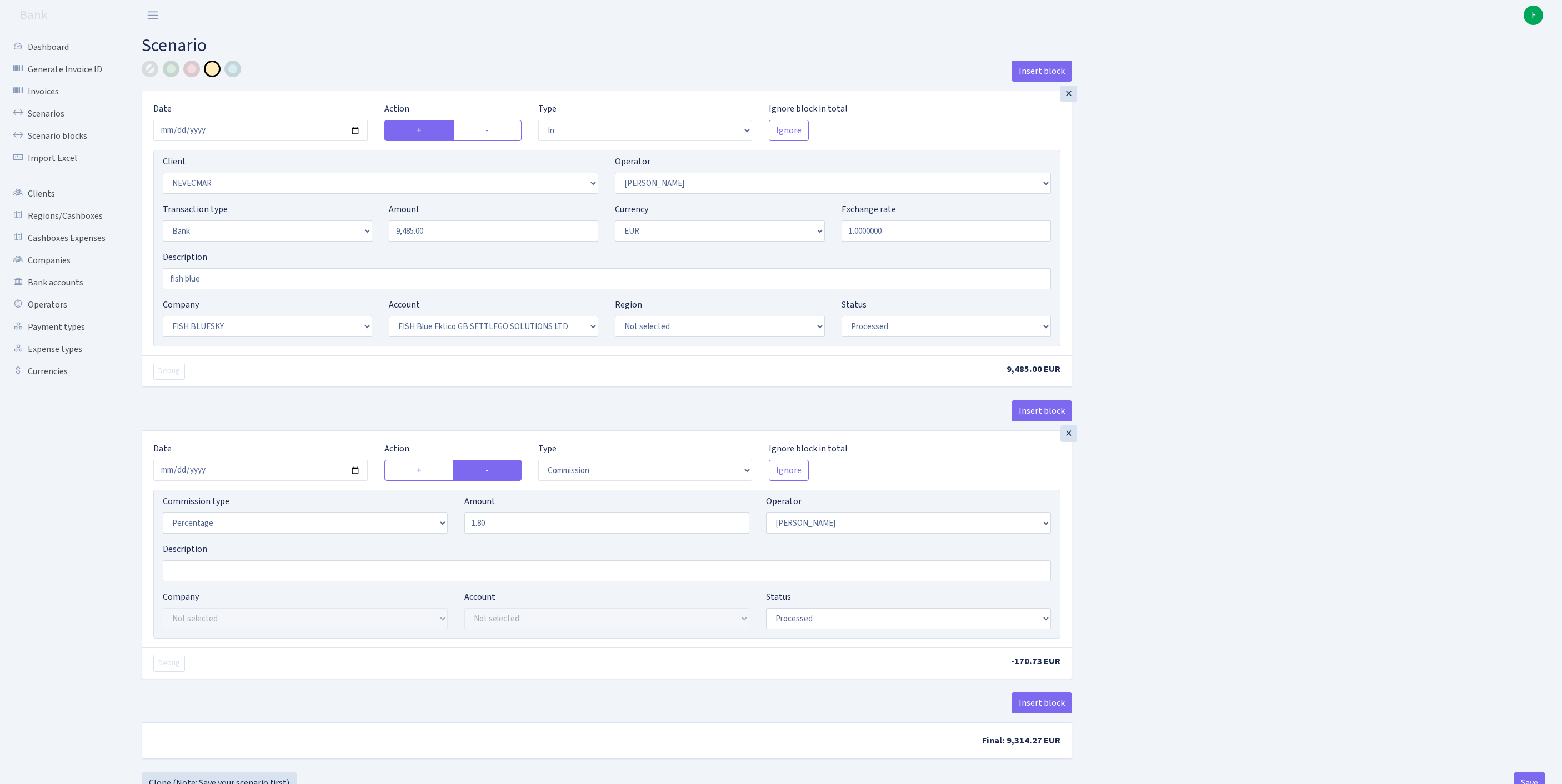
select select "23"
select select "67"
select select "processed"
select select "commission"
select select "10"
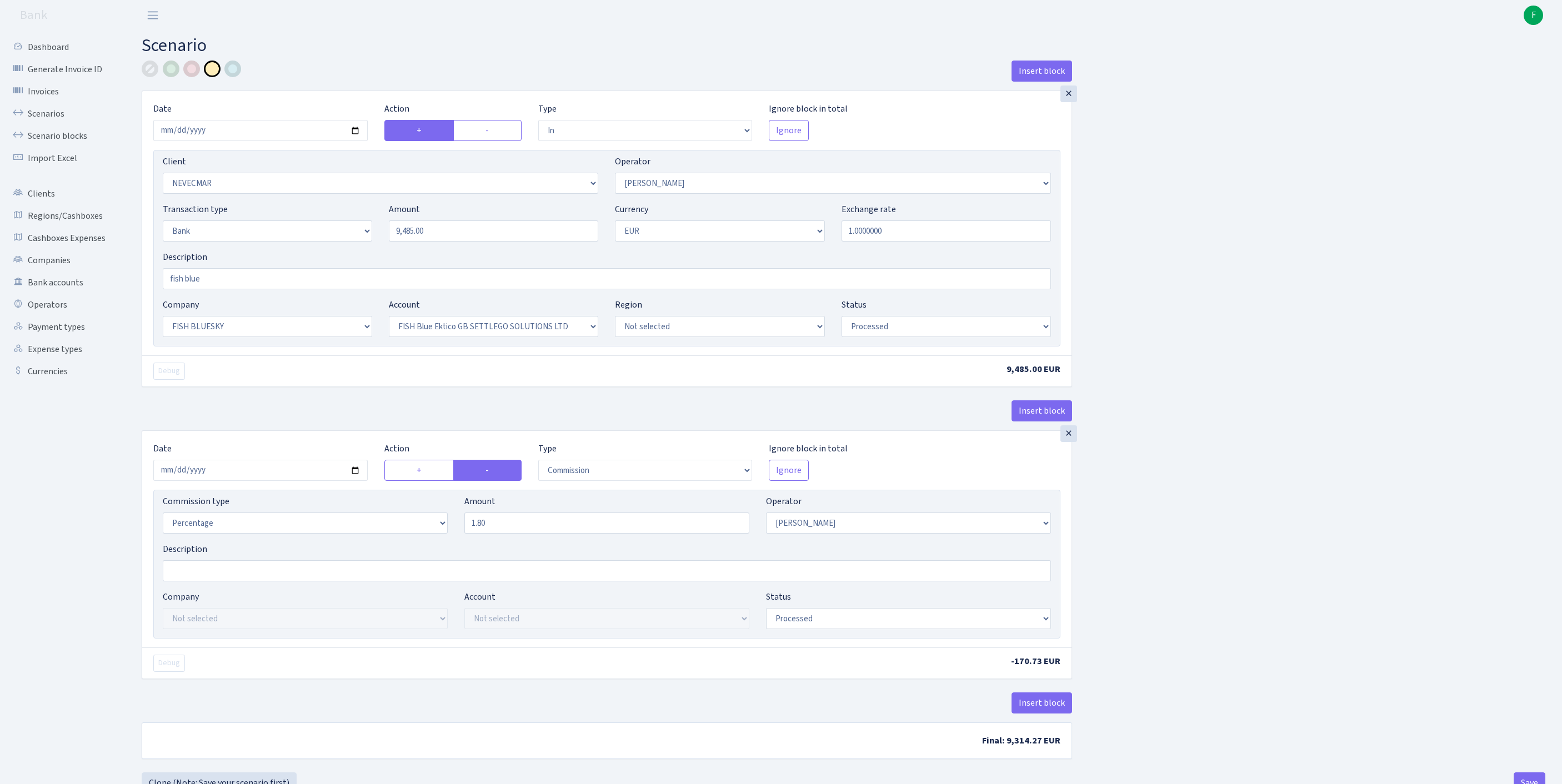
select select "processed"
click at [43, 122] on link "Scenarios" at bounding box center [61, 114] width 111 height 22
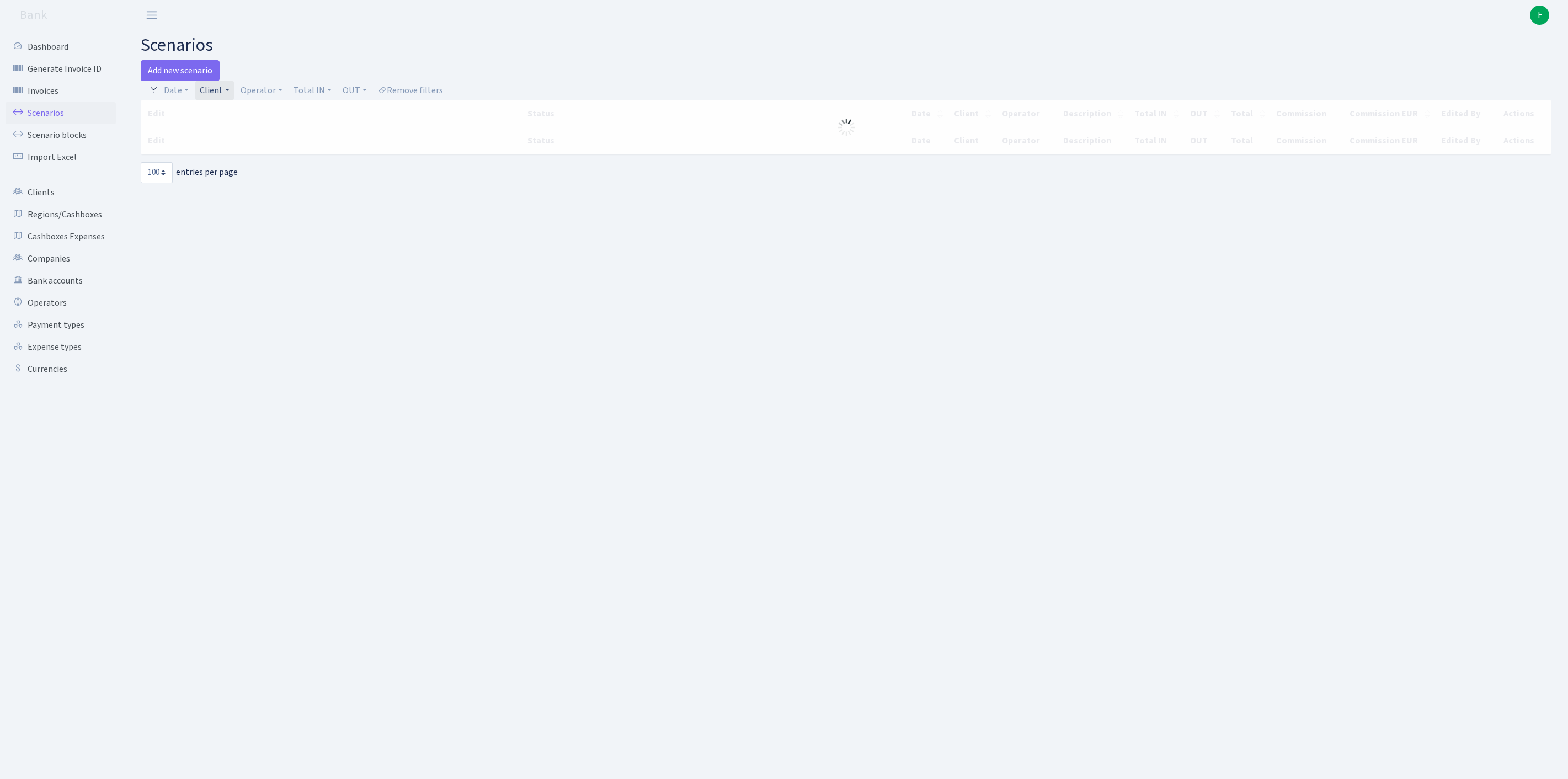
select select "100"
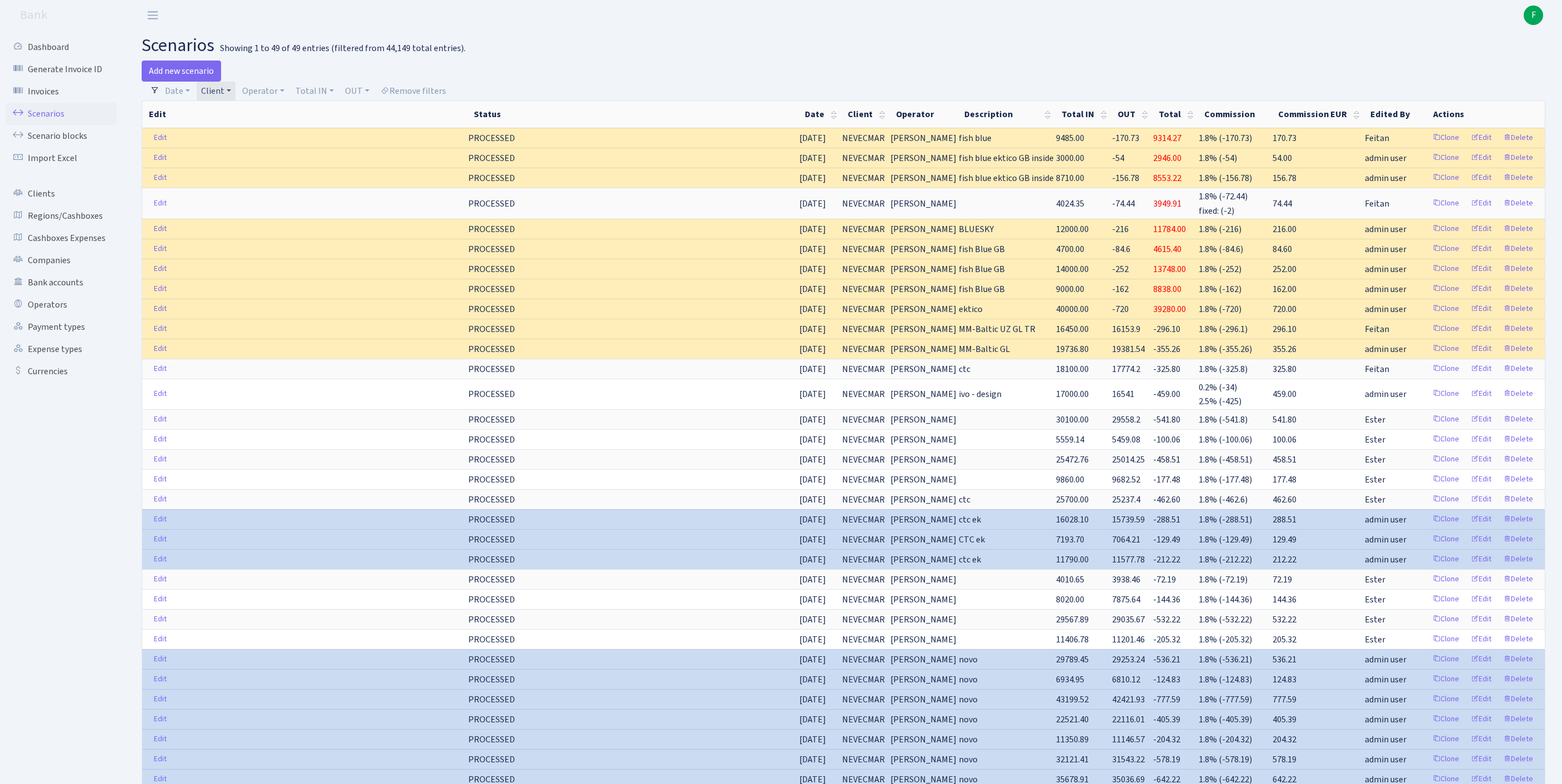
click at [236, 95] on link "Client" at bounding box center [216, 91] width 39 height 19
click at [271, 117] on span "× NEVECMAR" at bounding box center [238, 111] width 67 height 11
click at [58, 294] on link "Bank accounts" at bounding box center [61, 282] width 111 height 22
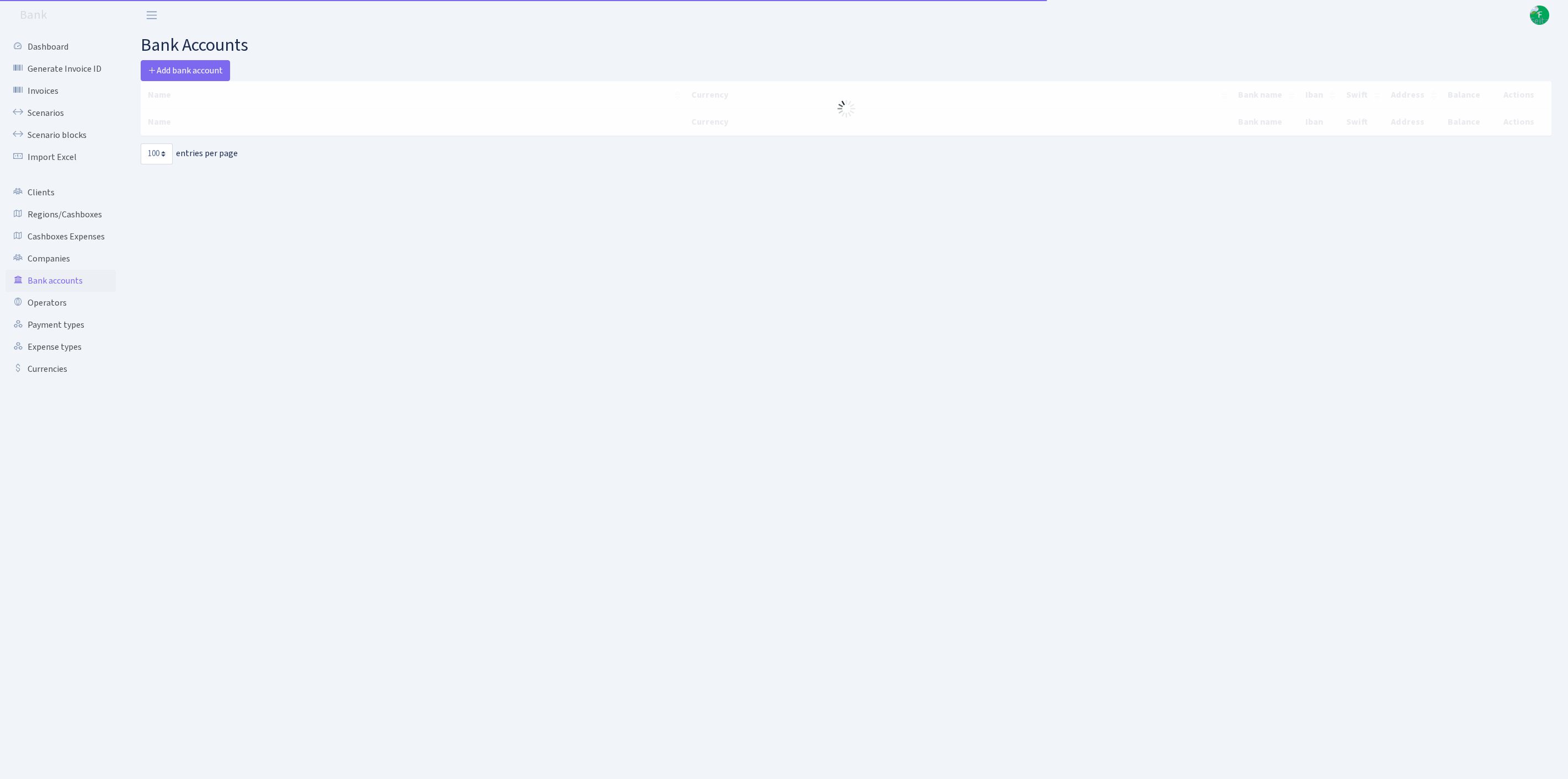
select select "100"
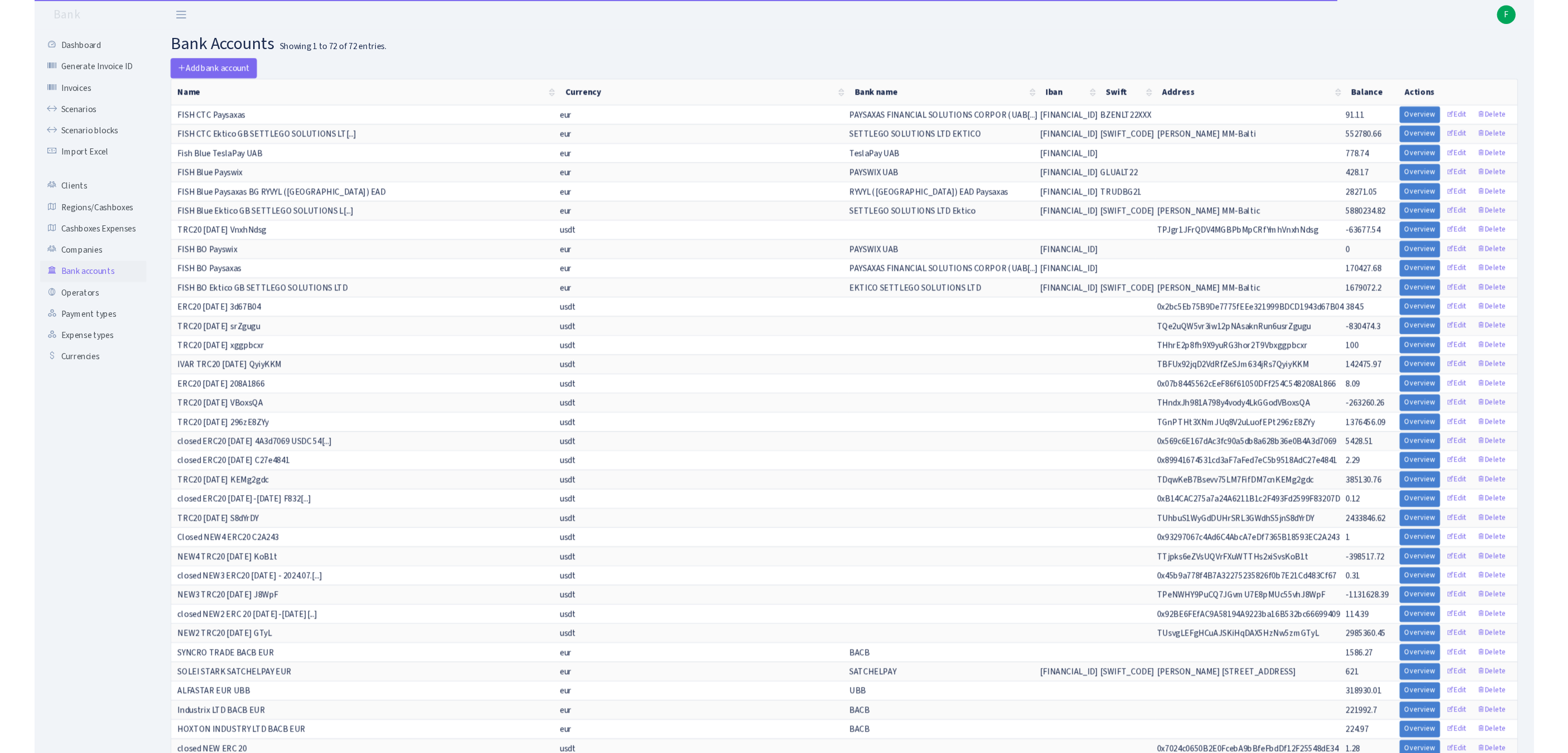
scroll to position [489, 0]
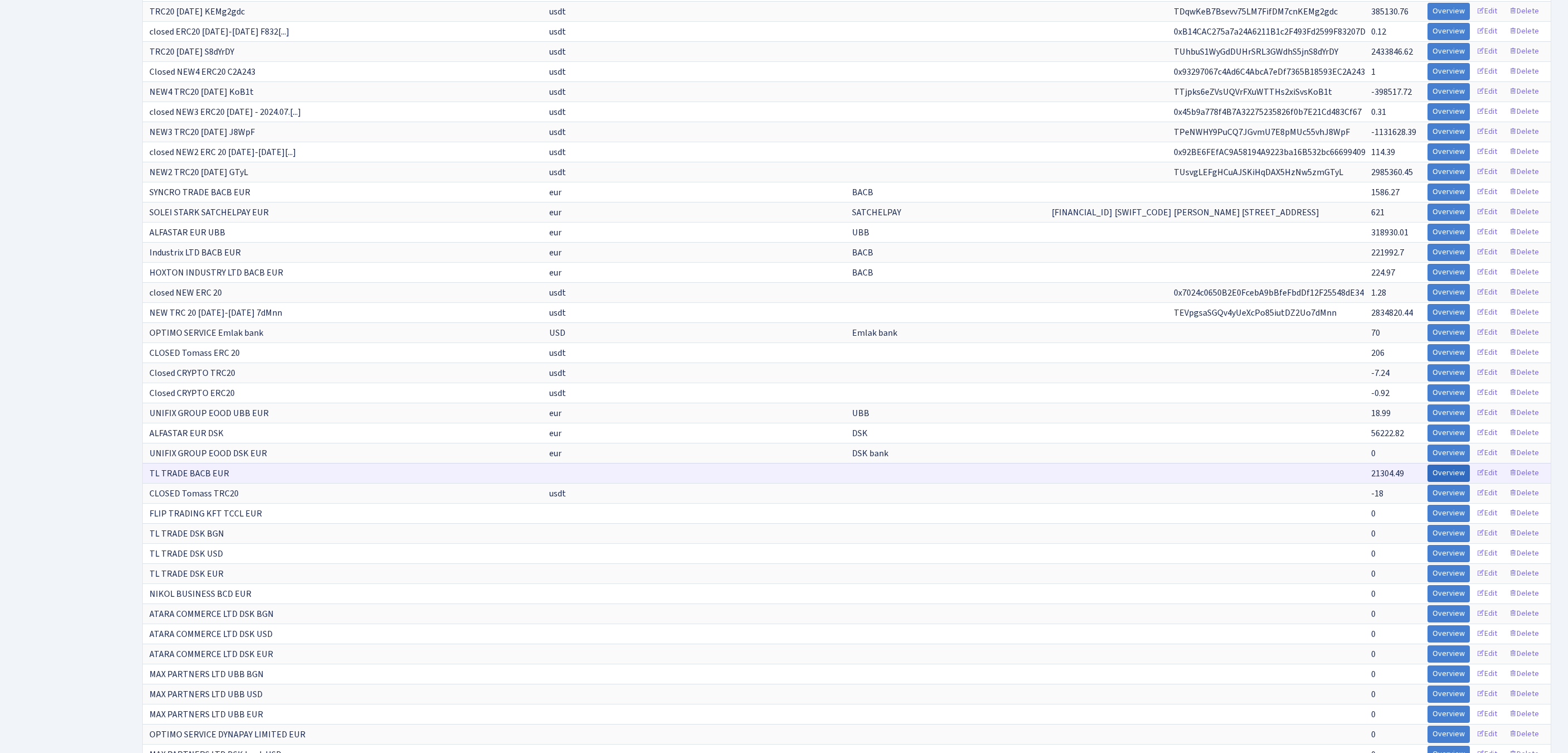
click at [1428, 481] on link "Overview" at bounding box center [1449, 473] width 42 height 17
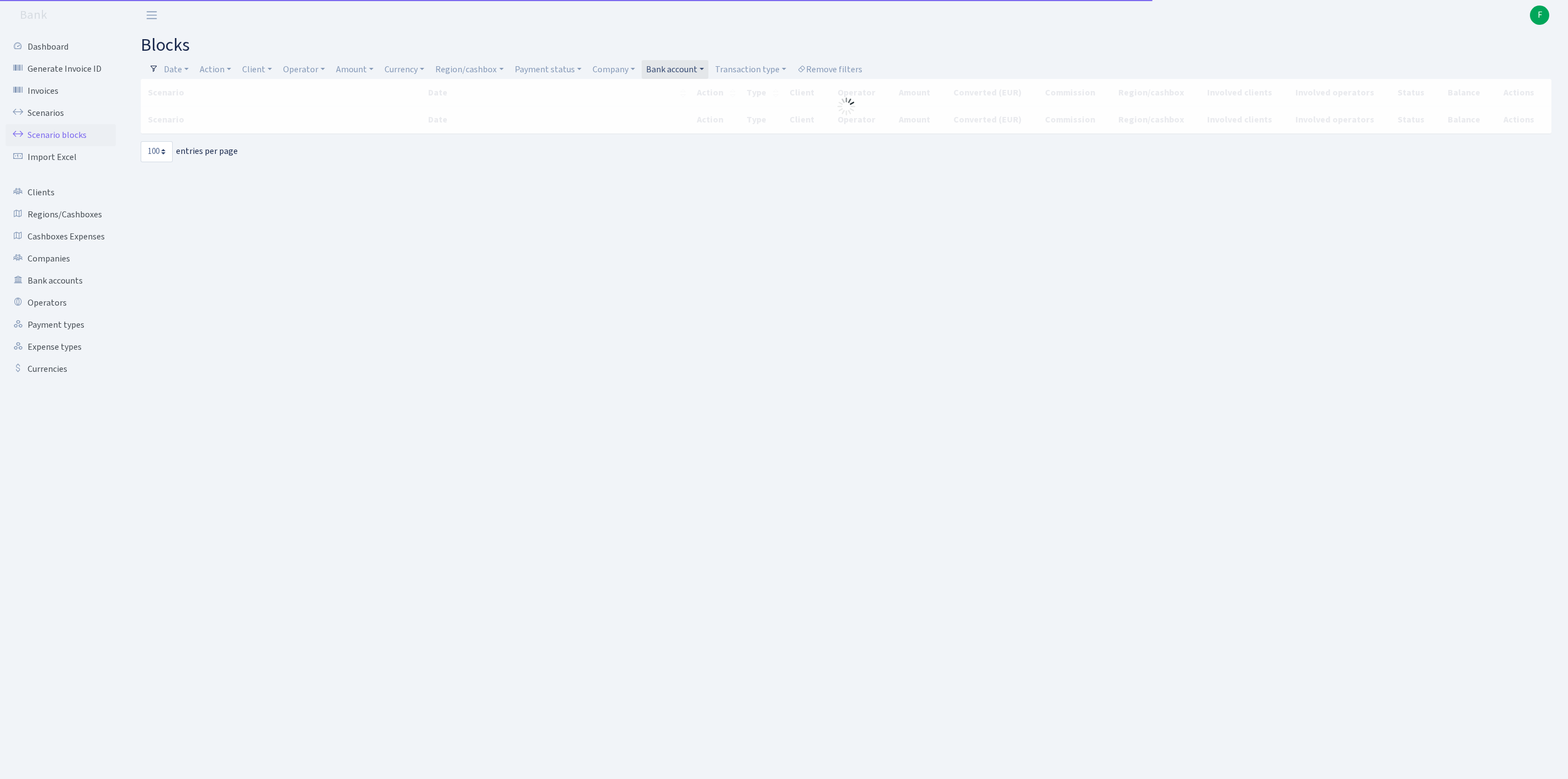
select select "100"
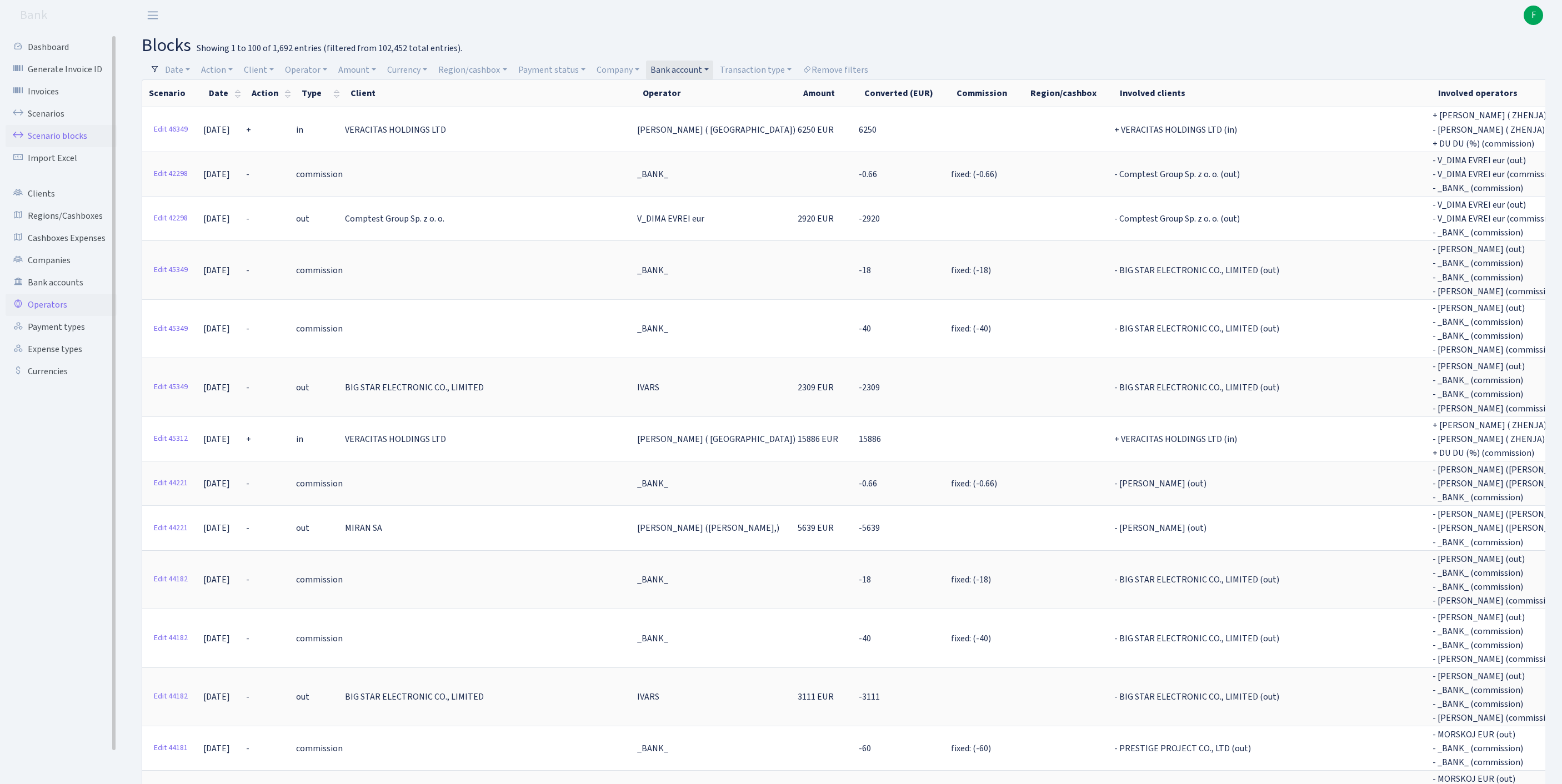
click at [46, 316] on link "Operators" at bounding box center [61, 304] width 111 height 22
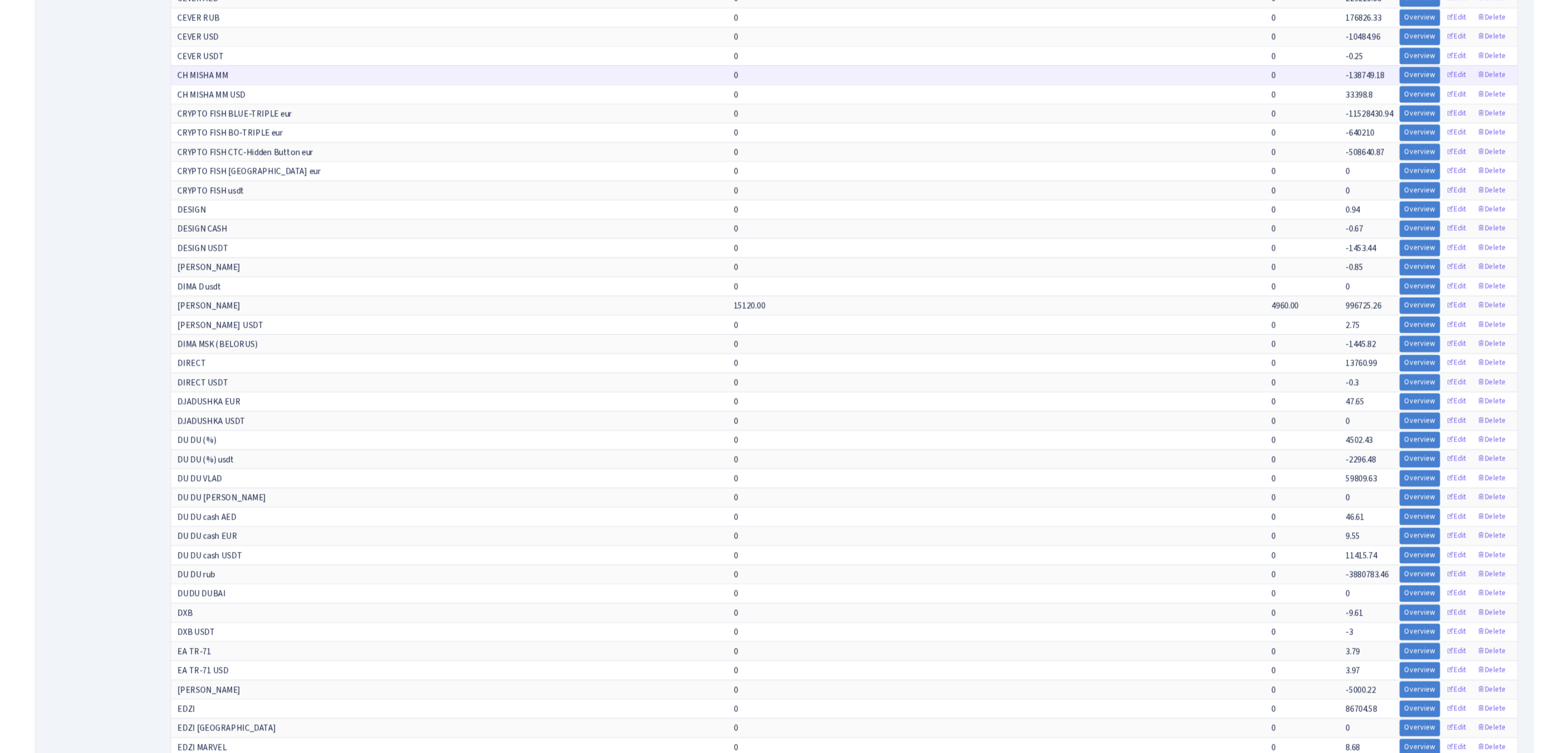
scroll to position [1953, 0]
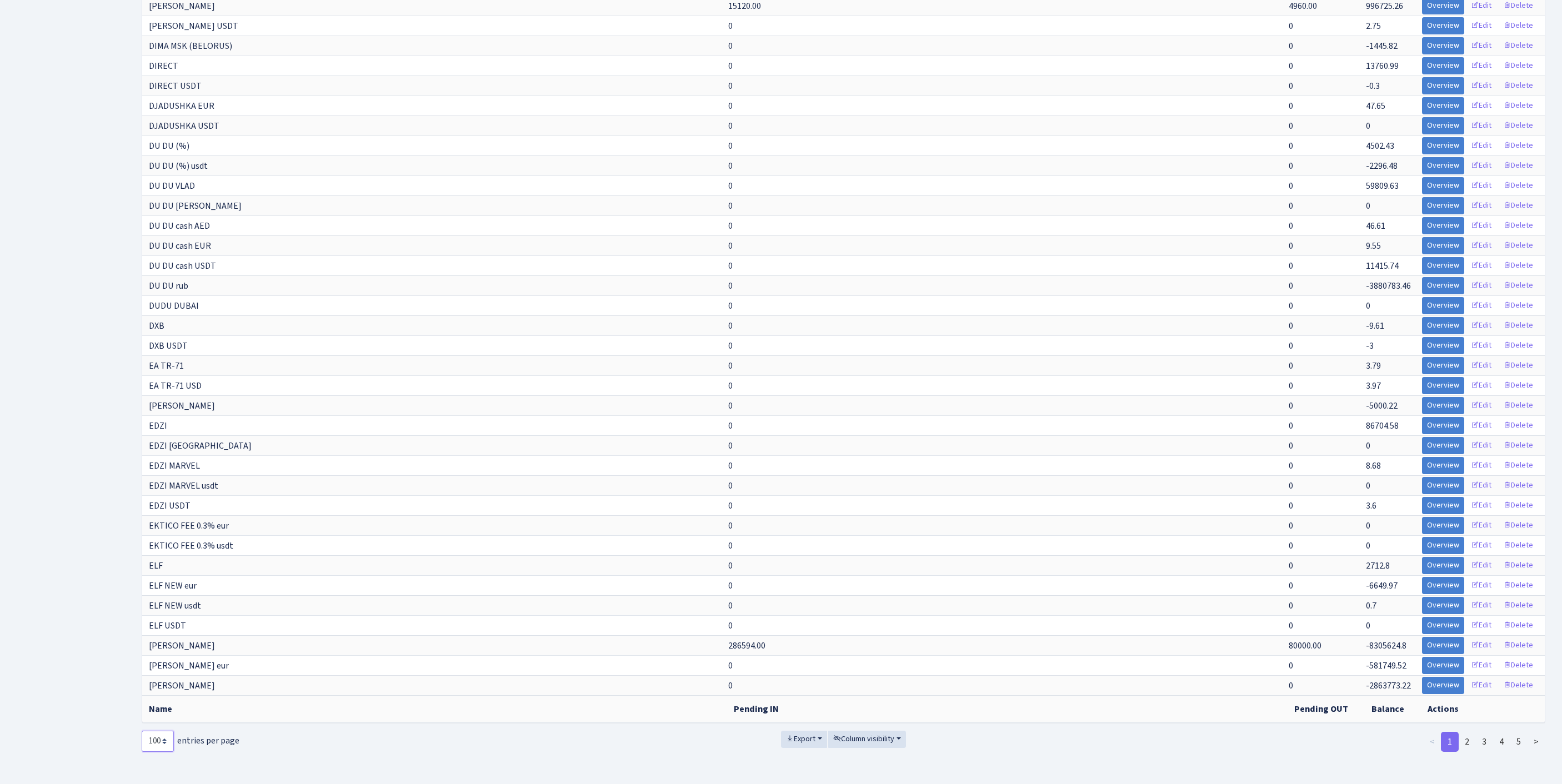
select select "-1"
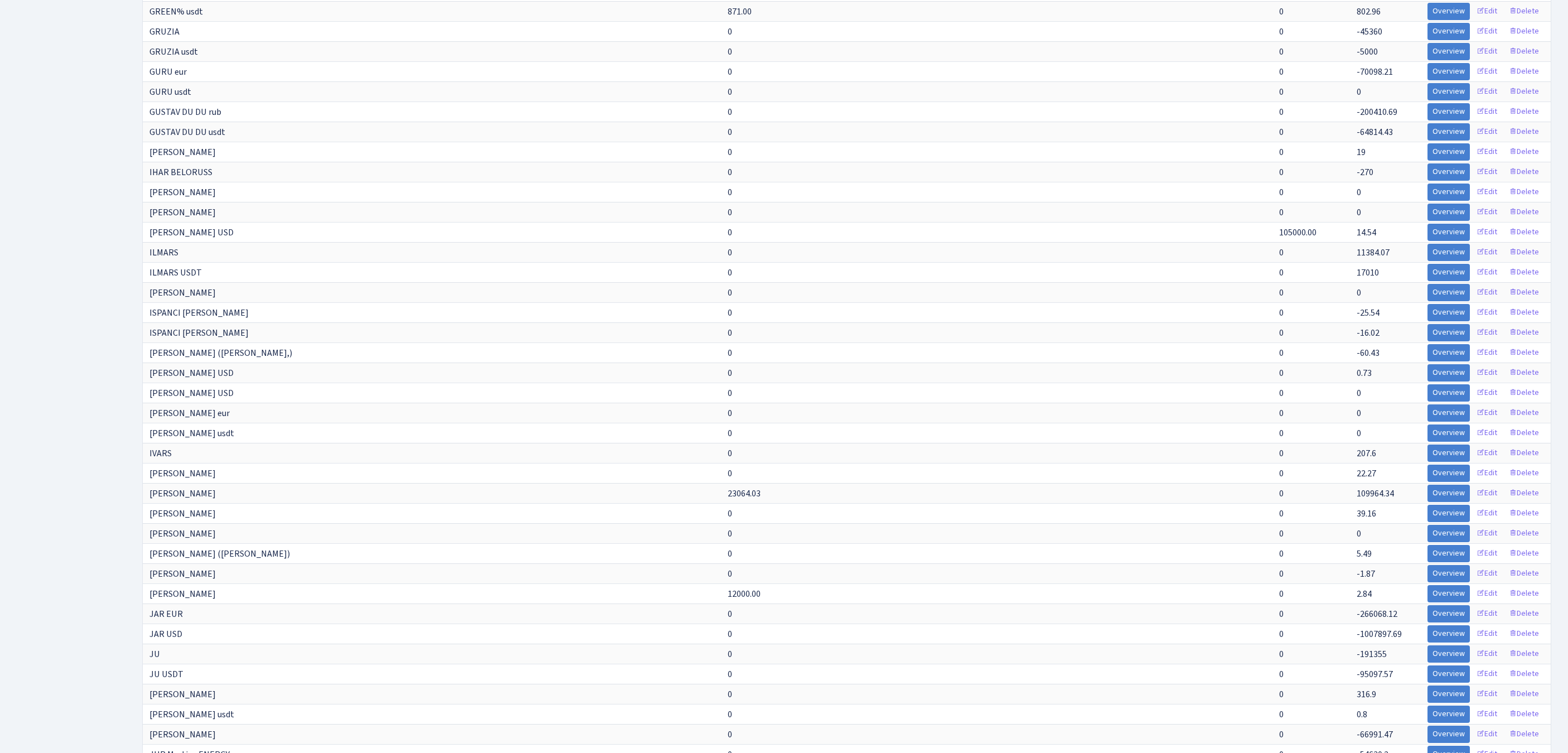
scroll to position [2338, 0]
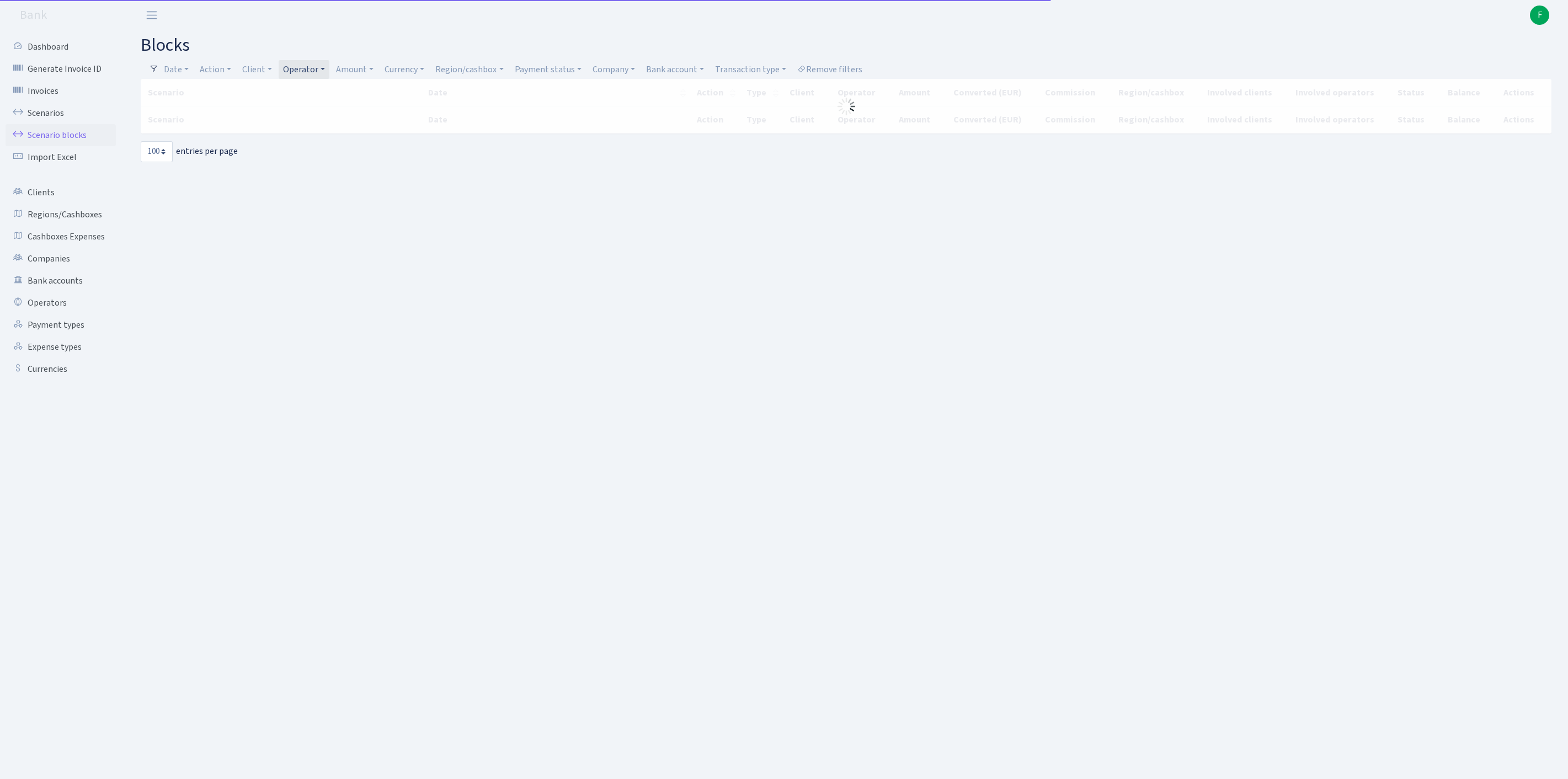
select select "100"
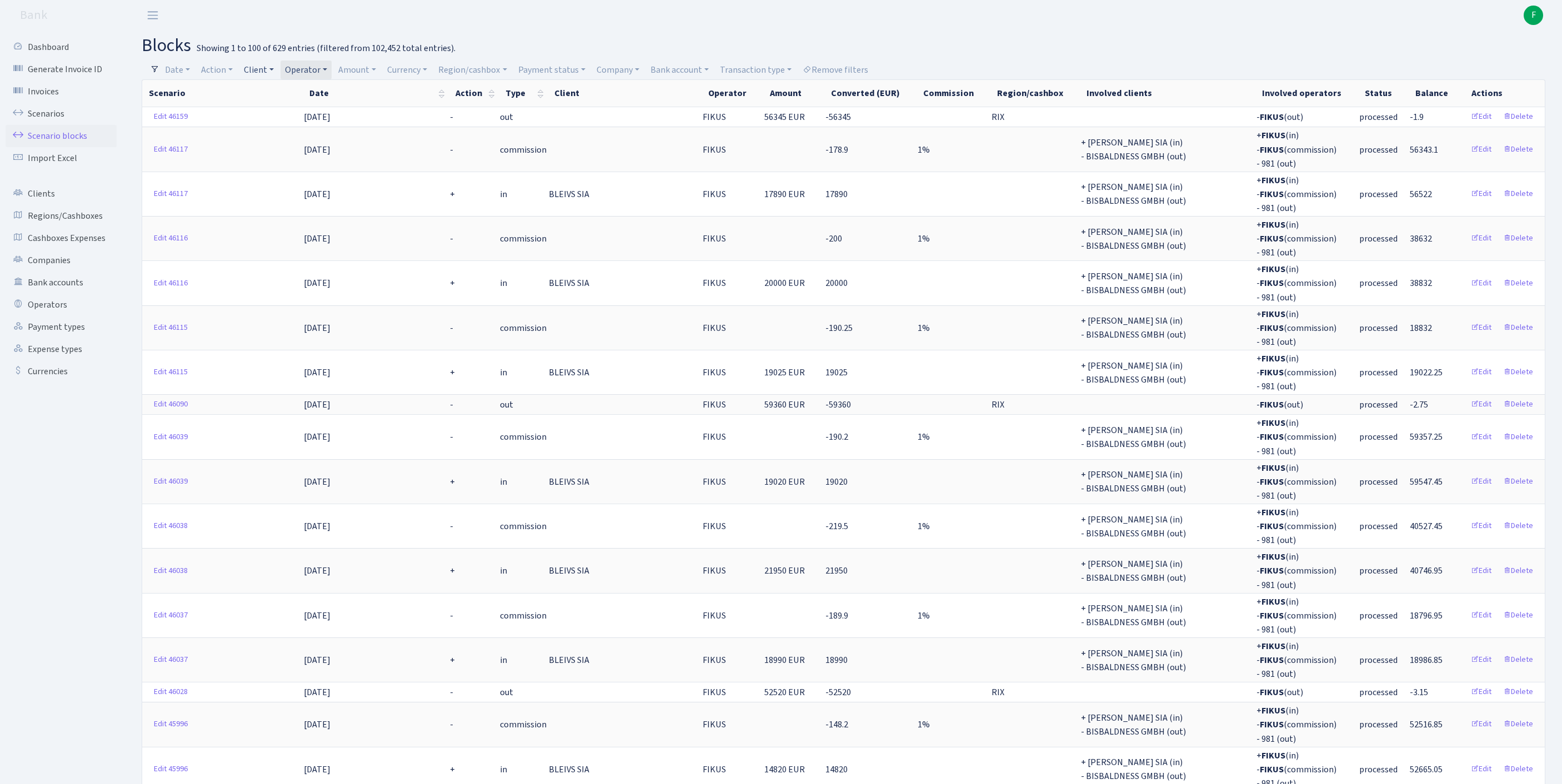
click at [279, 69] on link "Client" at bounding box center [259, 70] width 39 height 19
click at [279, 118] on input "search" at bounding box center [289, 110] width 92 height 17
type input "itharbor"
click at [293, 137] on li "ITHARBOR FZ LLC" at bounding box center [289, 130] width 95 height 20
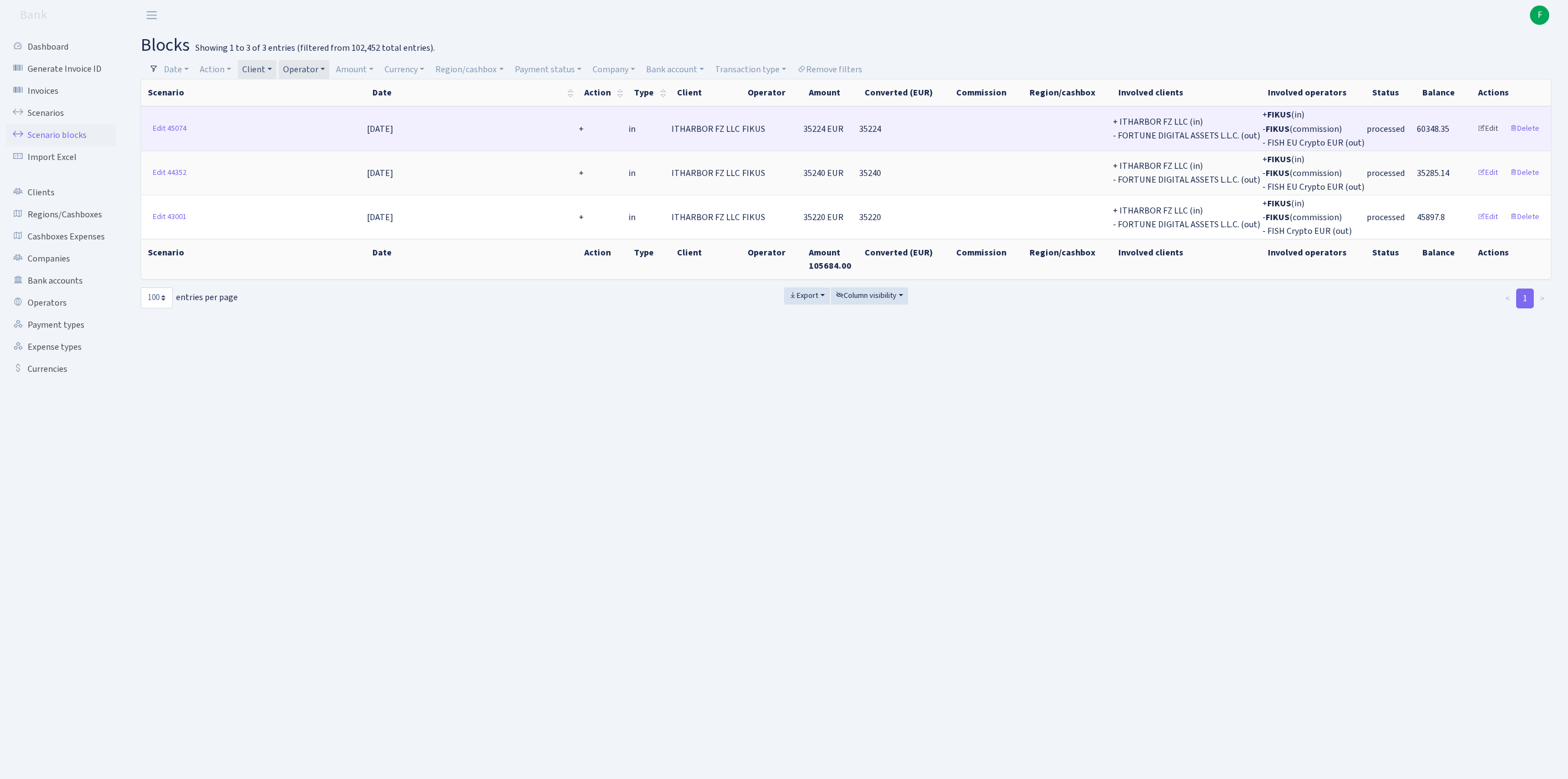
click at [1480, 132] on link "Edit" at bounding box center [1488, 129] width 30 height 17
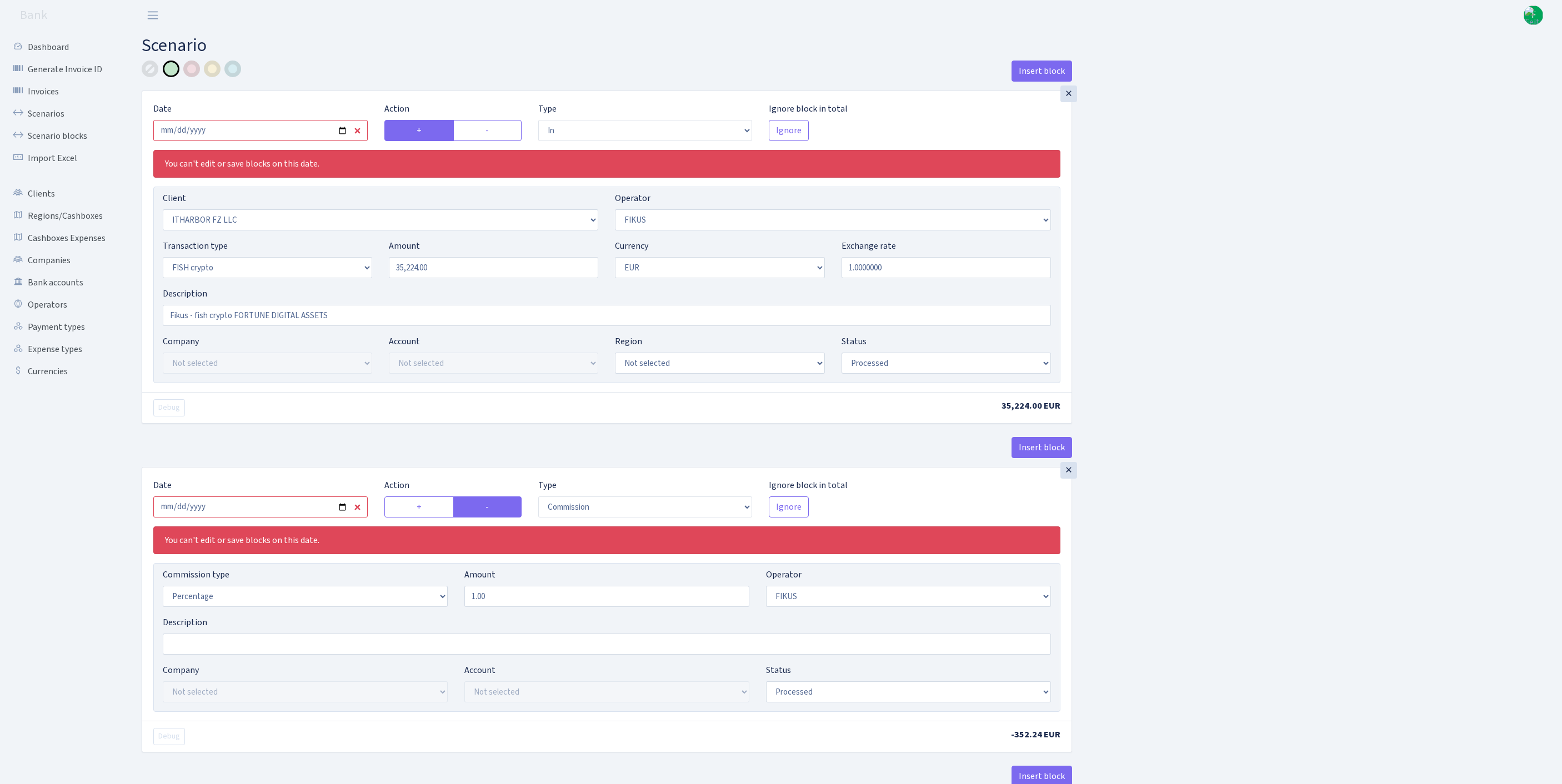
select select "in"
select select "3242"
select select "388"
select select "17"
select select "1"
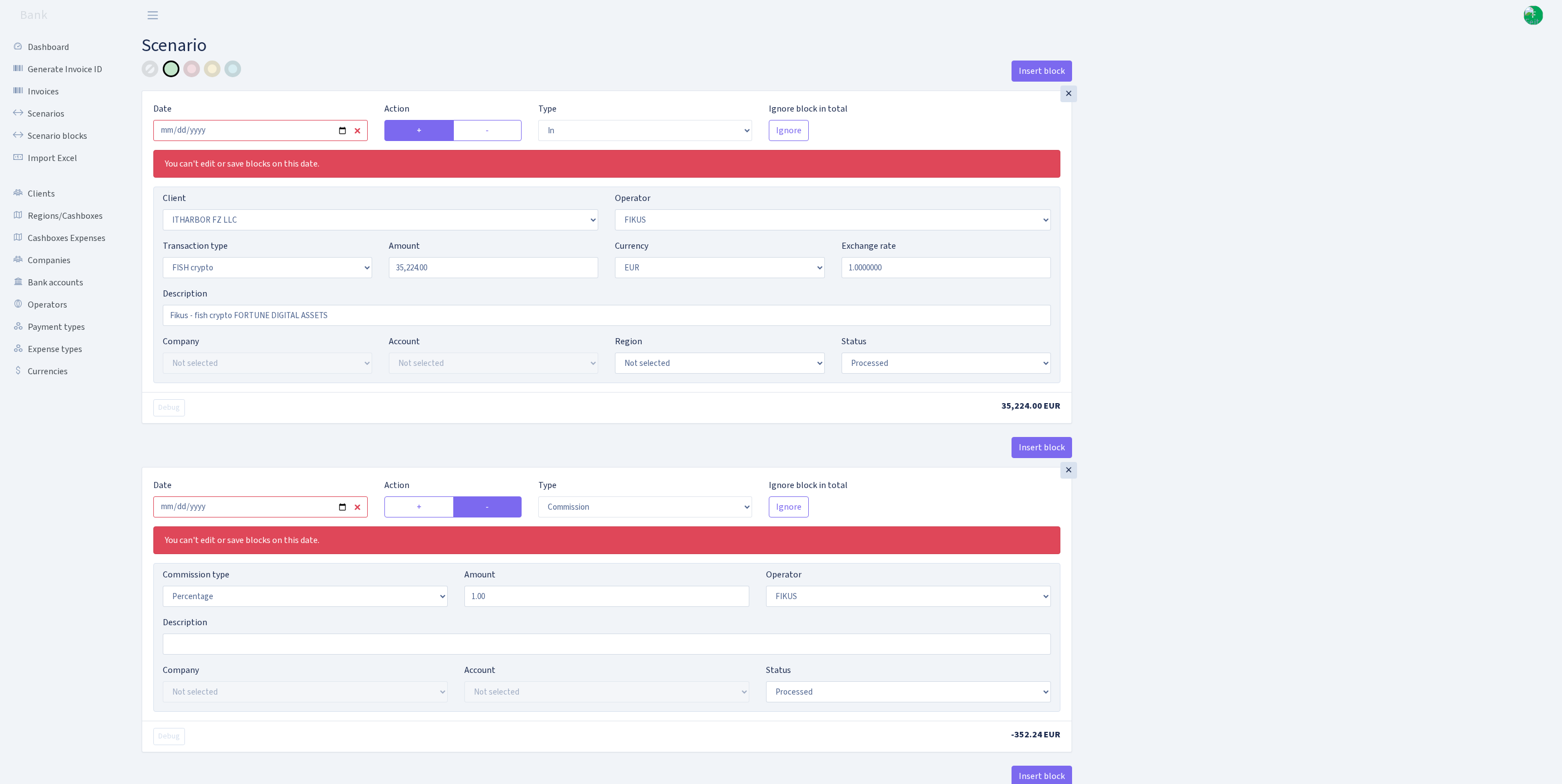
select select "processed"
select select "commission"
select select "388"
select select "processed"
select select "out"
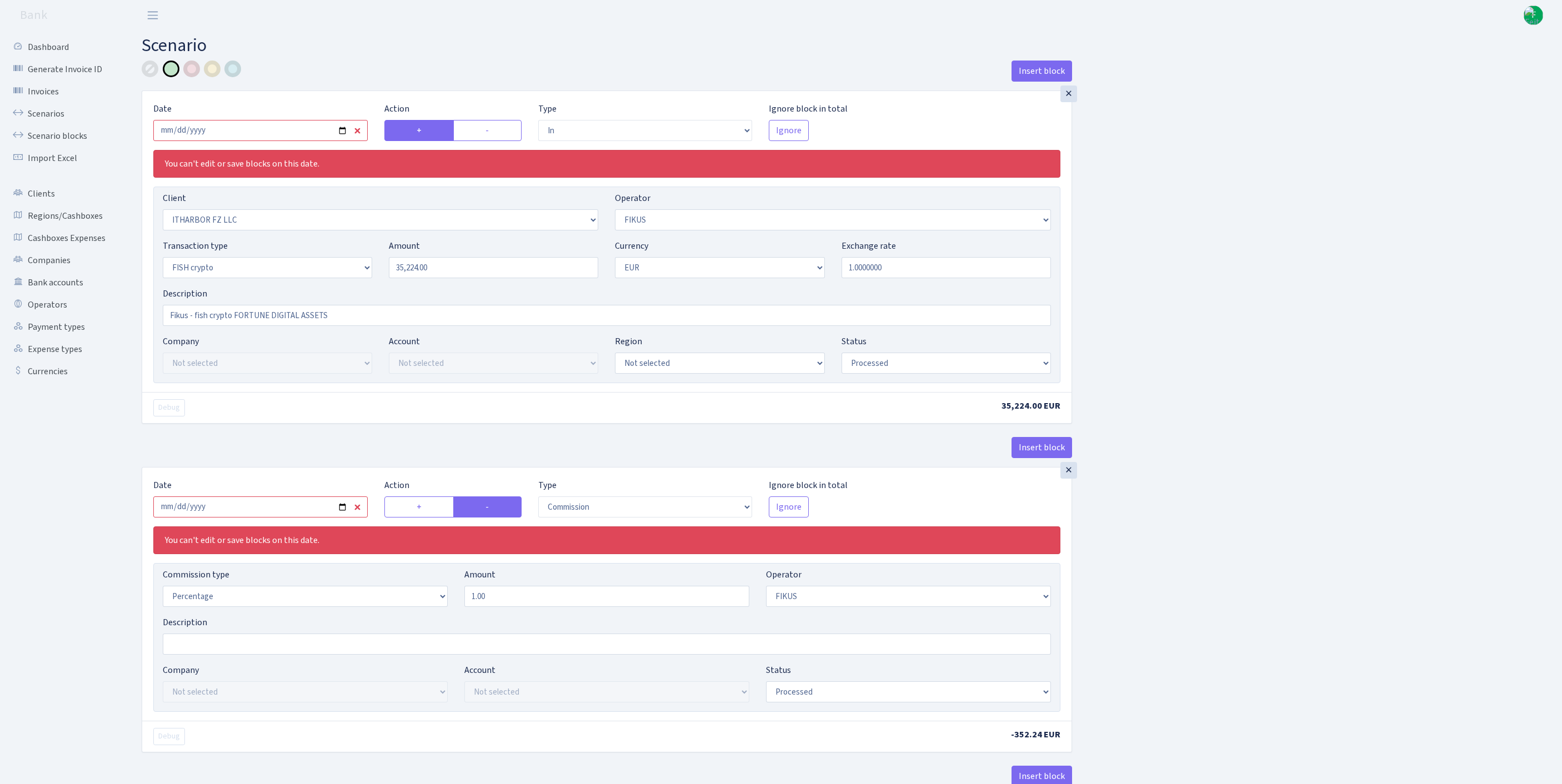
select select "1843"
select select "361"
select select "17"
select select "1"
select select "processed"
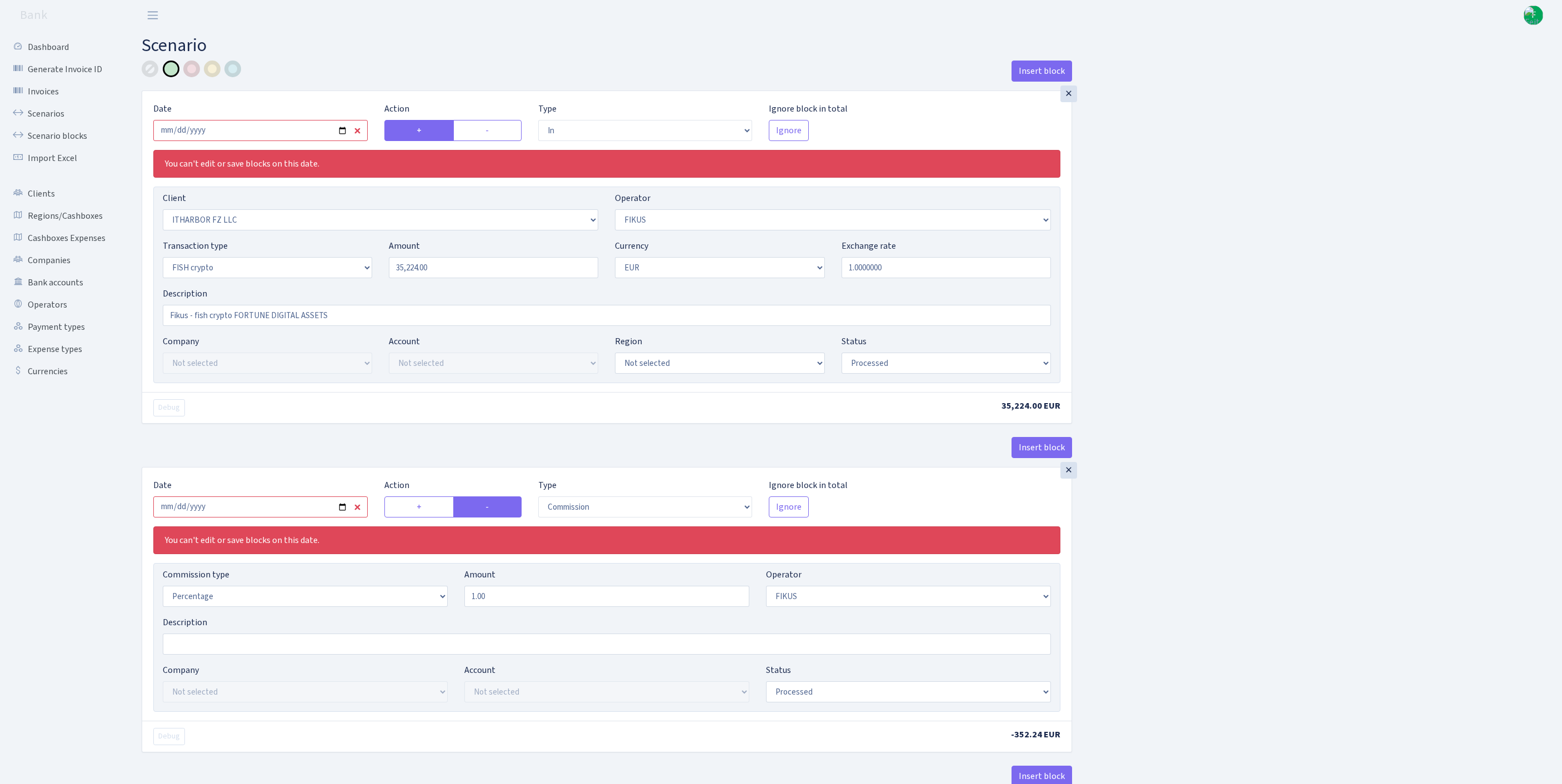
scroll to position [647, 0]
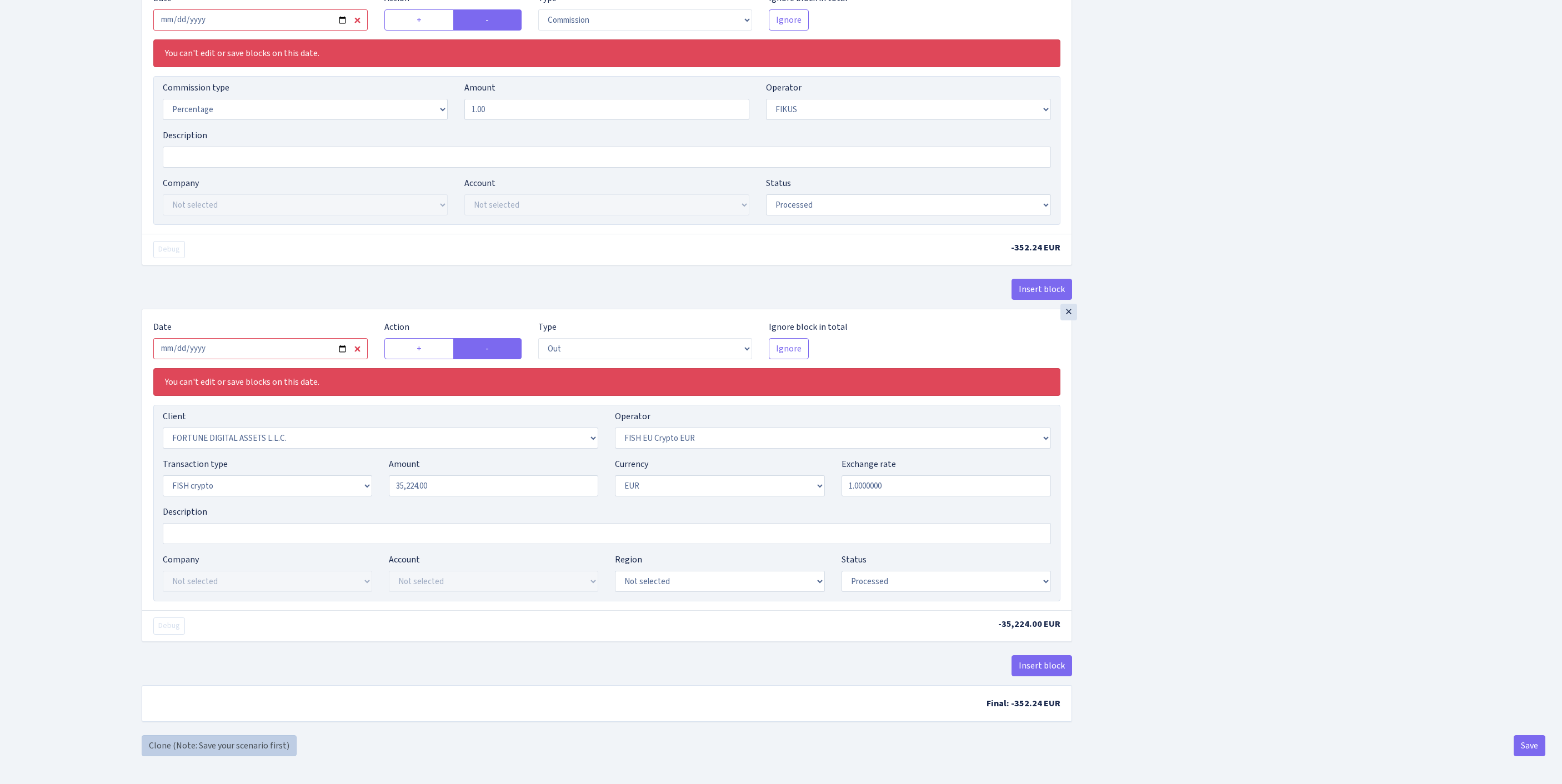
click at [174, 743] on link "Clone (Note: Save your scenario first)" at bounding box center [219, 746] width 155 height 21
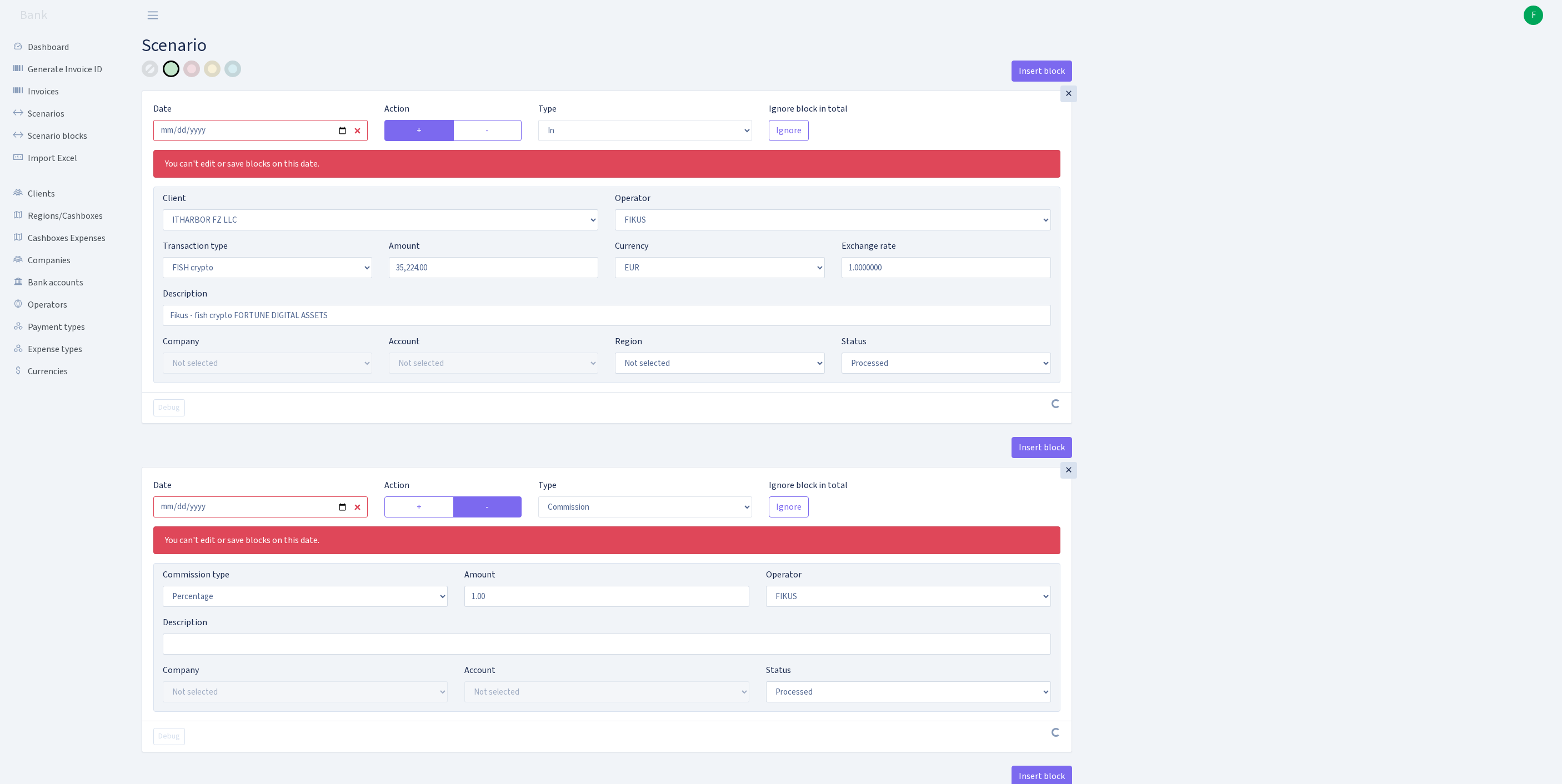
select select "in"
select select "3242"
select select "388"
select select "17"
select select "1"
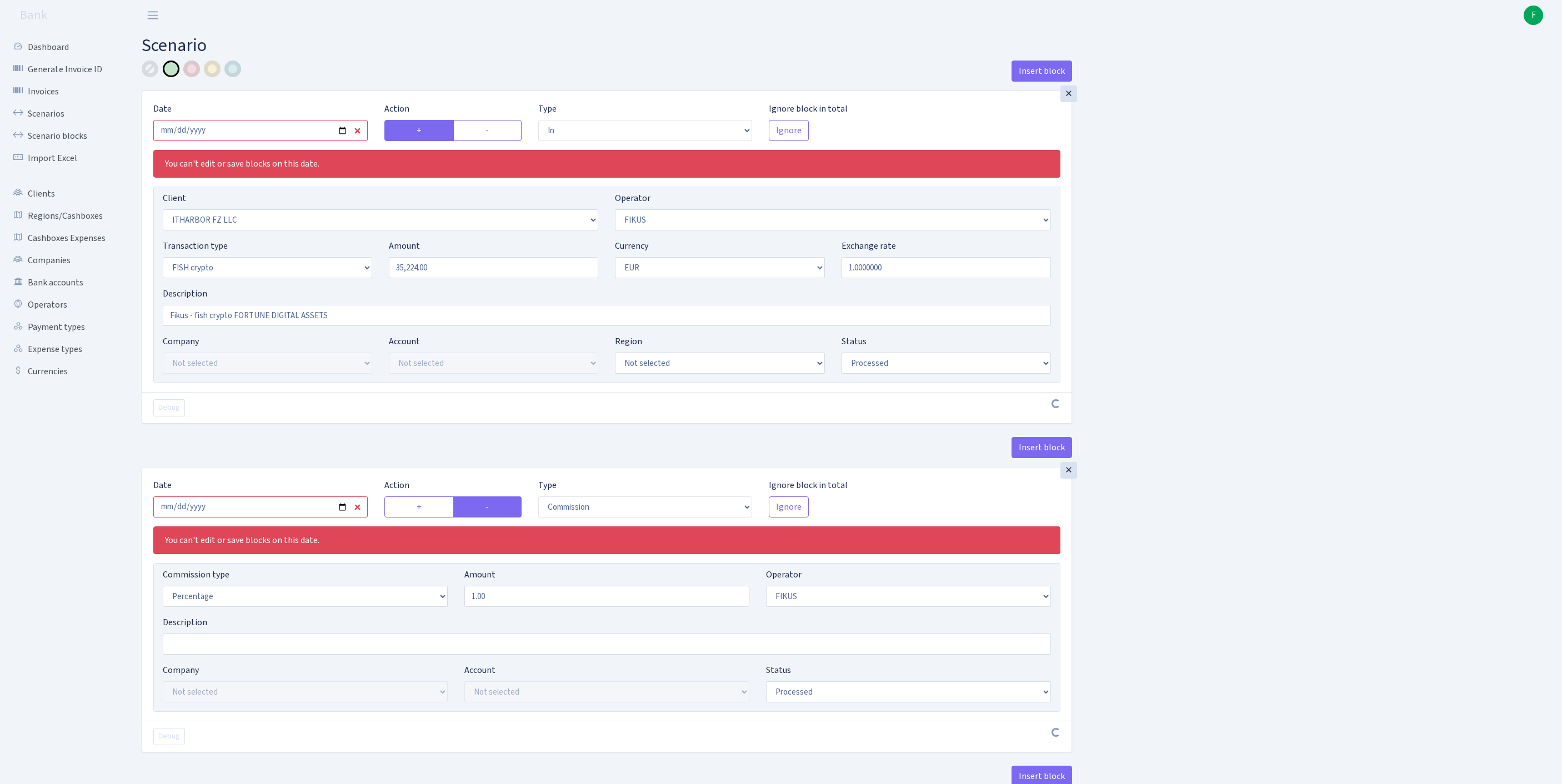
select select "processed"
select select "commission"
select select "388"
select select "processed"
select select "out"
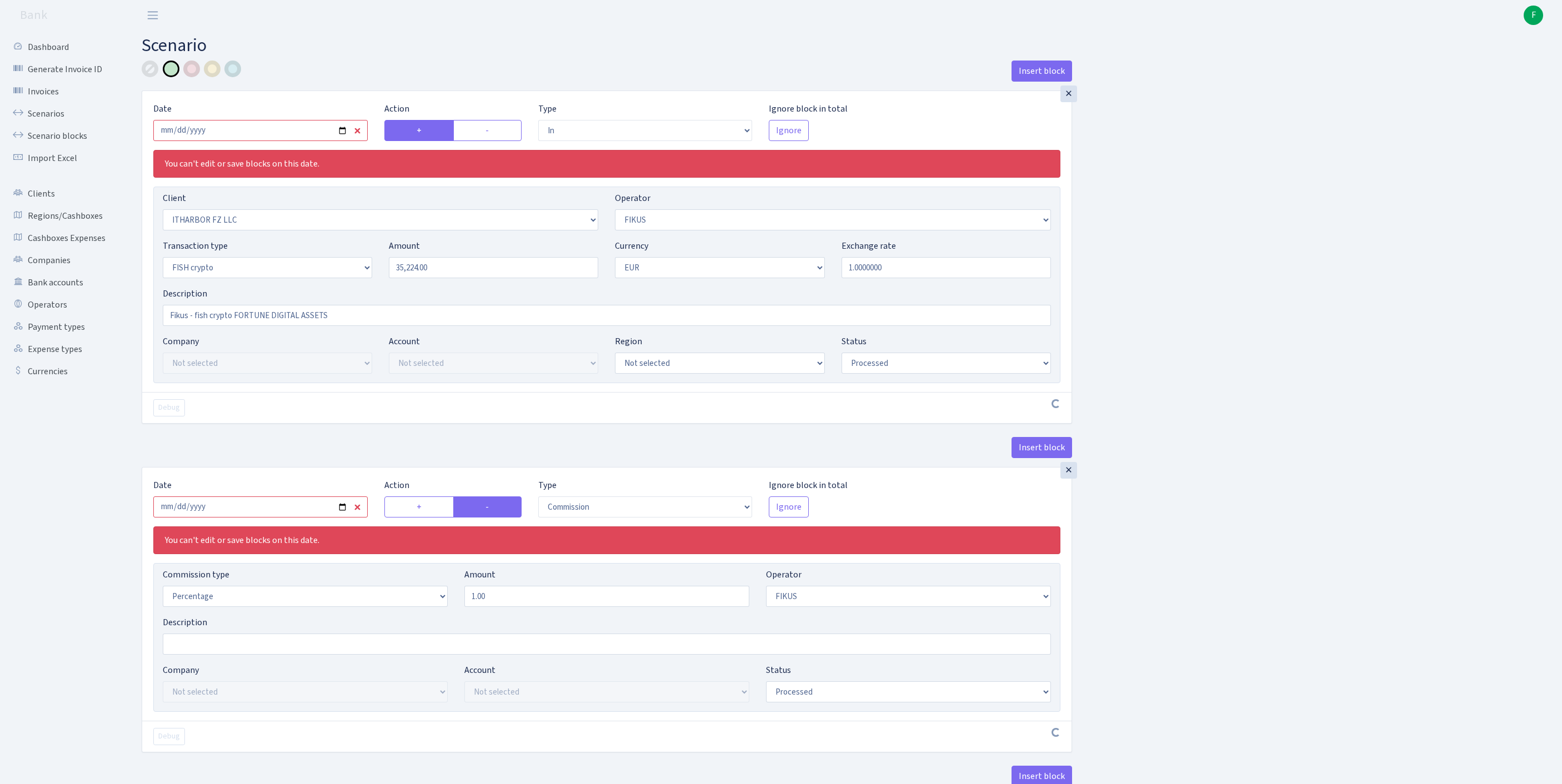
select select "1843"
select select "361"
select select "17"
select select "1"
select select "processed"
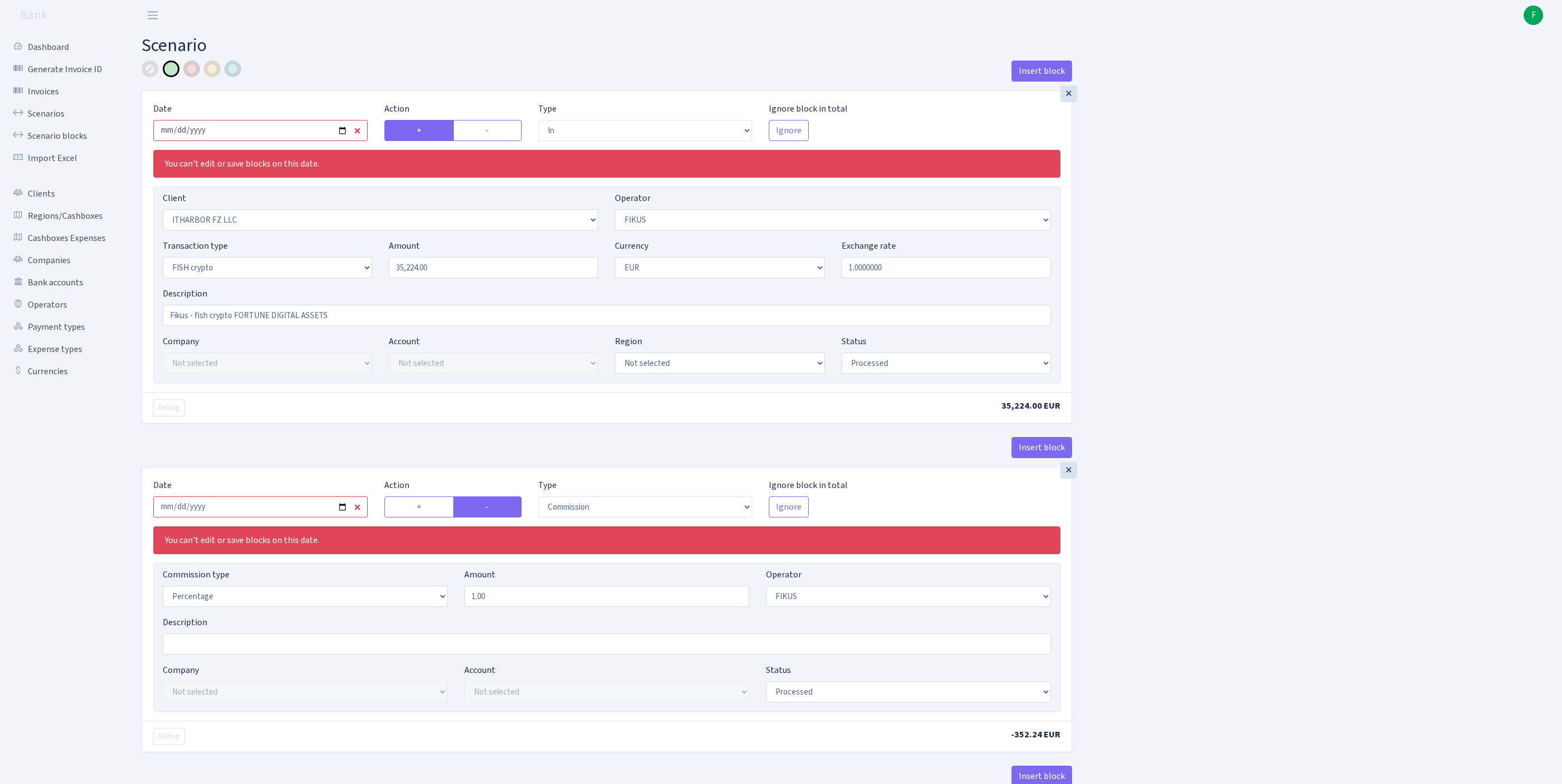
click at [267, 132] on input "2025-08-12" at bounding box center [260, 130] width 214 height 21
type input "[DATE]"
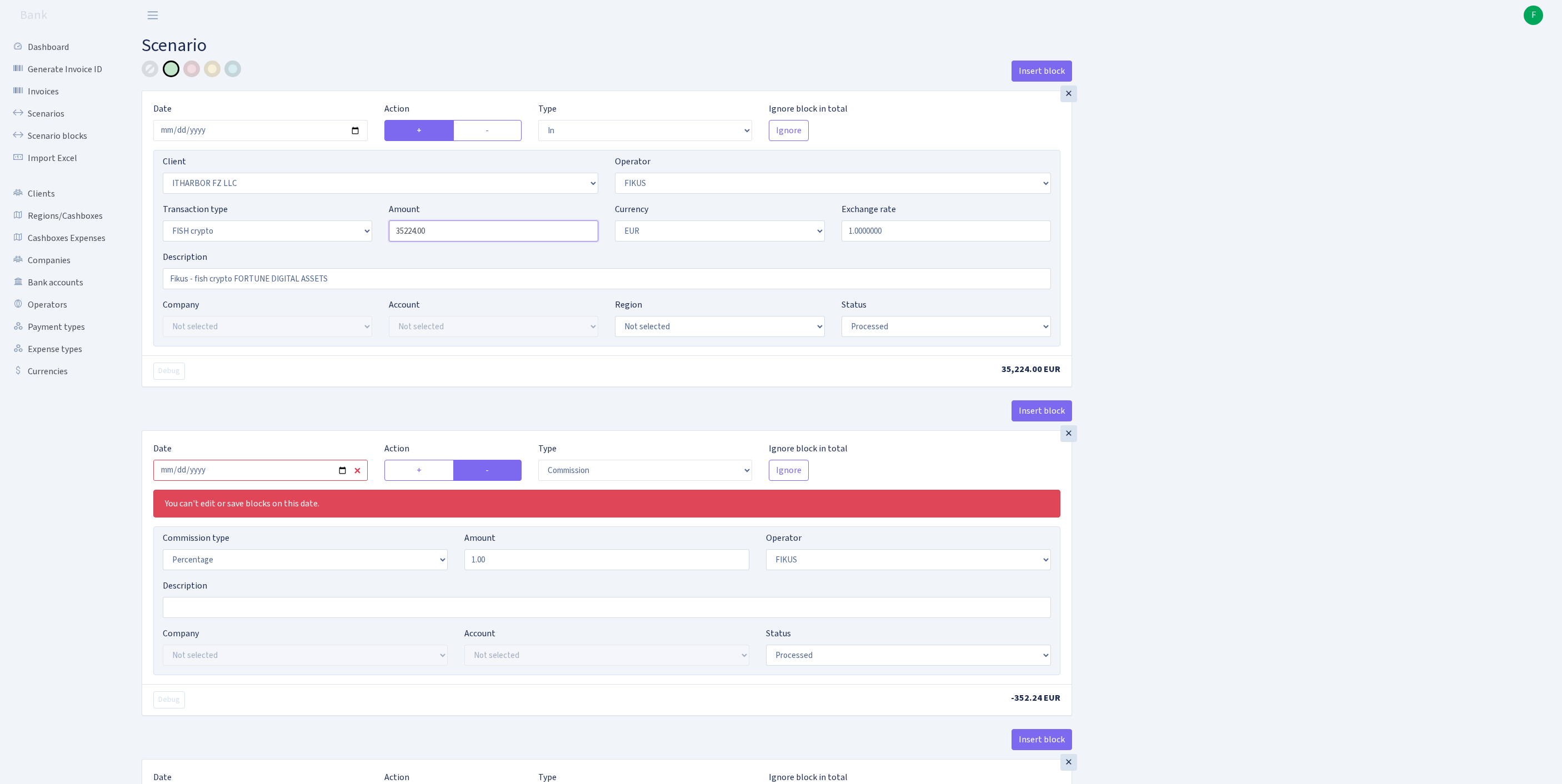
drag, startPoint x: 485, startPoint y: 257, endPoint x: 341, endPoint y: 255, distance: 144.0
click at [341, 250] on div "Transaction type Not selected 981 ELF FISH crypto GIRT IVO dekl MM-BALTIC eur U…" at bounding box center [606, 226] width 905 height 48
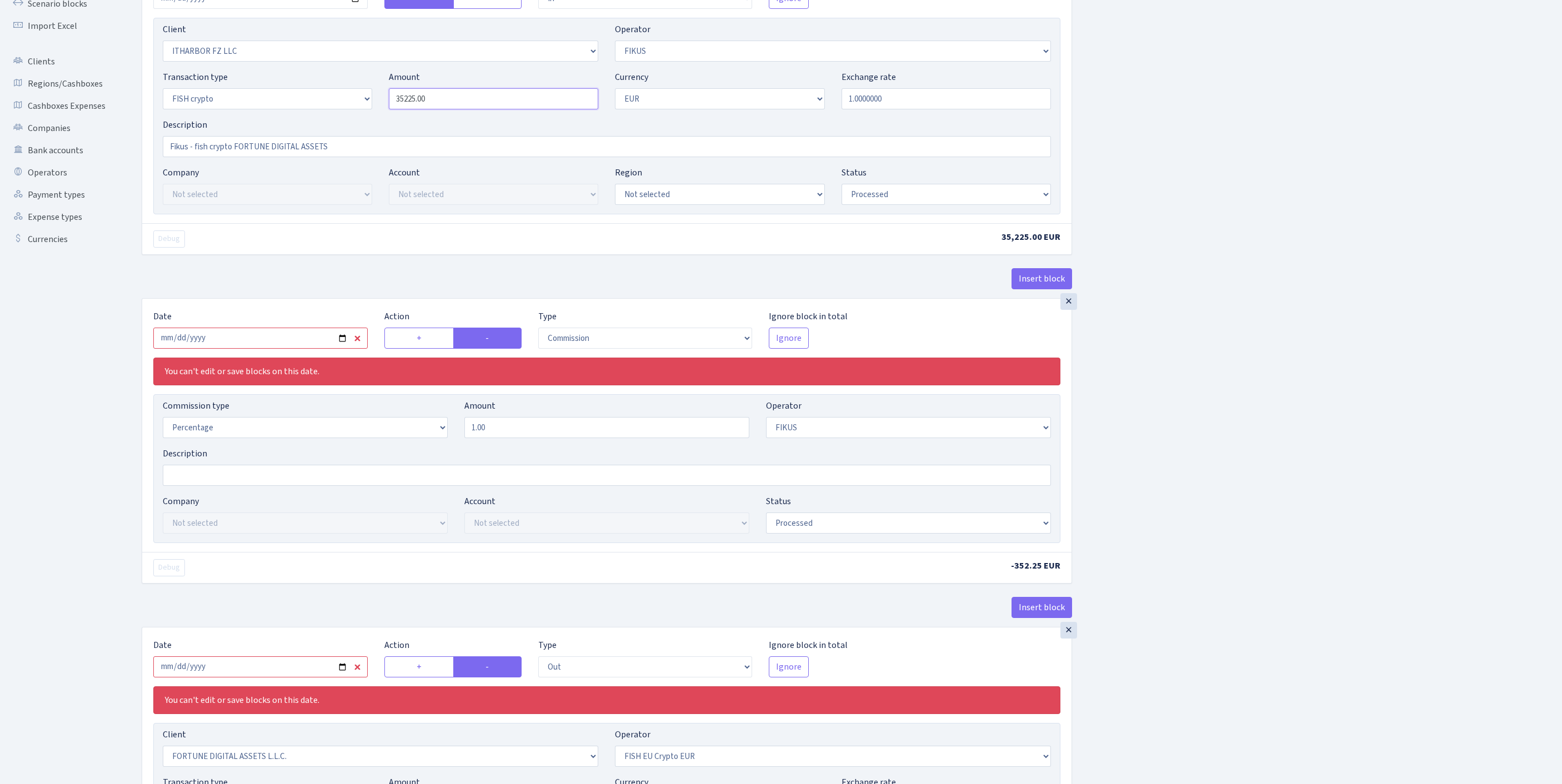
scroll to position [172, 0]
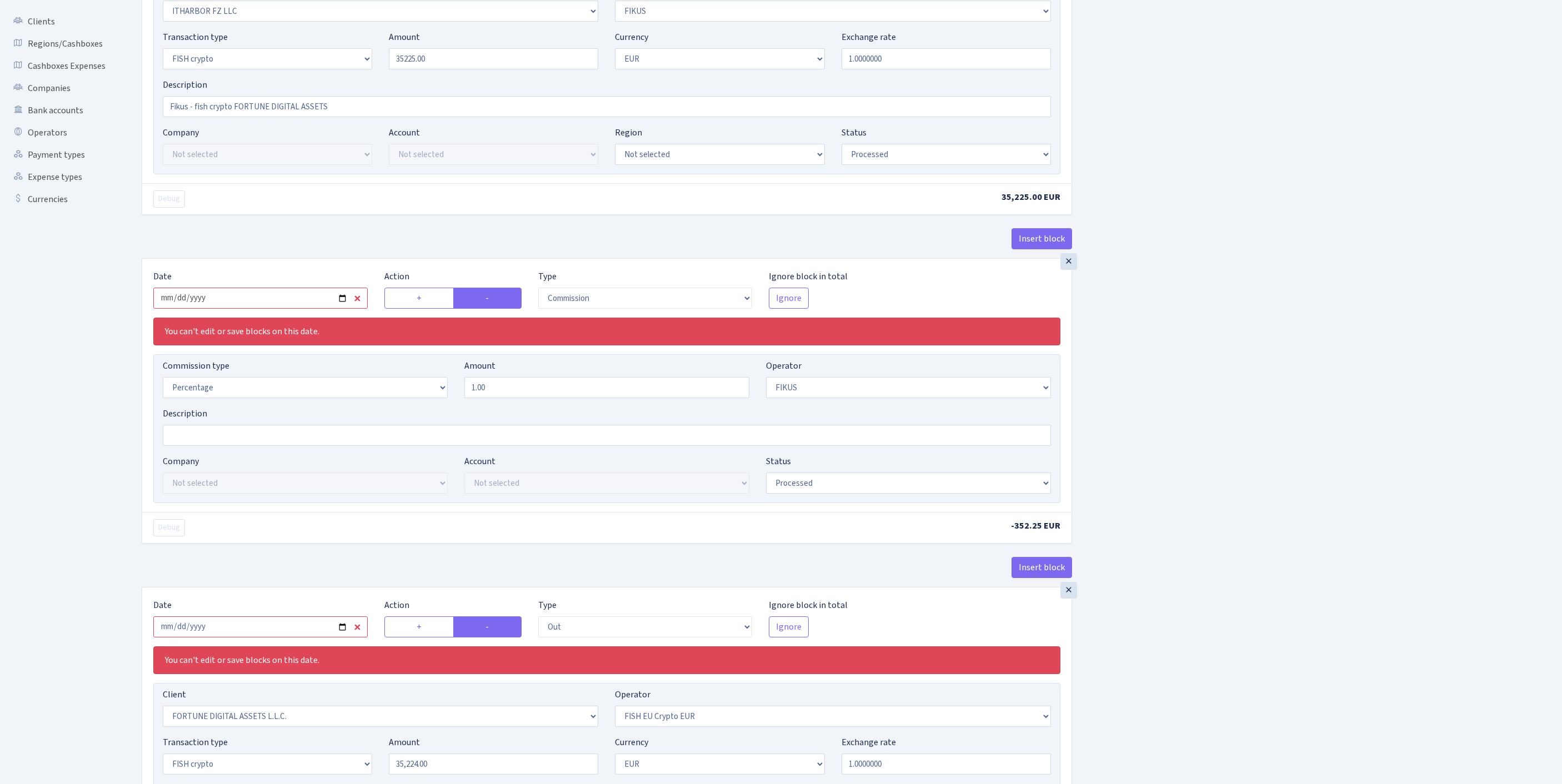
type input "35,225.00"
click at [266, 309] on input "2025-08-12" at bounding box center [260, 298] width 214 height 21
type input "[DATE]"
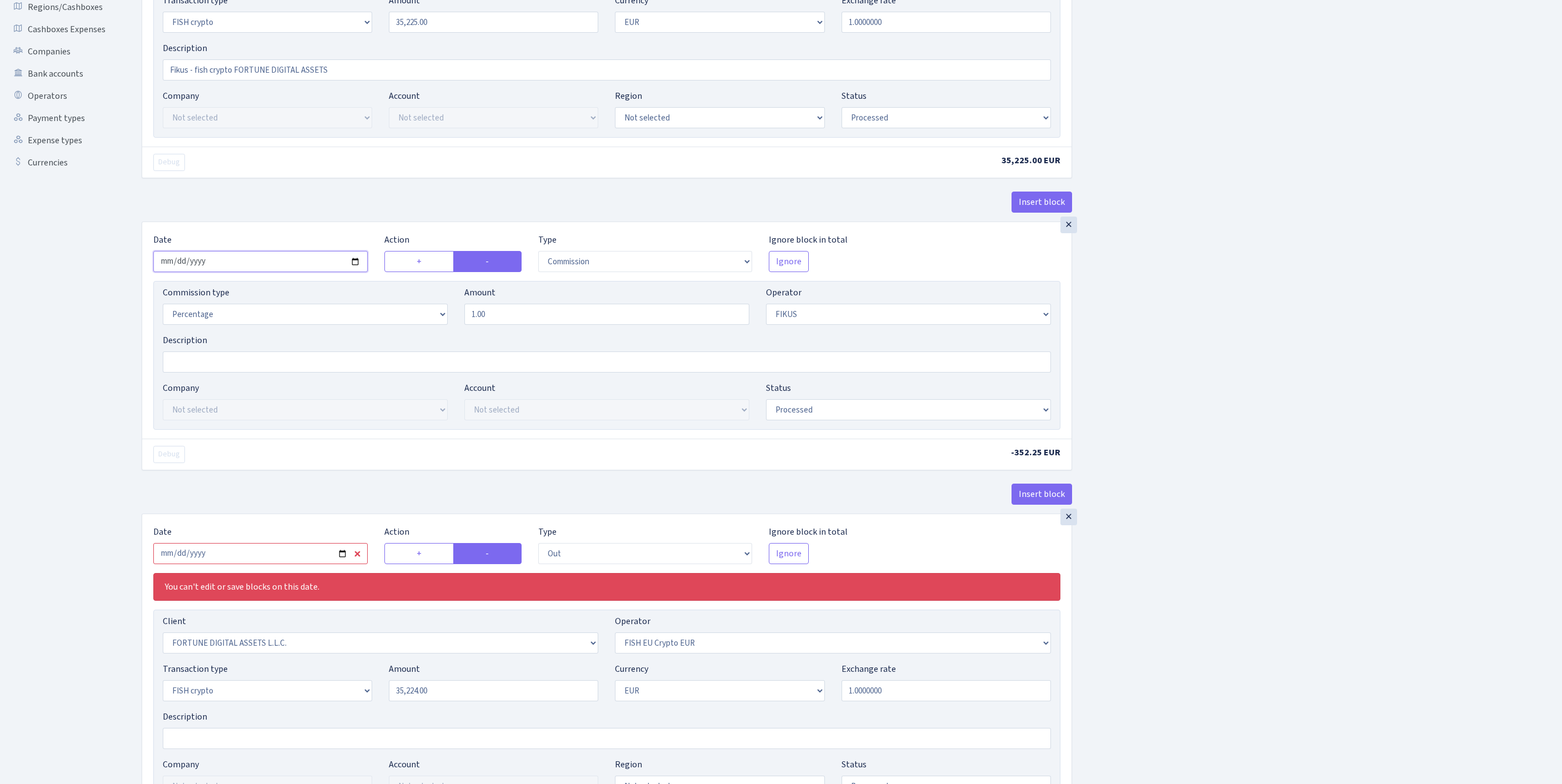
scroll to position [384, 0]
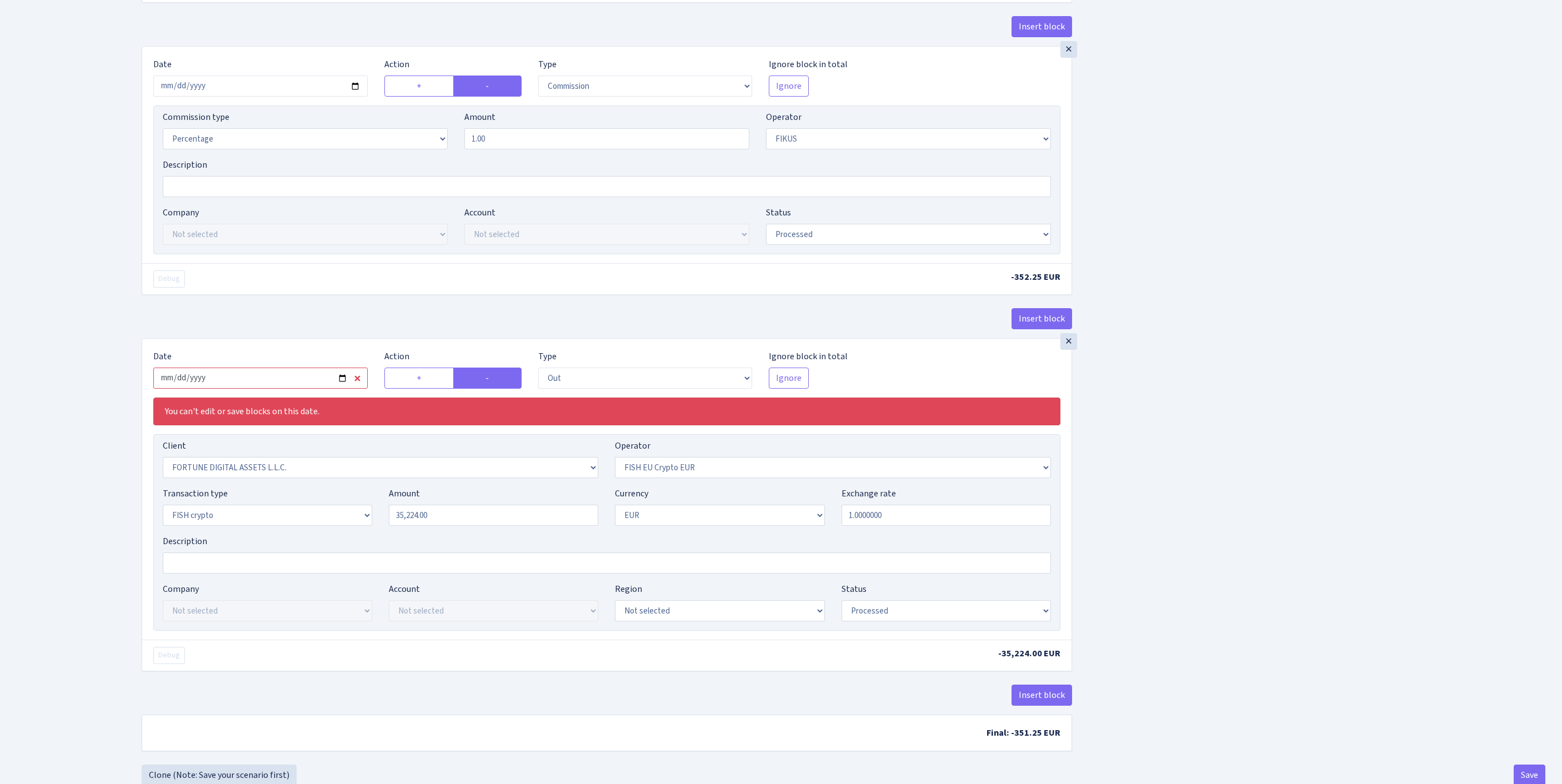
click at [294, 388] on input "2025-08-12" at bounding box center [260, 378] width 214 height 21
type input "2025-09-16"
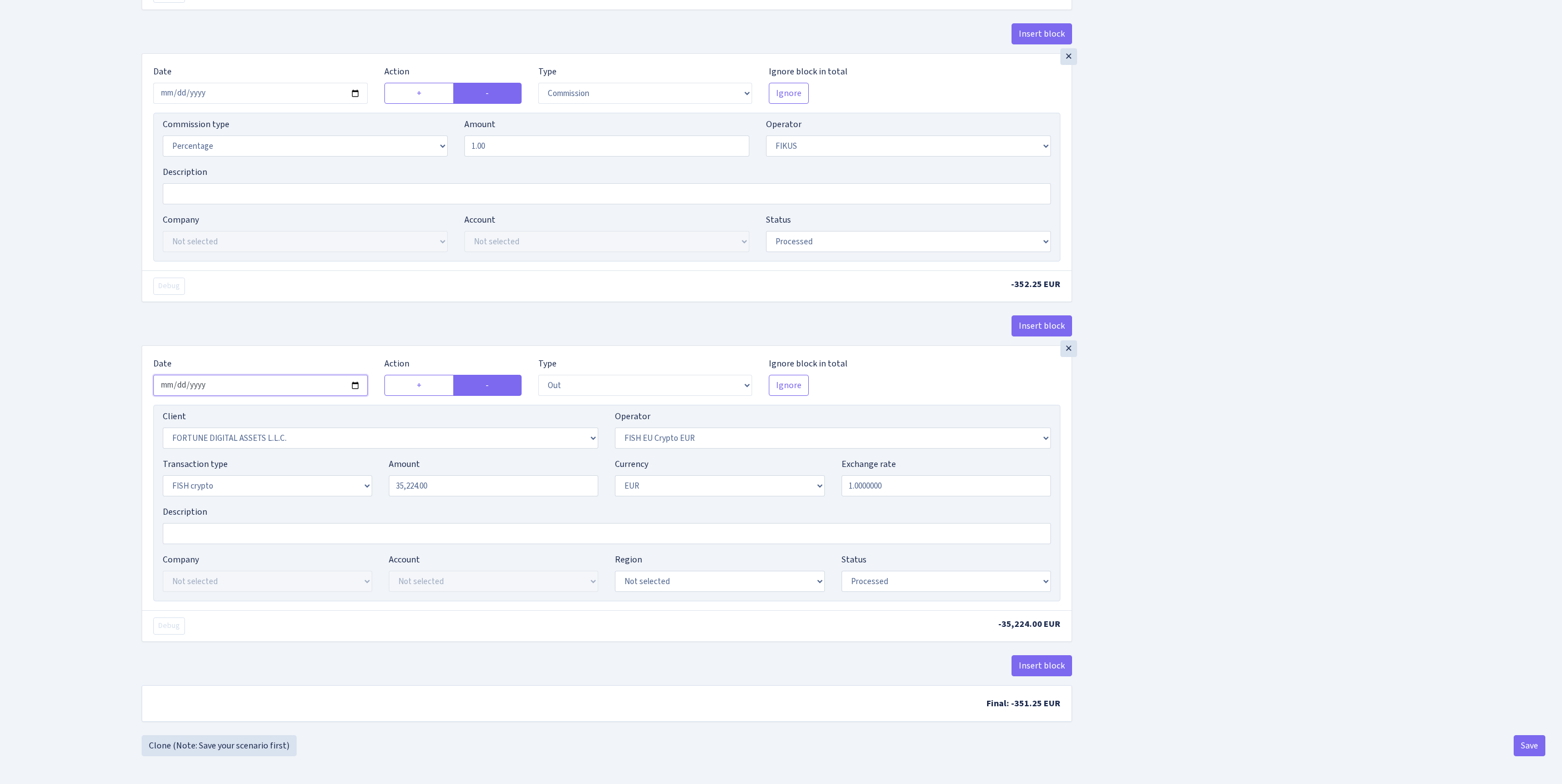
scroll to position [430, 0]
drag, startPoint x: 348, startPoint y: 540, endPoint x: 317, endPoint y: 537, distance: 31.1
click at [317, 506] on div "Transaction type Not selected 981 ELF FISH crypto GIRT IVO dekl MM-BALTIC eur U…" at bounding box center [606, 482] width 905 height 48
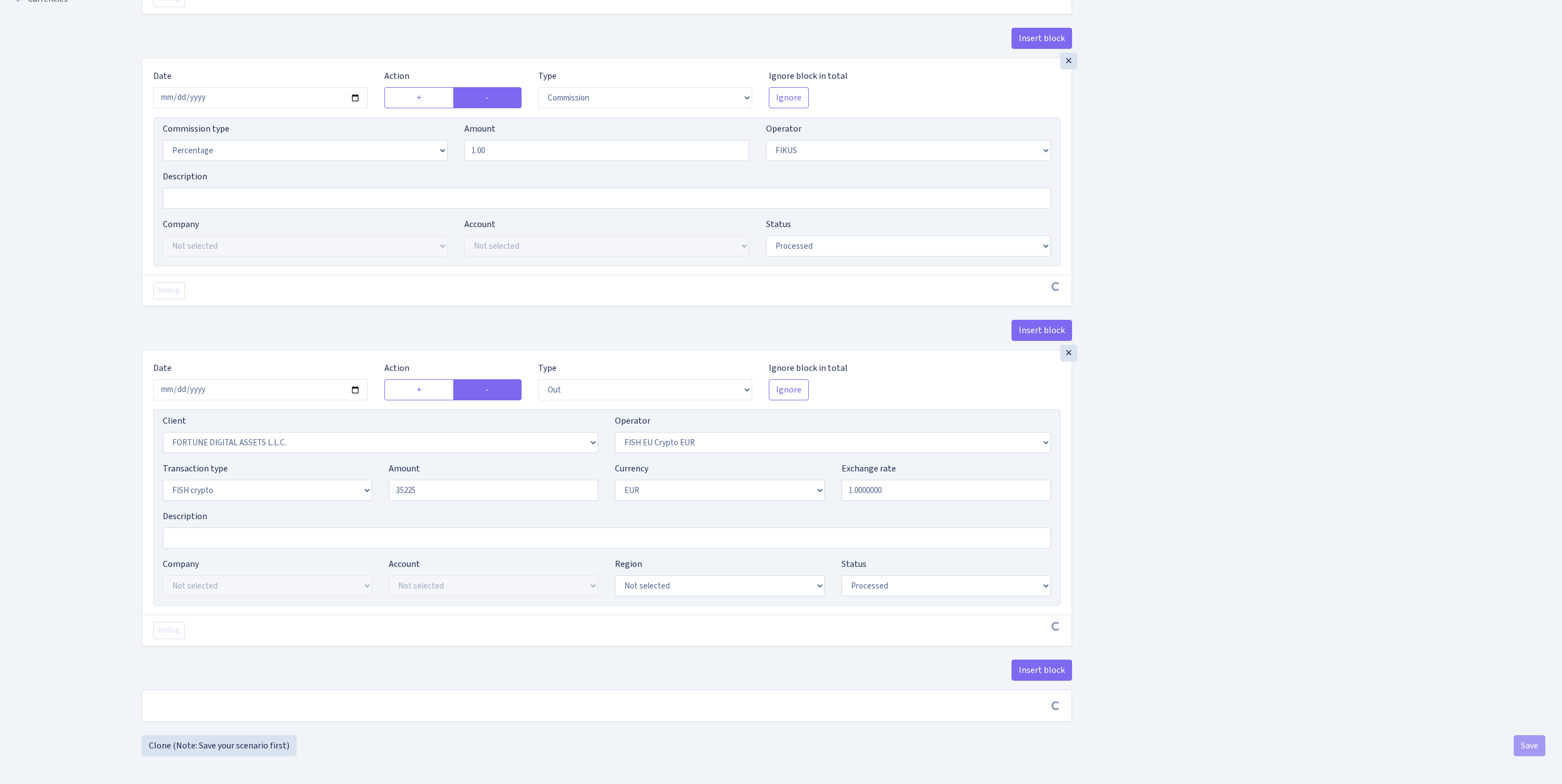
type input "35,225.00"
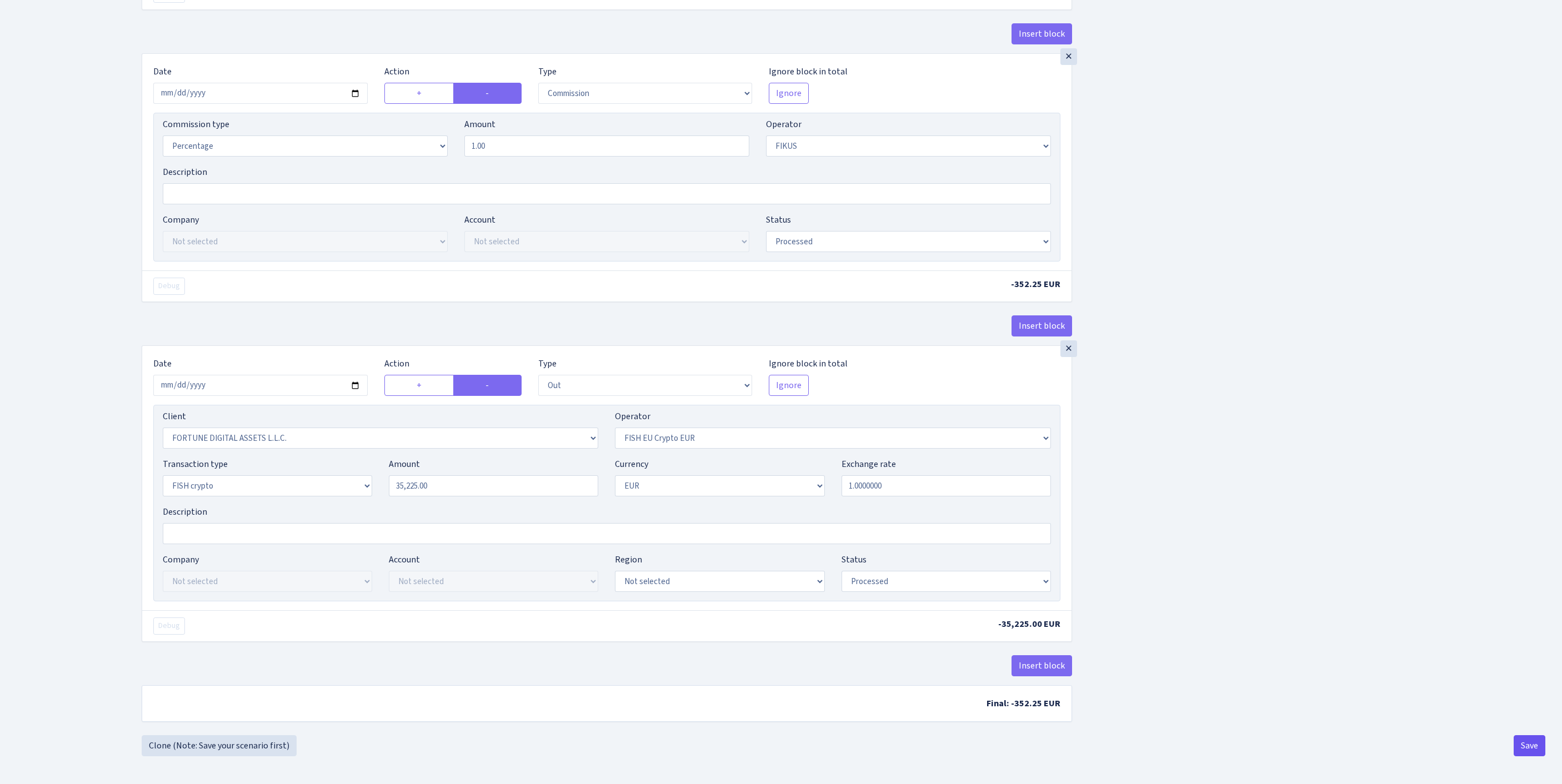
click at [1520, 747] on button "Save" at bounding box center [1529, 746] width 32 height 21
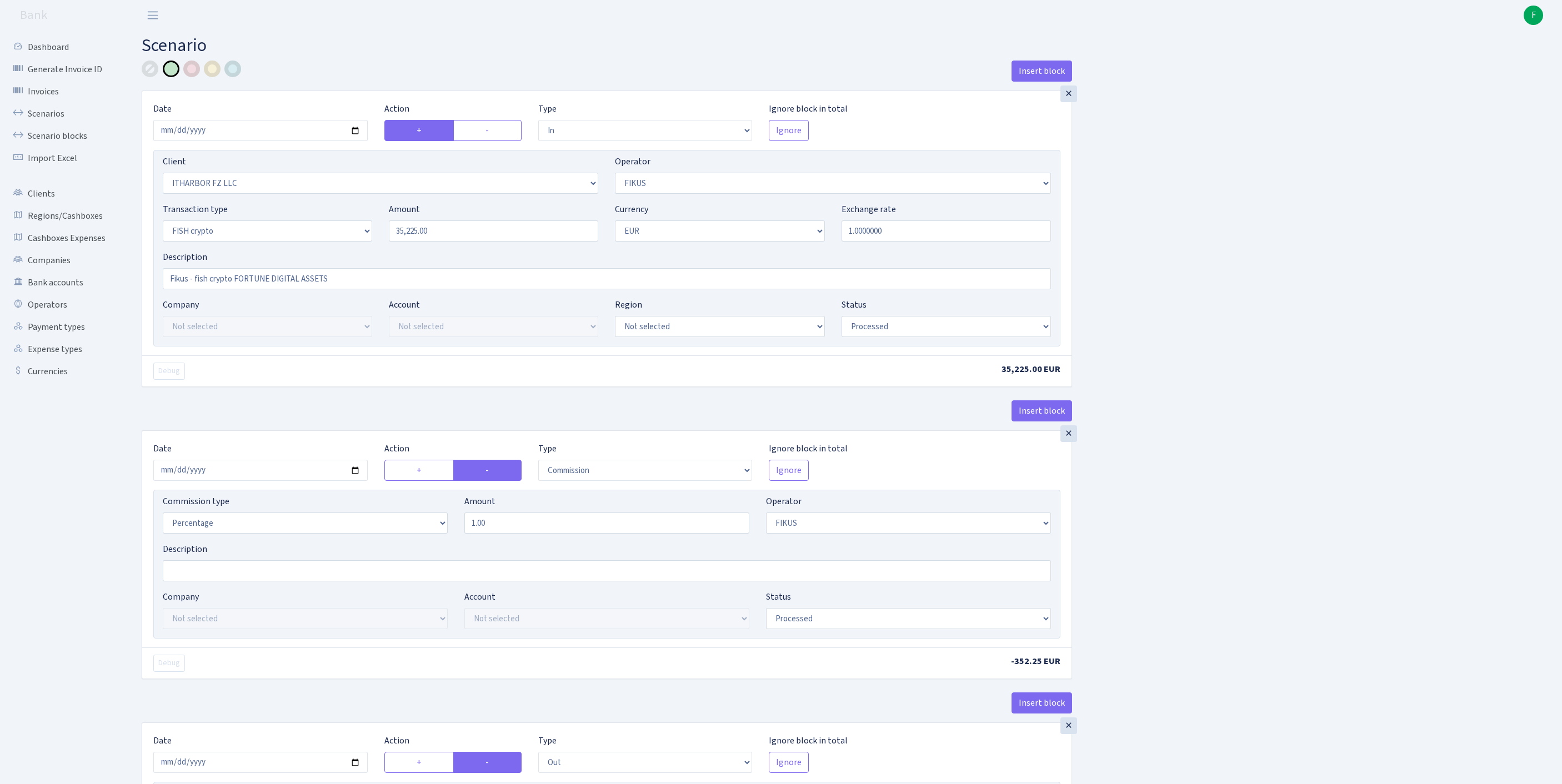
select select "in"
select select "3242"
select select "388"
select select "17"
select select "1"
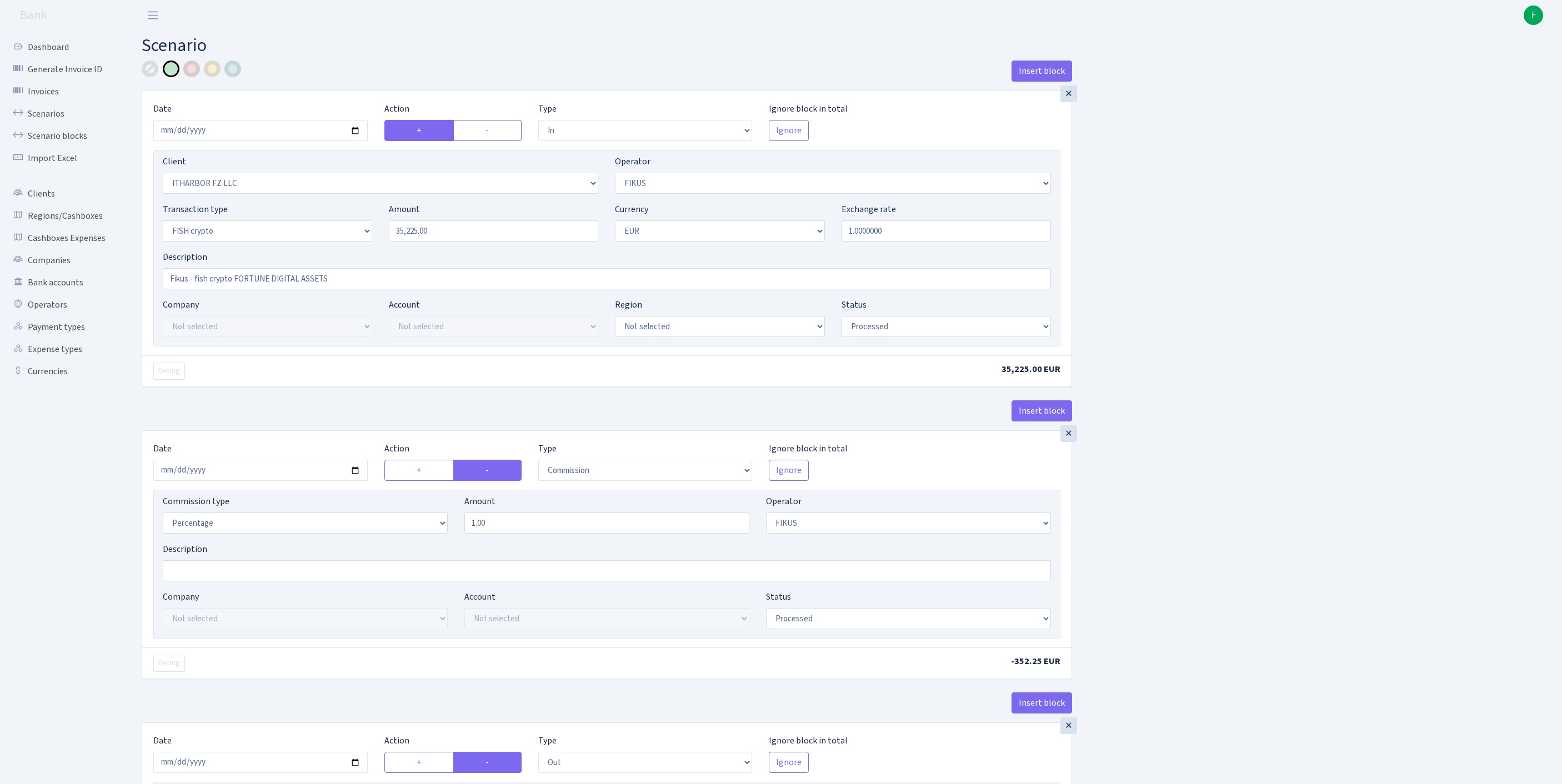
select select "processed"
select select "commission"
select select "388"
select select "processed"
select select "out"
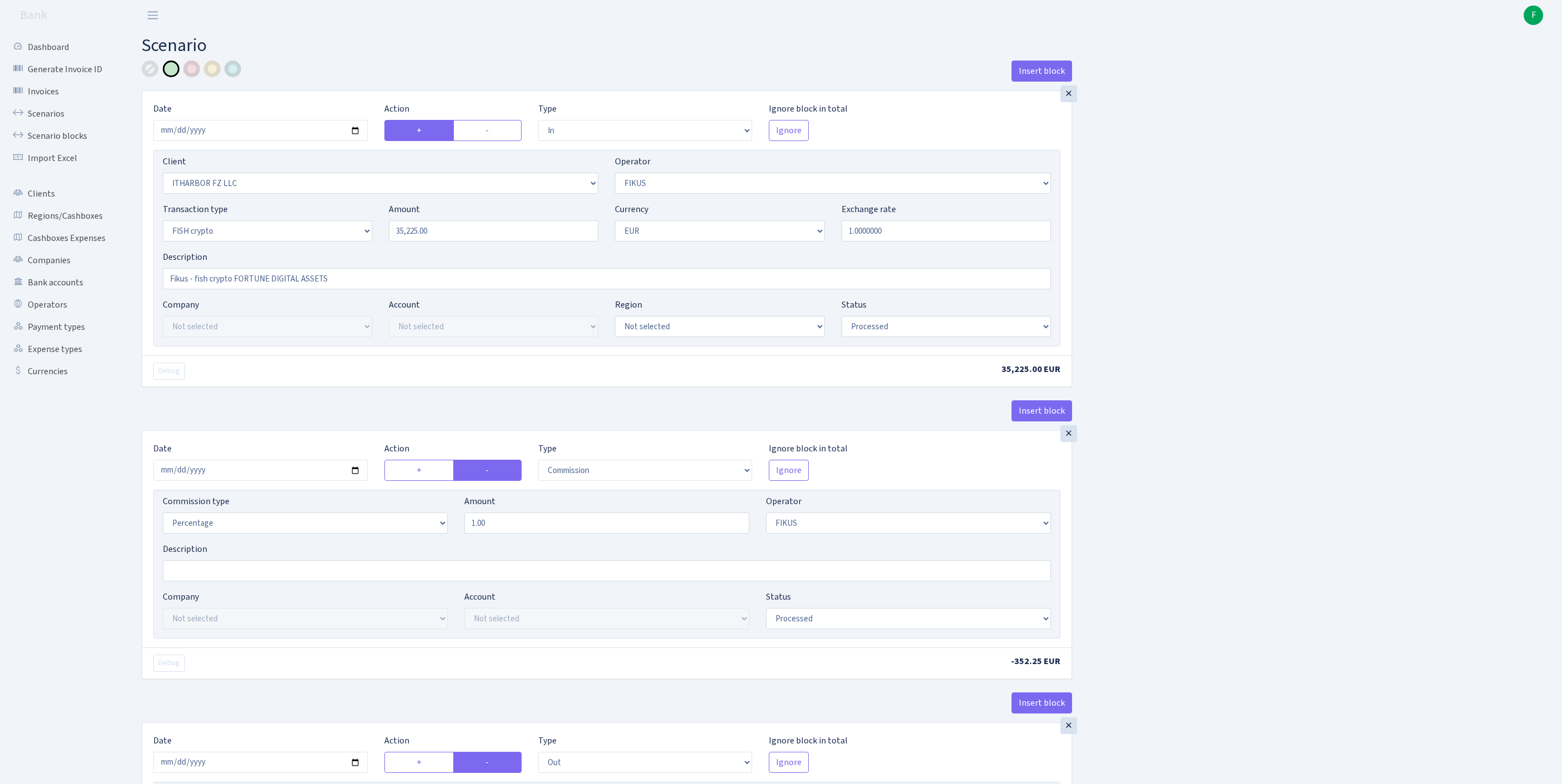
select select "1843"
select select "361"
select select "17"
select select "1"
select select "processed"
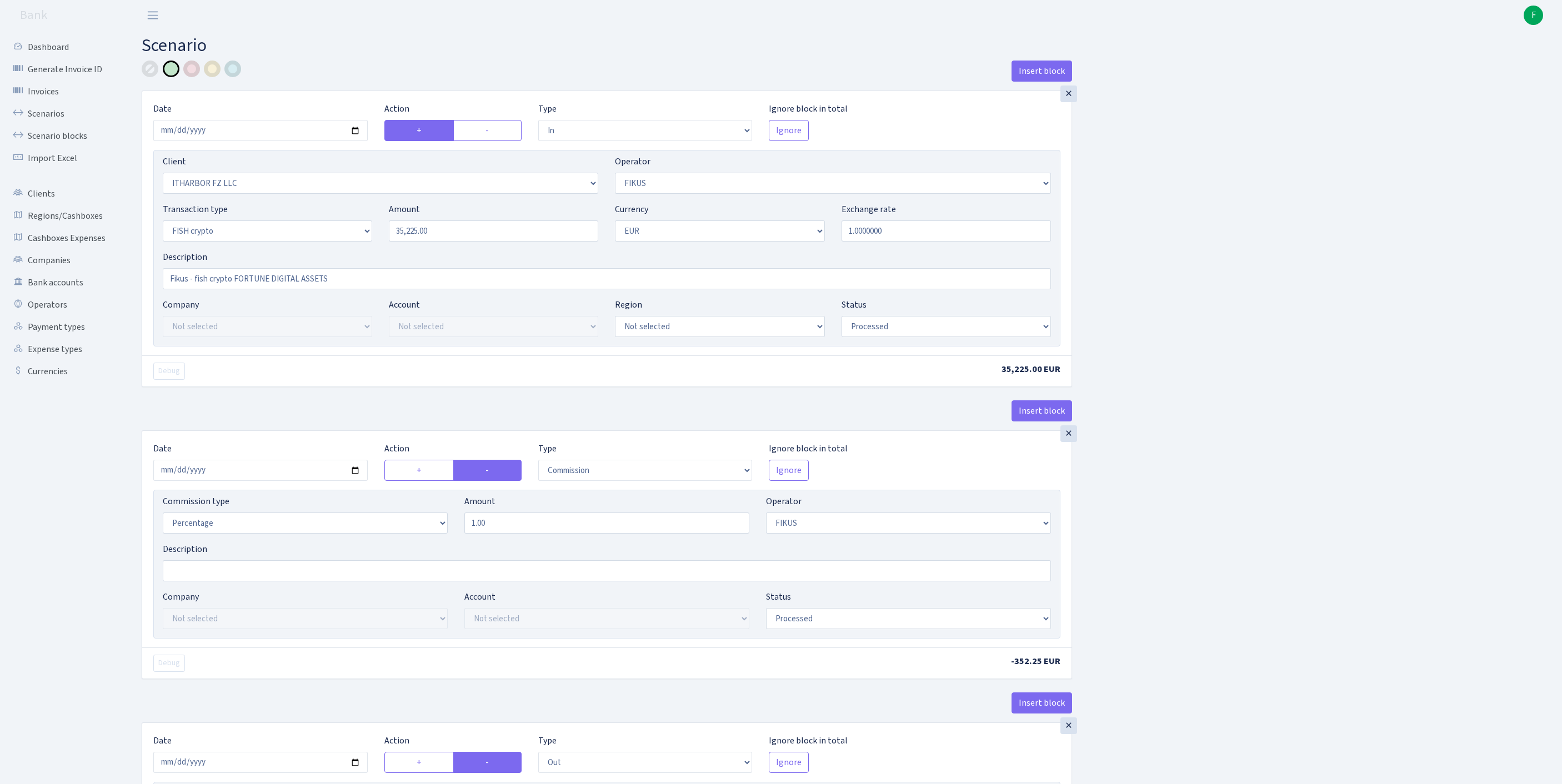
scroll to position [522, 0]
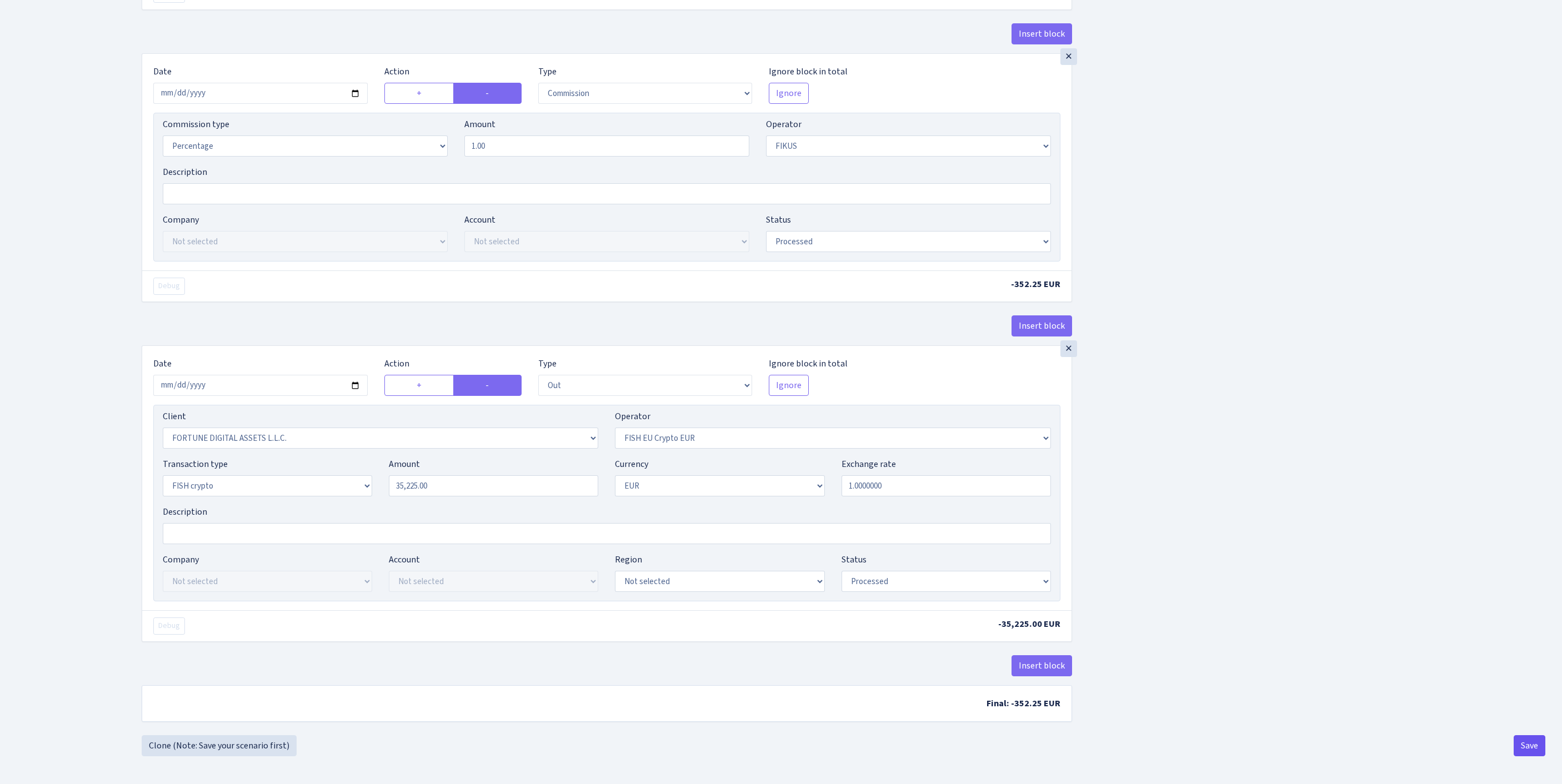
click at [1524, 751] on button "Save" at bounding box center [1529, 746] width 32 height 21
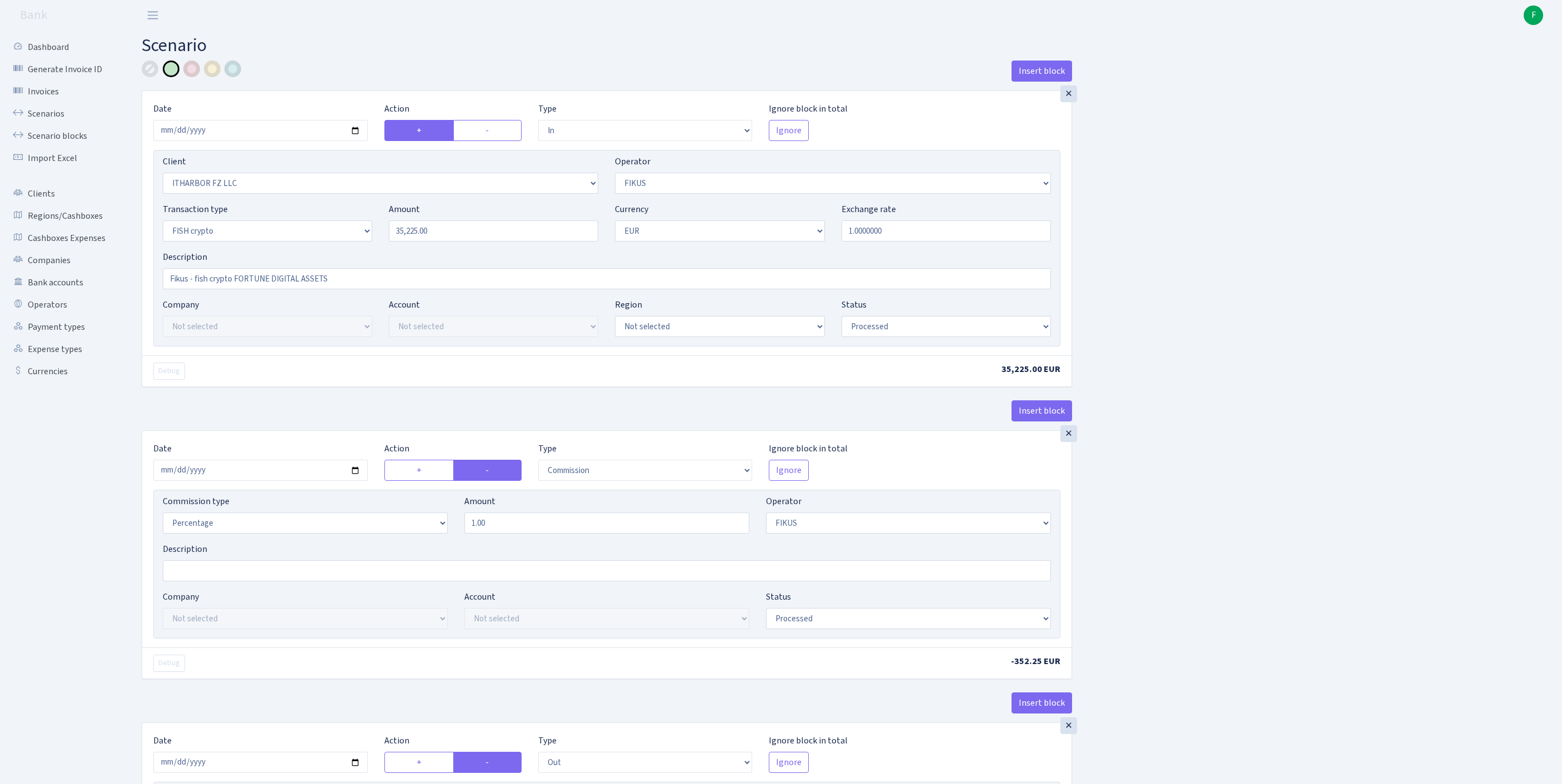
select select "in"
select select "3242"
select select "388"
select select "17"
select select "1"
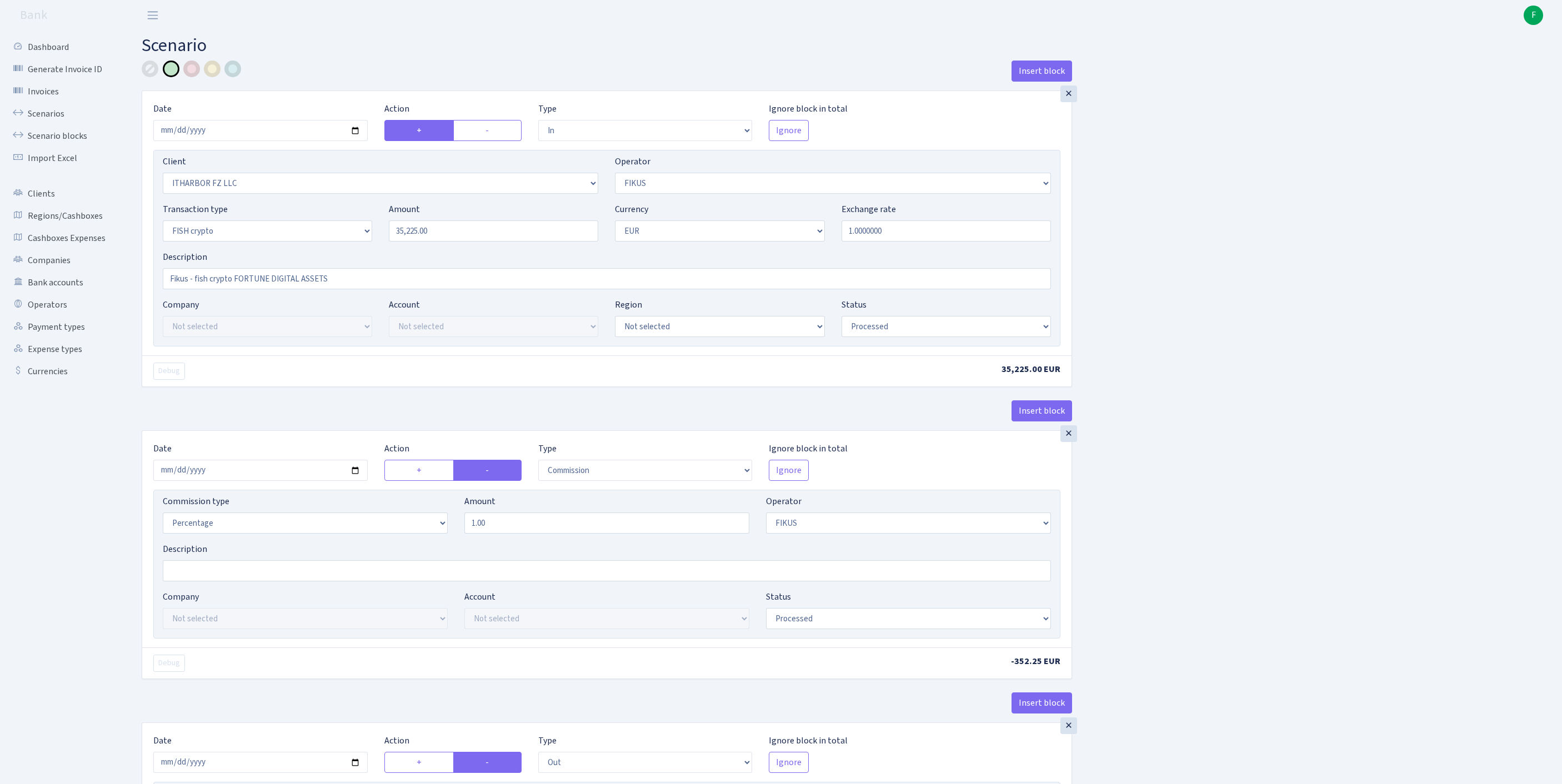
select select "processed"
select select "commission"
select select "388"
select select "processed"
select select "out"
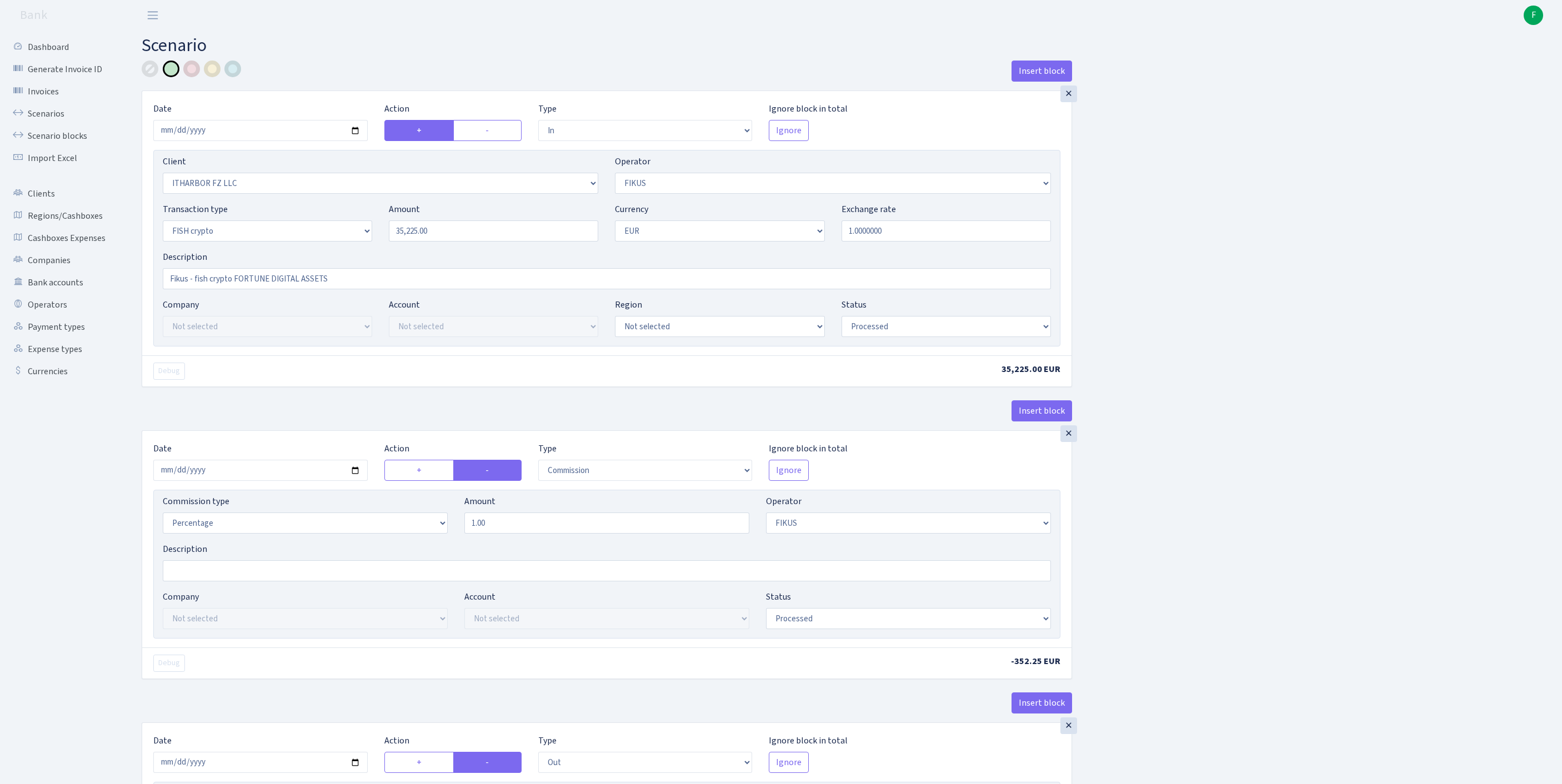
select select "1843"
select select "361"
select select "17"
select select "1"
select select "processed"
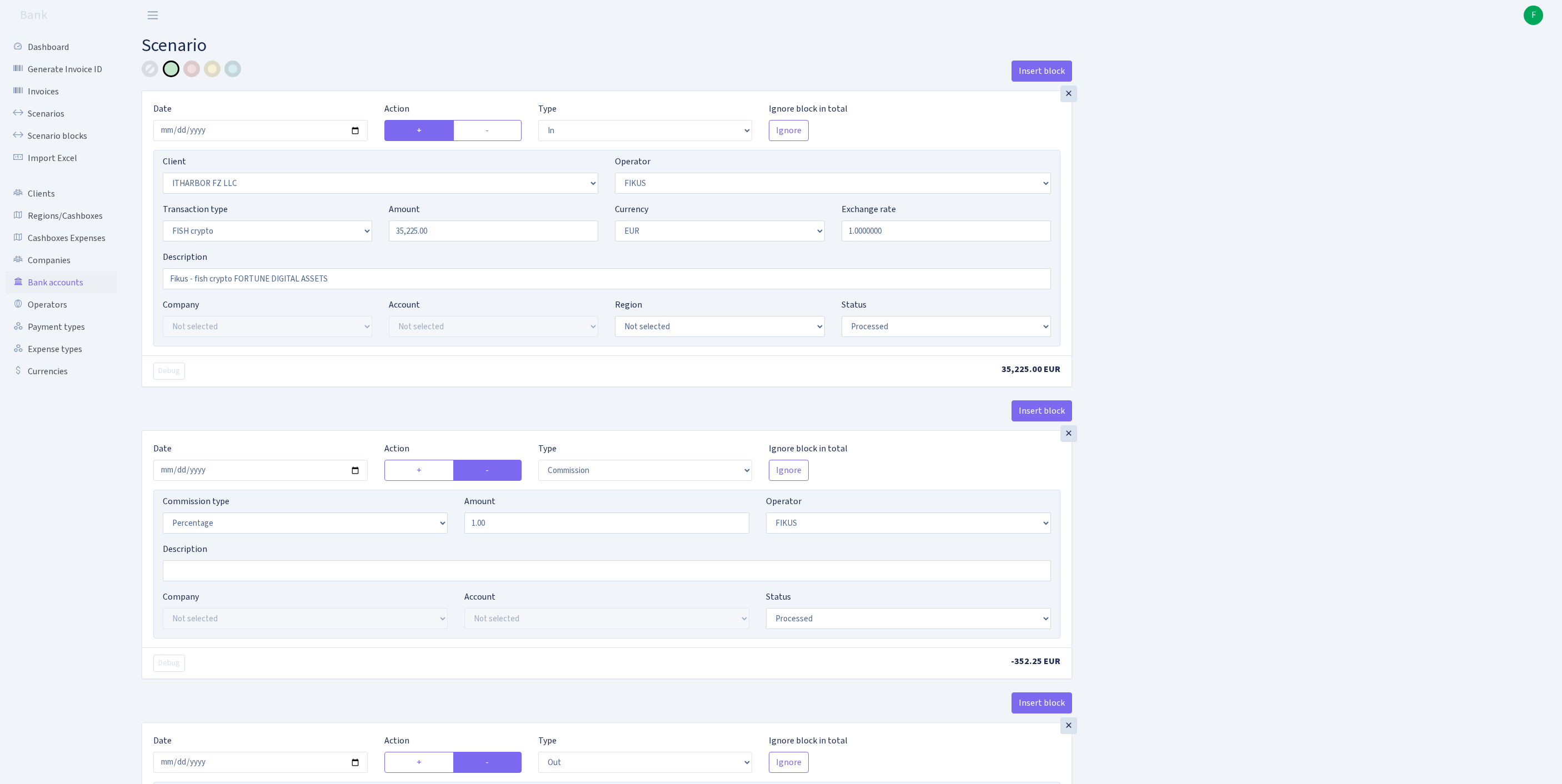
click at [67, 294] on link "Bank accounts" at bounding box center [61, 282] width 111 height 22
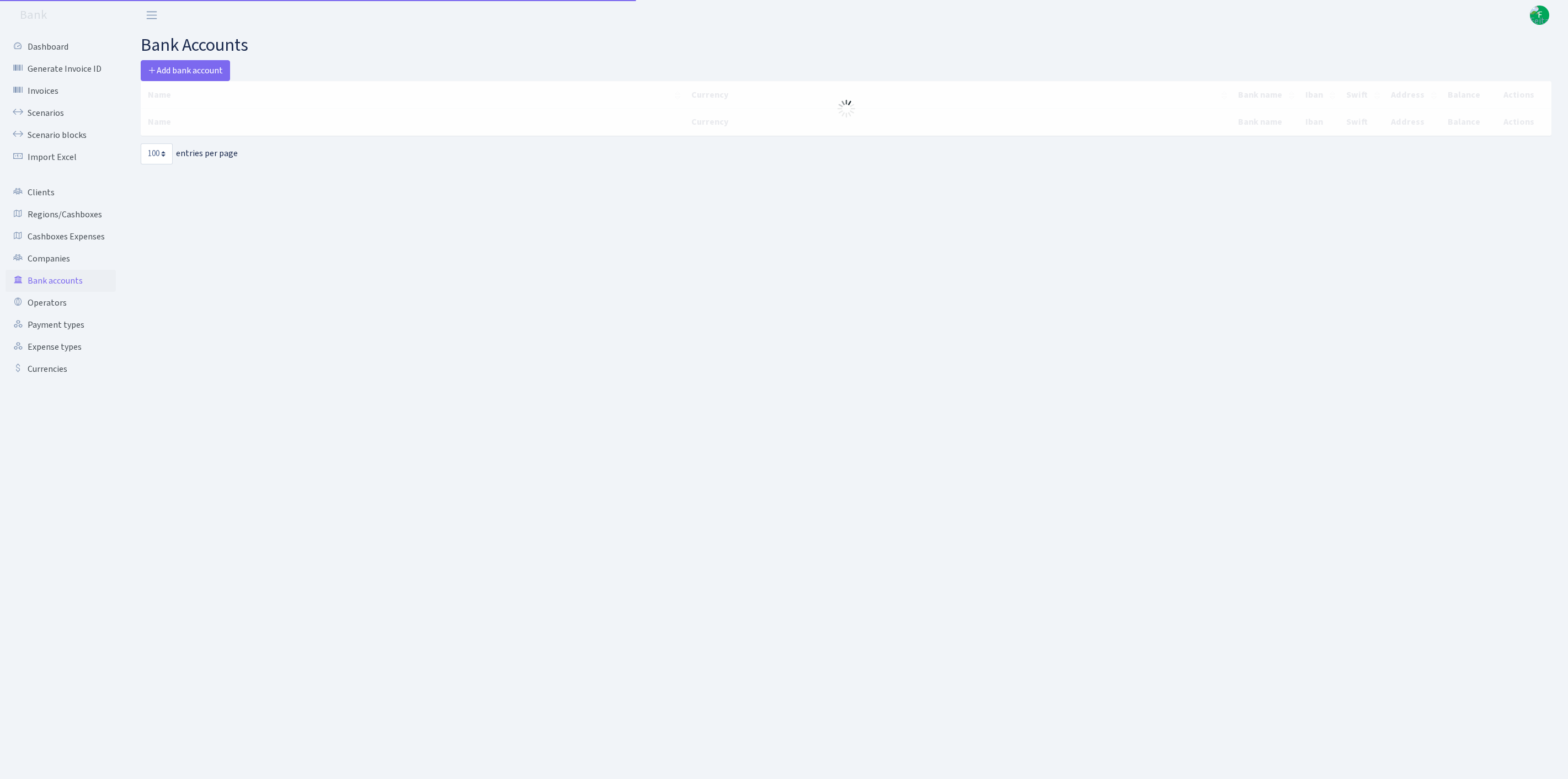
select select "100"
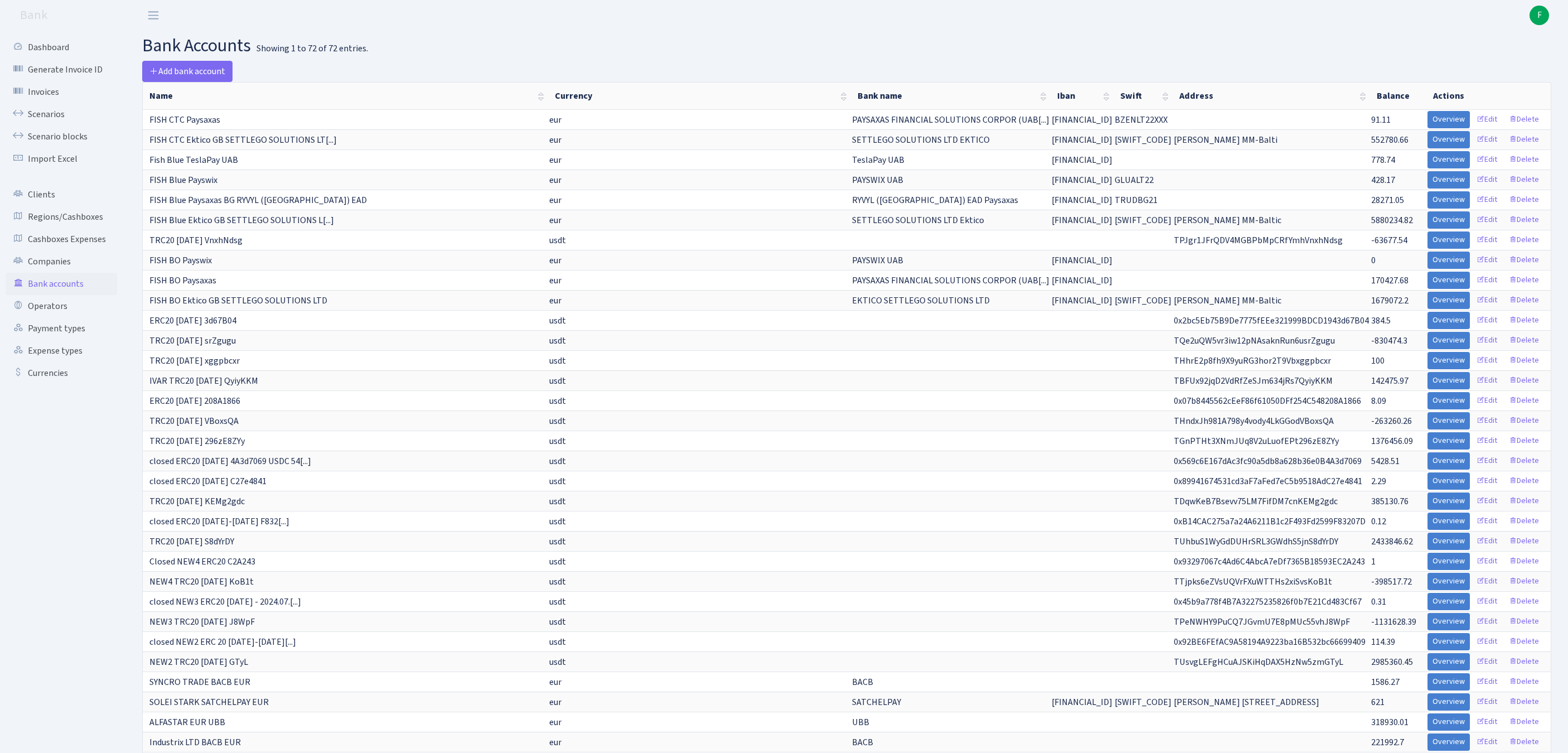
scroll to position [532, 0]
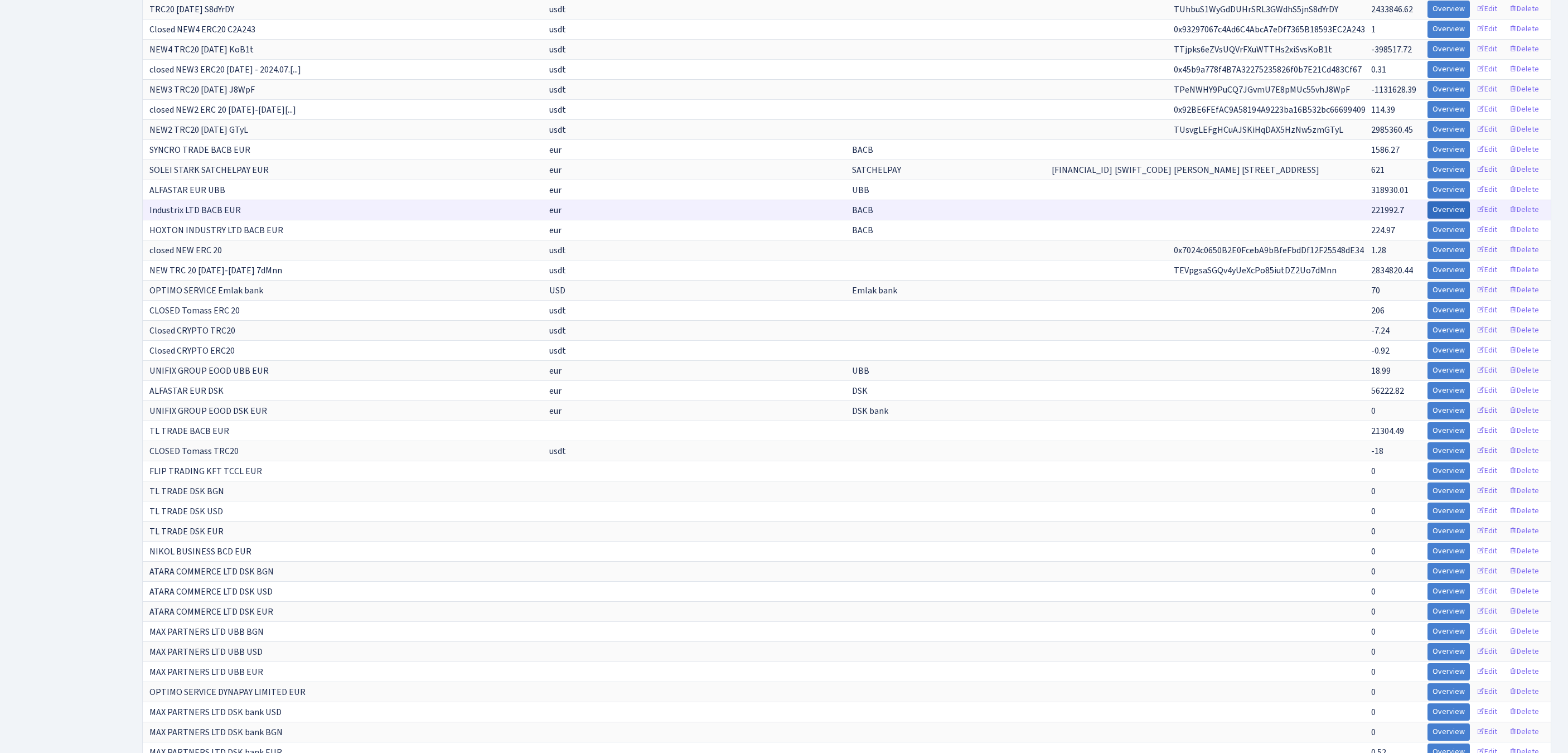
click at [1428, 219] on link "Overview" at bounding box center [1449, 210] width 42 height 17
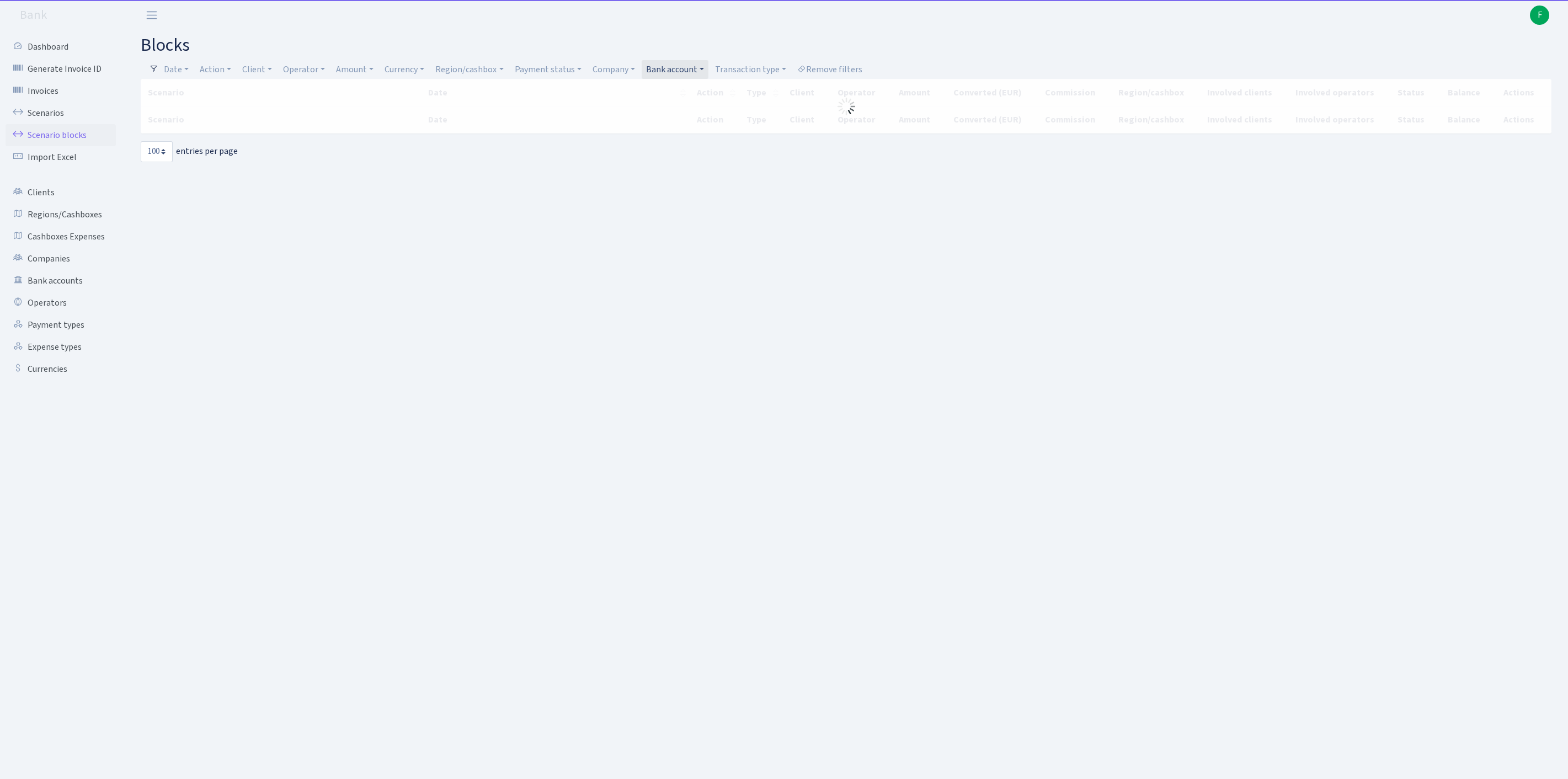
select select "100"
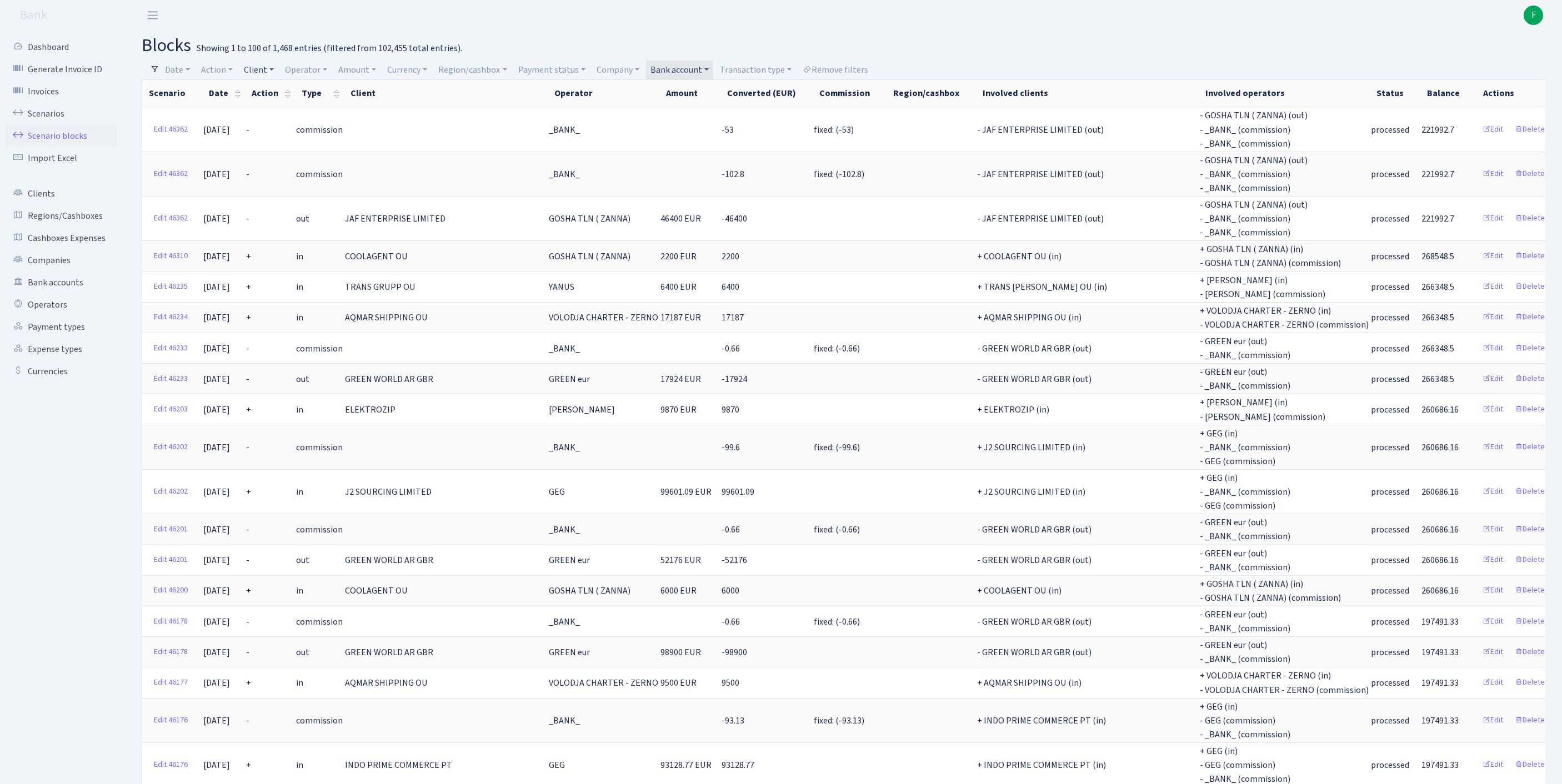
click at [279, 68] on link "Client" at bounding box center [259, 70] width 39 height 19
click at [295, 106] on input "search" at bounding box center [289, 110] width 92 height 17
type input "nevecma"
click at [305, 137] on li "NEVECMAR" at bounding box center [289, 130] width 95 height 20
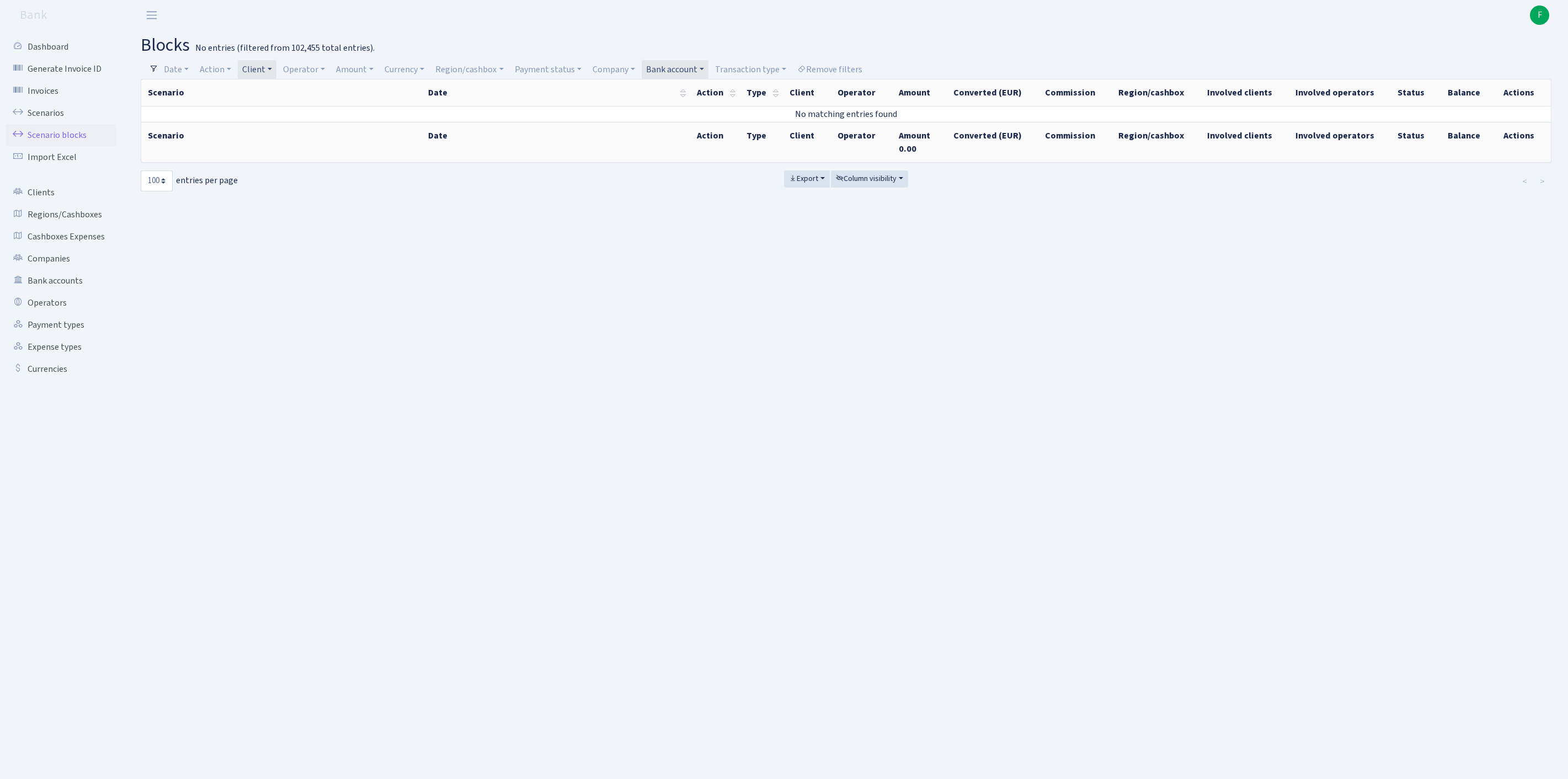
click at [709, 70] on link "Bank account" at bounding box center [675, 70] width 67 height 19
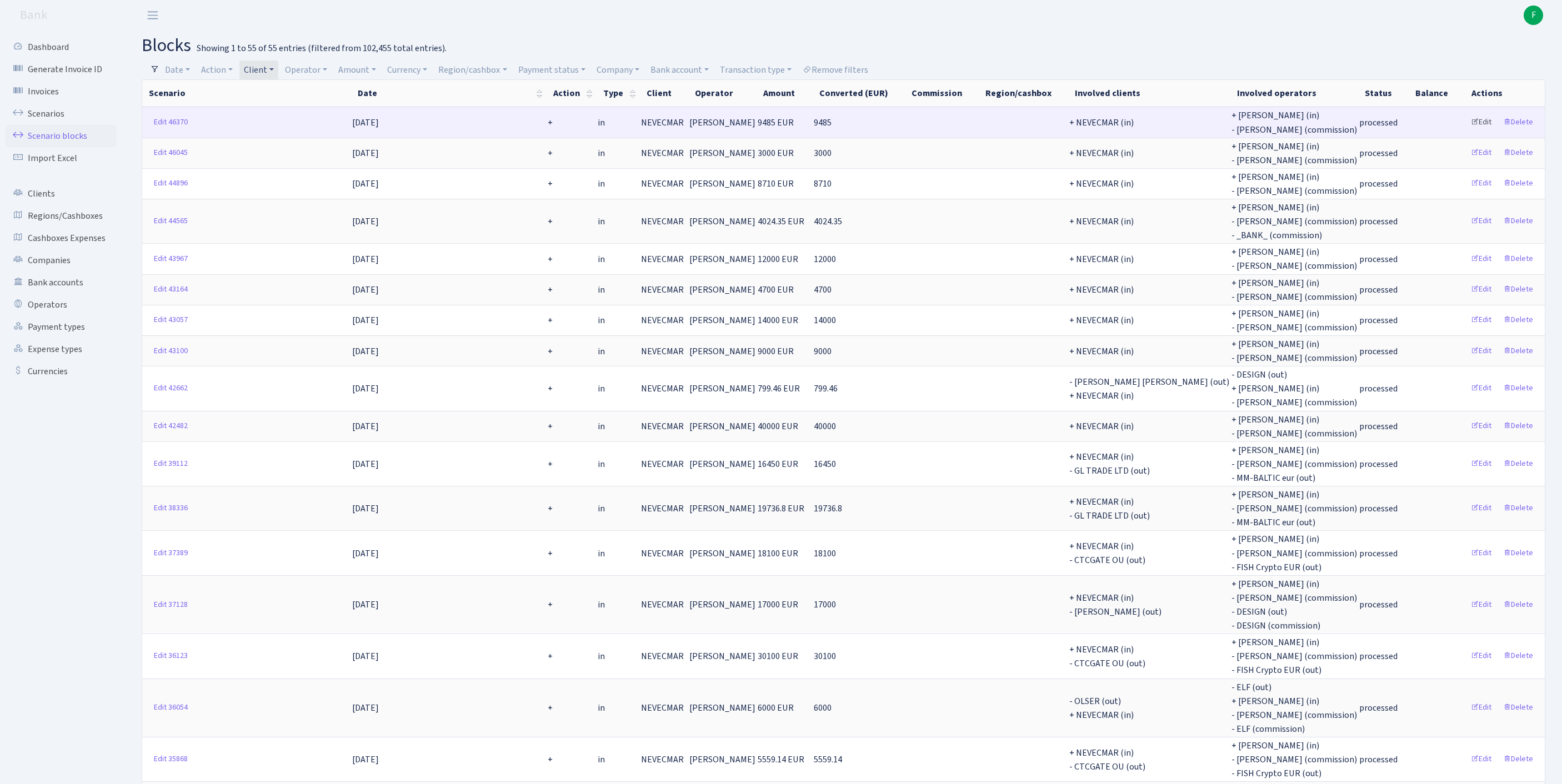
click at [1470, 131] on link "Edit" at bounding box center [1481, 122] width 30 height 17
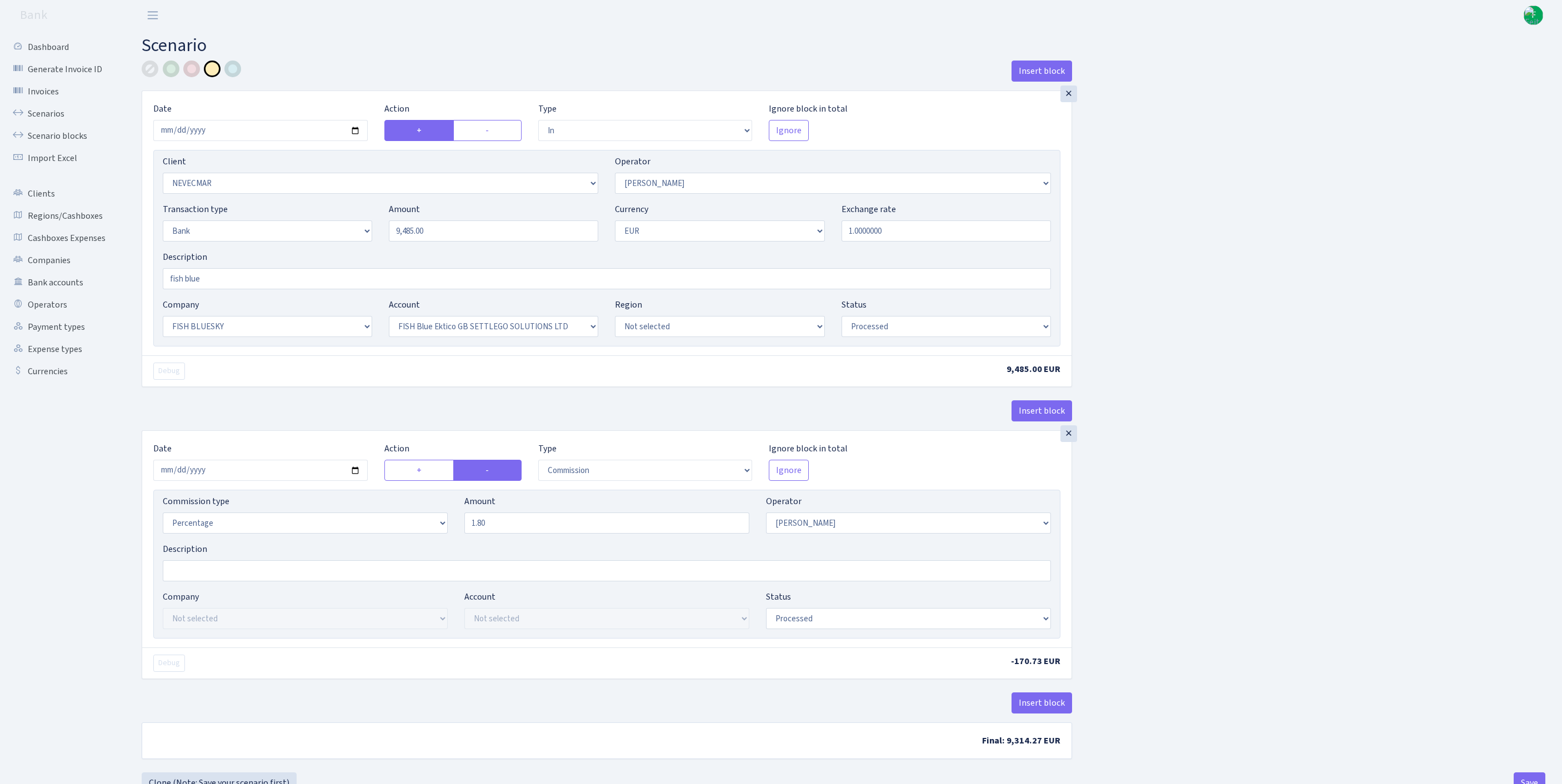
select select "in"
select select "2320"
select select "10"
select select "2"
select select "1"
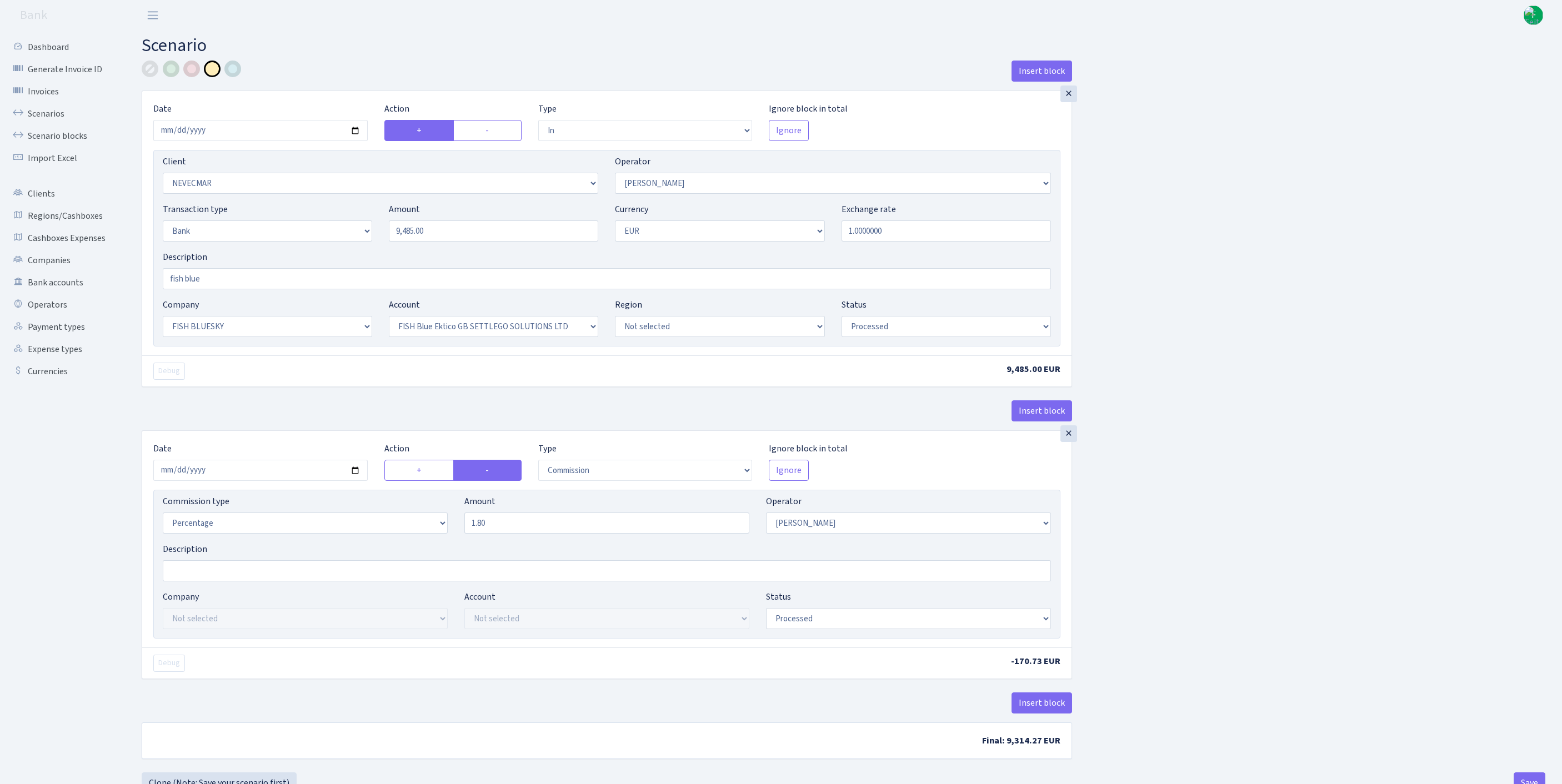
select select "23"
select select "67"
select select "processed"
select select "commission"
select select "10"
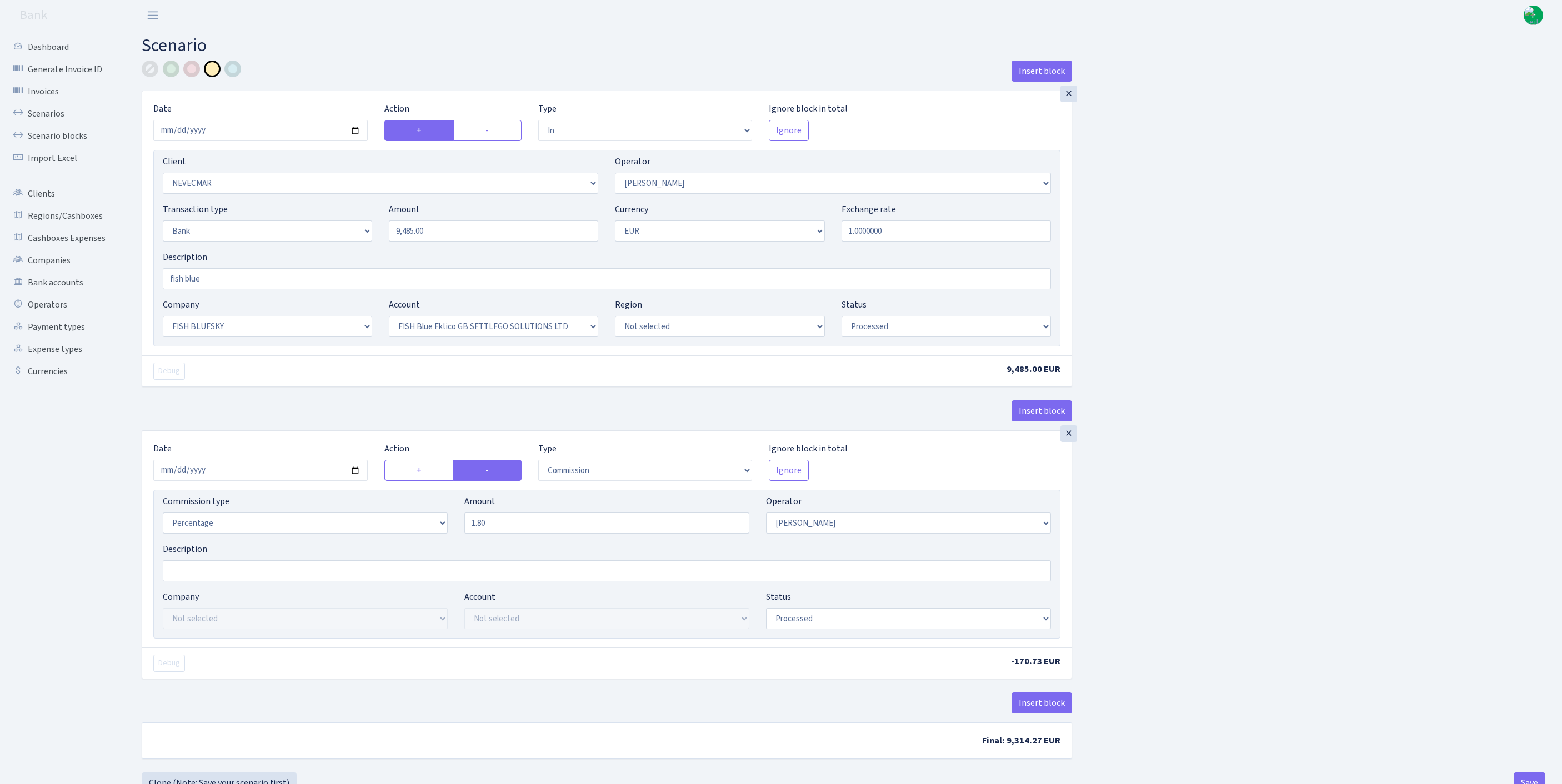
select select "processed"
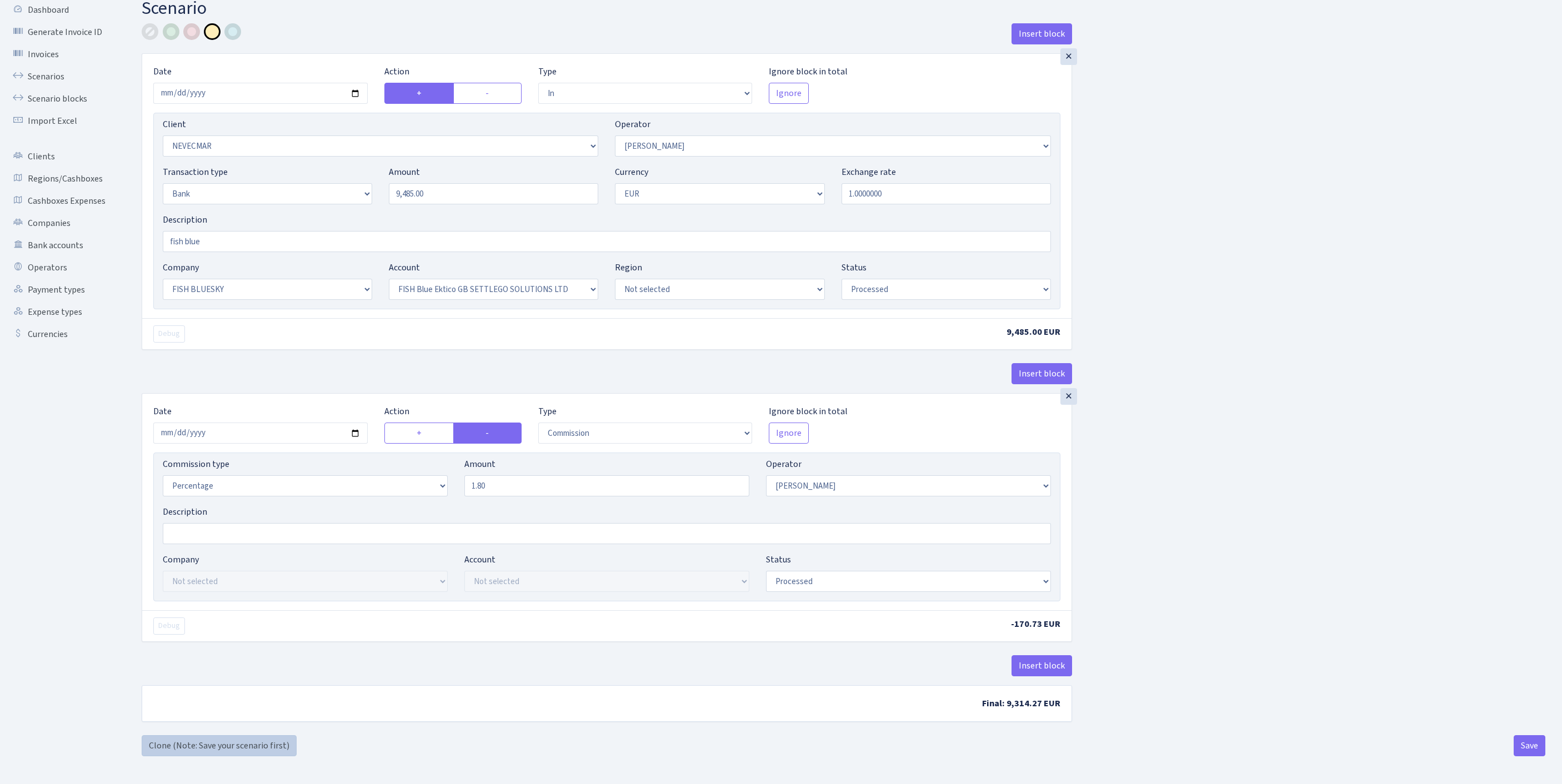
click at [166, 745] on link "Clone (Note: Save your scenario first)" at bounding box center [219, 746] width 155 height 21
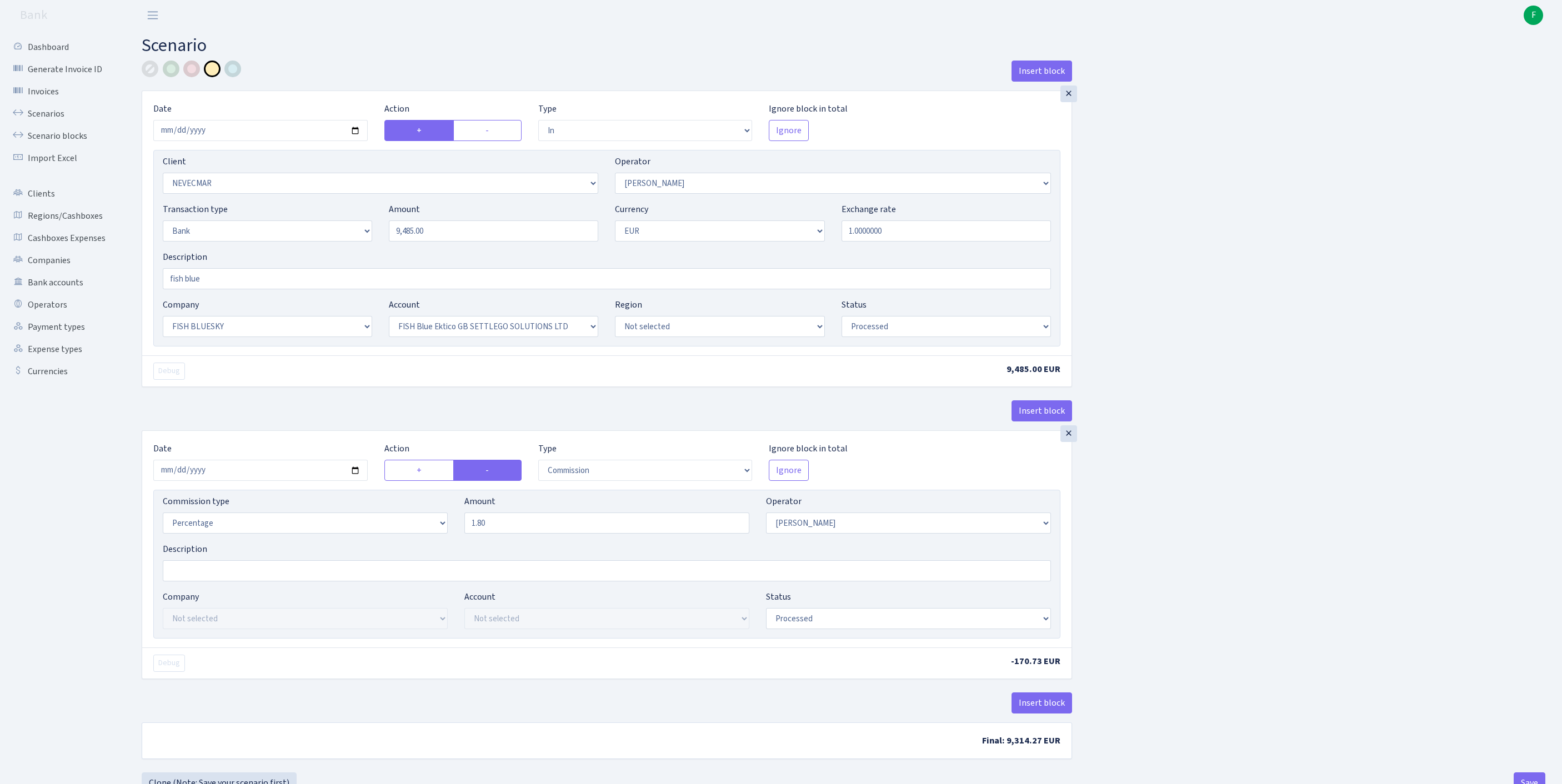
select select "in"
select select "2320"
select select "10"
select select "2"
select select "1"
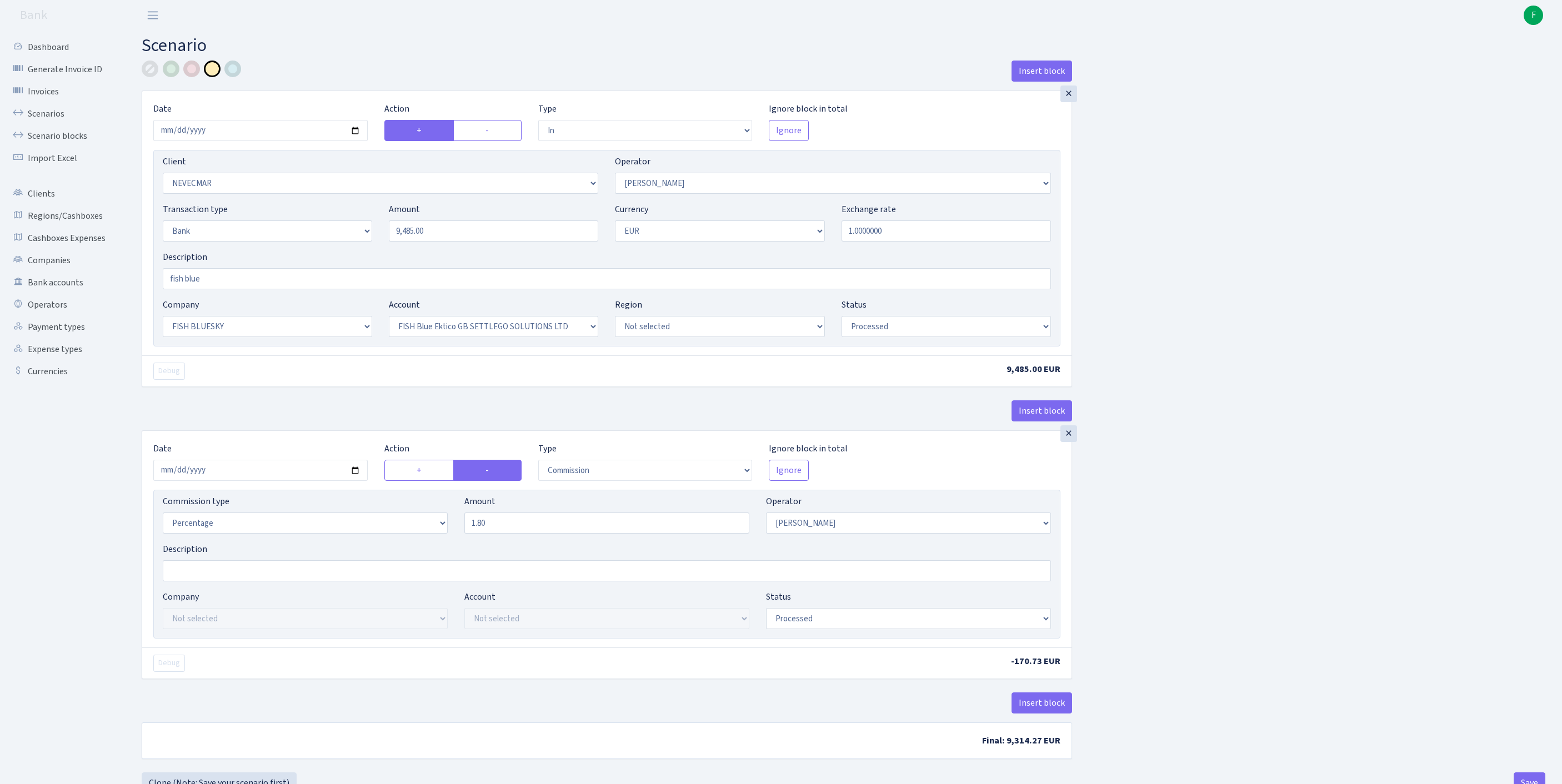
select select "23"
select select "67"
select select "processed"
select select "commission"
select select "10"
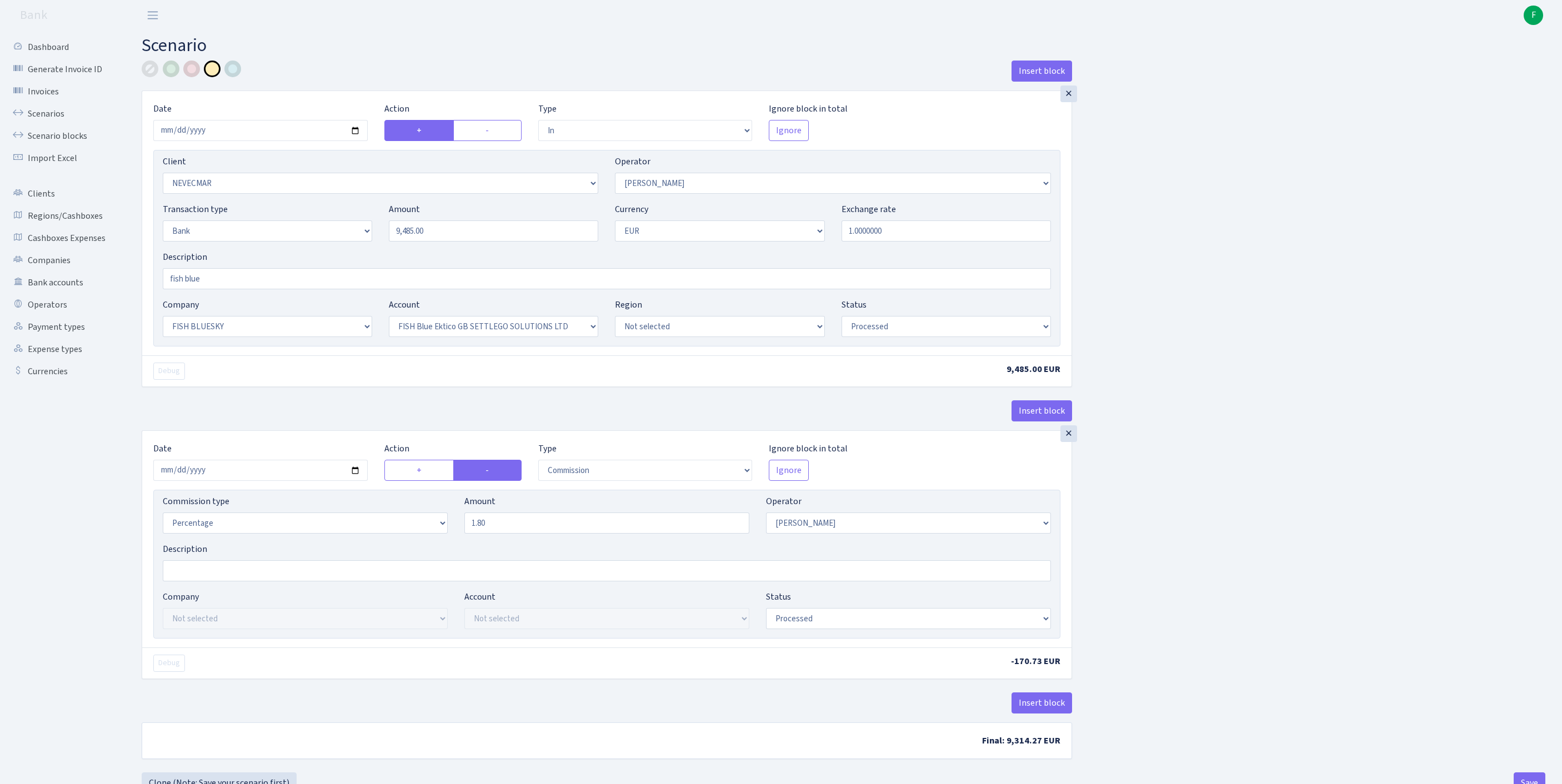
select select "processed"
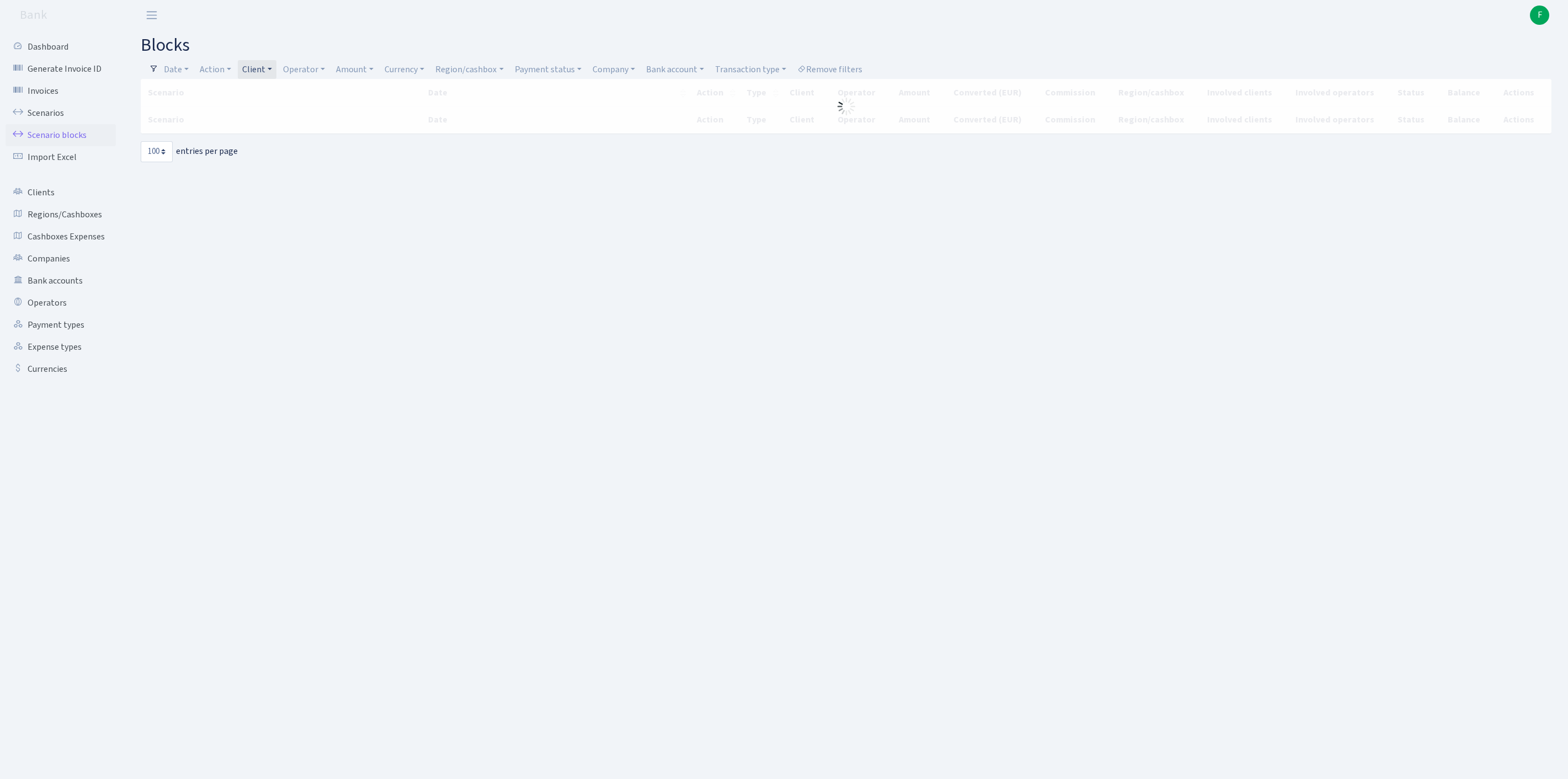
select select "100"
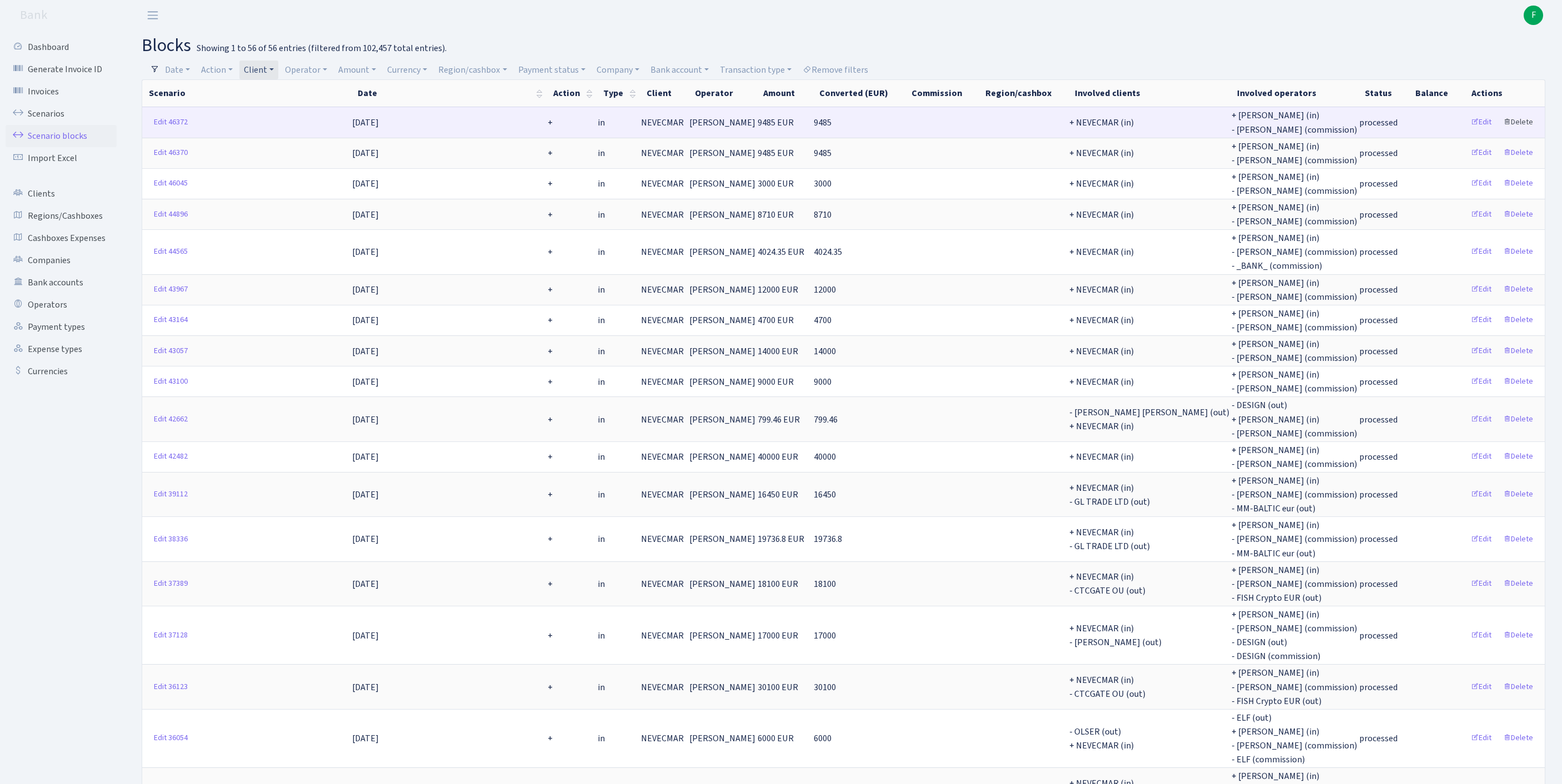
click at [1523, 129] on link "Delete" at bounding box center [1518, 122] width 40 height 17
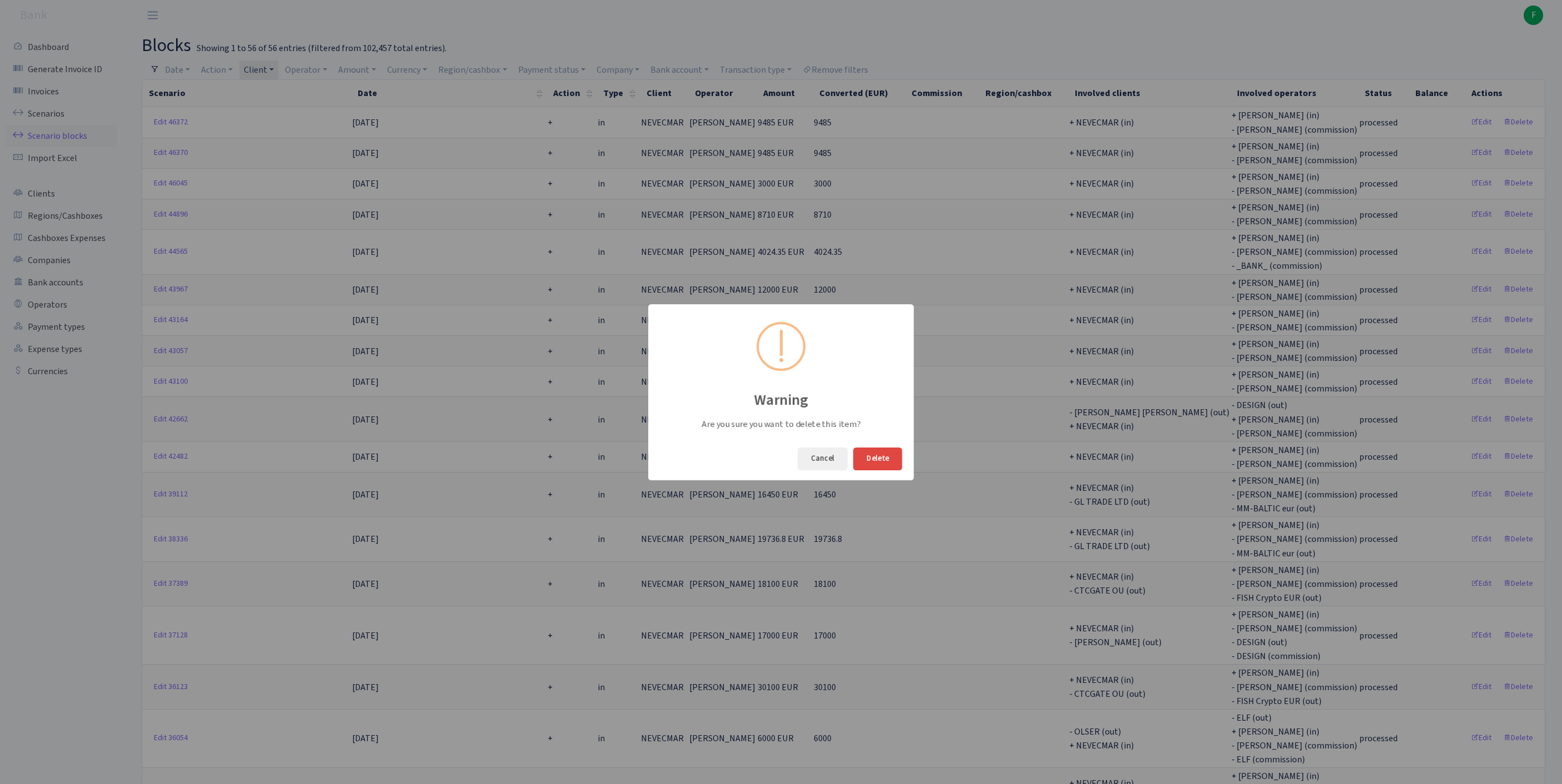
click at [872, 465] on button "Delete" at bounding box center [878, 459] width 49 height 22
